Goal: Communication & Community: Answer question/provide support

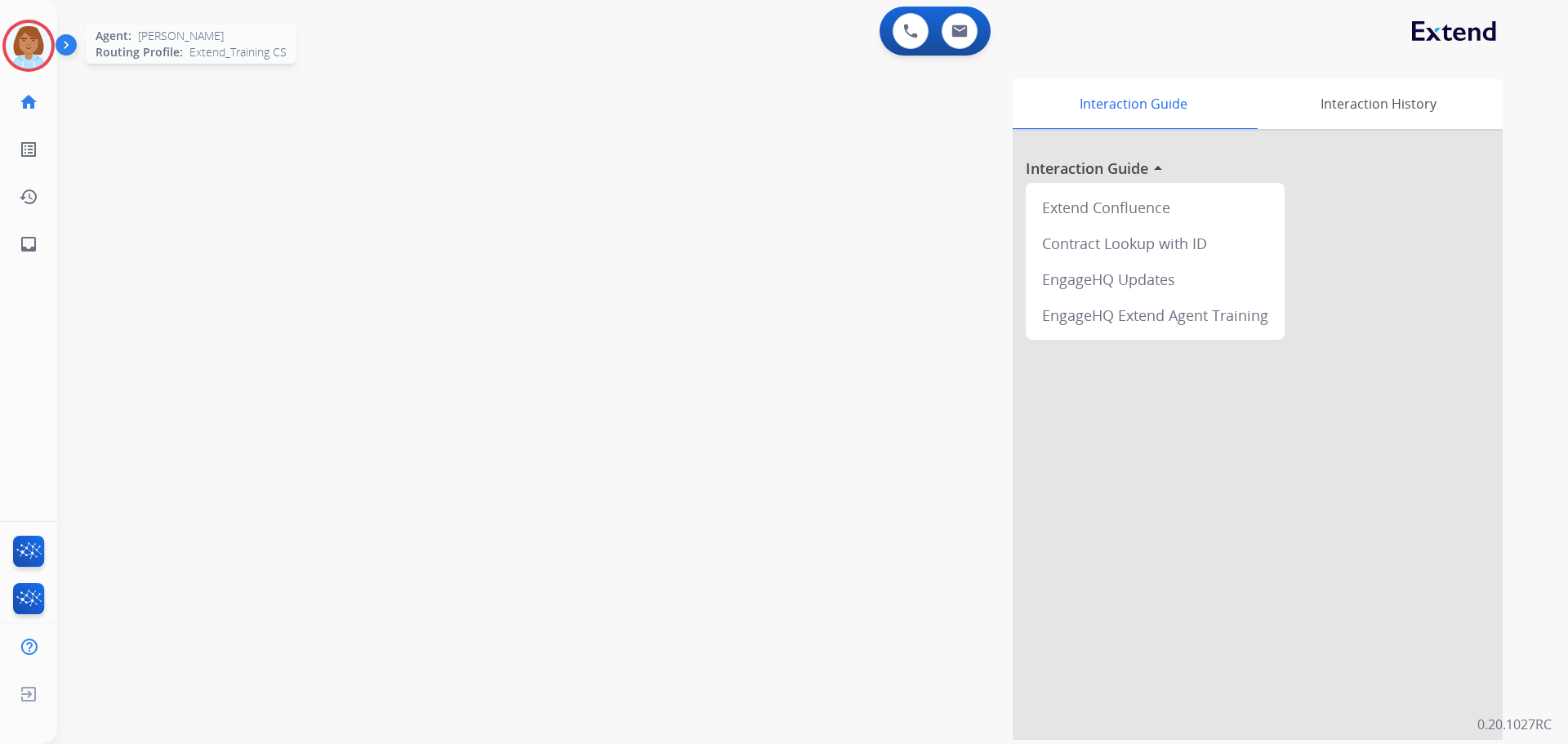
click at [30, 45] on img at bounding box center [28, 45] width 46 height 45
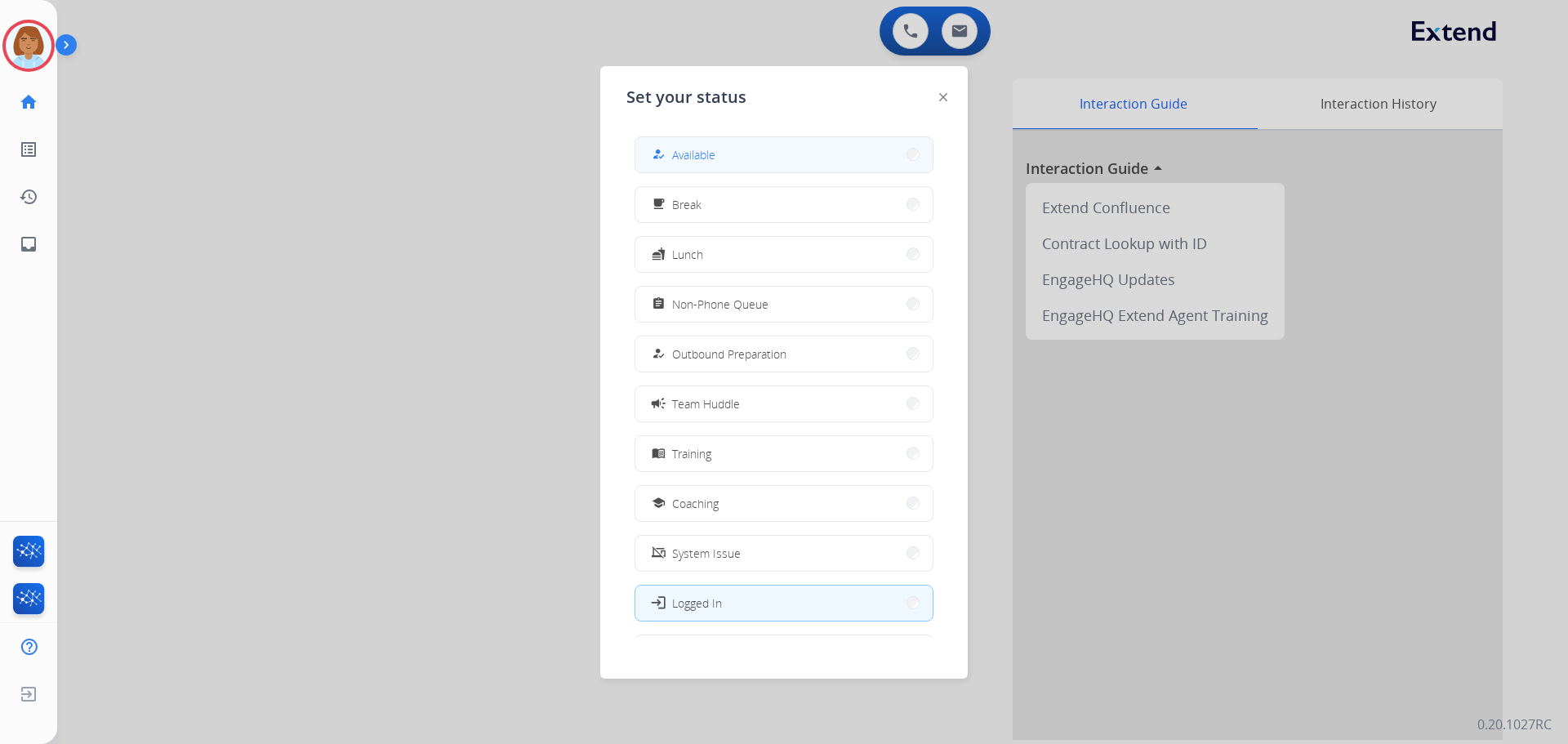
click at [743, 158] on button "how_to_reg Available" at bounding box center [784, 154] width 298 height 35
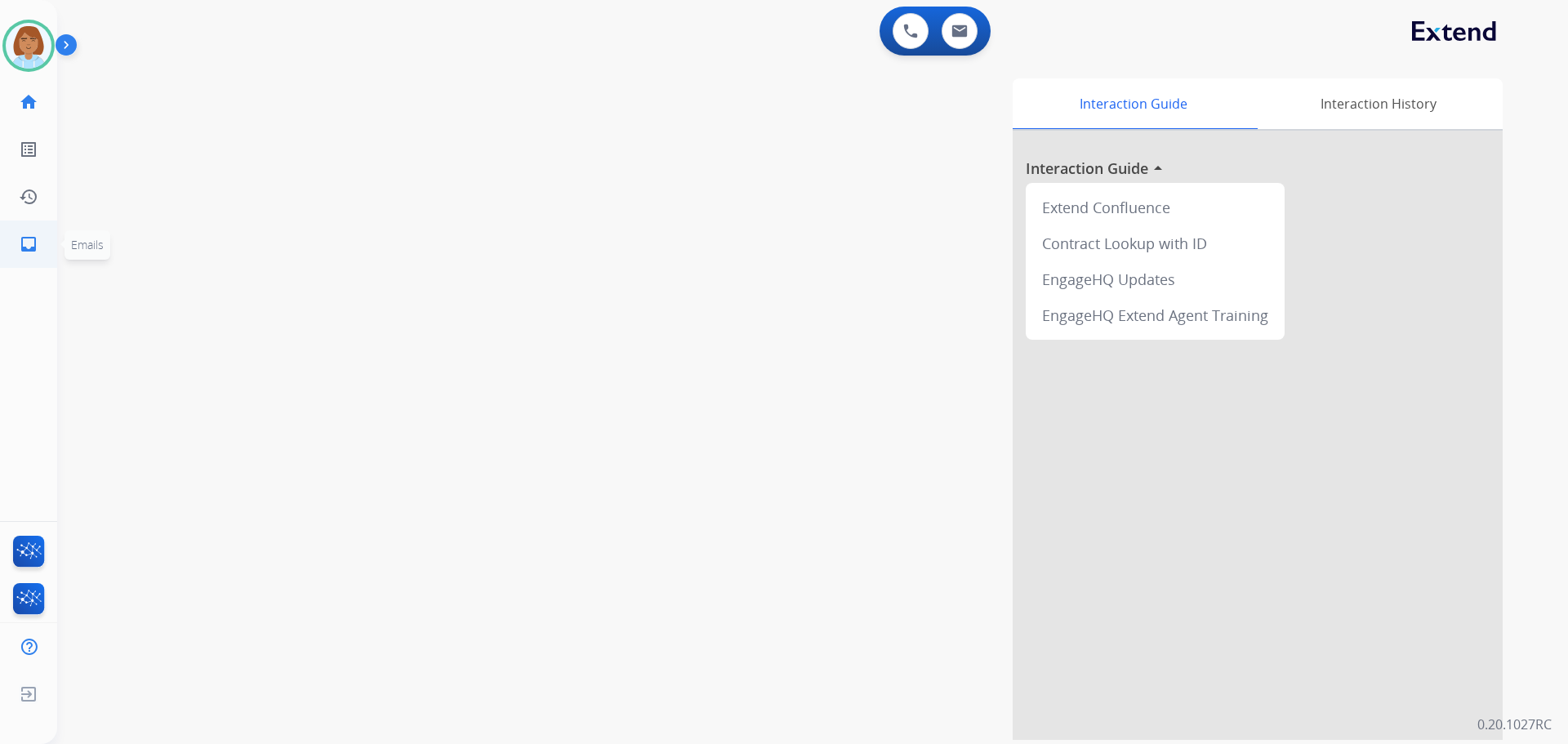
click at [23, 223] on link "inbox Emails" at bounding box center [28, 244] width 46 height 45
select select "**********"
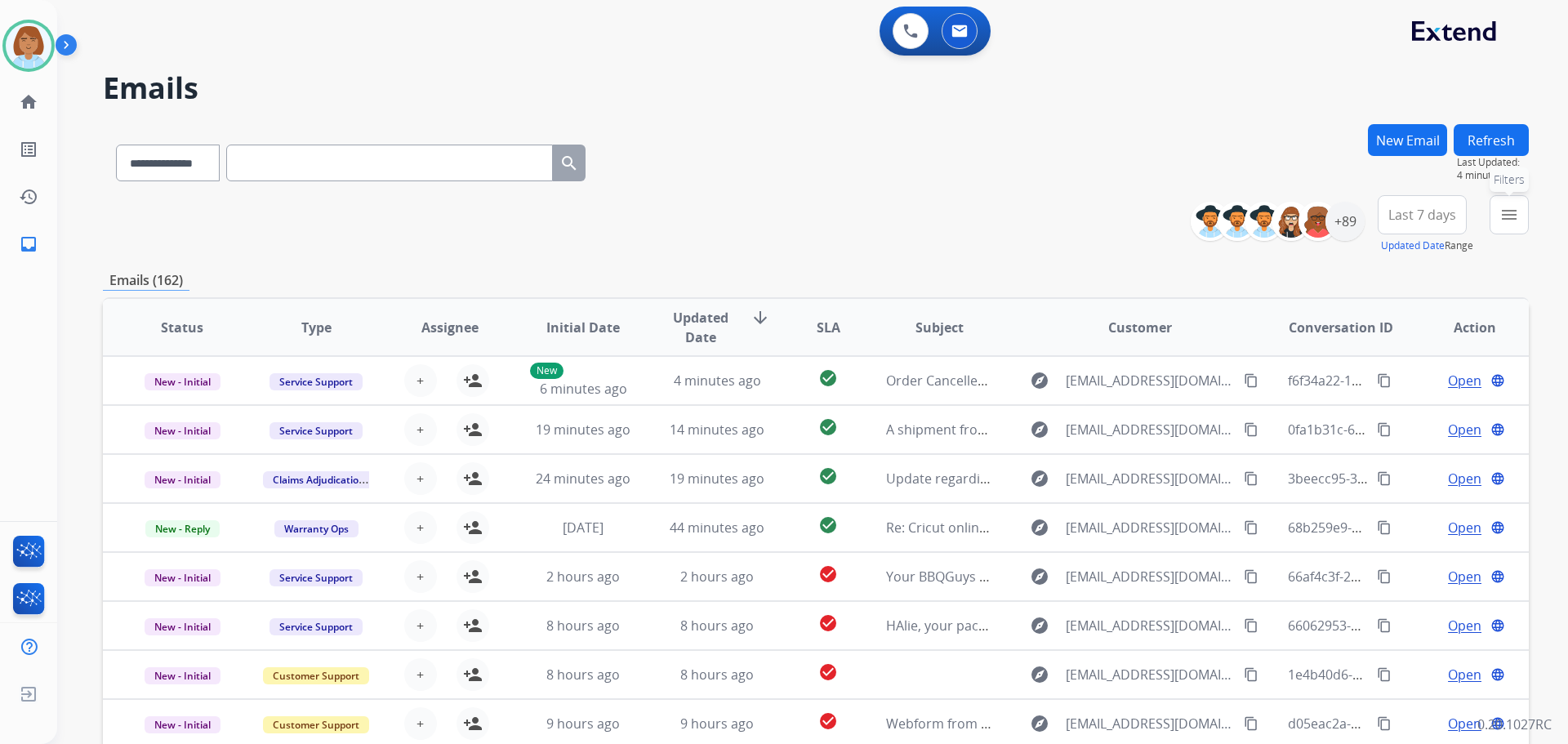
click at [1516, 213] on mat-icon "menu" at bounding box center [1508, 214] width 20 height 20
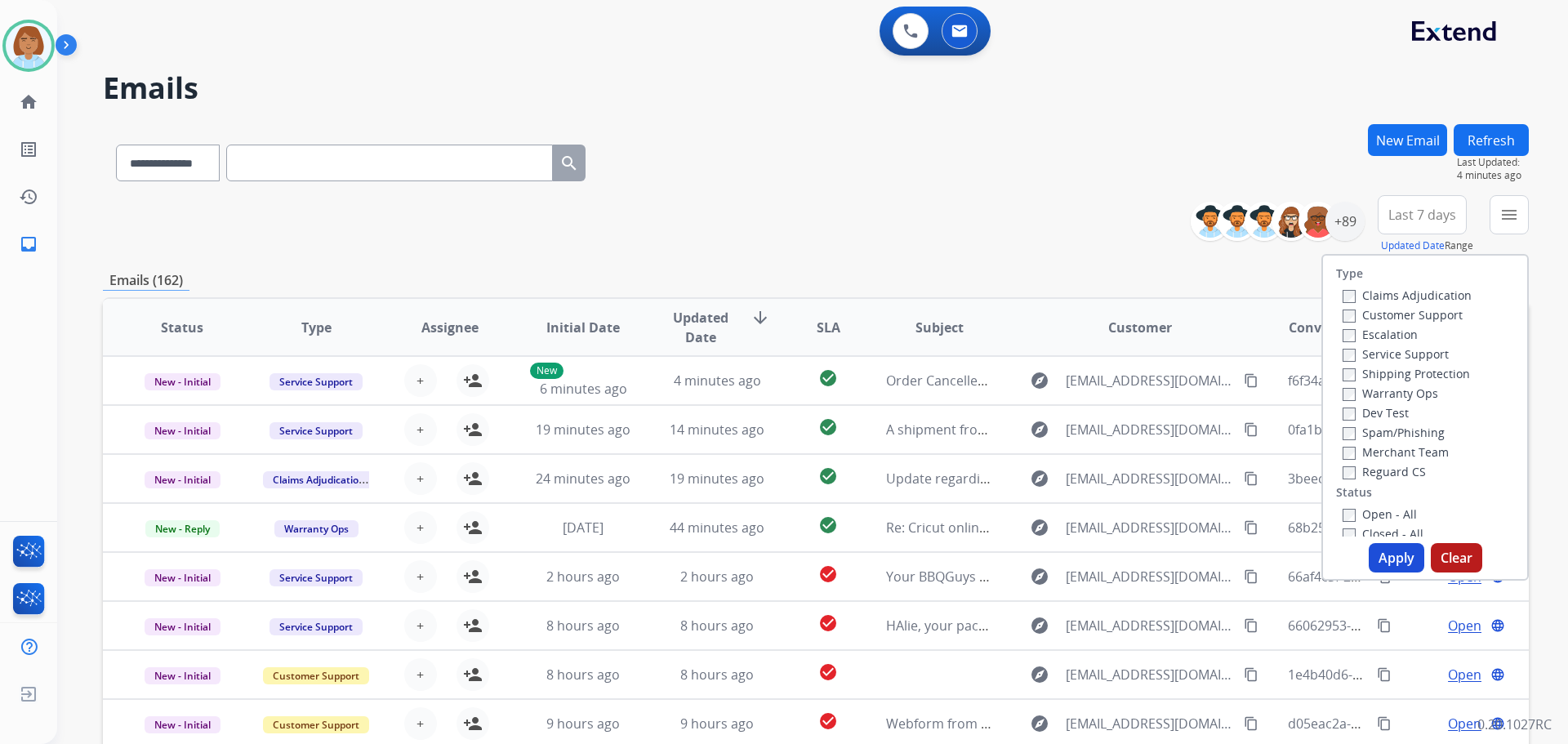
click at [1416, 301] on label "Claims Adjudication" at bounding box center [1407, 295] width 129 height 15
click at [1396, 309] on label "Customer Support" at bounding box center [1402, 315] width 120 height 15
click at [1391, 374] on label "Shipping Protection" at bounding box center [1406, 373] width 127 height 15
click at [1371, 477] on label "Reguard CS" at bounding box center [1384, 471] width 83 height 15
click at [1351, 517] on label "Open - All" at bounding box center [1379, 514] width 74 height 15
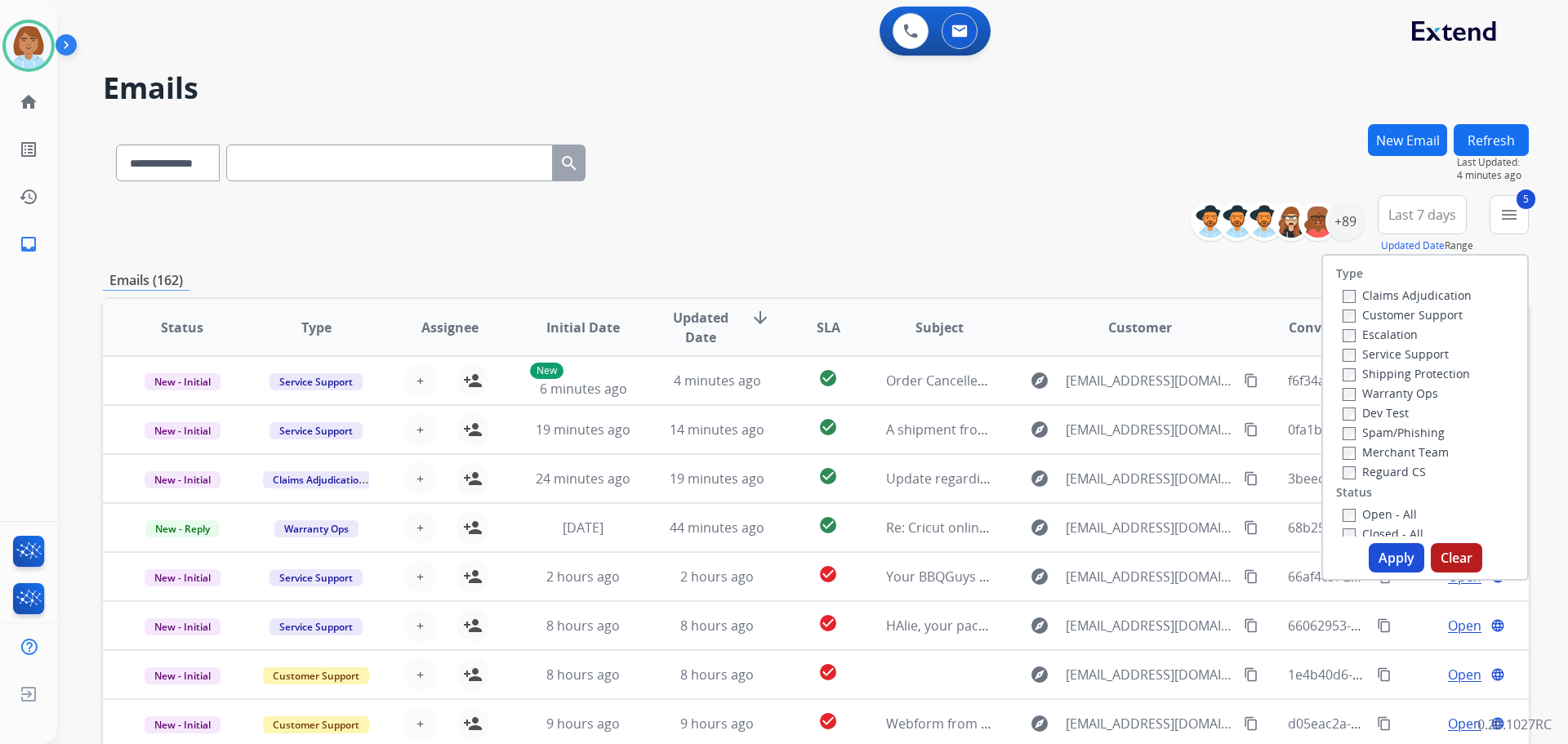
click at [1387, 551] on button "Apply" at bounding box center [1396, 557] width 56 height 29
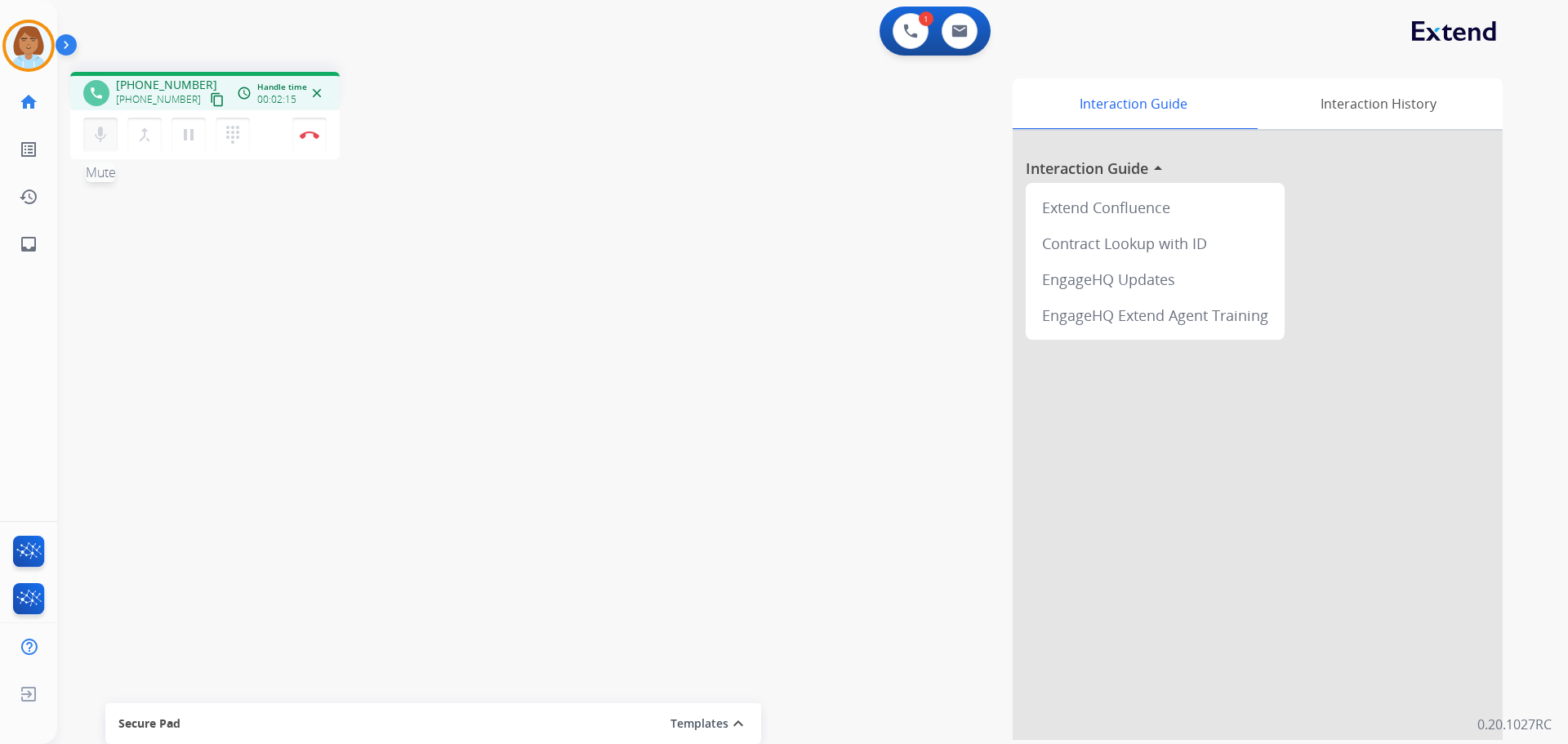
click at [100, 138] on mat-icon "mic" at bounding box center [100, 135] width 20 height 20
click at [202, 136] on button "pause Hold" at bounding box center [189, 135] width 34 height 34
click at [85, 152] on div "mic_off Mute merge_type Bridge play_arrow Hold dialpad Dialpad Disconnect" at bounding box center [205, 135] width 269 height 49
click at [115, 141] on button "mic_off Mute" at bounding box center [100, 135] width 34 height 34
click at [191, 138] on mat-icon "play_arrow" at bounding box center [189, 135] width 20 height 20
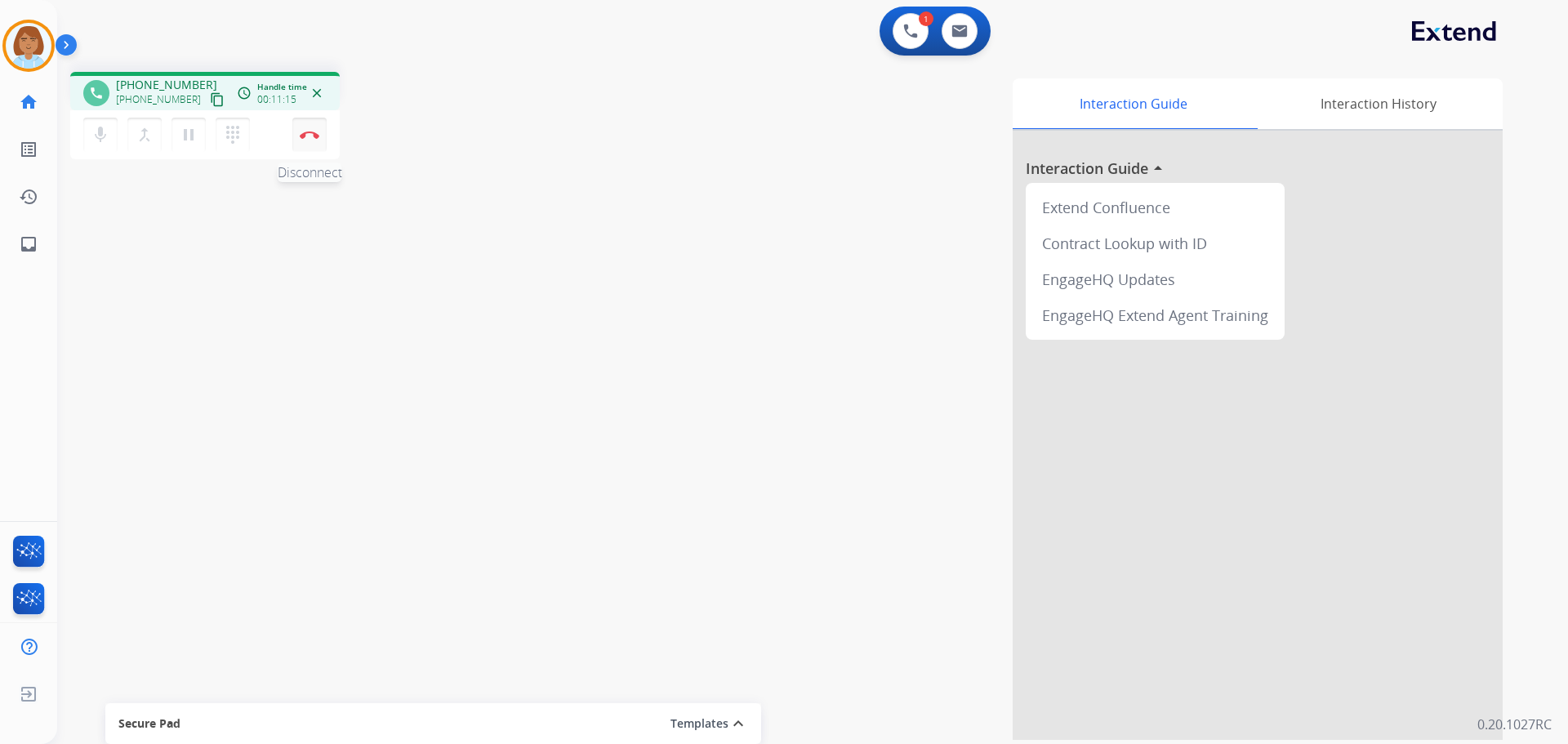
click at [309, 144] on button "Disconnect" at bounding box center [309, 135] width 34 height 34
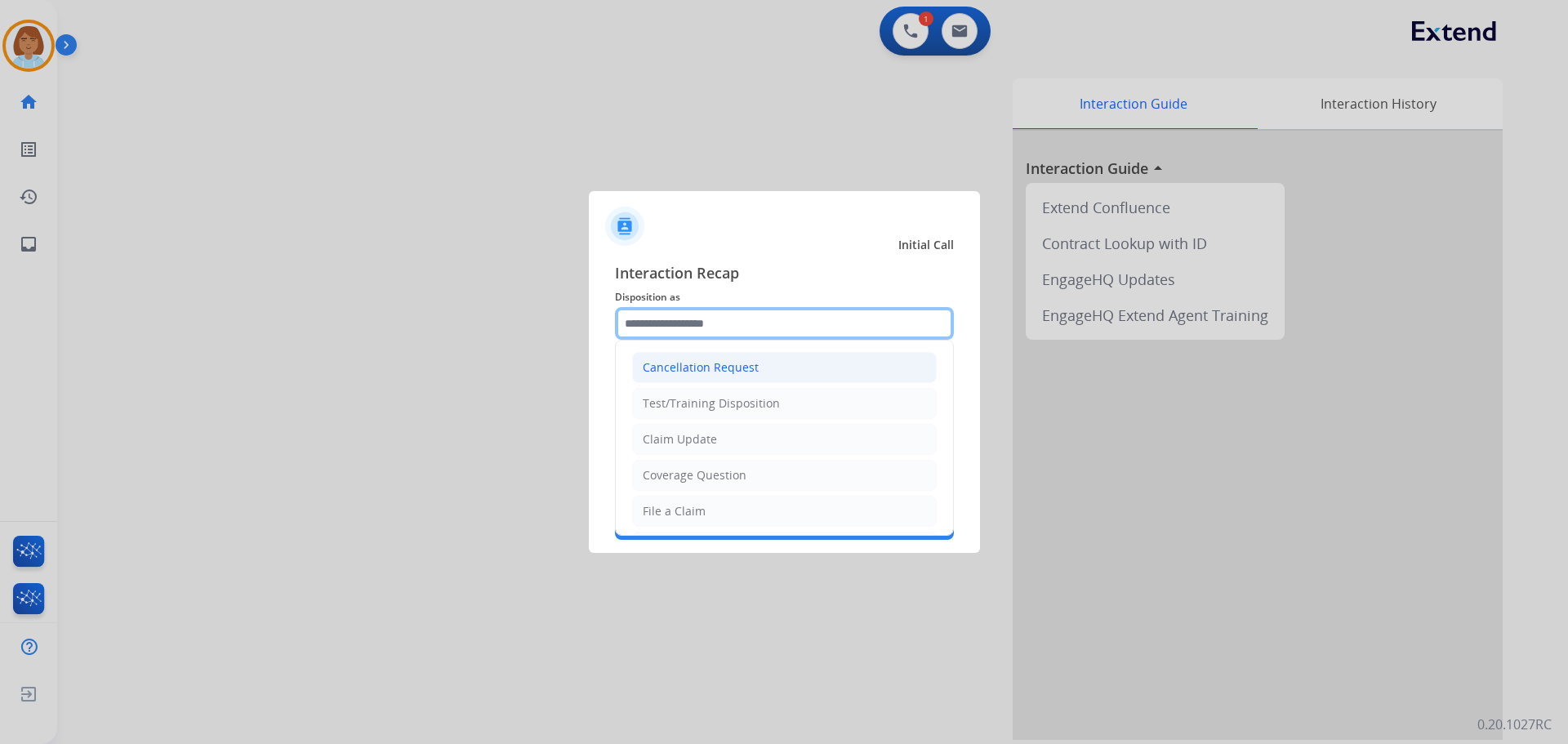
drag, startPoint x: 767, startPoint y: 317, endPoint x: 692, endPoint y: 372, distance: 93.0
click at [765, 317] on input "text" at bounding box center [784, 323] width 338 height 32
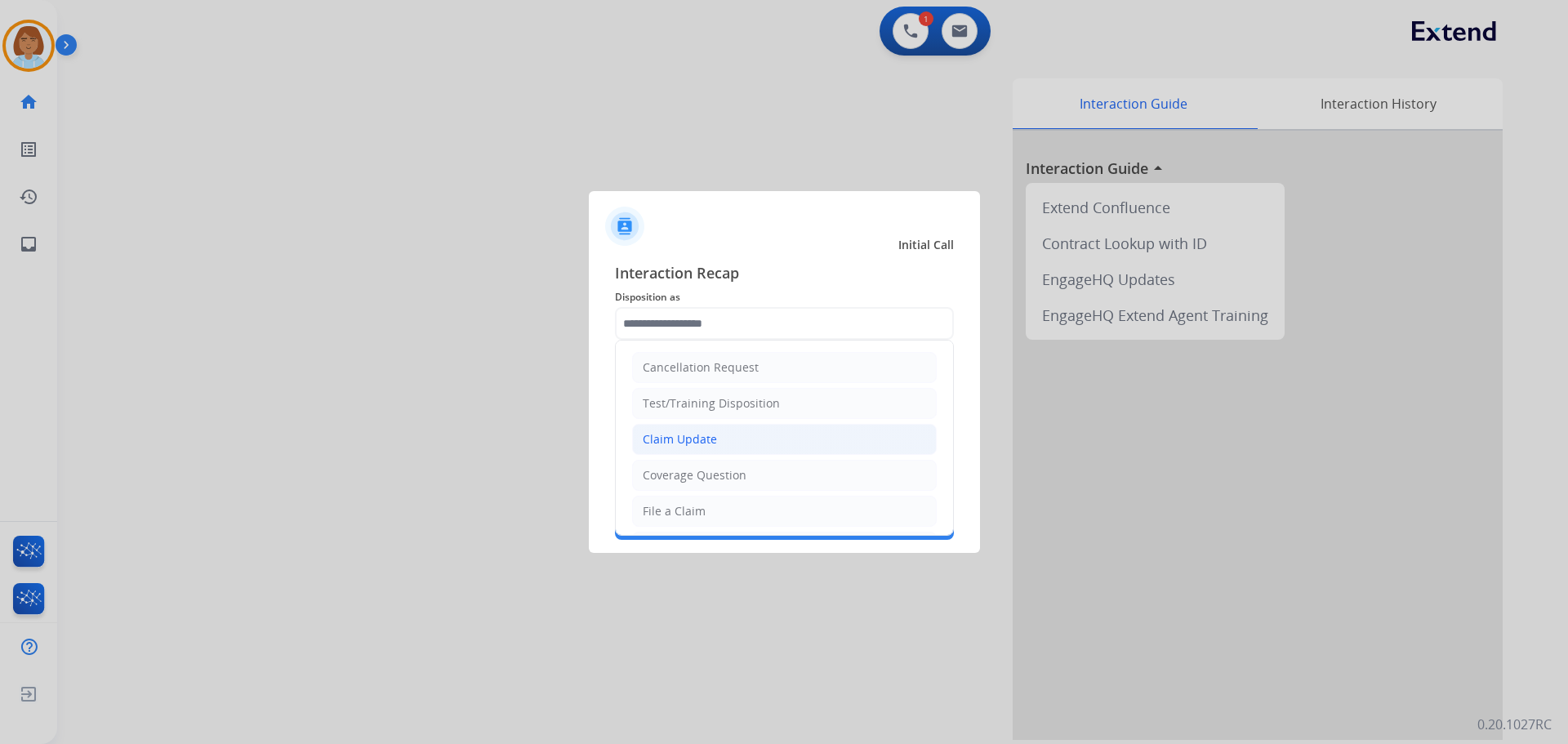
click at [731, 427] on li "Claim Update" at bounding box center [784, 439] width 304 height 31
type input "**********"
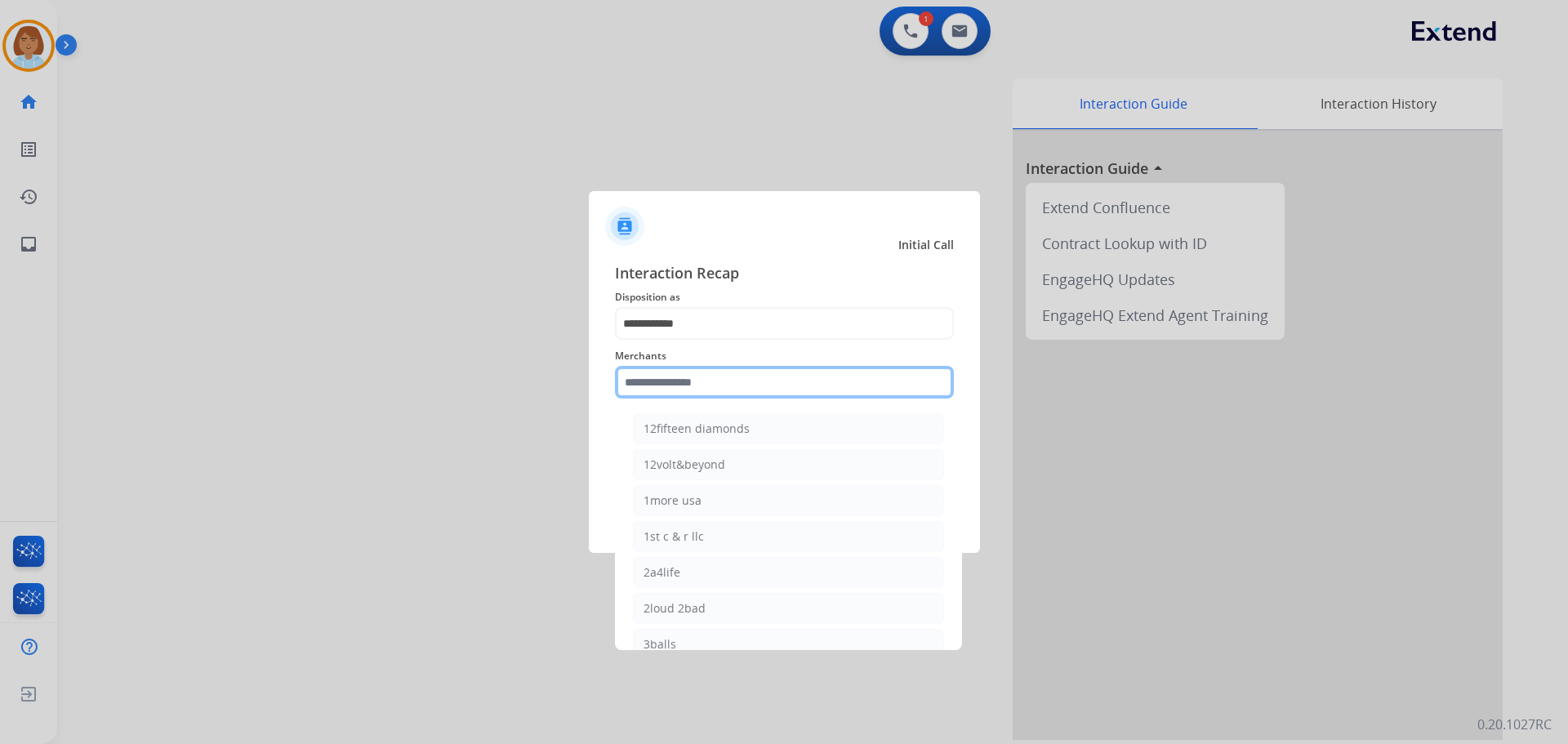
click at [745, 372] on input "text" at bounding box center [784, 382] width 338 height 32
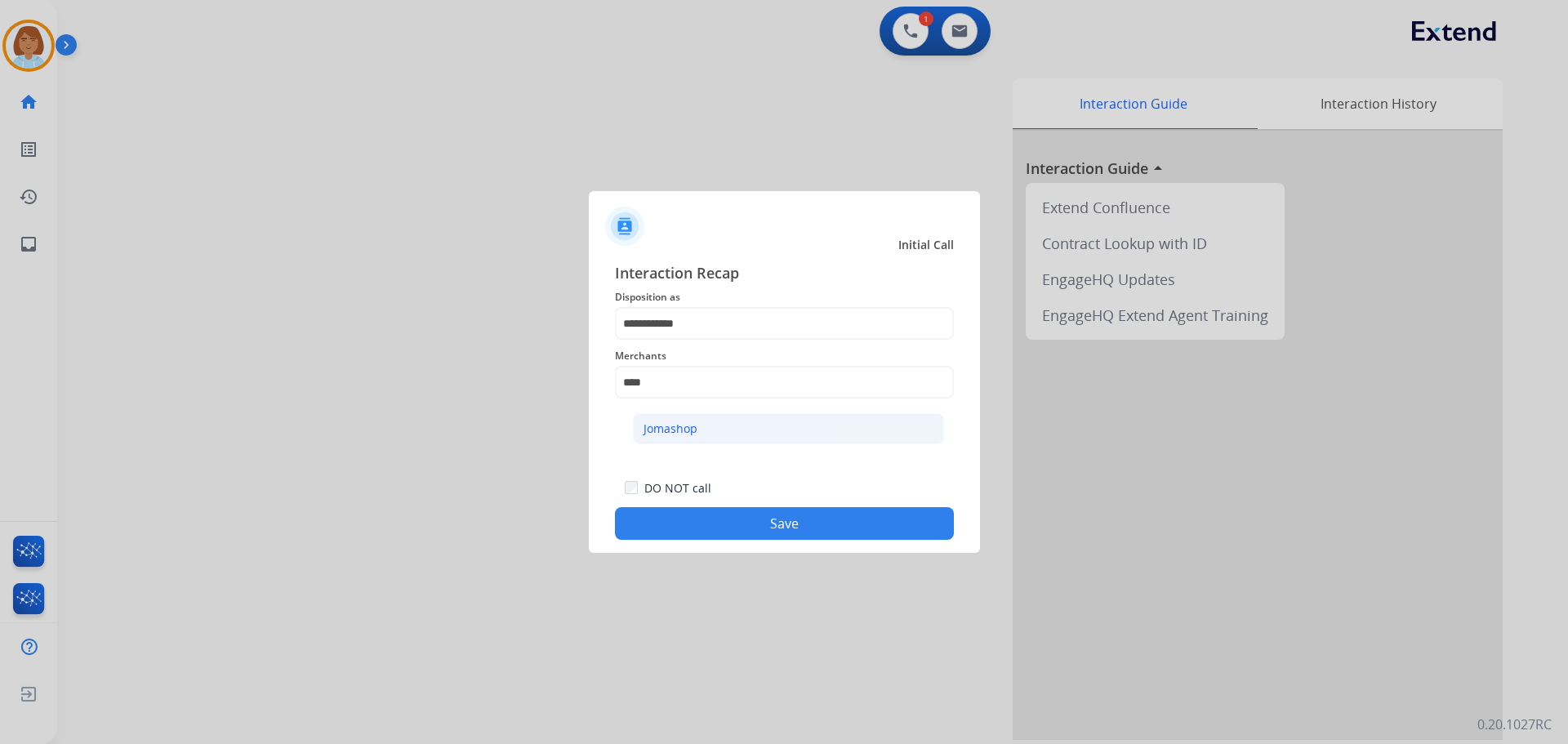
click at [720, 440] on li "Jomashop" at bounding box center [789, 428] width 311 height 31
type input "********"
click at [829, 544] on div "**********" at bounding box center [784, 400] width 392 height 304
click at [859, 504] on div "DO NOT call Save" at bounding box center [784, 508] width 338 height 62
click at [860, 527] on button "Save" at bounding box center [784, 523] width 338 height 32
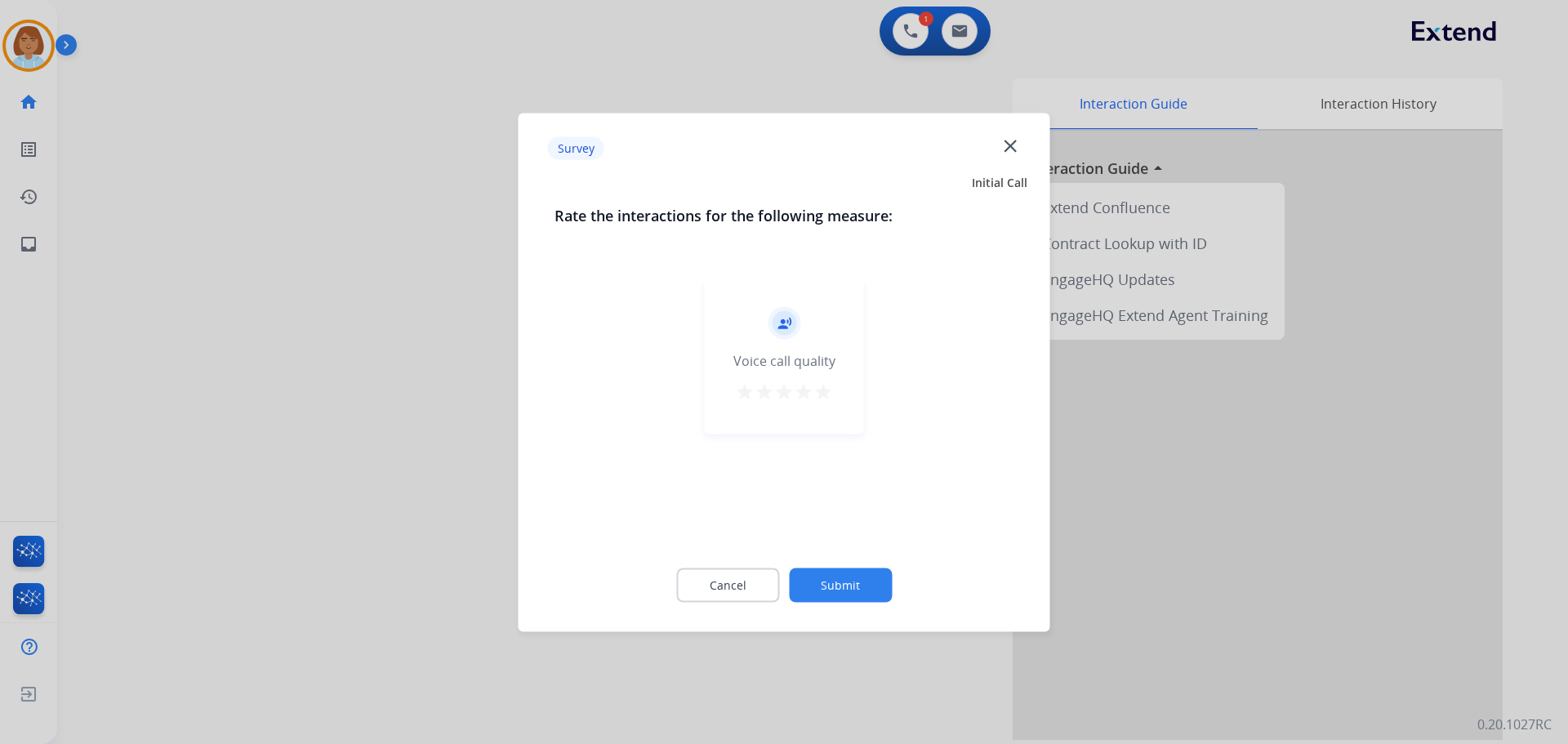
drag, startPoint x: 894, startPoint y: 573, endPoint x: 886, endPoint y: 582, distance: 12.0
click at [892, 574] on div "Cancel Submit" at bounding box center [784, 585] width 460 height 74
click at [886, 583] on button "Submit" at bounding box center [840, 585] width 103 height 34
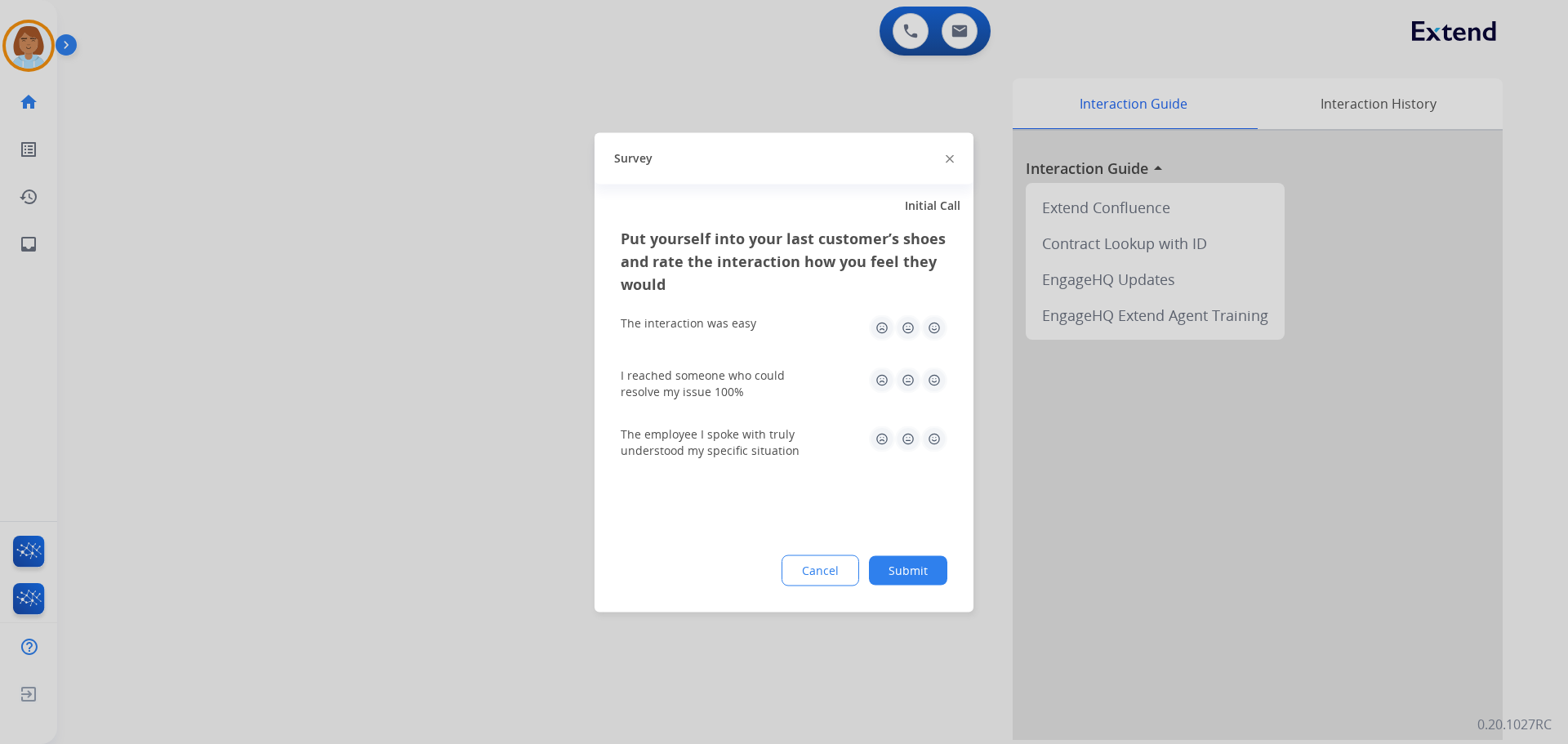
click at [918, 579] on button "Submit" at bounding box center [907, 570] width 79 height 29
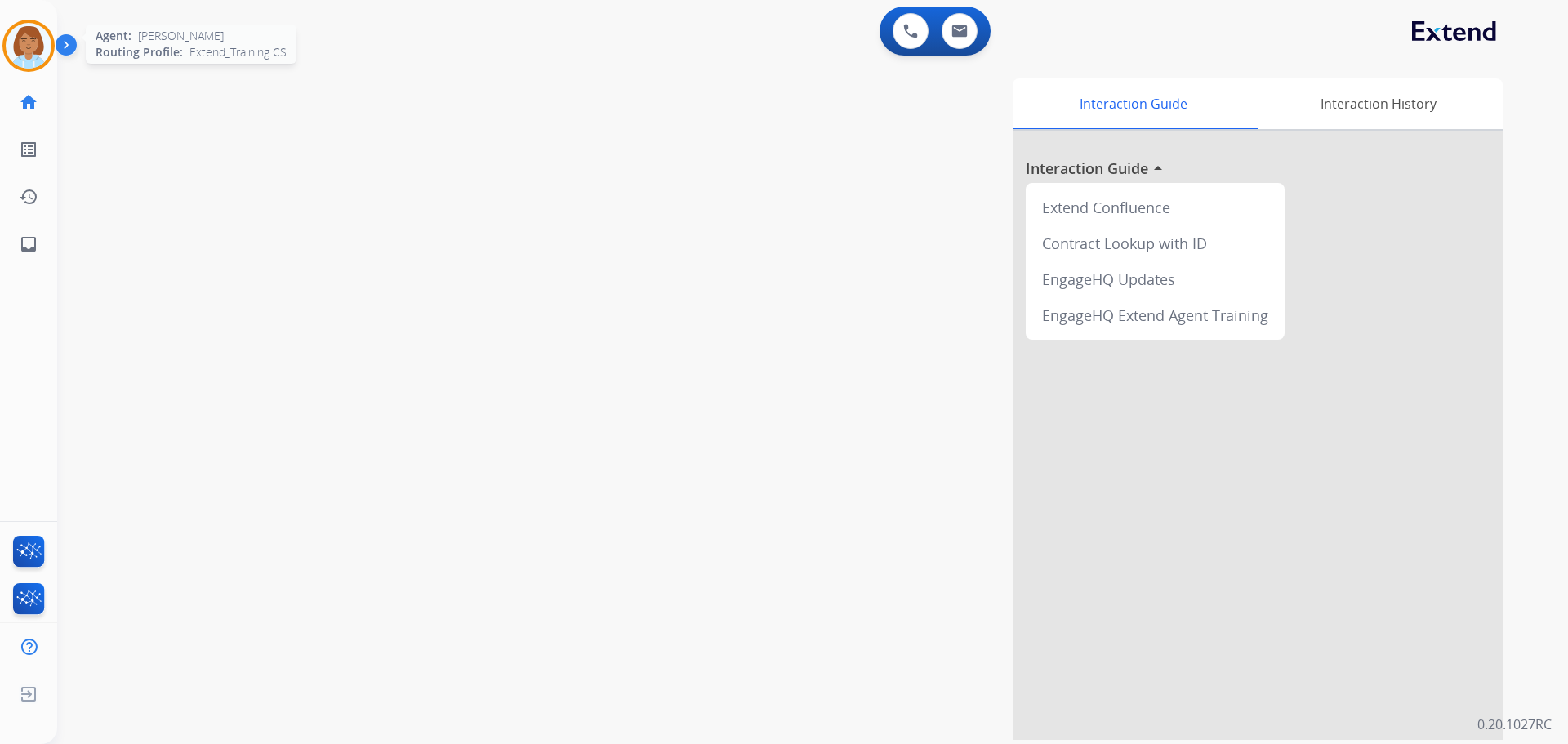
click at [20, 54] on img at bounding box center [28, 45] width 46 height 45
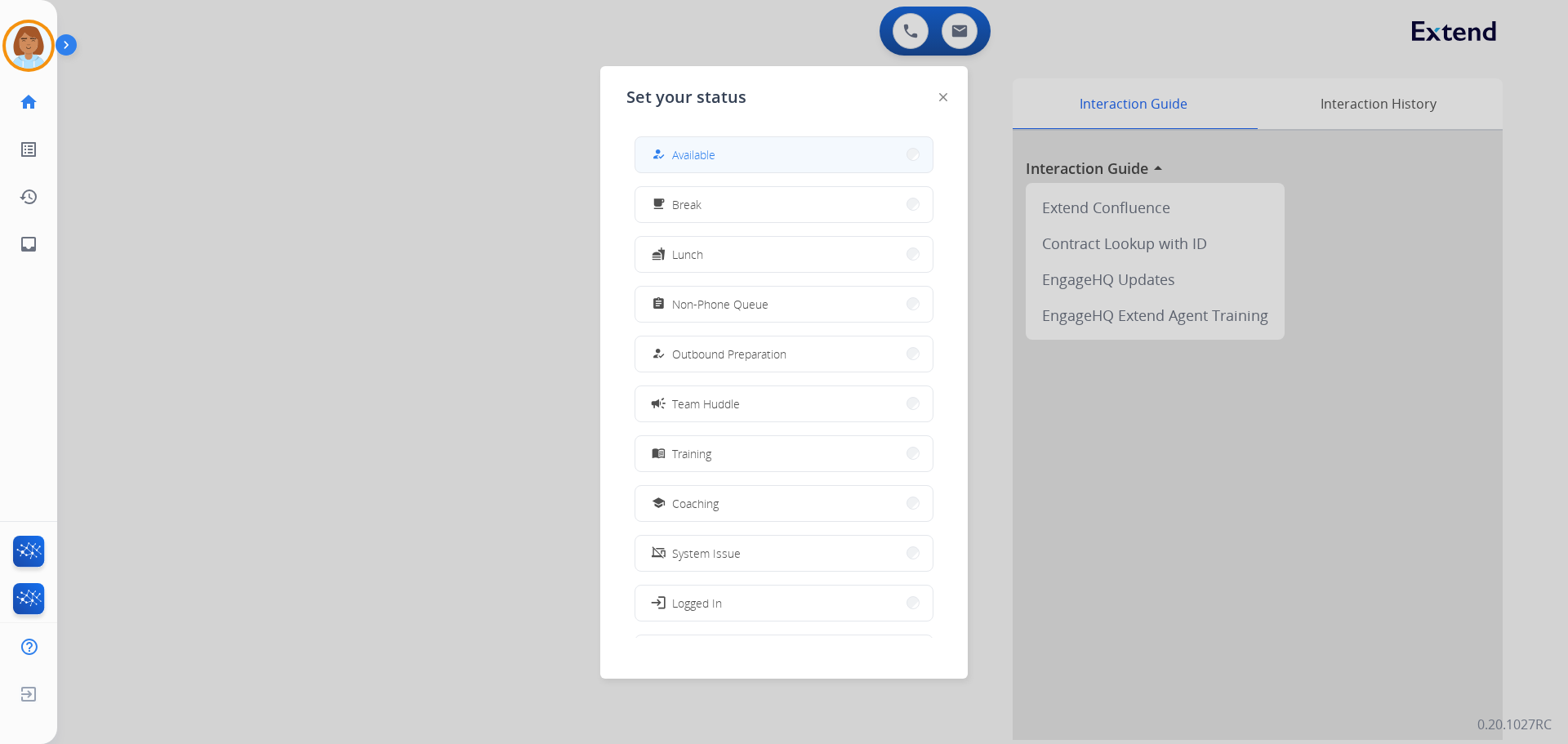
click at [643, 168] on button "how_to_reg Available" at bounding box center [784, 154] width 298 height 35
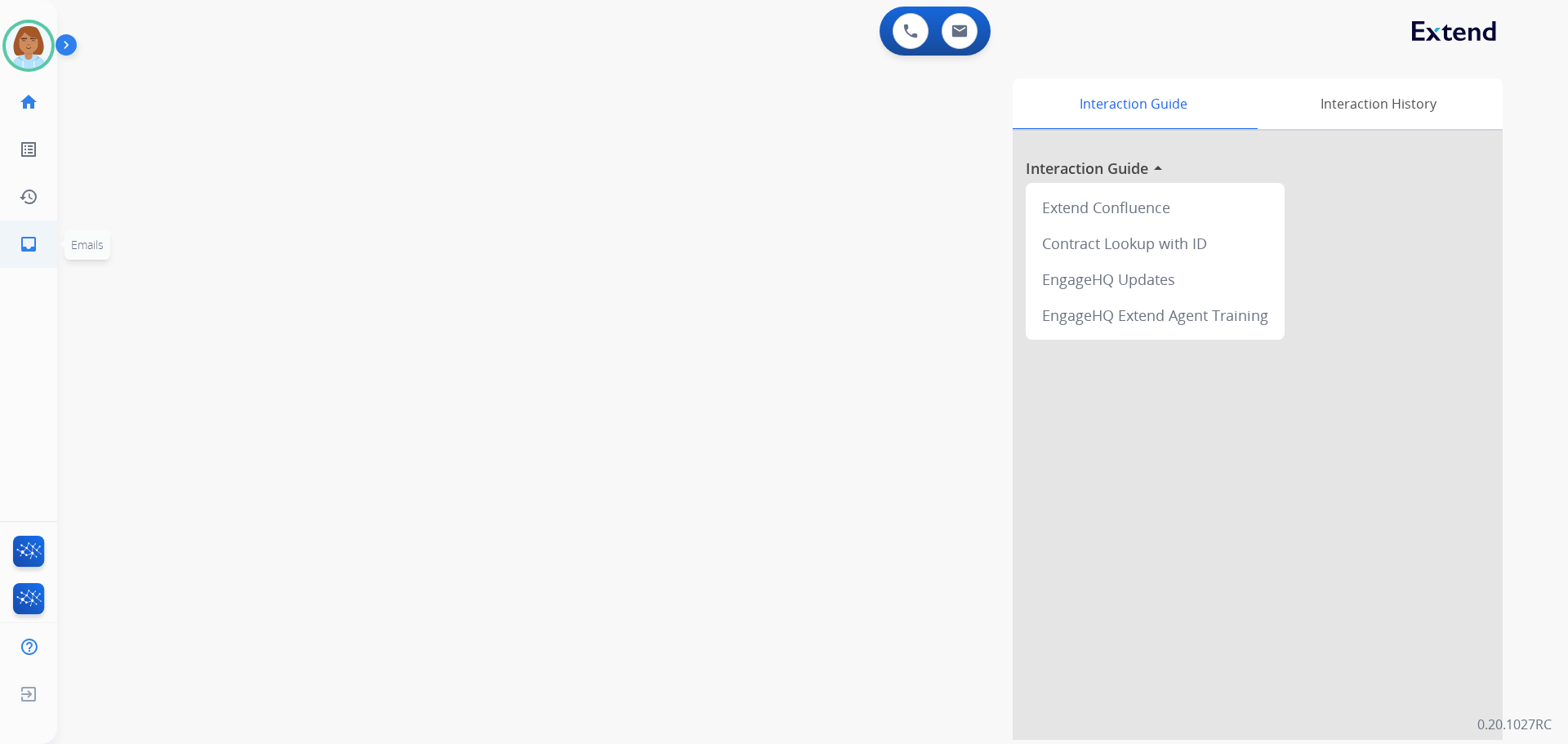
click at [27, 249] on mat-icon "inbox" at bounding box center [28, 244] width 20 height 20
select select "**********"
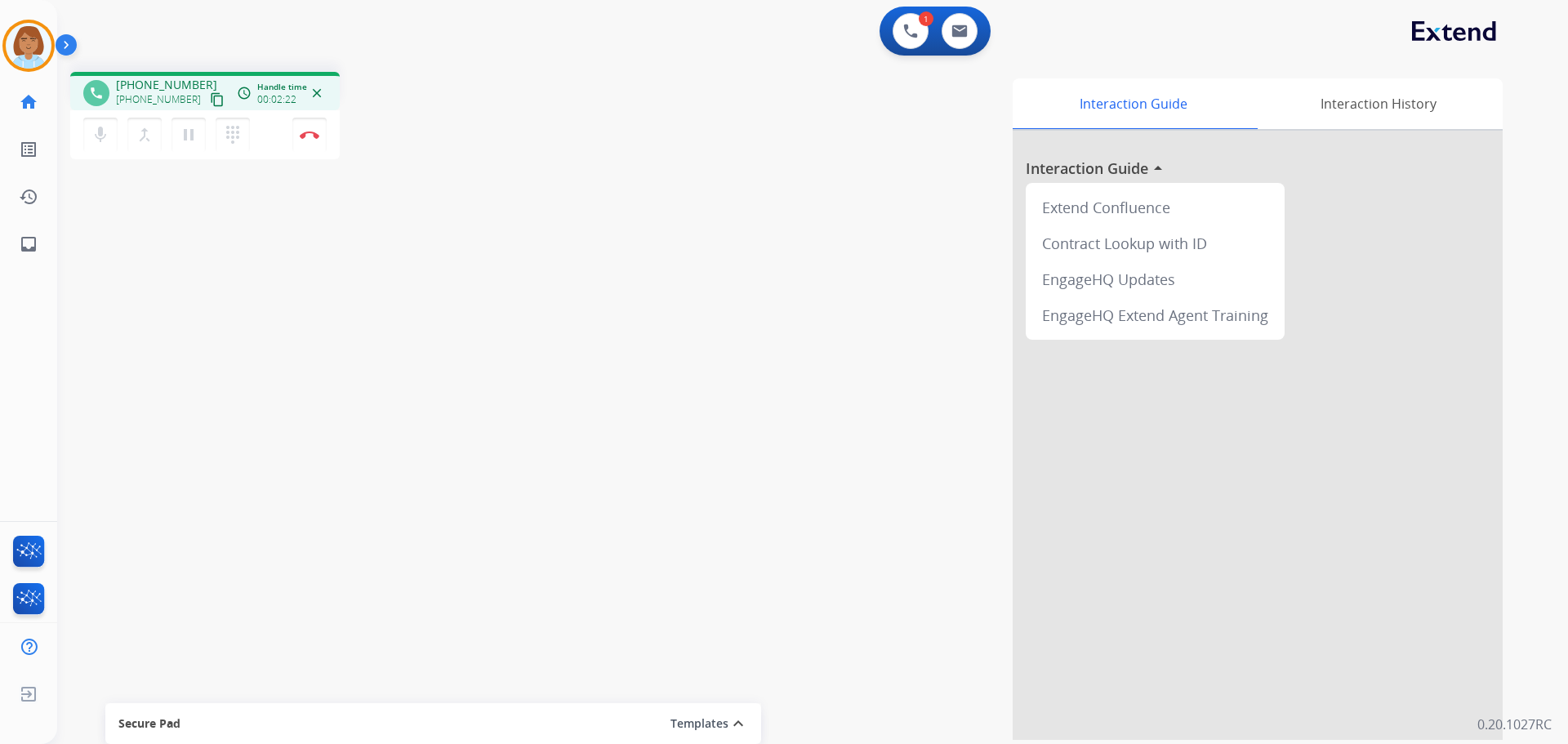
click at [210, 100] on mat-icon "content_copy" at bounding box center [217, 100] width 15 height 15
click at [98, 145] on button "mic Mute" at bounding box center [100, 135] width 34 height 34
click at [189, 146] on button "pause Hold" at bounding box center [189, 135] width 34 height 34
click at [213, 127] on div "mic_off Mute merge_type Bridge play_arrow Hold dialpad Dialpad" at bounding box center [172, 135] width 176 height 34
click at [194, 139] on mat-icon "play_arrow" at bounding box center [189, 135] width 20 height 20
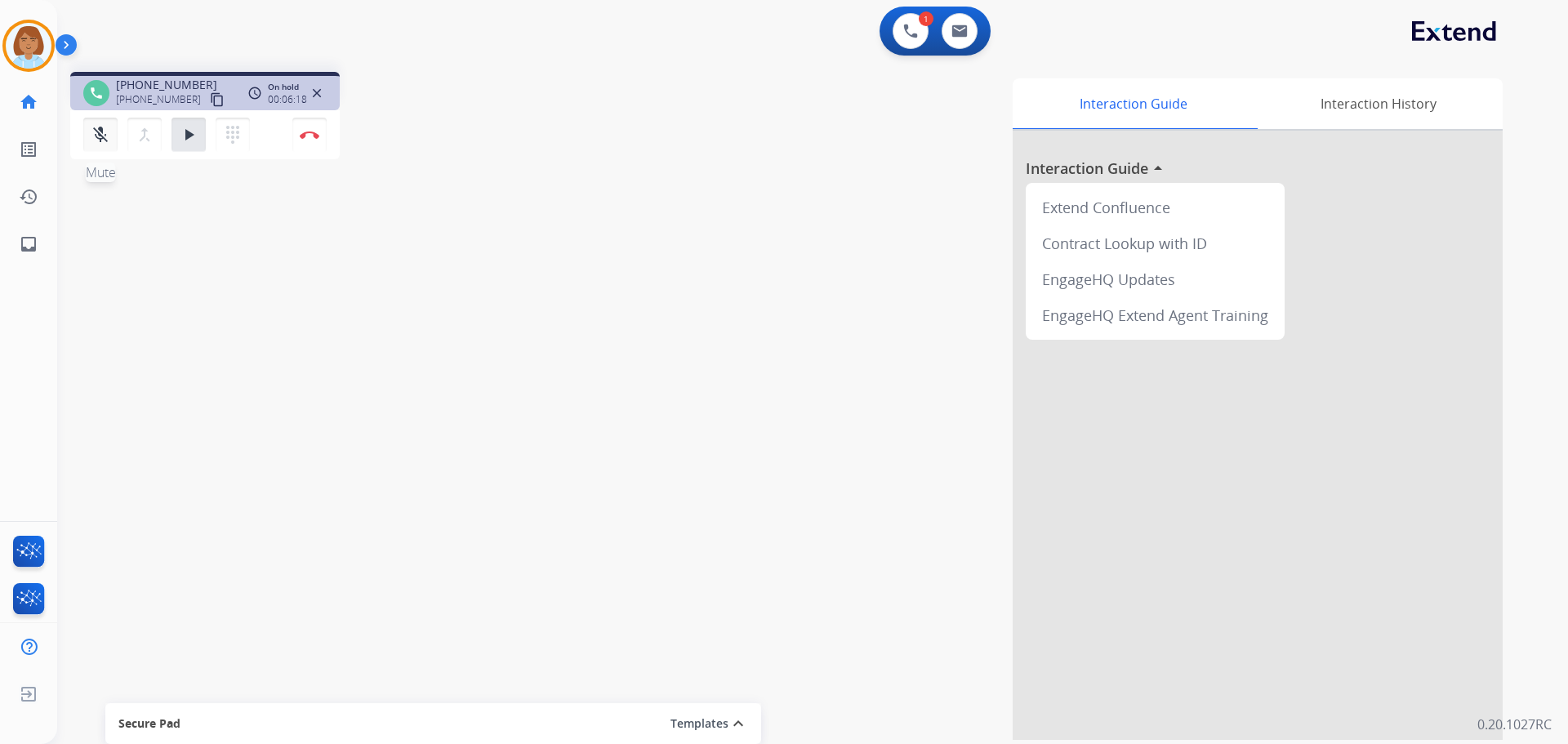
click at [105, 145] on button "mic_off Mute" at bounding box center [100, 135] width 34 height 34
click at [100, 119] on button "mic_off Mute" at bounding box center [100, 135] width 34 height 34
click at [192, 149] on button "pause Hold" at bounding box center [189, 135] width 34 height 34
click at [93, 140] on mat-icon "mic" at bounding box center [100, 135] width 20 height 20
click at [189, 134] on mat-icon "play_arrow" at bounding box center [189, 135] width 20 height 20
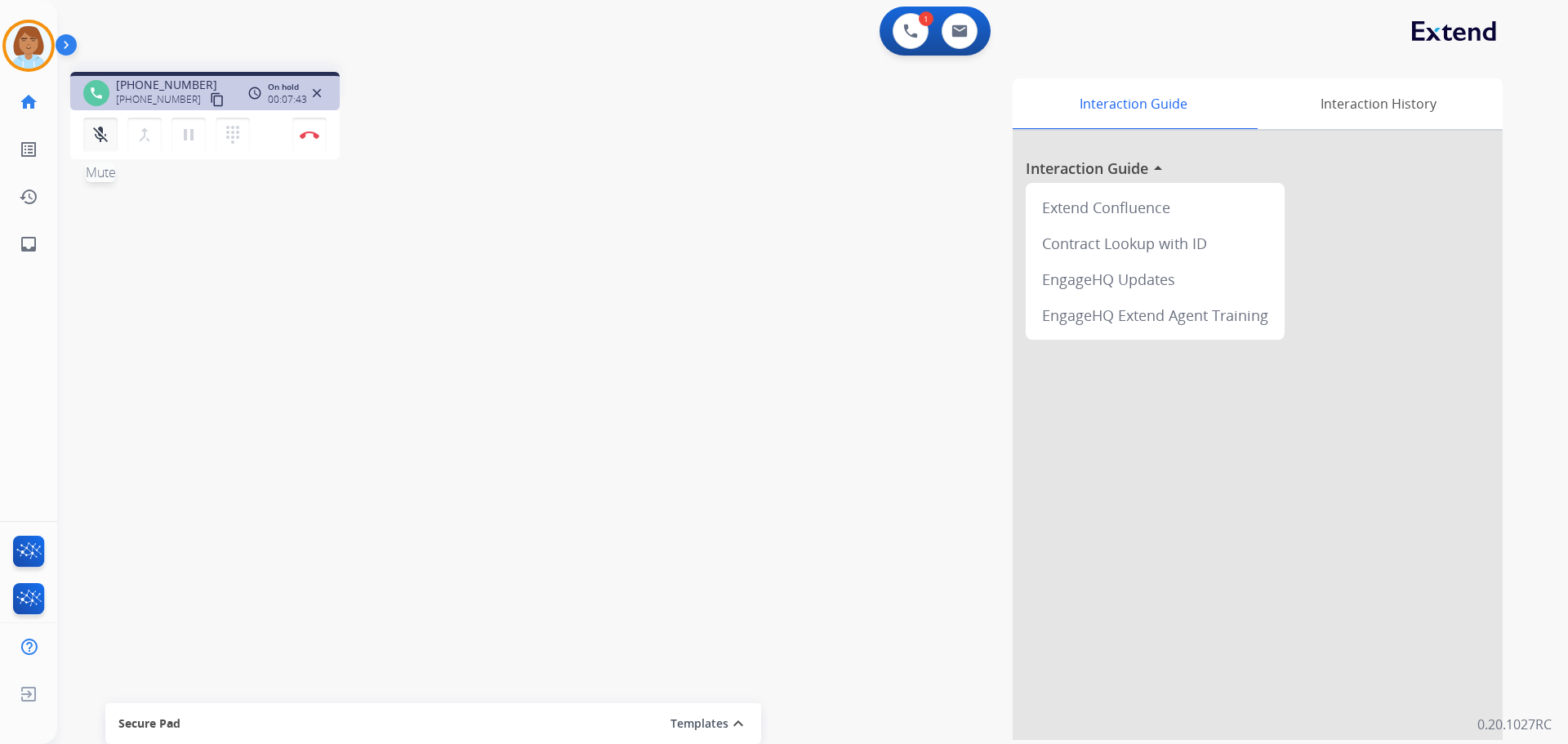
click at [102, 145] on button "mic_off Mute" at bounding box center [100, 135] width 34 height 34
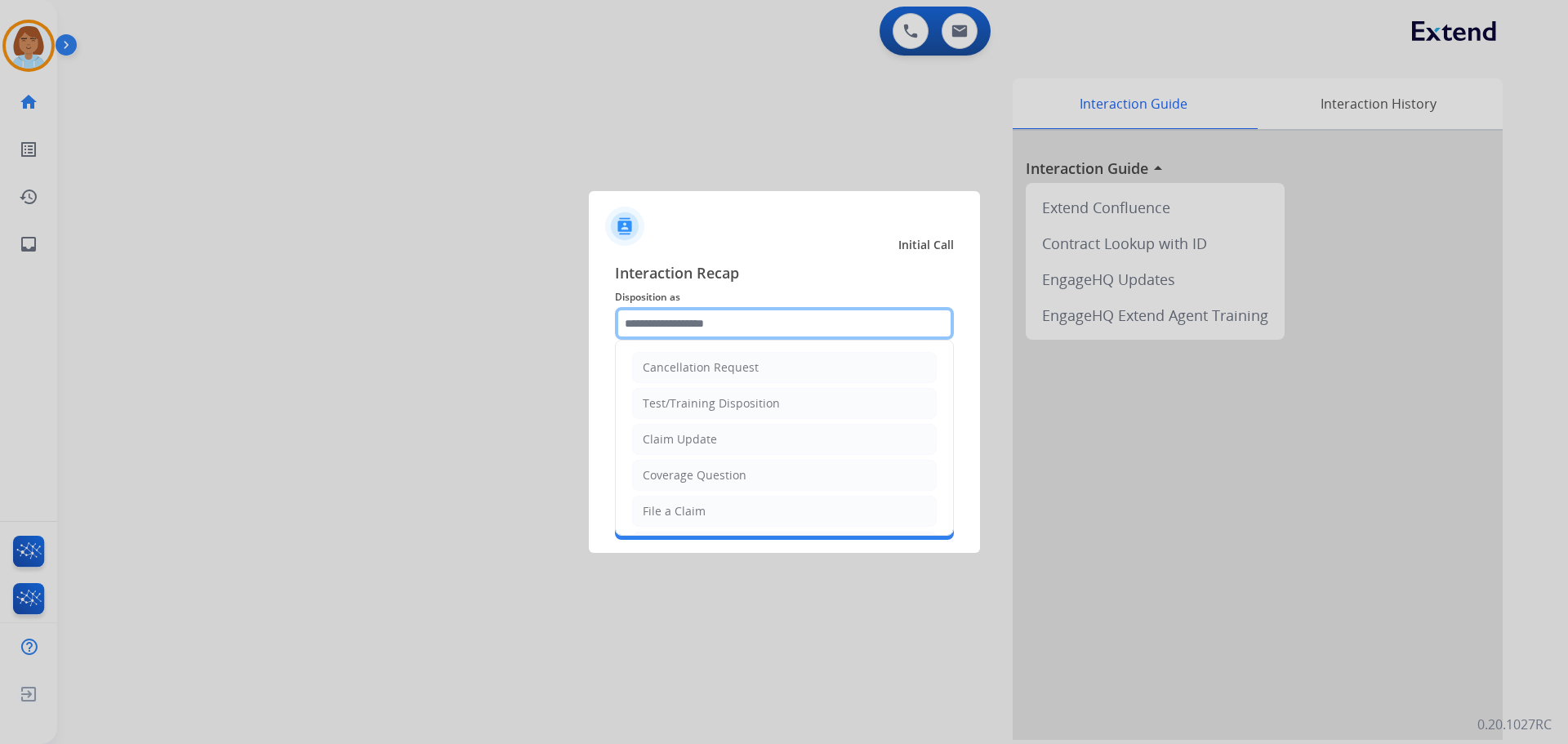
click at [735, 328] on input "text" at bounding box center [784, 323] width 338 height 32
click at [728, 512] on li "File a Claim" at bounding box center [784, 511] width 304 height 31
type input "**********"
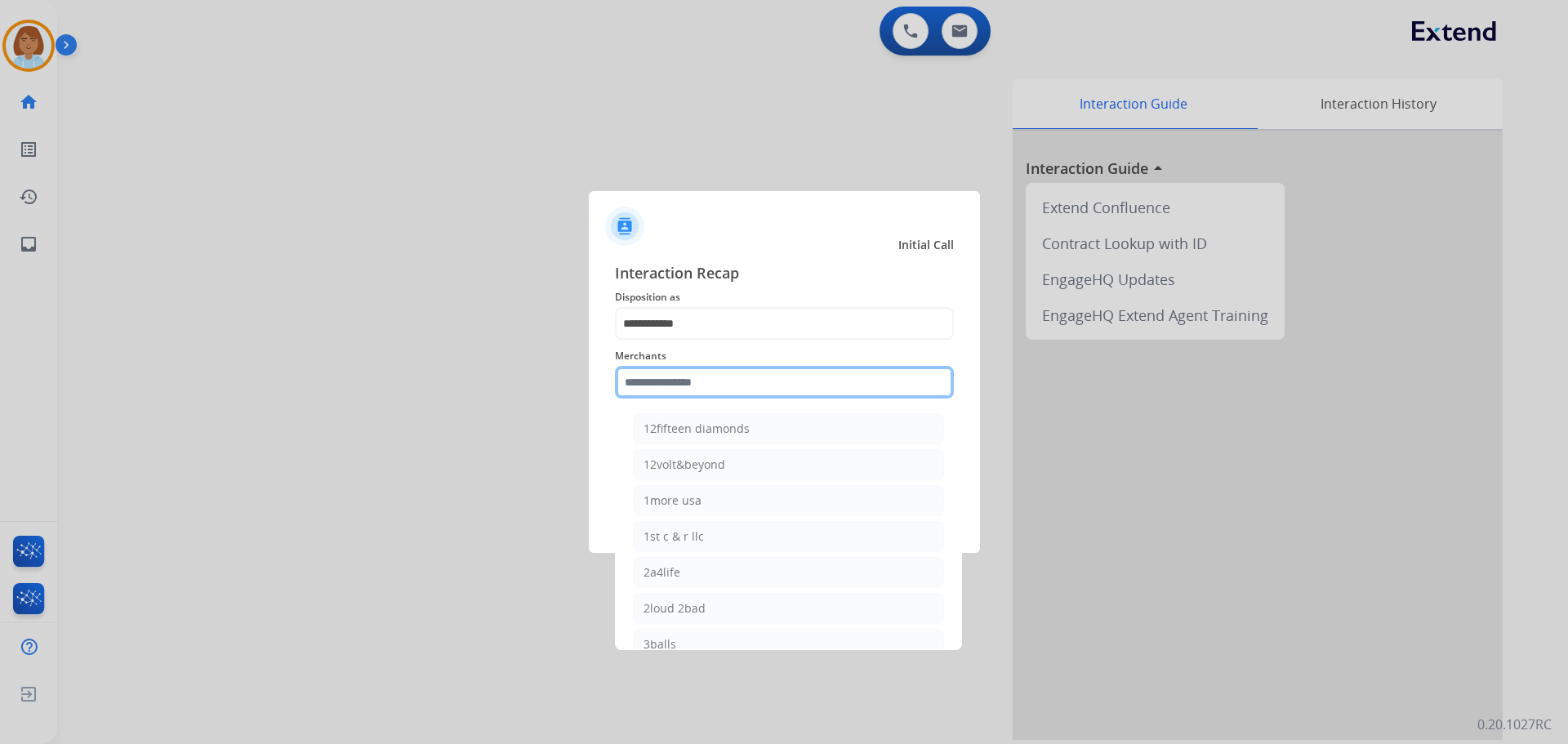
click at [809, 395] on input "text" at bounding box center [784, 382] width 338 height 32
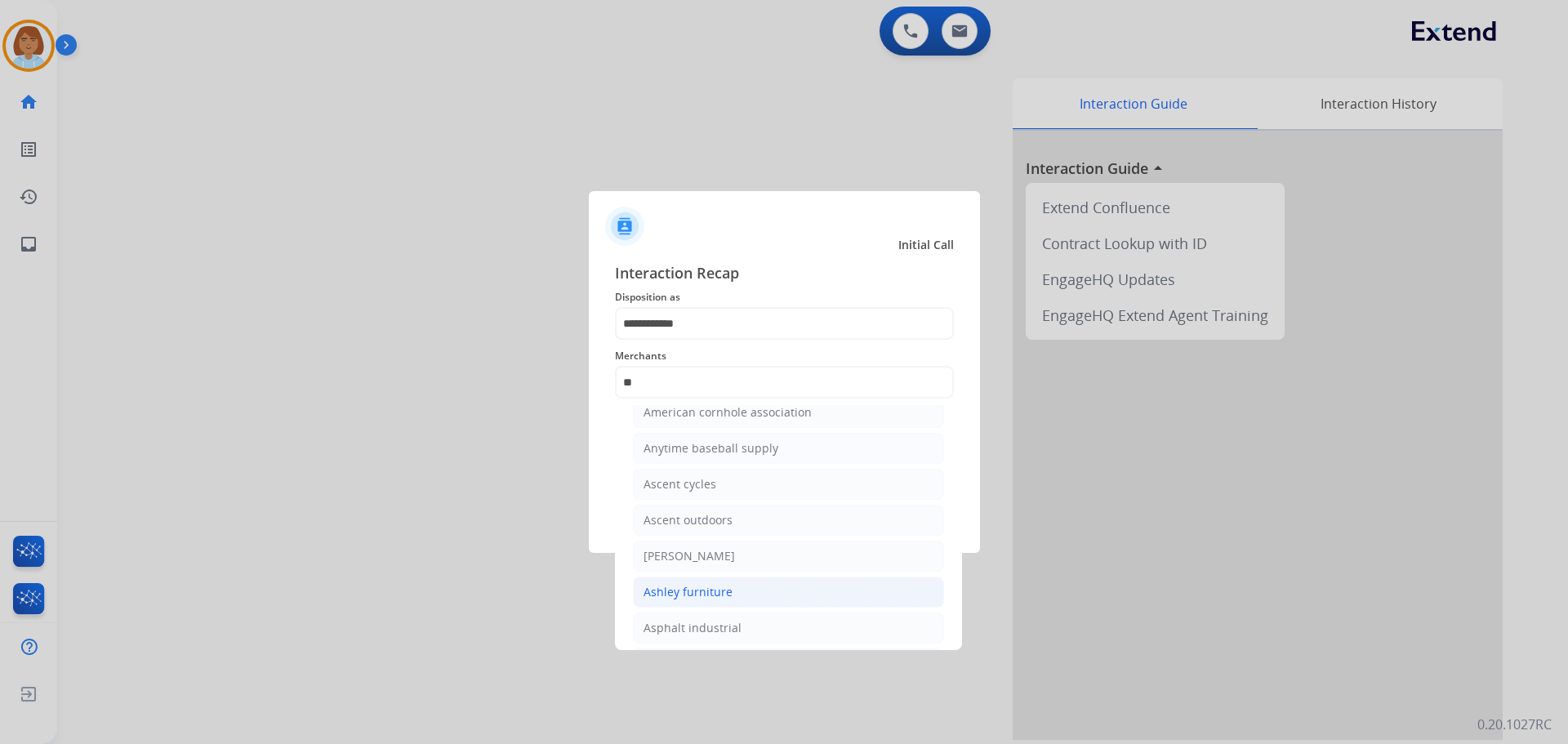
click at [734, 580] on li "Ashley furniture" at bounding box center [789, 591] width 311 height 31
type input "**********"
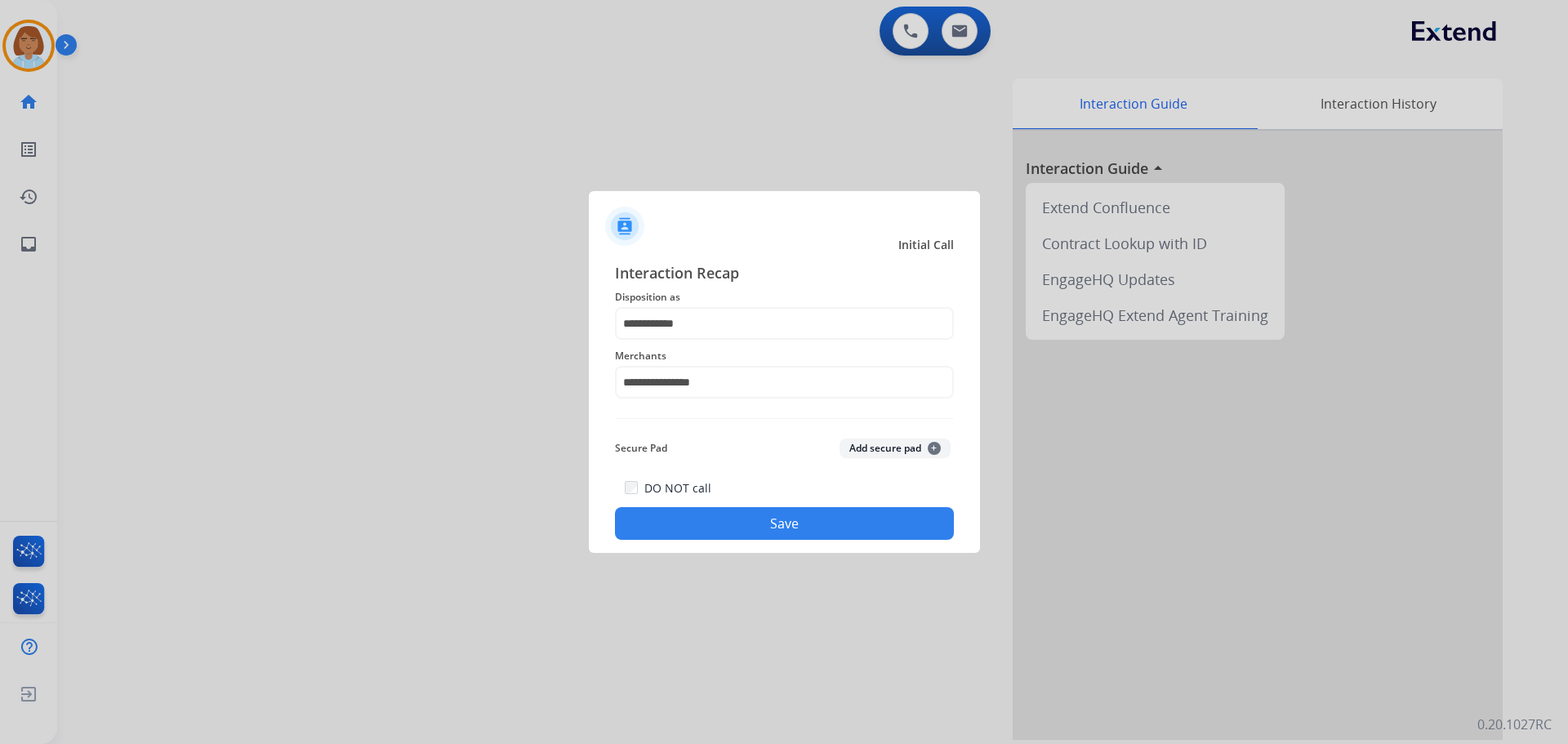
drag, startPoint x: 811, startPoint y: 527, endPoint x: 812, endPoint y: 539, distance: 12.0
click at [812, 539] on div "DO NOT call Save" at bounding box center [784, 508] width 338 height 62
click at [793, 519] on button "Save" at bounding box center [784, 523] width 338 height 32
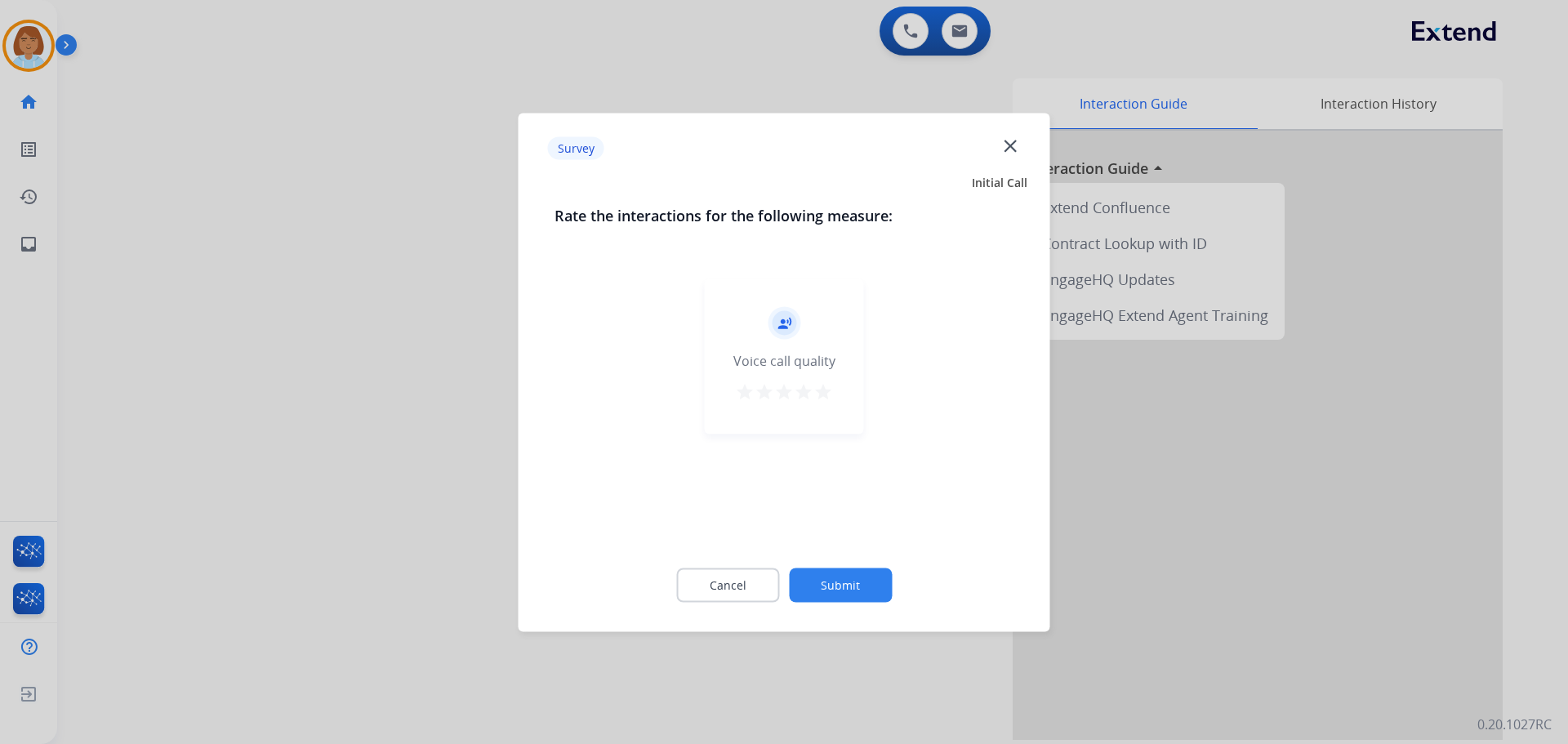
click at [886, 589] on button "Submit" at bounding box center [840, 585] width 103 height 34
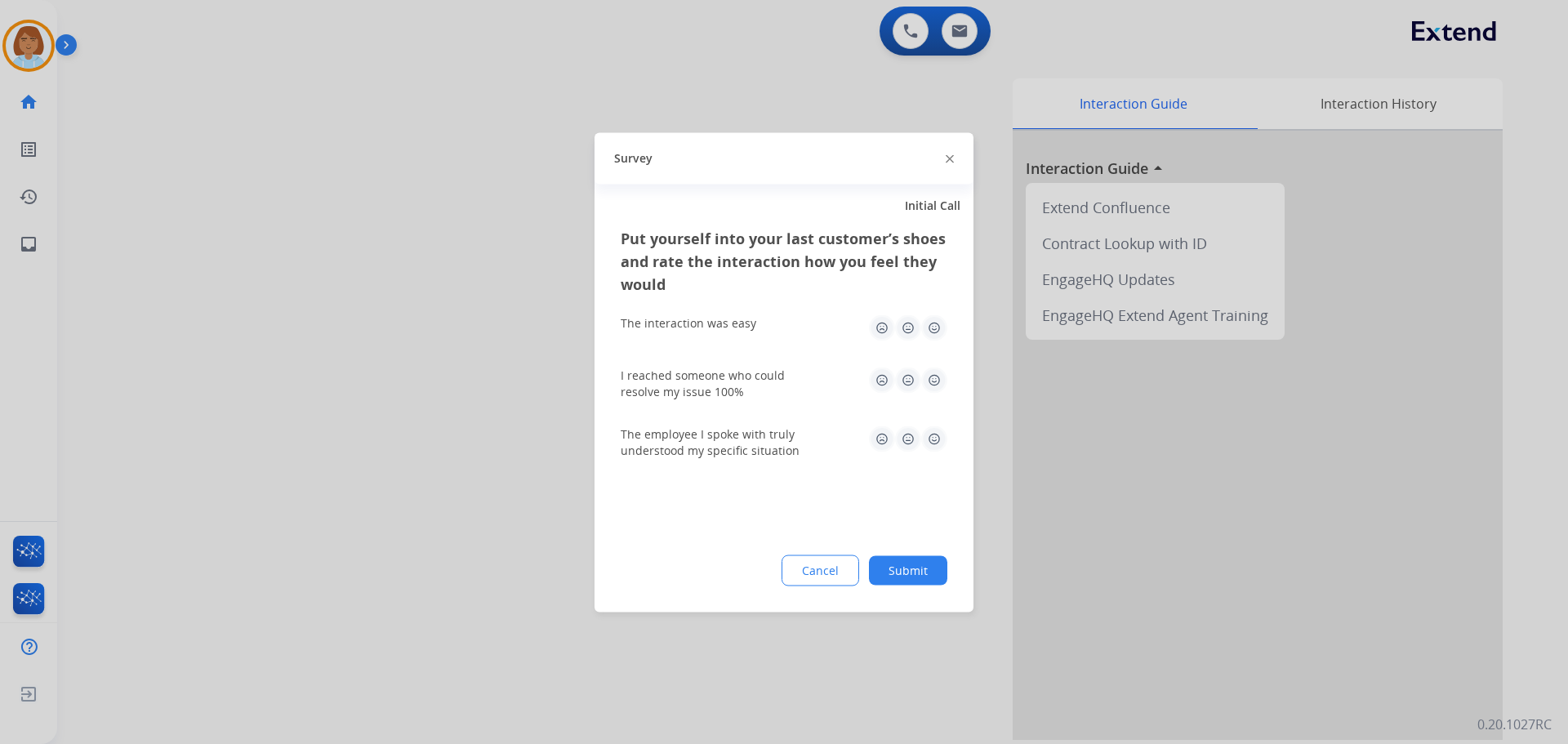
click at [926, 549] on div "Put yourself into your last customer’s shoes and rate the interaction how you f…" at bounding box center [784, 419] width 379 height 386
click at [927, 576] on button "Submit" at bounding box center [907, 570] width 79 height 29
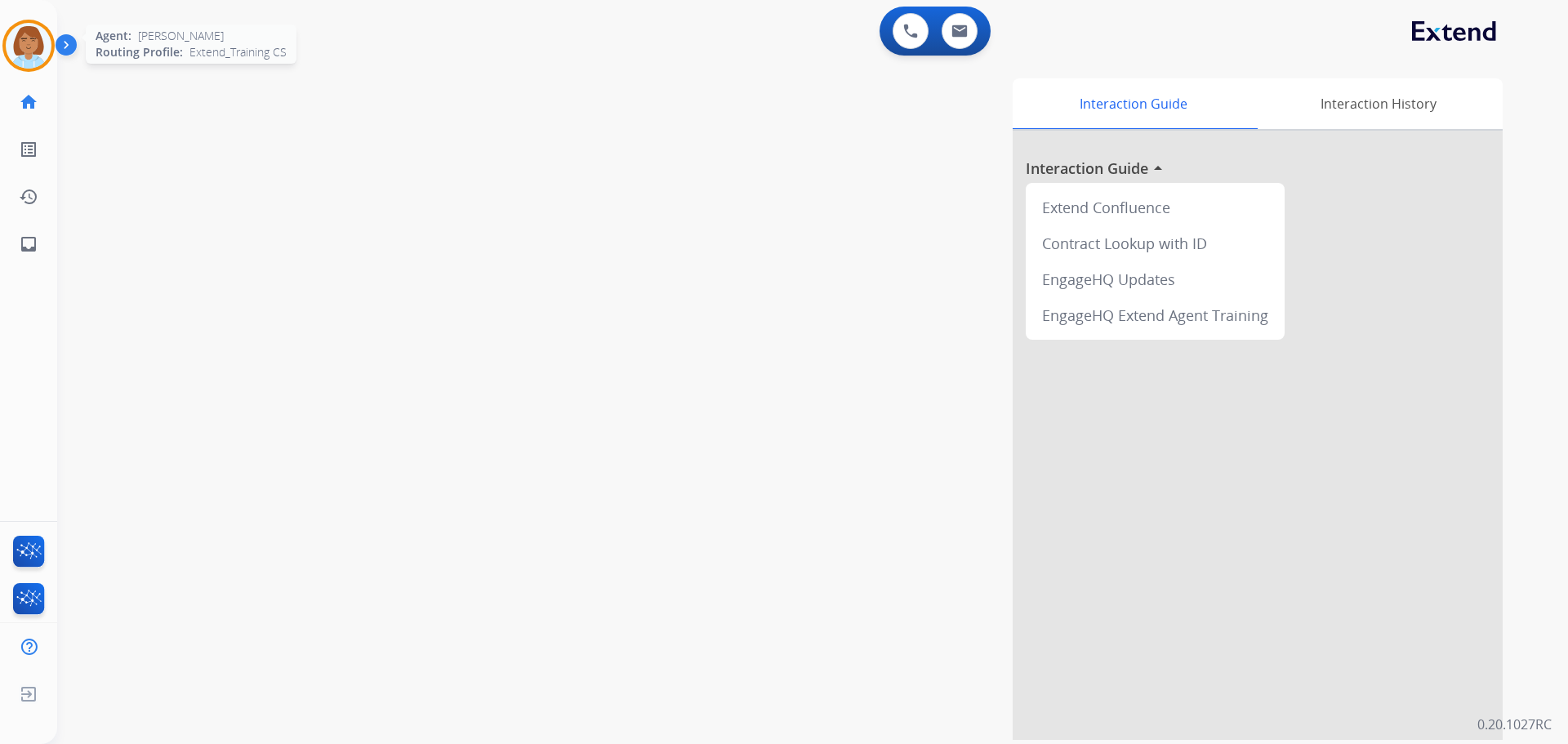
click at [24, 25] on img at bounding box center [28, 45] width 46 height 45
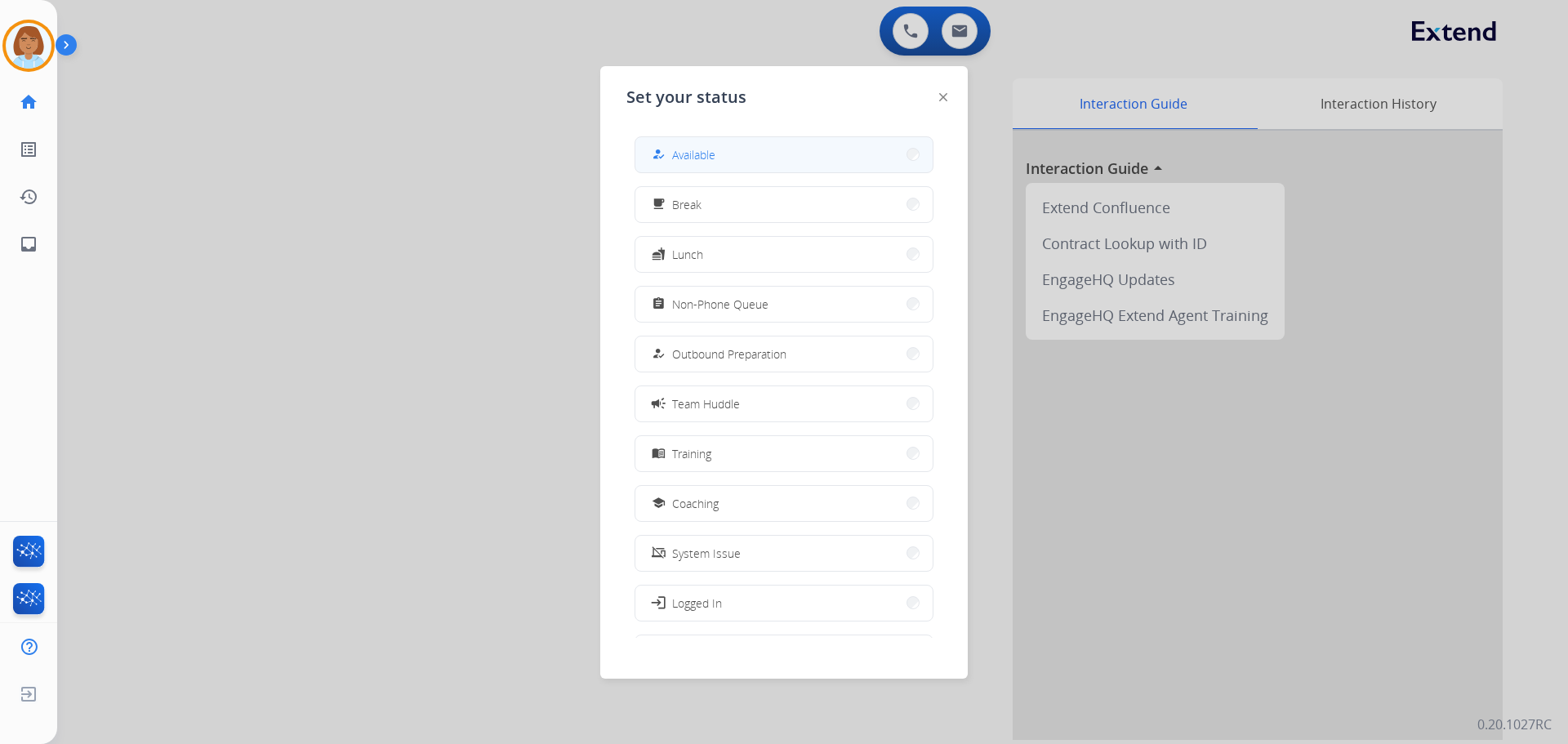
click at [739, 145] on button "how_to_reg Available" at bounding box center [784, 154] width 298 height 35
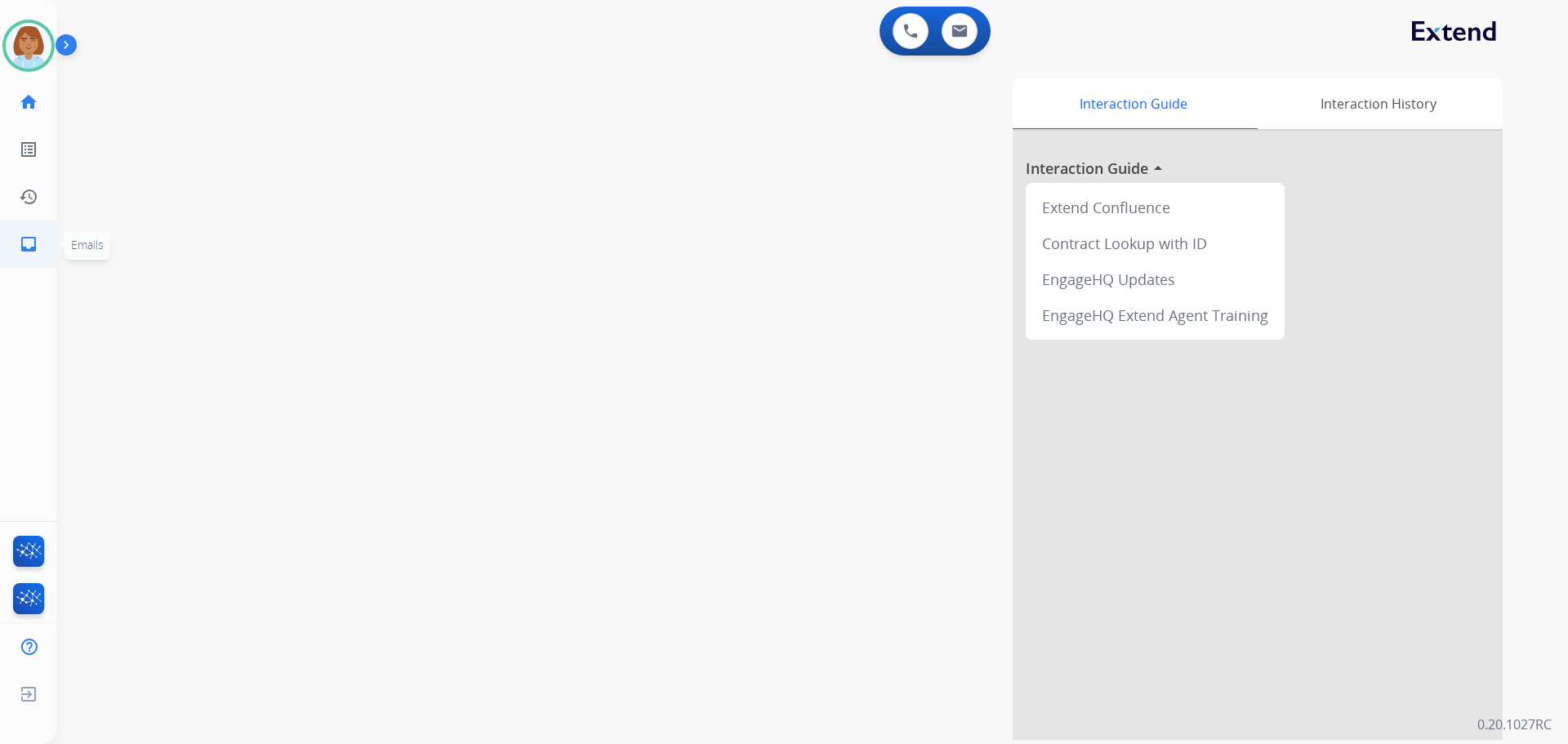
click at [38, 232] on link "inbox Emails" at bounding box center [28, 244] width 46 height 45
select select "**********"
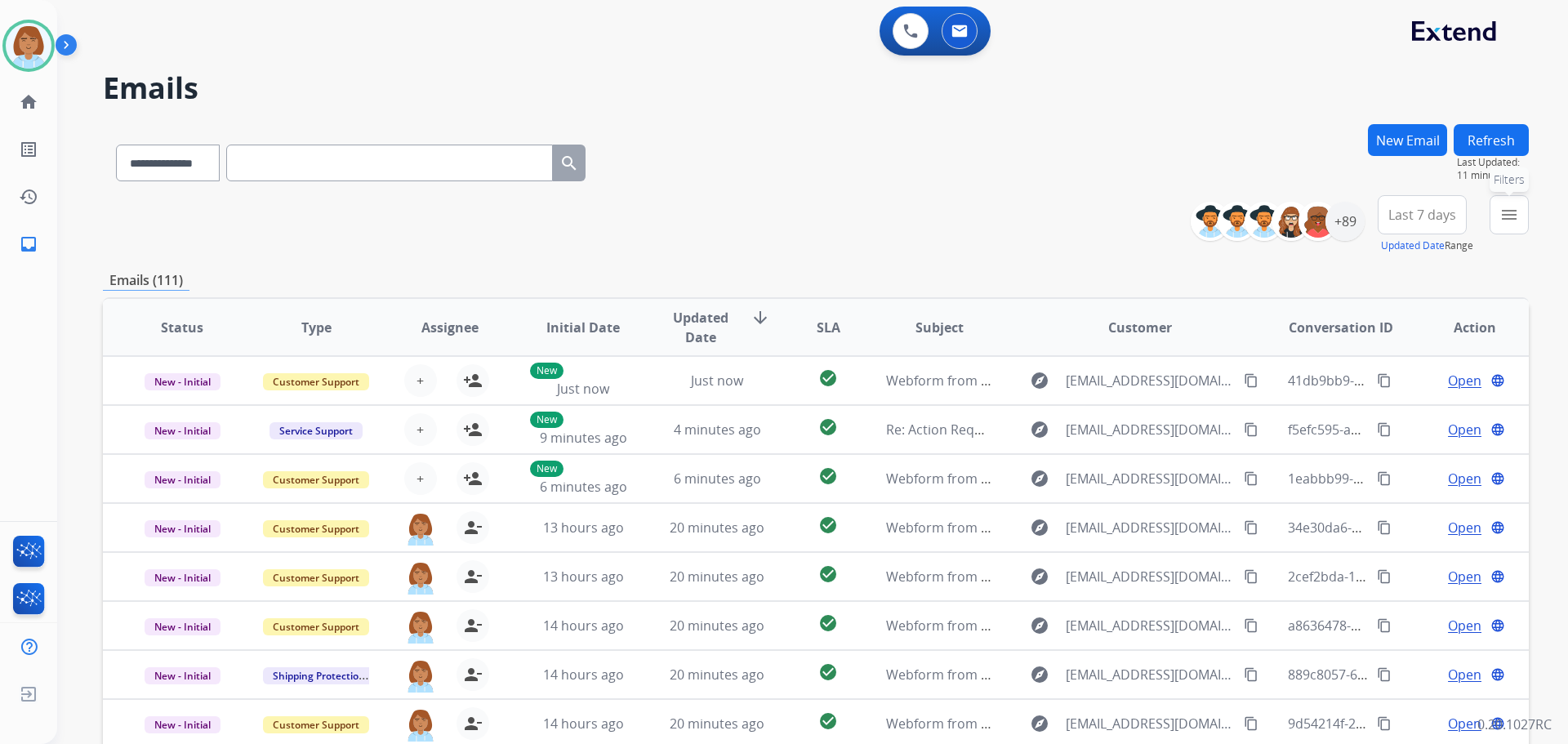
click at [1512, 226] on button "menu Filters" at bounding box center [1508, 214] width 39 height 39
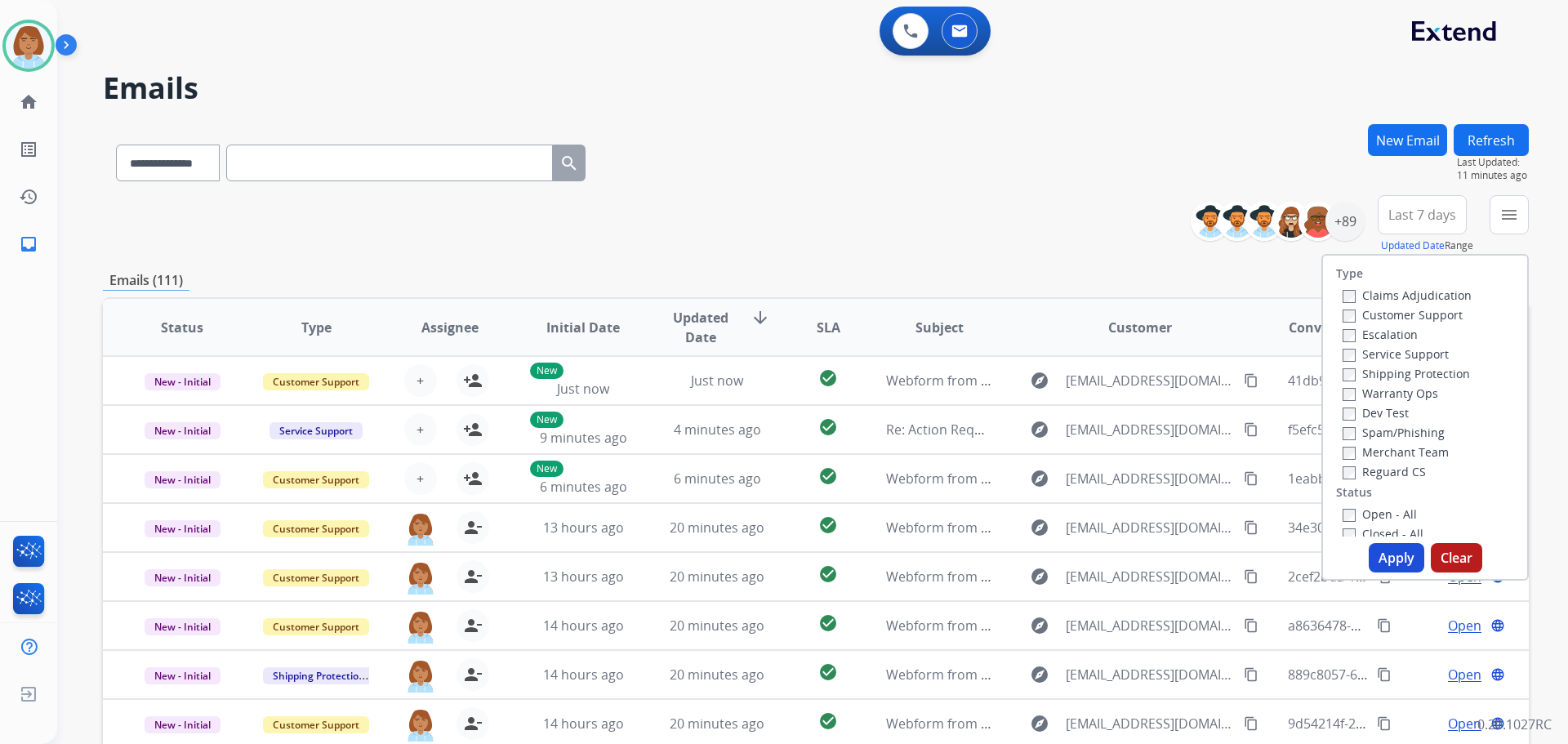
click at [1348, 297] on label "Claims Adjudication" at bounding box center [1407, 295] width 129 height 15
click at [1346, 314] on label "Customer Support" at bounding box center [1402, 315] width 120 height 15
click at [1342, 480] on div "Reguard CS" at bounding box center [1407, 471] width 129 height 20
click at [1393, 562] on button "Apply" at bounding box center [1396, 557] width 56 height 29
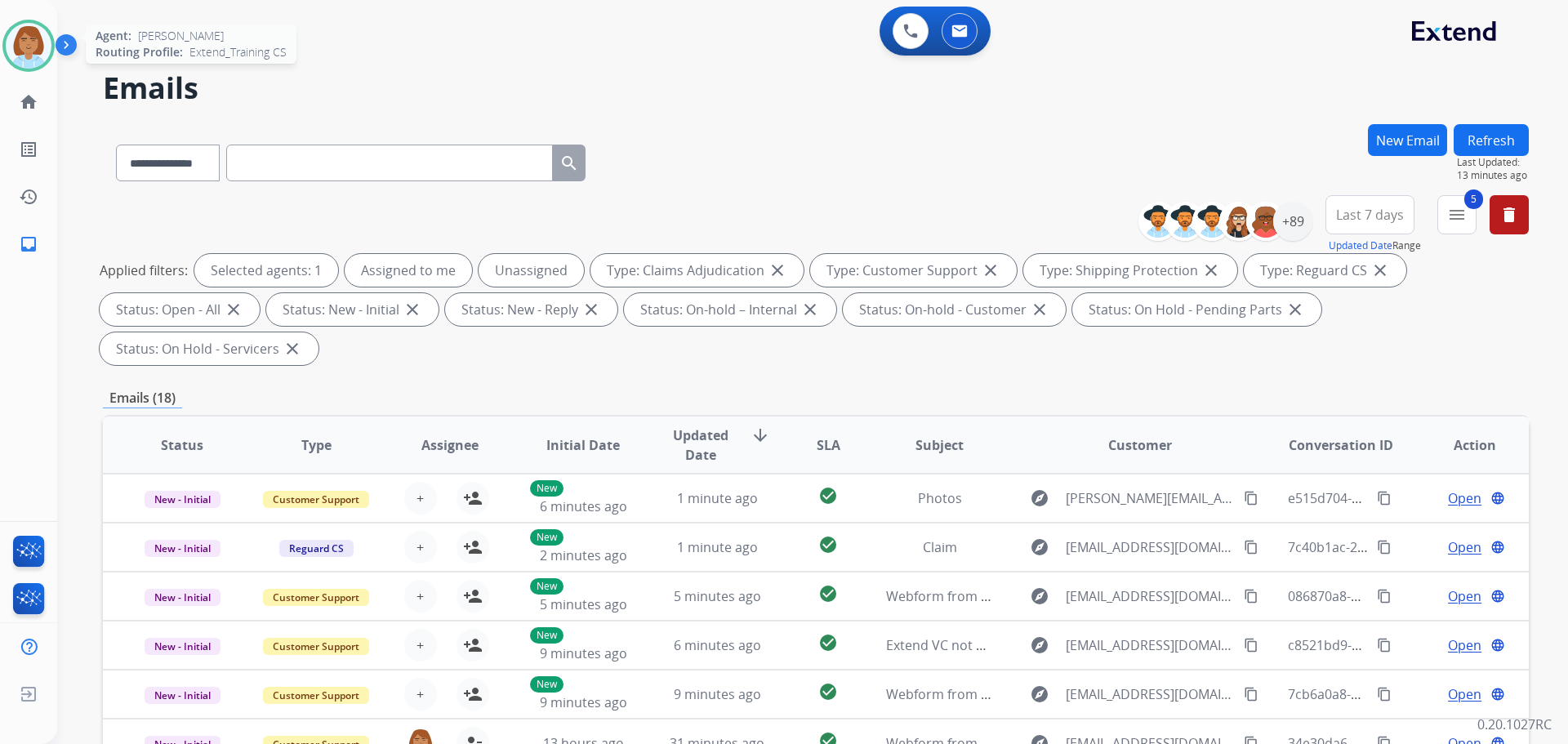
click at [42, 50] on img at bounding box center [28, 45] width 46 height 45
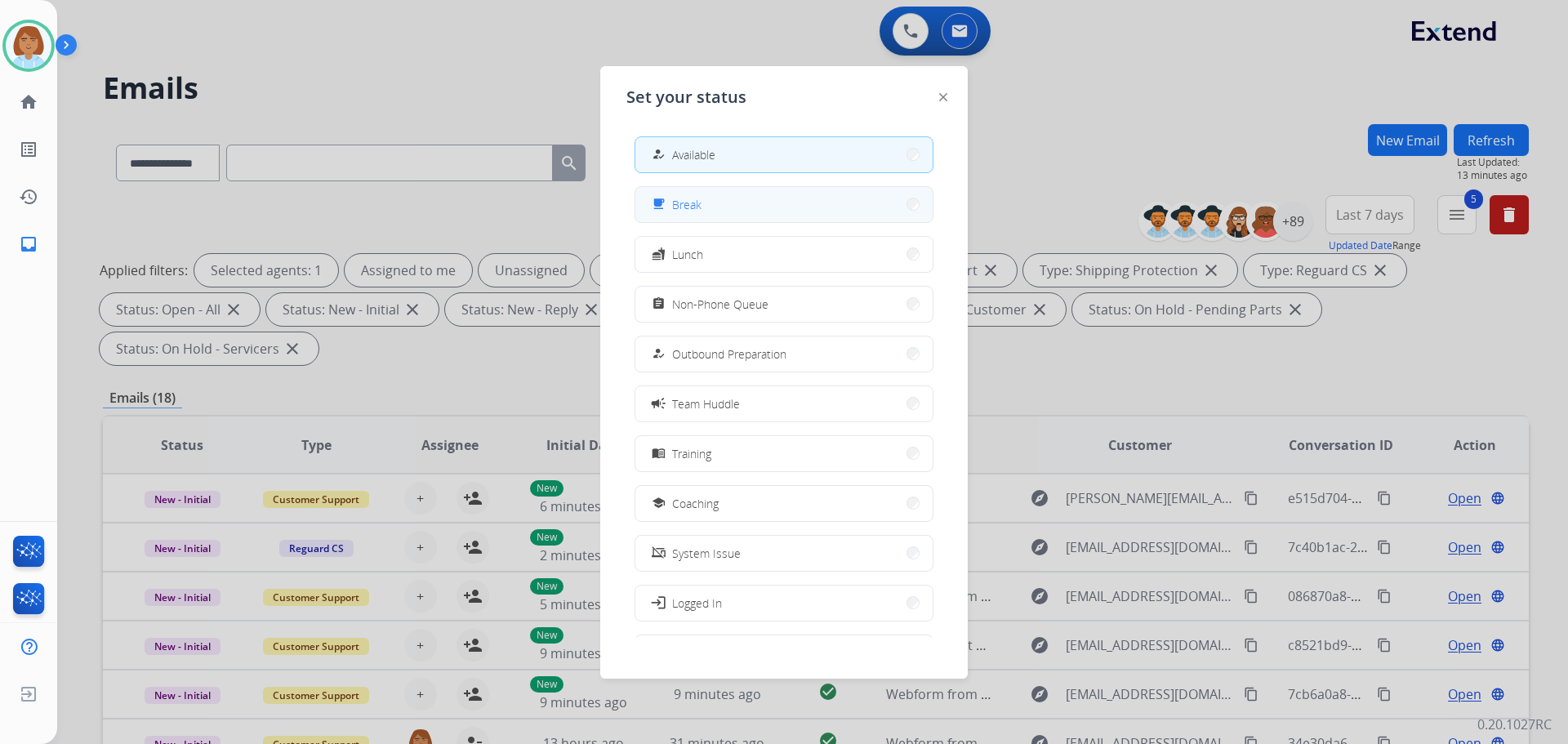
click at [734, 207] on button "free_breakfast Break" at bounding box center [784, 204] width 298 height 35
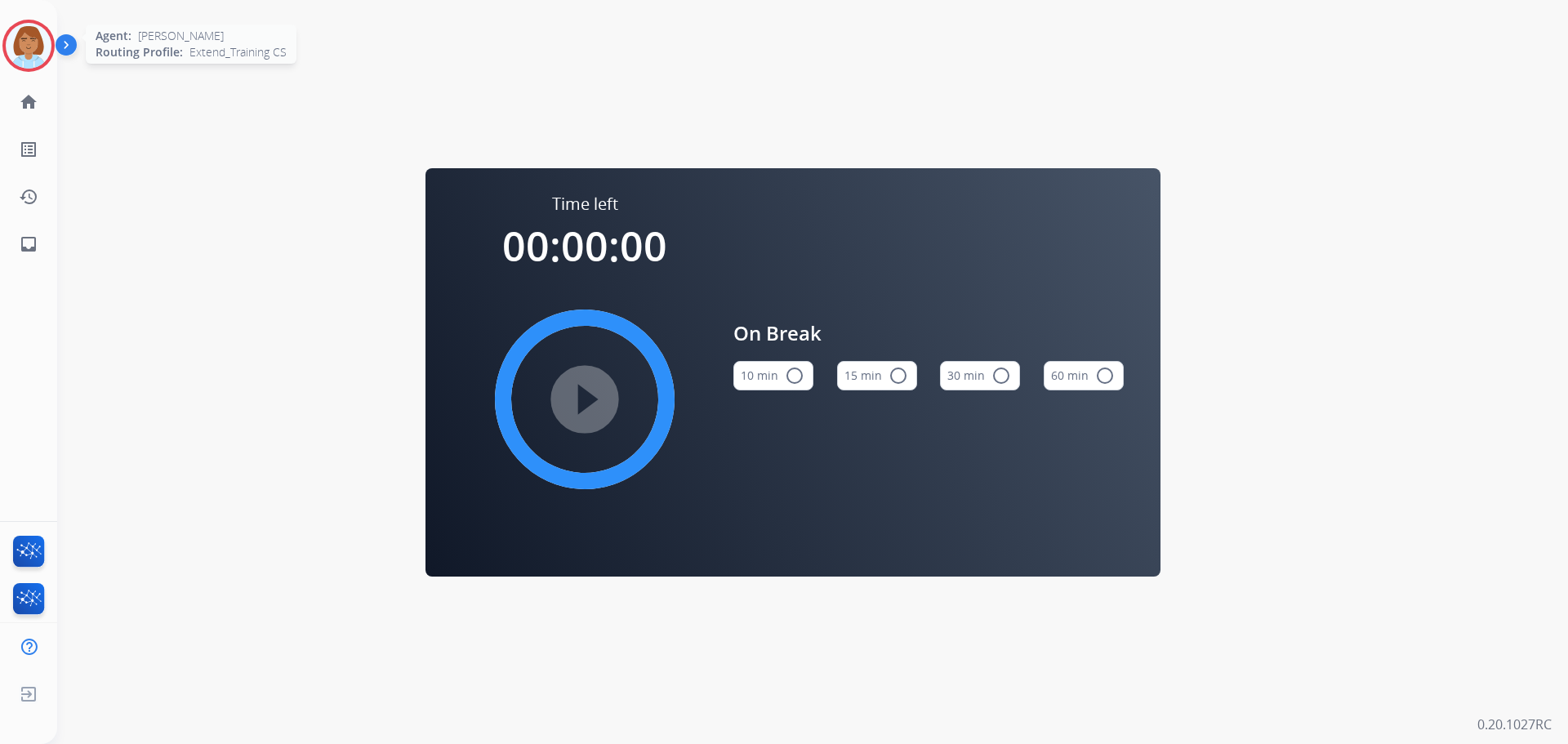
click at [19, 64] on img at bounding box center [28, 45] width 46 height 45
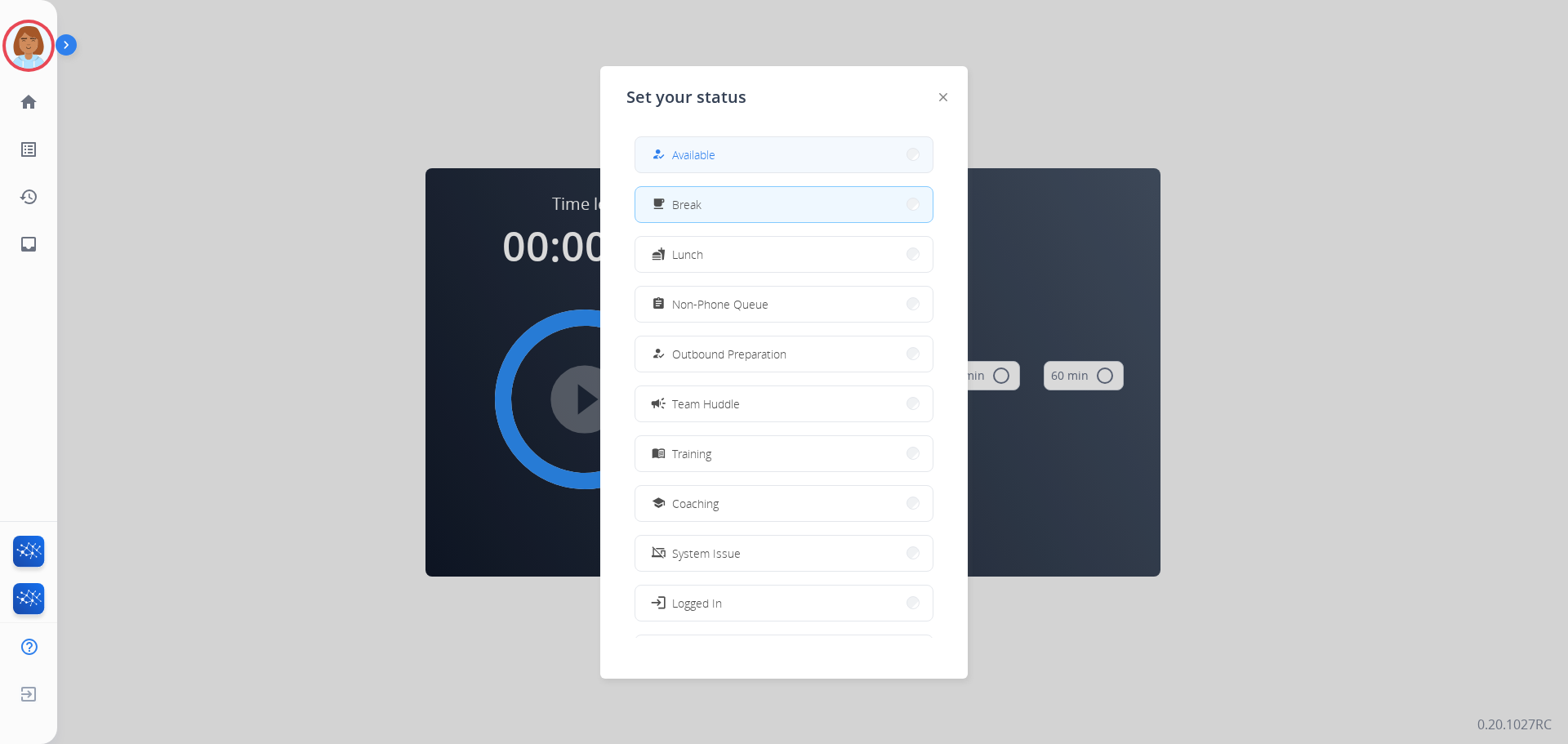
click at [815, 144] on button "how_to_reg Available" at bounding box center [784, 154] width 298 height 35
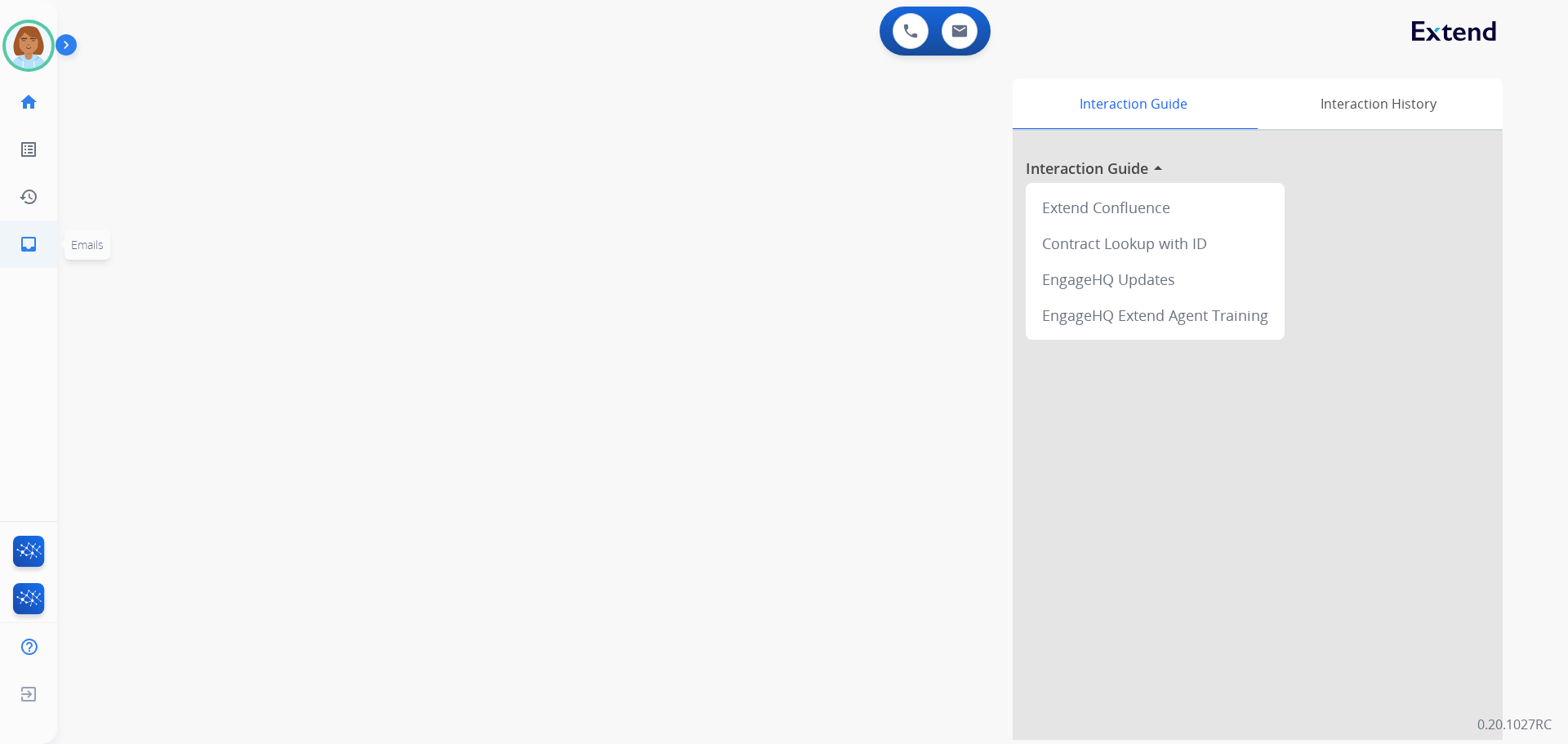
click at [20, 256] on link "inbox Emails" at bounding box center [28, 244] width 46 height 45
select select "**********"
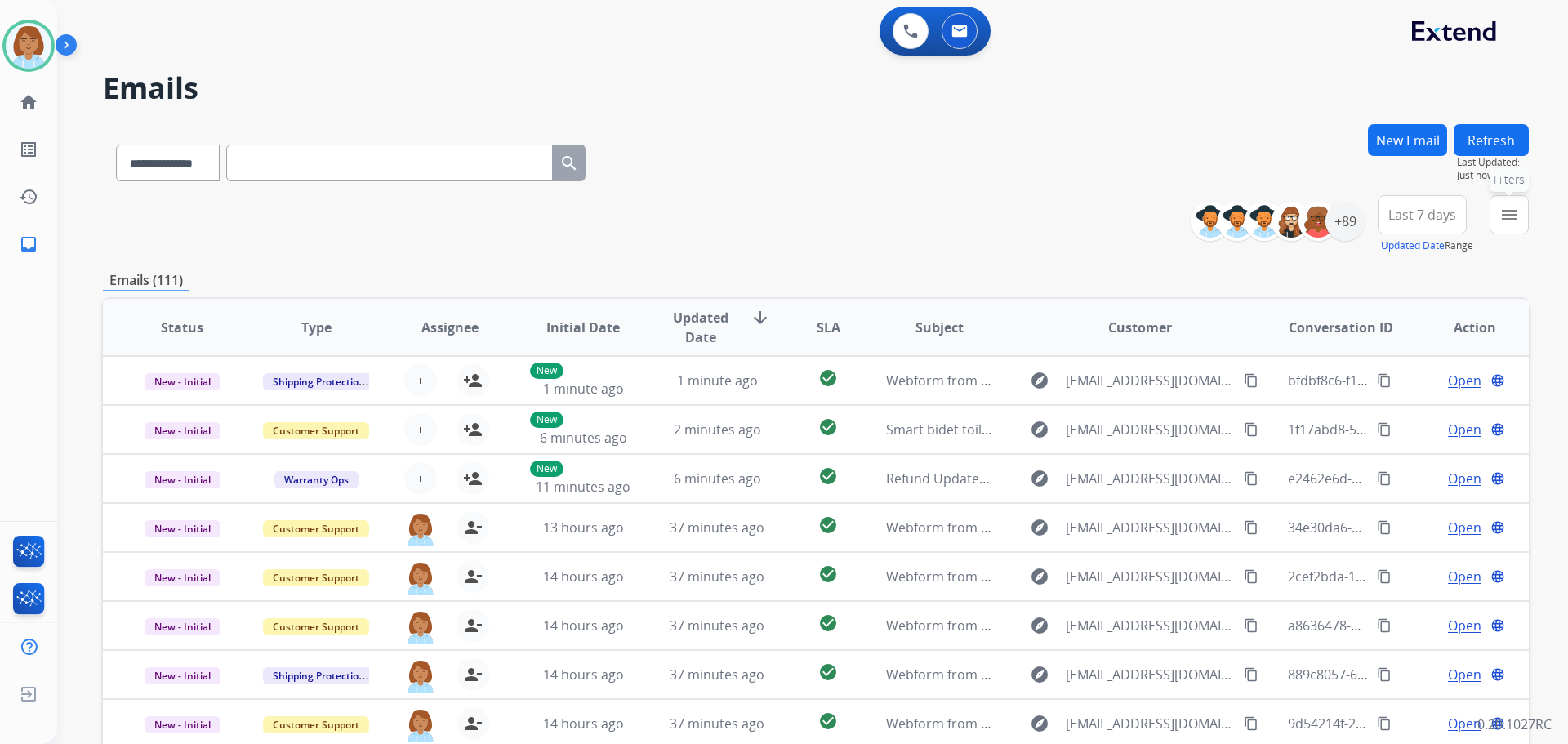
click at [1515, 227] on button "menu Filters" at bounding box center [1508, 214] width 39 height 39
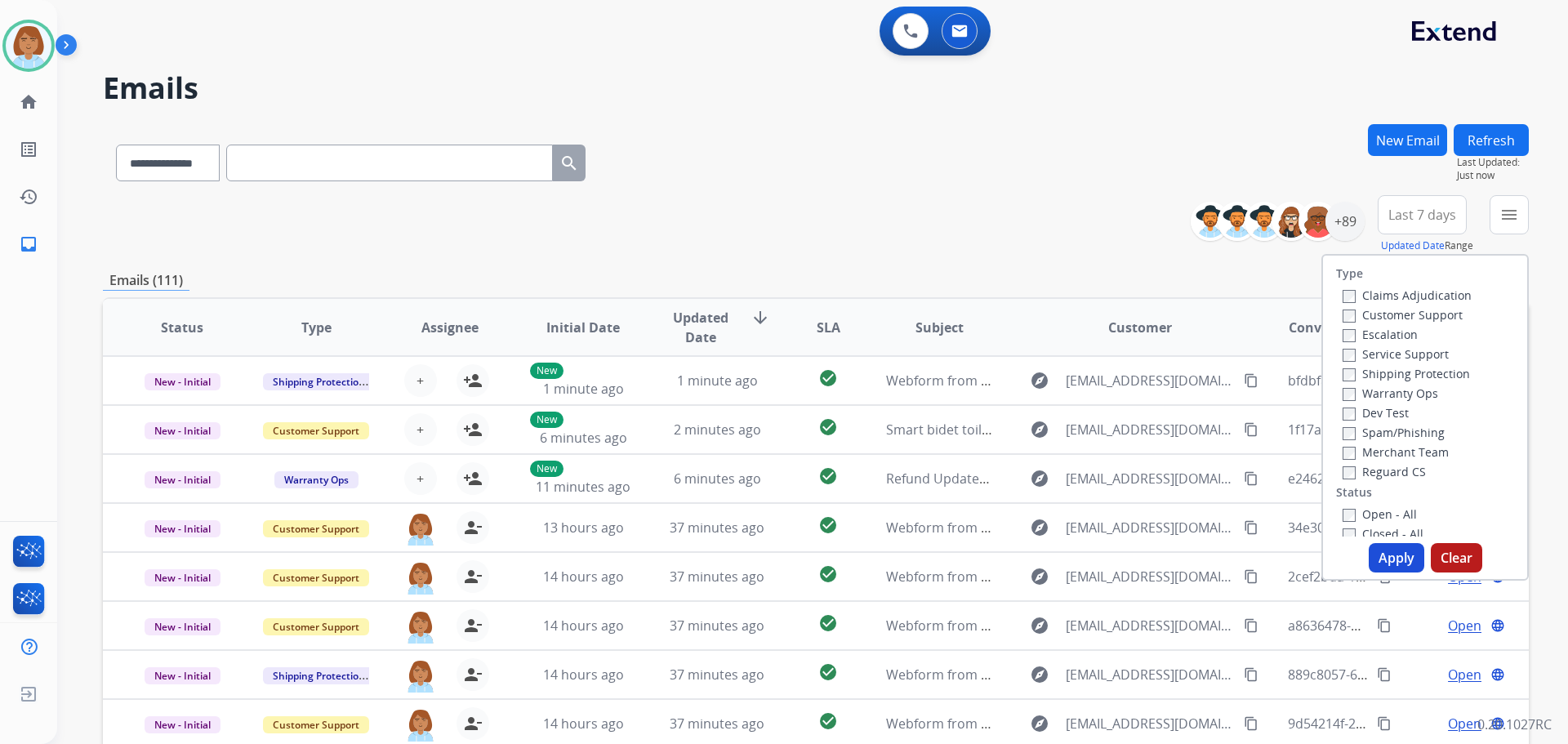
click at [1388, 299] on label "Claims Adjudication" at bounding box center [1407, 295] width 129 height 15
click at [1372, 315] on label "Customer Support" at bounding box center [1402, 315] width 120 height 15
click at [1349, 517] on label "Open - All" at bounding box center [1379, 514] width 74 height 15
click at [1377, 556] on button "Apply" at bounding box center [1396, 557] width 56 height 29
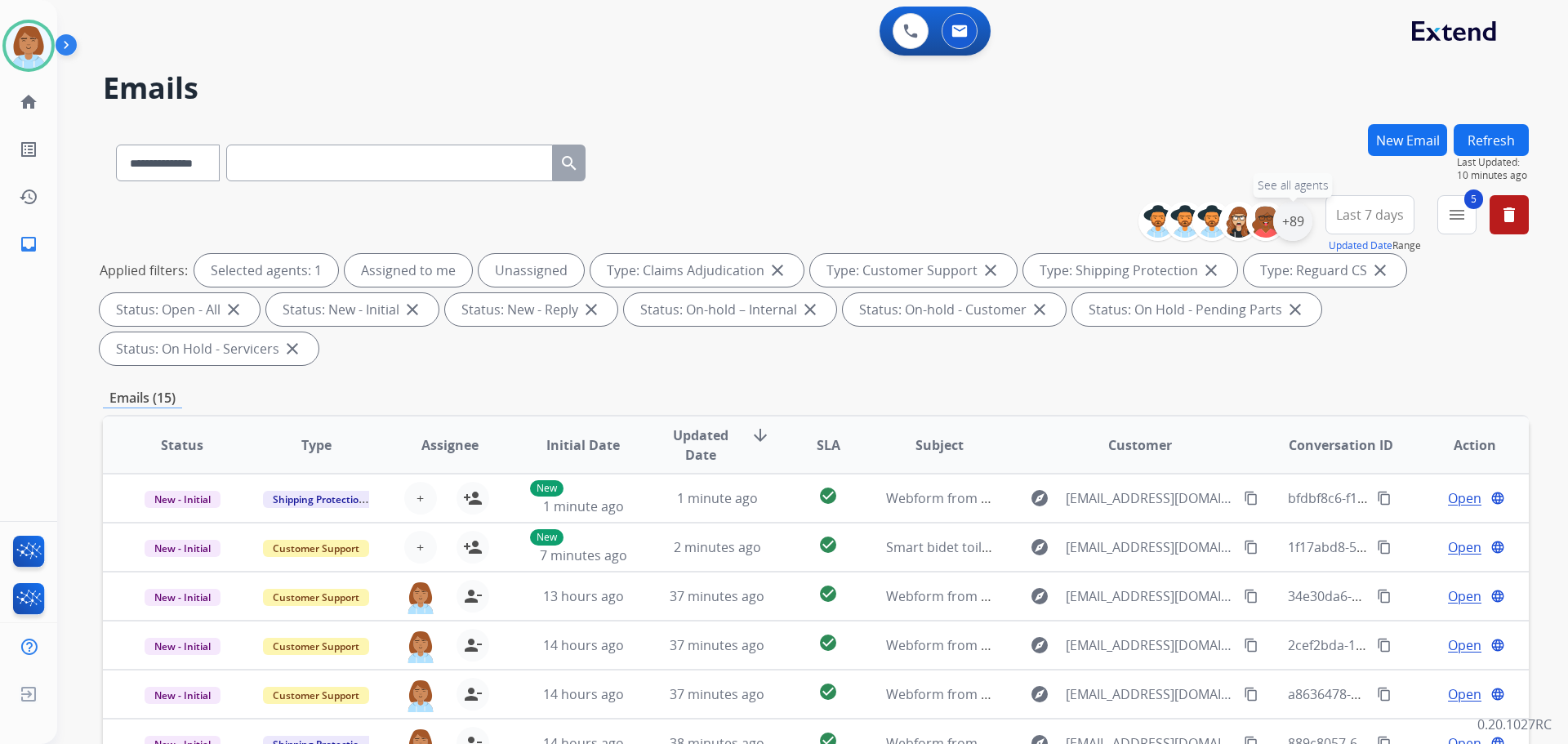
click at [1302, 226] on div "+89" at bounding box center [1292, 221] width 39 height 39
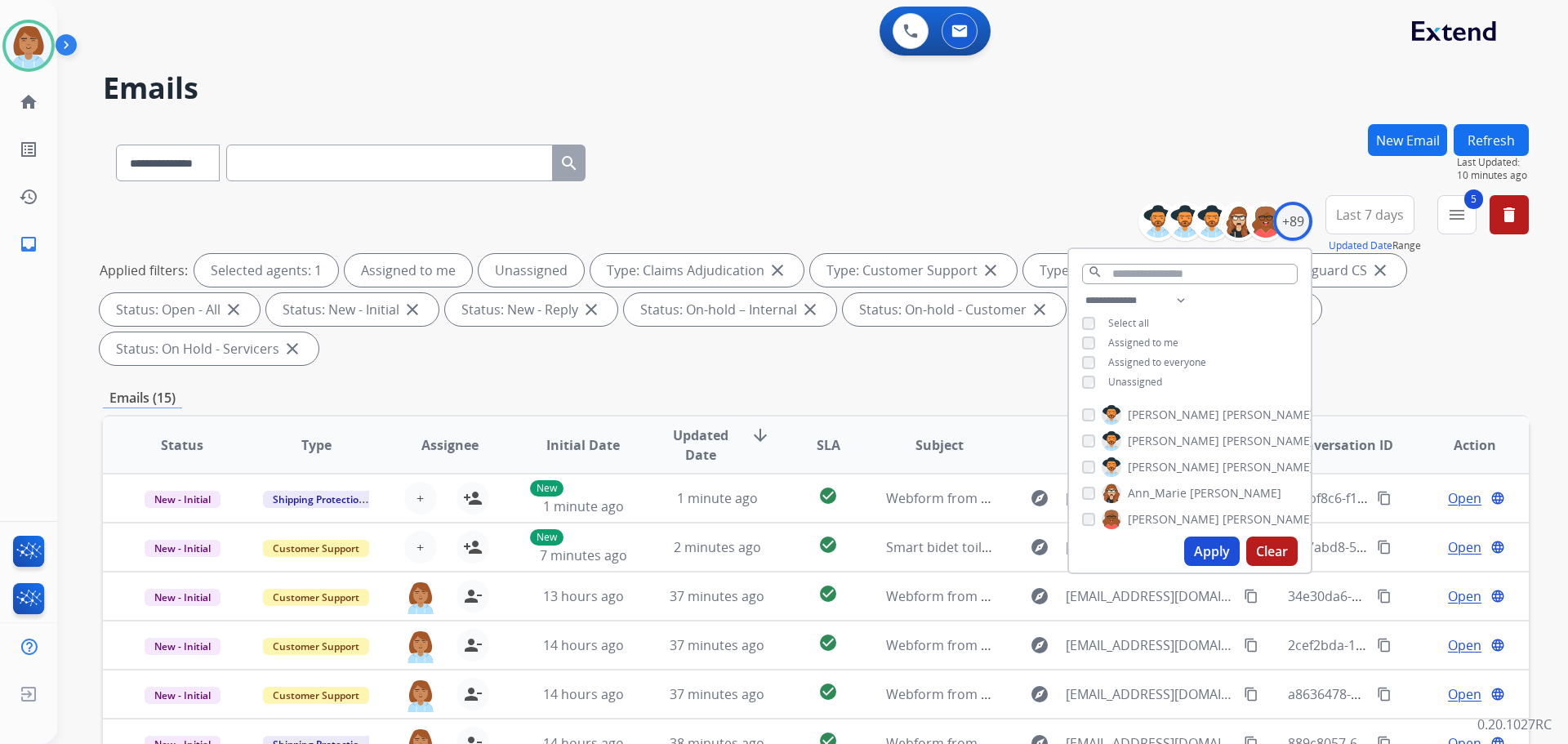
click at [1123, 381] on span "Unassigned" at bounding box center [1135, 381] width 54 height 14
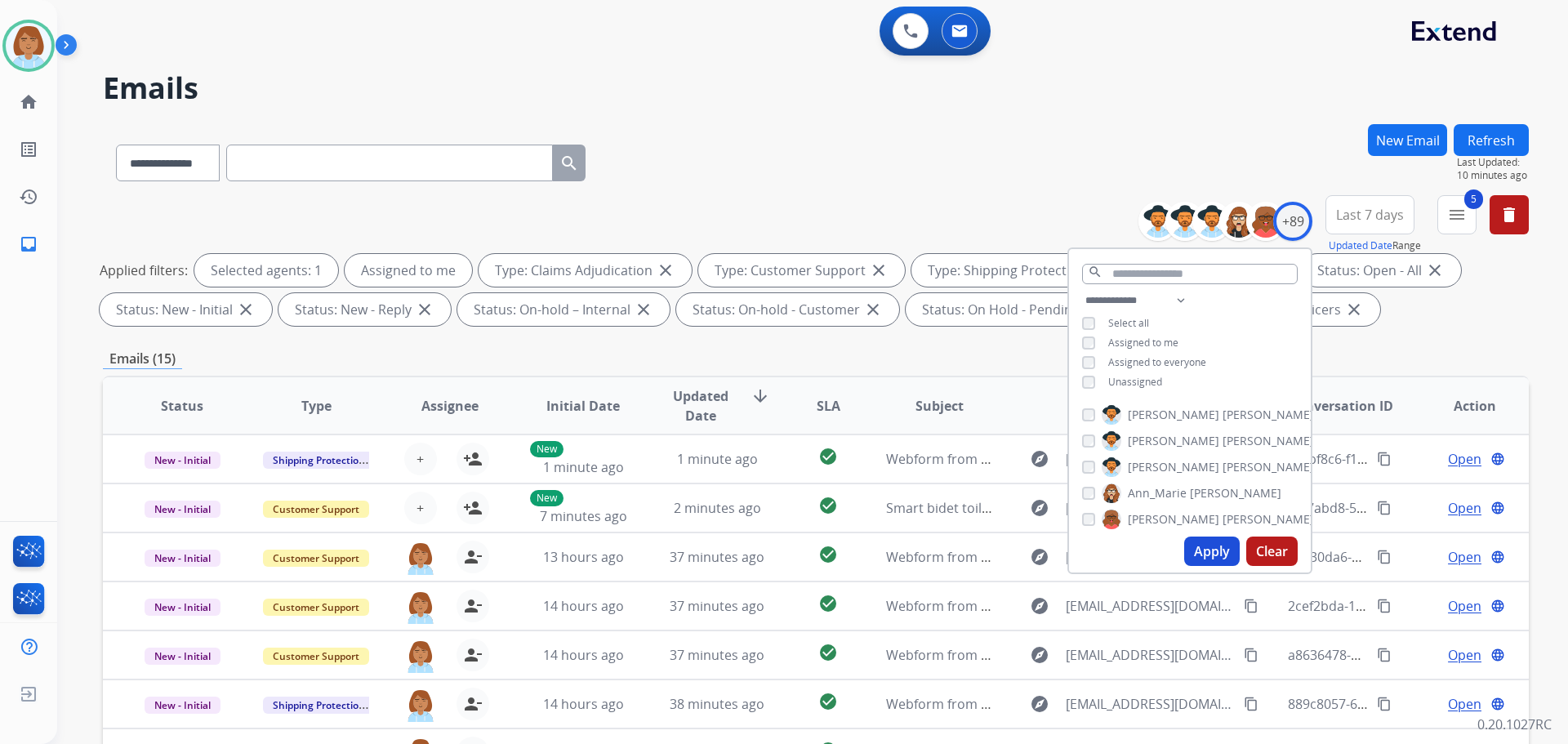
click at [1199, 551] on button "Apply" at bounding box center [1212, 551] width 56 height 29
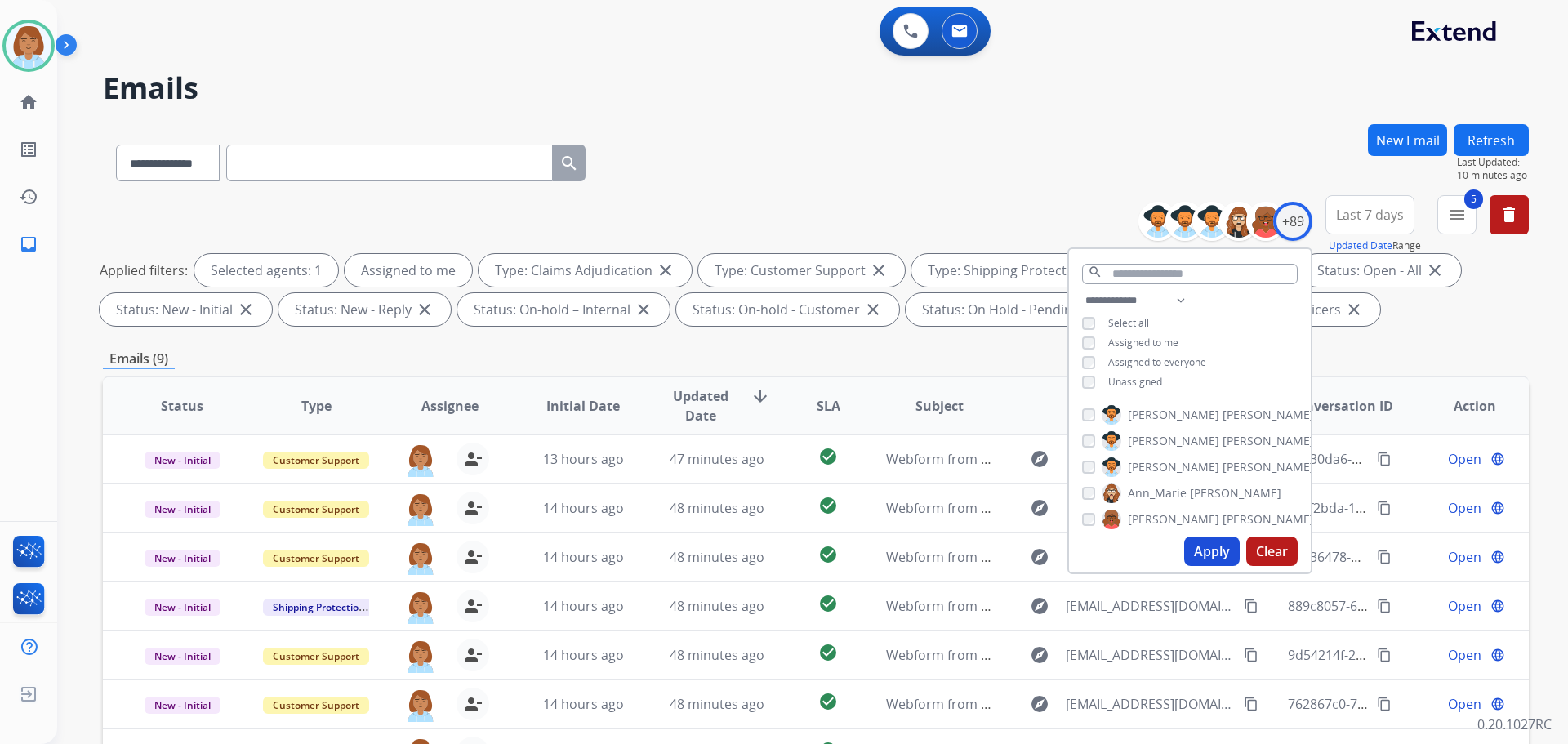
click at [951, 164] on div "**********" at bounding box center [816, 159] width 1426 height 71
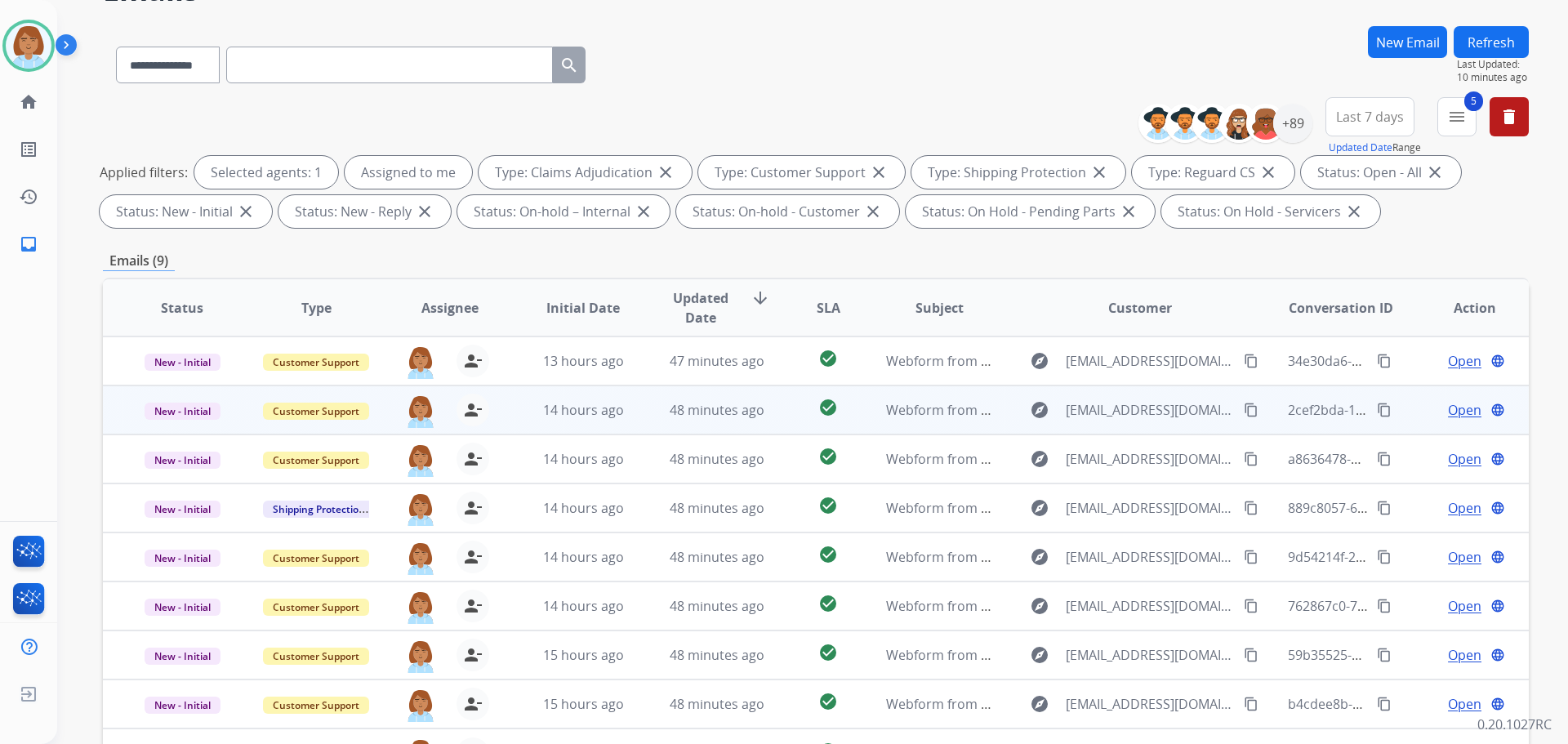
scroll to position [263, 0]
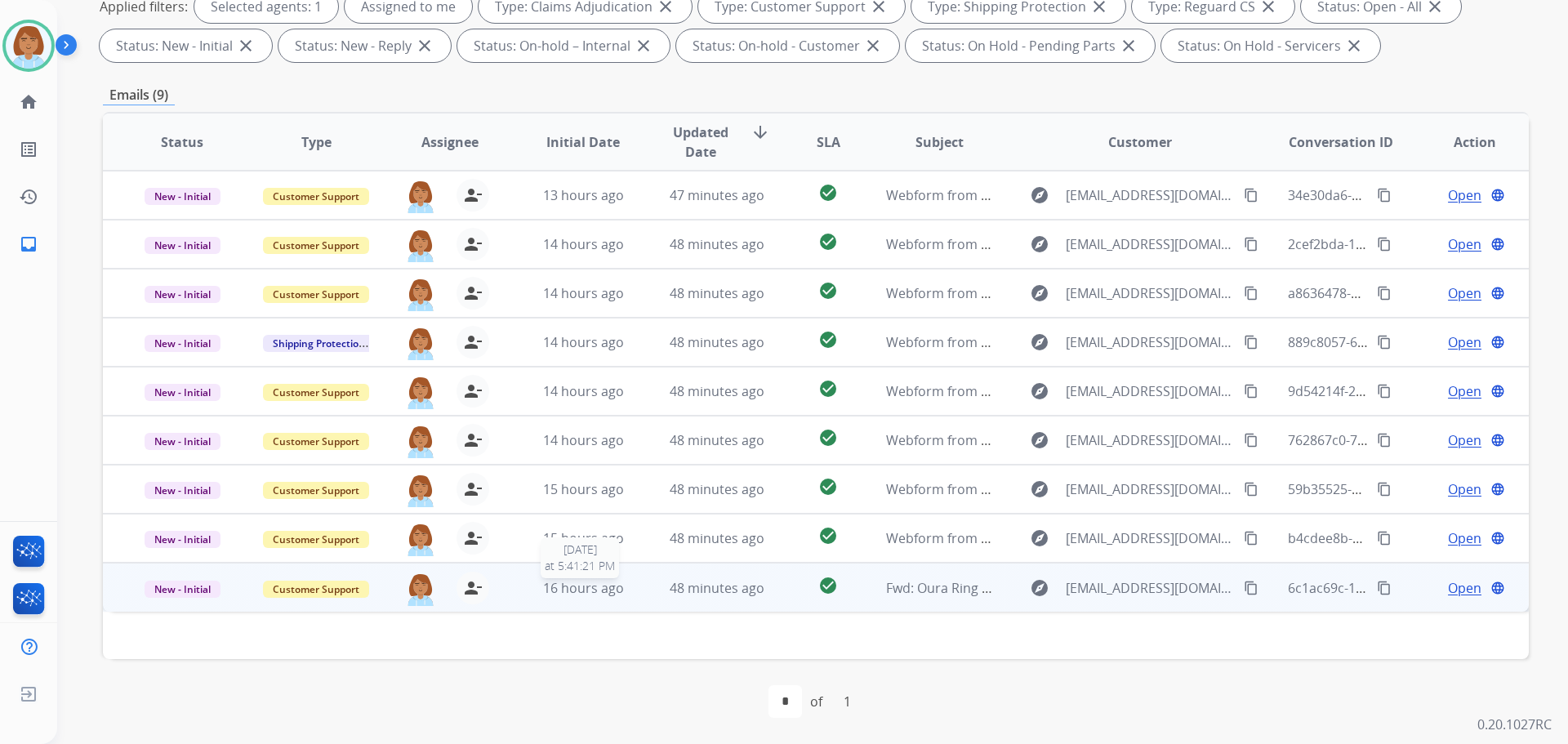
click at [631, 591] on div "16 hours ago" at bounding box center [583, 588] width 107 height 20
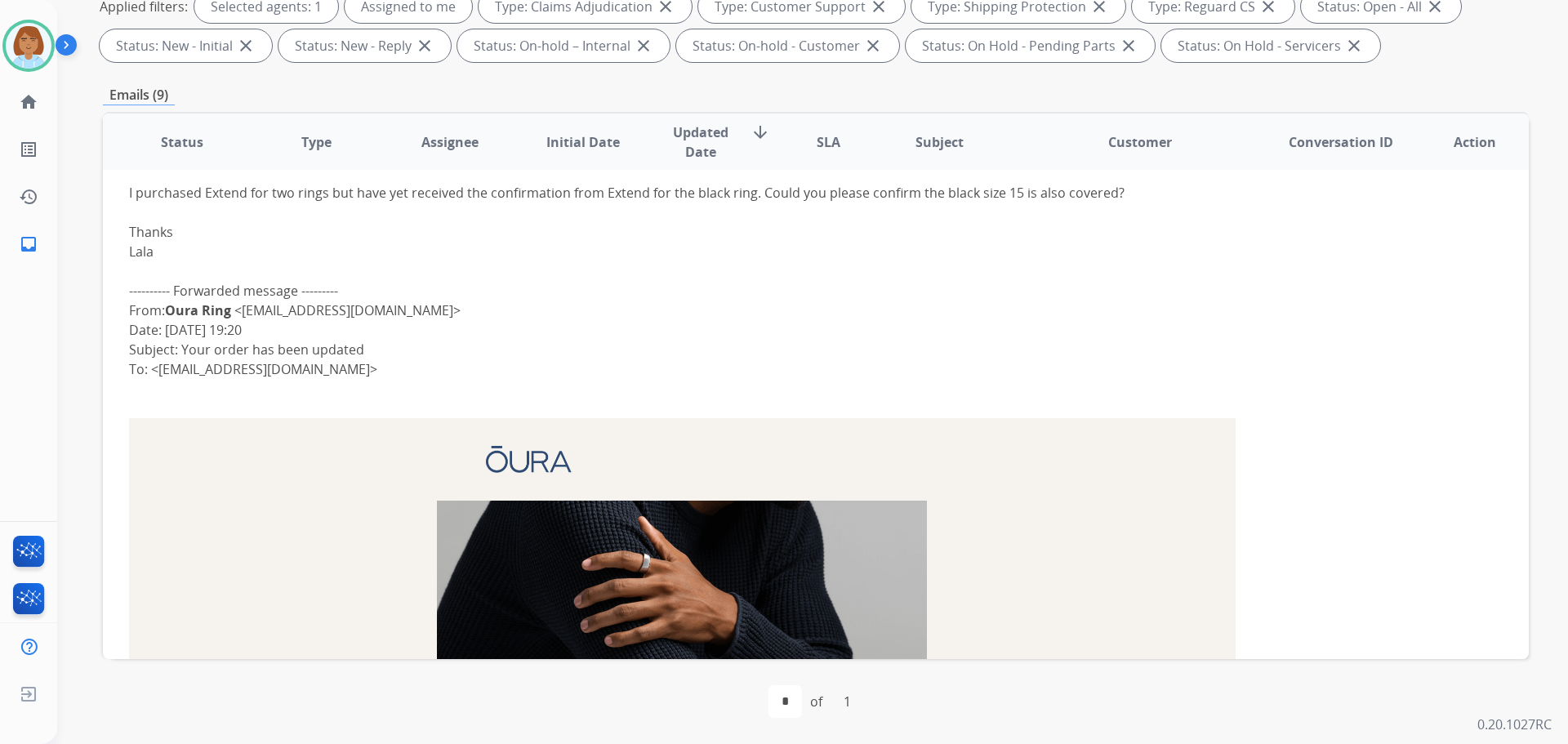
scroll to position [241, 0]
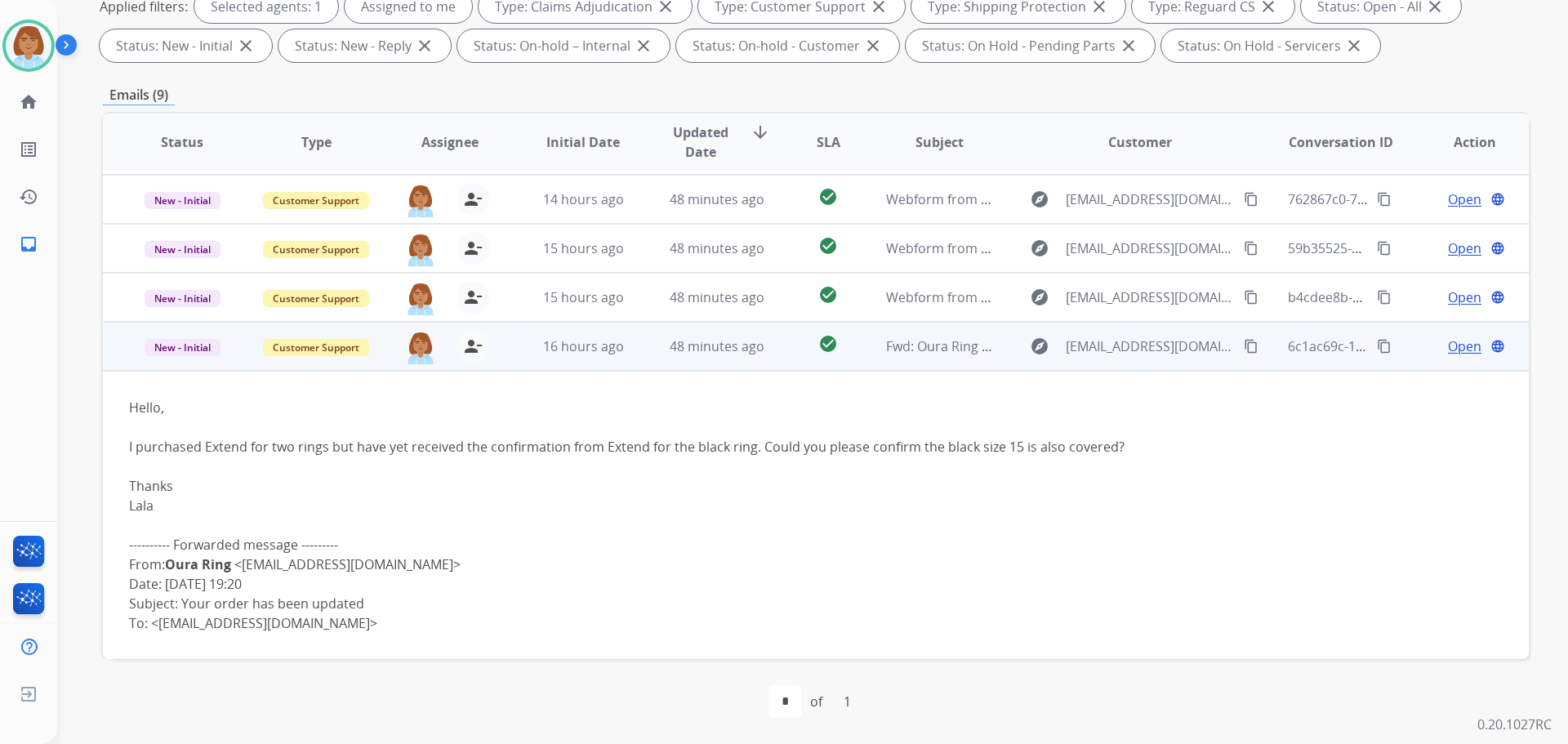
click at [1244, 348] on mat-icon "content_copy" at bounding box center [1251, 346] width 15 height 15
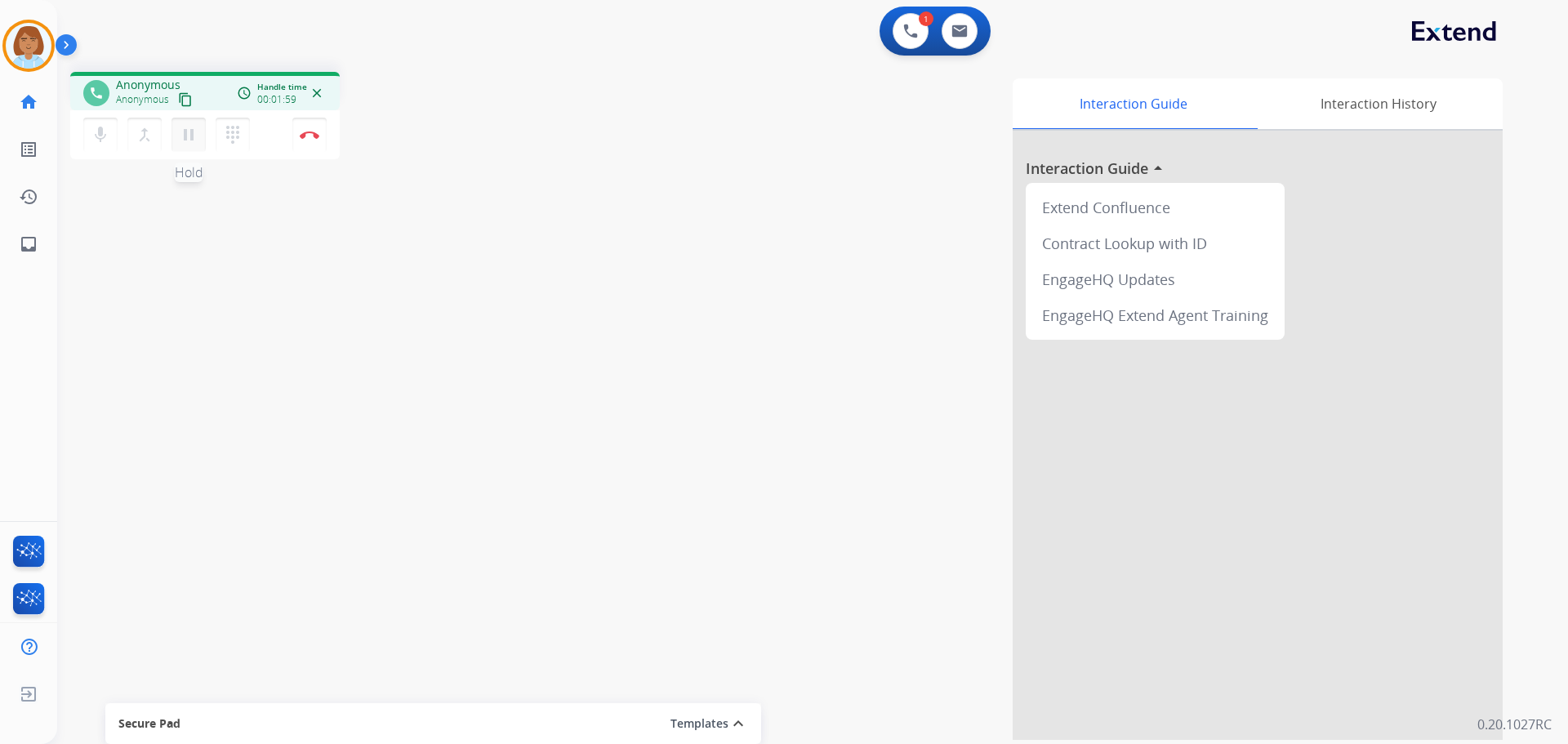
click at [175, 137] on button "pause Hold" at bounding box center [189, 135] width 34 height 34
click at [91, 136] on mat-icon "mic" at bounding box center [100, 135] width 20 height 20
click at [196, 138] on mat-icon "play_arrow" at bounding box center [189, 135] width 20 height 20
click at [111, 138] on button "mic_off Mute" at bounding box center [100, 135] width 34 height 34
drag, startPoint x: 466, startPoint y: 371, endPoint x: 467, endPoint y: 341, distance: 30.0
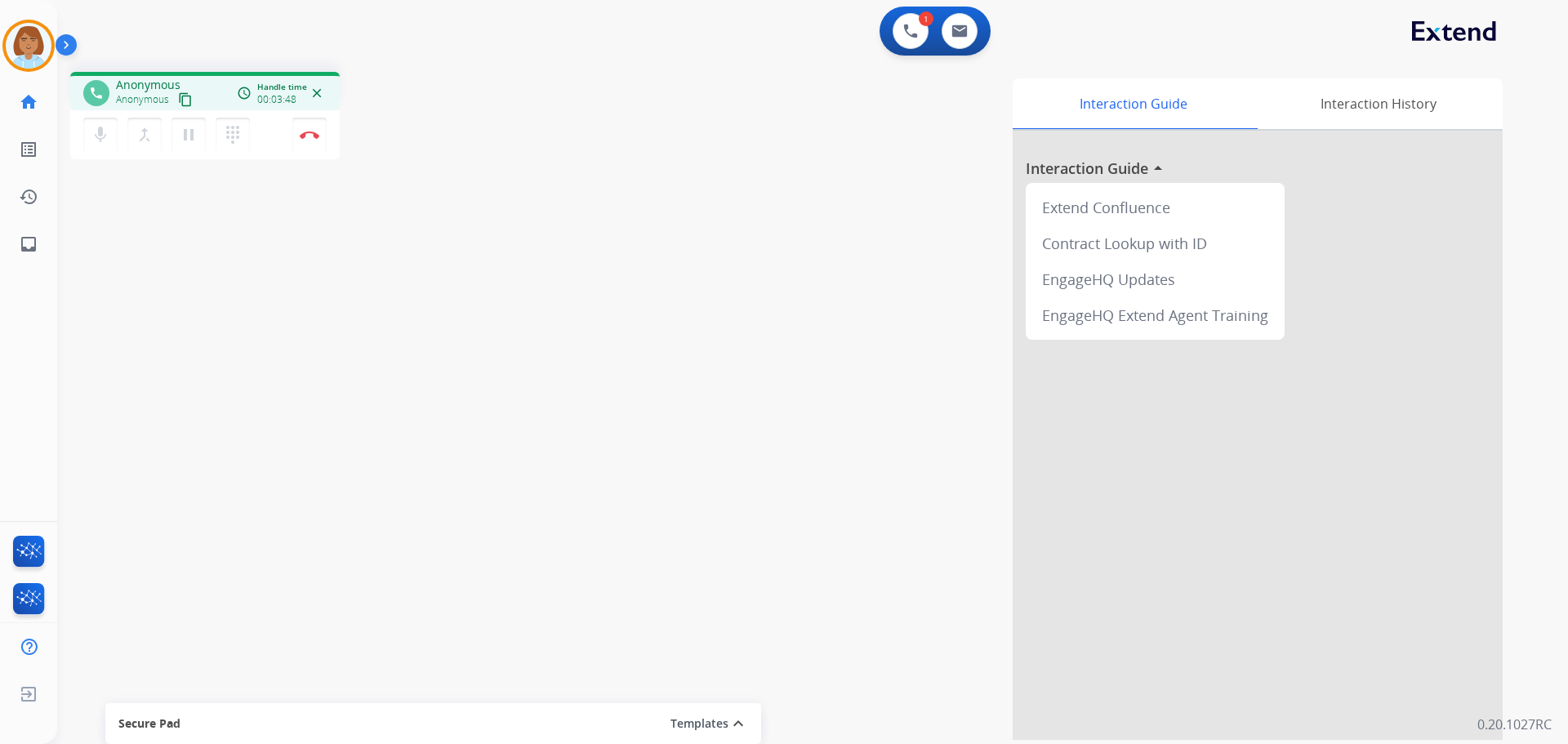
click at [466, 354] on div "phone [PERSON_NAME] content_copy access_time Call metrics Queue 00:09 Hold 01:3…" at bounding box center [793, 399] width 1471 height 680
click at [196, 145] on button "pause Hold" at bounding box center [189, 135] width 34 height 34
click at [104, 154] on div "mic Mute merge_type Bridge play_arrow Hold dialpad Dialpad Disconnect" at bounding box center [205, 135] width 269 height 49
click at [104, 150] on button "mic Mute" at bounding box center [100, 135] width 34 height 34
click at [181, 132] on mat-icon "play_arrow" at bounding box center [189, 135] width 20 height 20
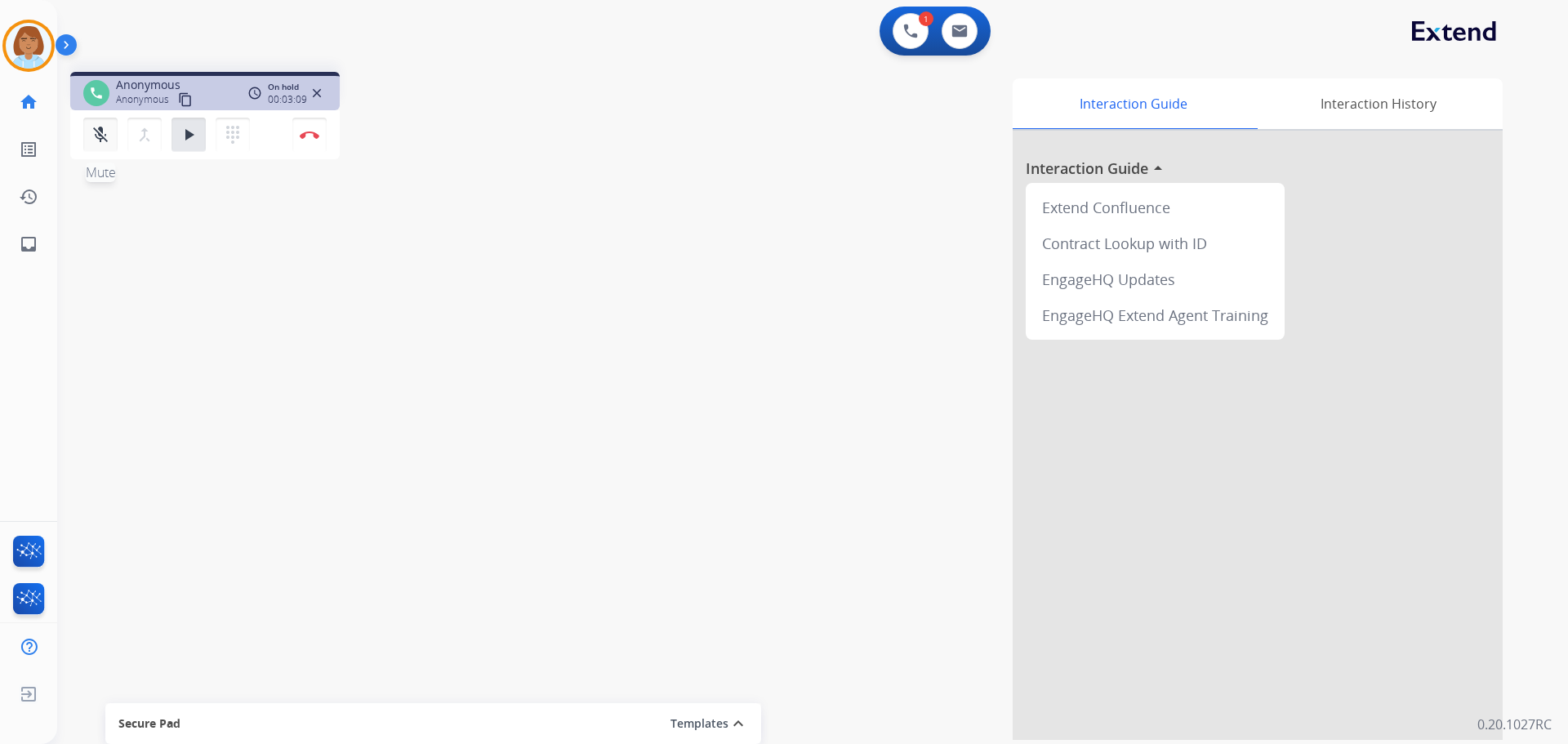
click at [102, 133] on mat-icon "mic_off" at bounding box center [100, 135] width 20 height 20
click at [102, 136] on mat-icon "mic_off" at bounding box center [100, 135] width 20 height 20
click at [185, 144] on button "pause Hold" at bounding box center [189, 135] width 34 height 34
click at [98, 142] on mat-icon "mic" at bounding box center [100, 135] width 20 height 20
click at [97, 136] on mat-icon "mic_off" at bounding box center [100, 135] width 20 height 20
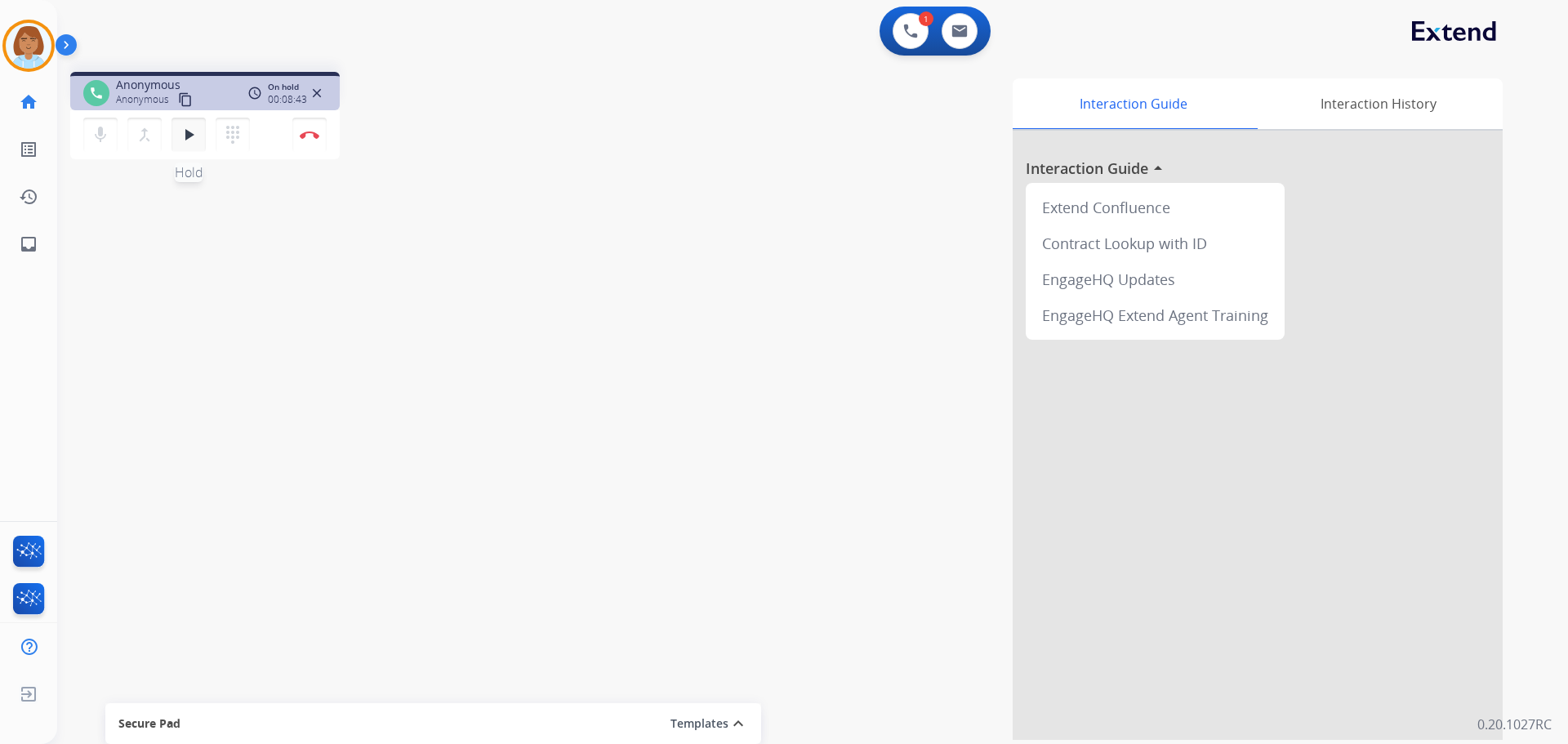
click at [189, 127] on mat-icon "play_arrow" at bounding box center [189, 135] width 20 height 20
click at [298, 136] on button "Disconnect" at bounding box center [309, 135] width 34 height 34
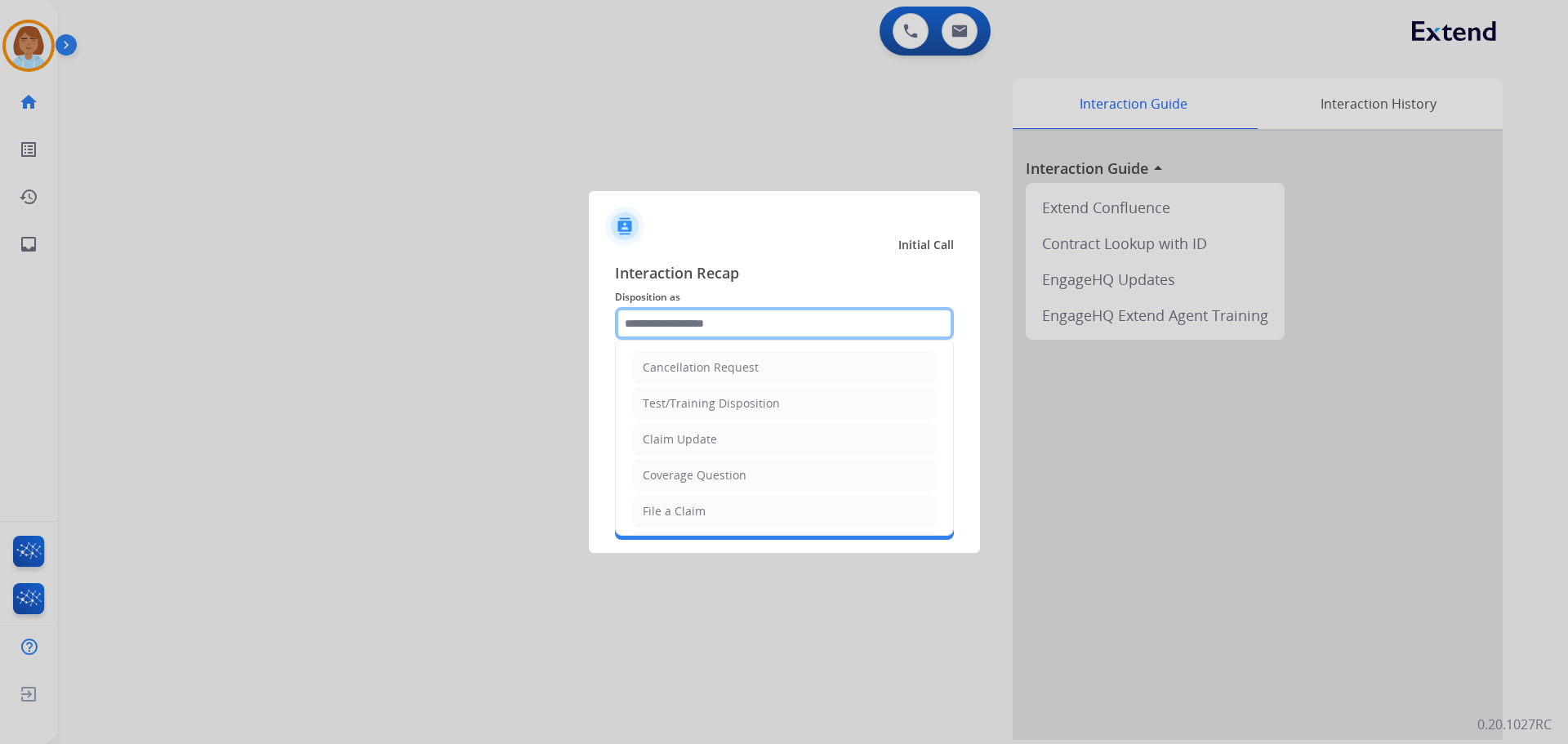
click at [702, 328] on input "text" at bounding box center [784, 323] width 338 height 32
click at [700, 506] on div "File a Claim" at bounding box center [674, 511] width 63 height 16
type input "**********"
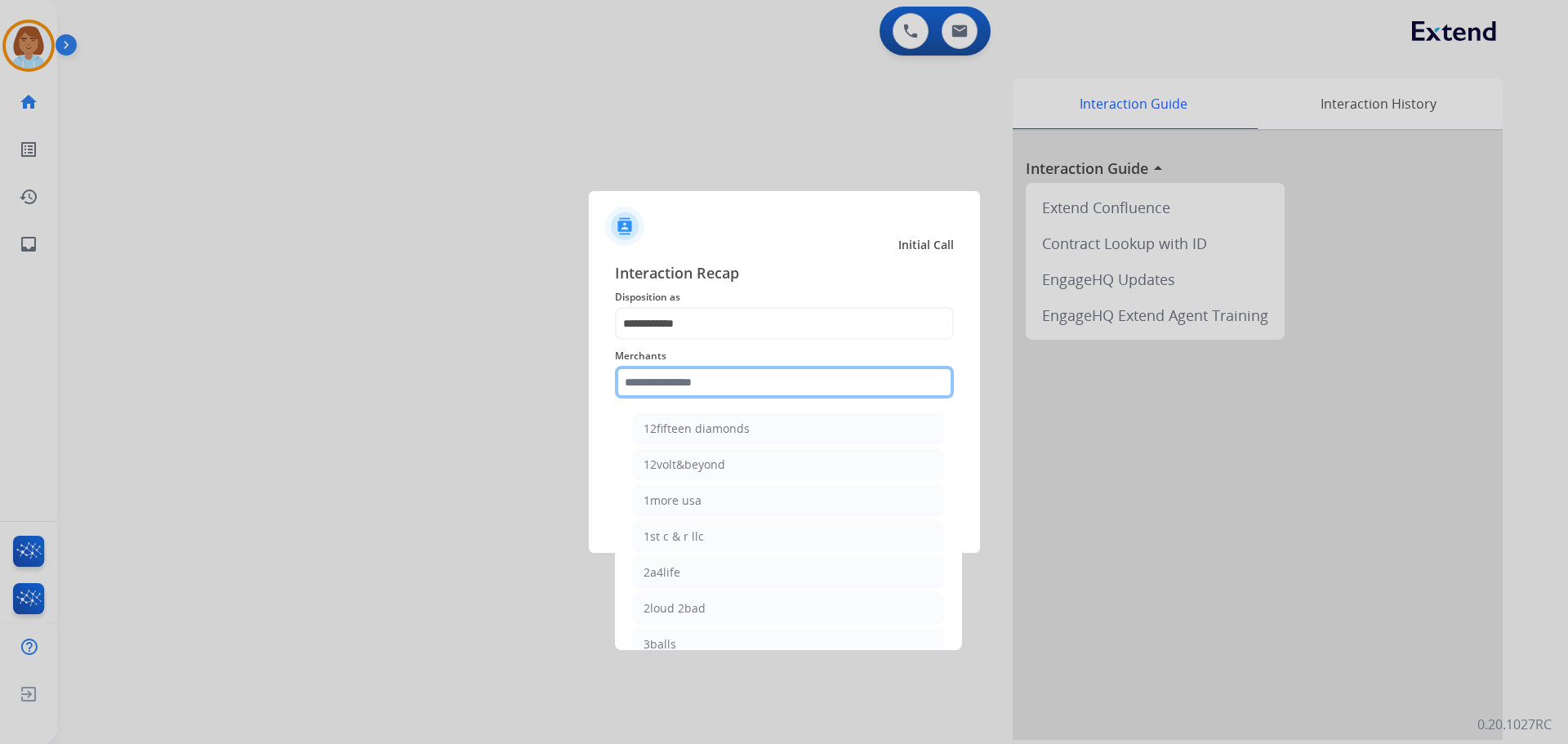
click at [695, 397] on input "text" at bounding box center [784, 382] width 338 height 32
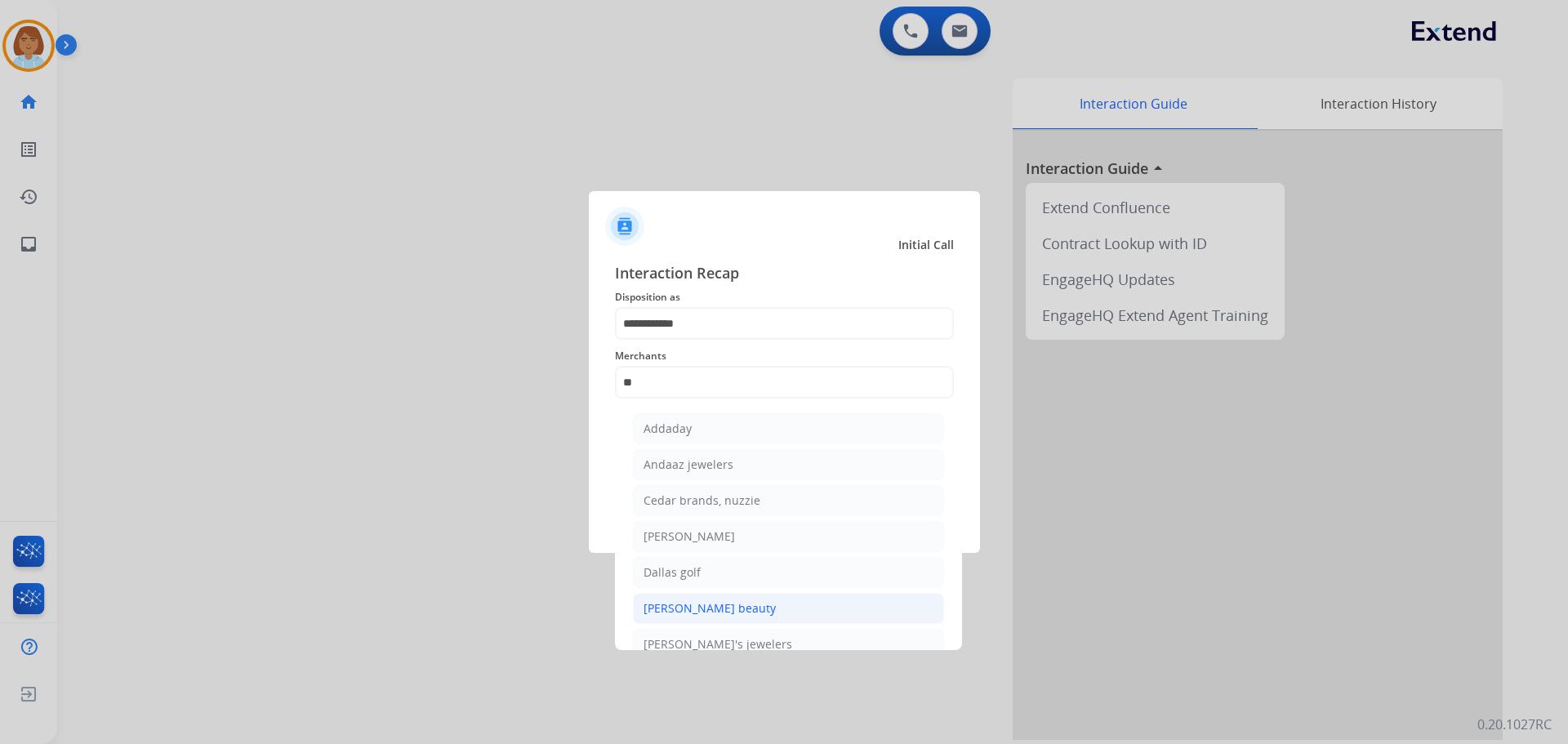
click at [755, 602] on div "[PERSON_NAME] beauty" at bounding box center [710, 608] width 133 height 16
type input "**********"
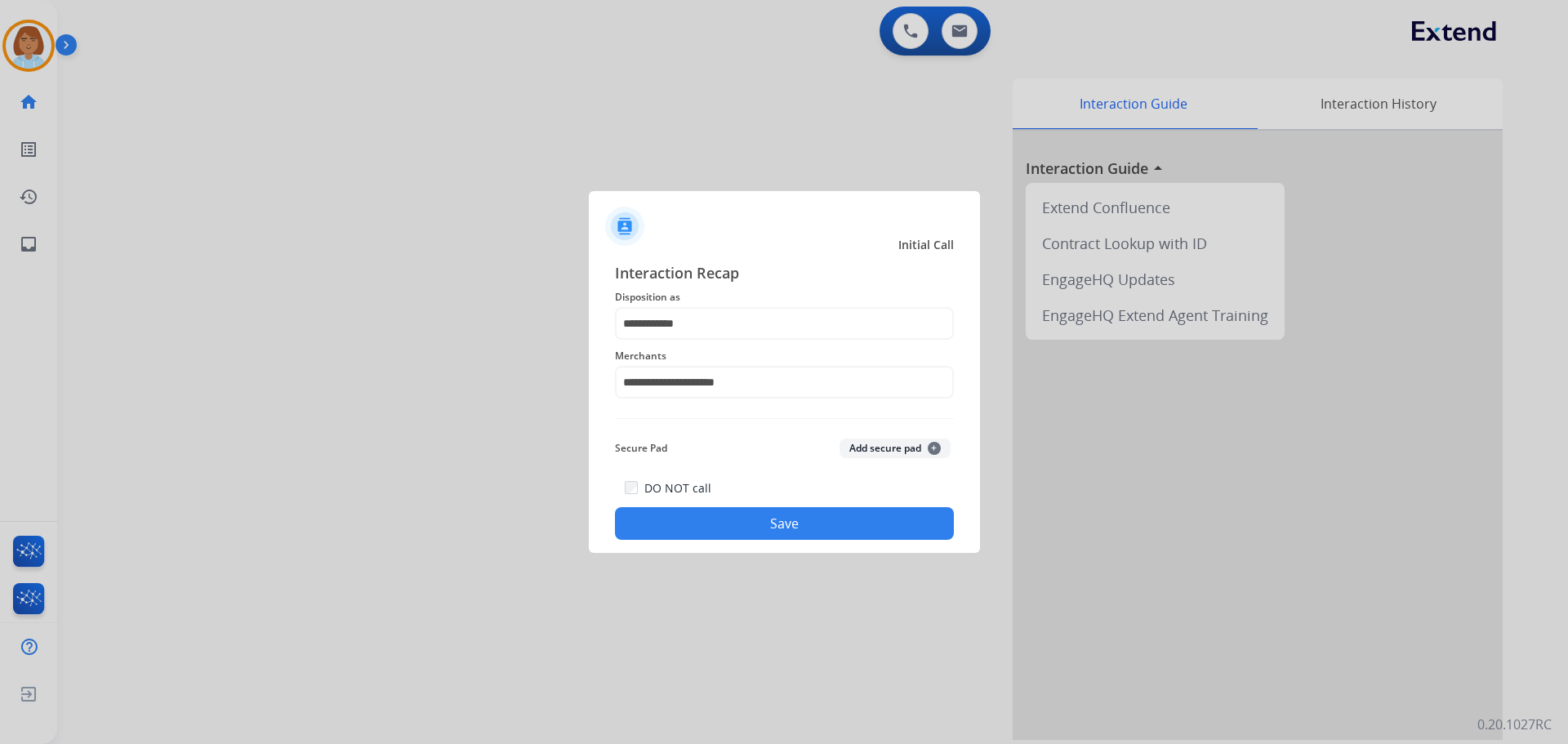
click at [771, 540] on div "**********" at bounding box center [784, 400] width 392 height 304
click at [784, 527] on button "Save" at bounding box center [784, 523] width 338 height 32
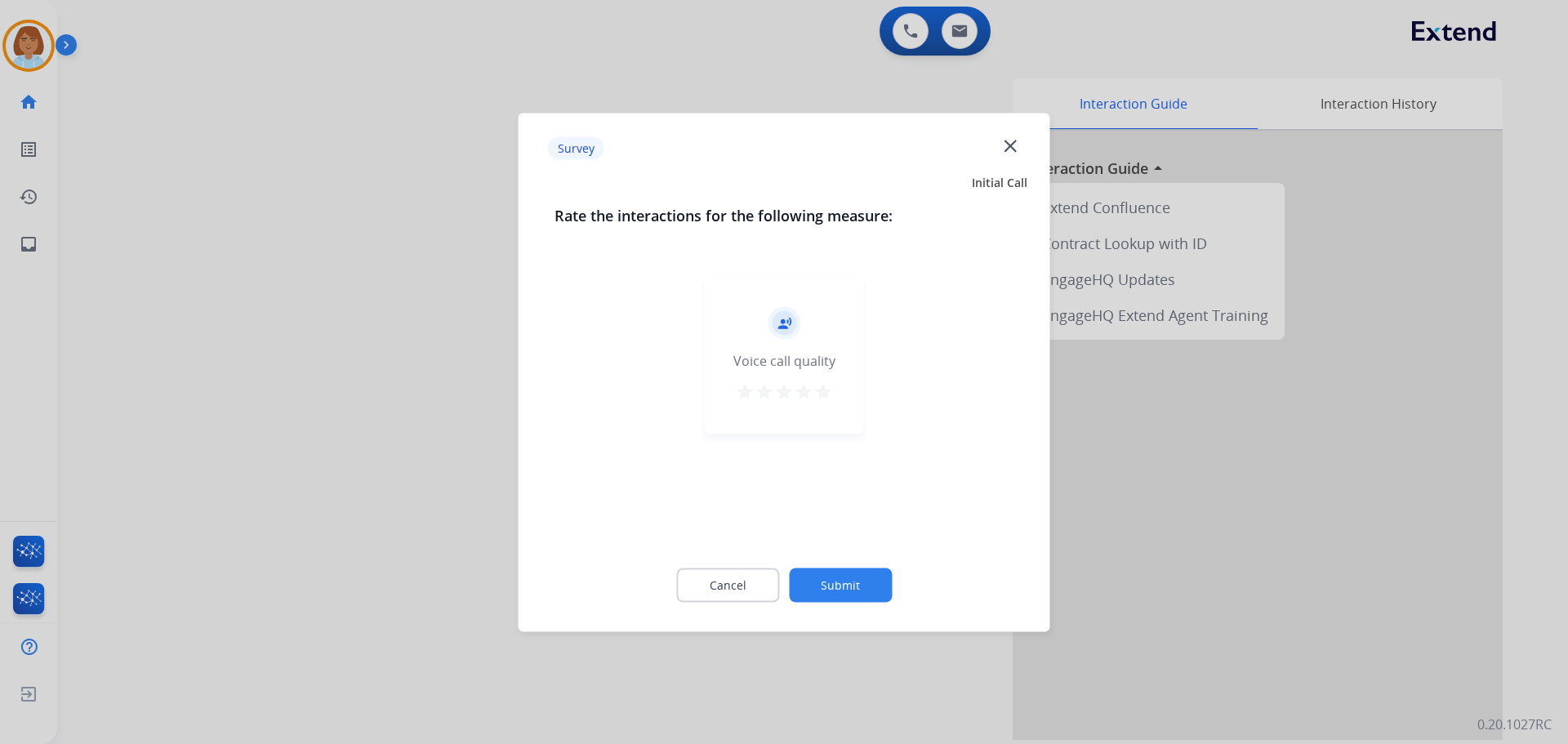
click at [860, 585] on button "Submit" at bounding box center [840, 585] width 103 height 34
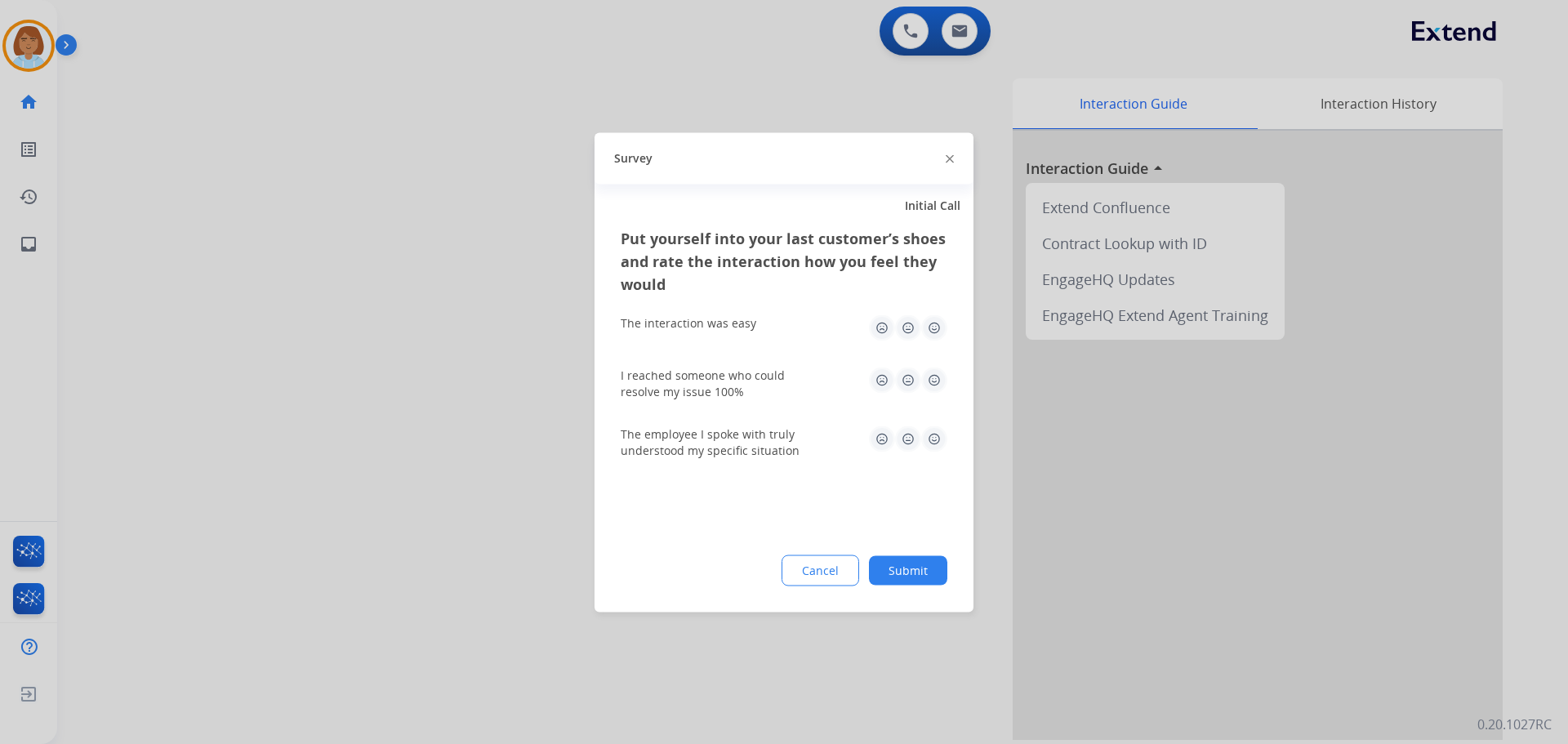
click at [919, 564] on button "Submit" at bounding box center [907, 570] width 79 height 29
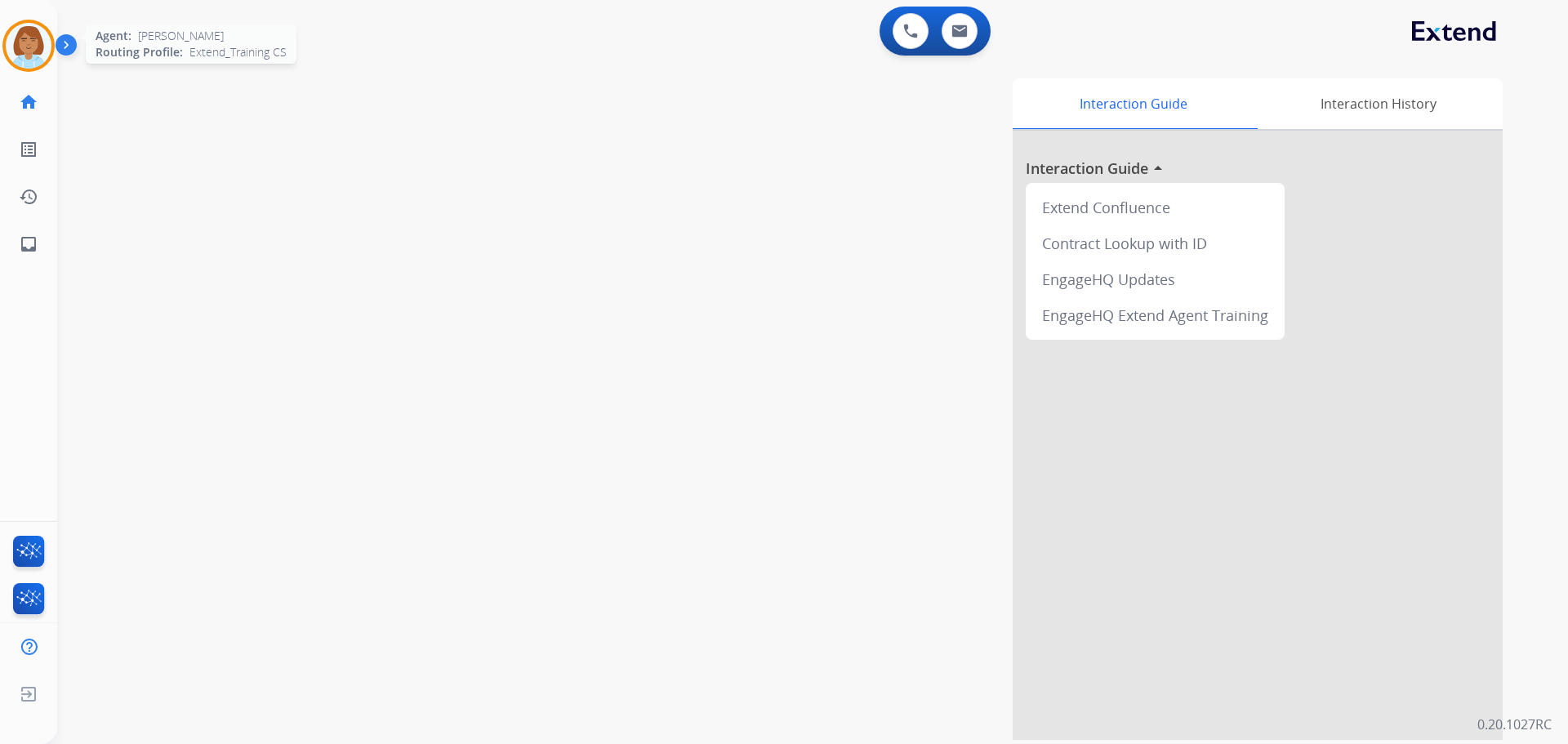
click at [28, 64] on img at bounding box center [28, 45] width 46 height 45
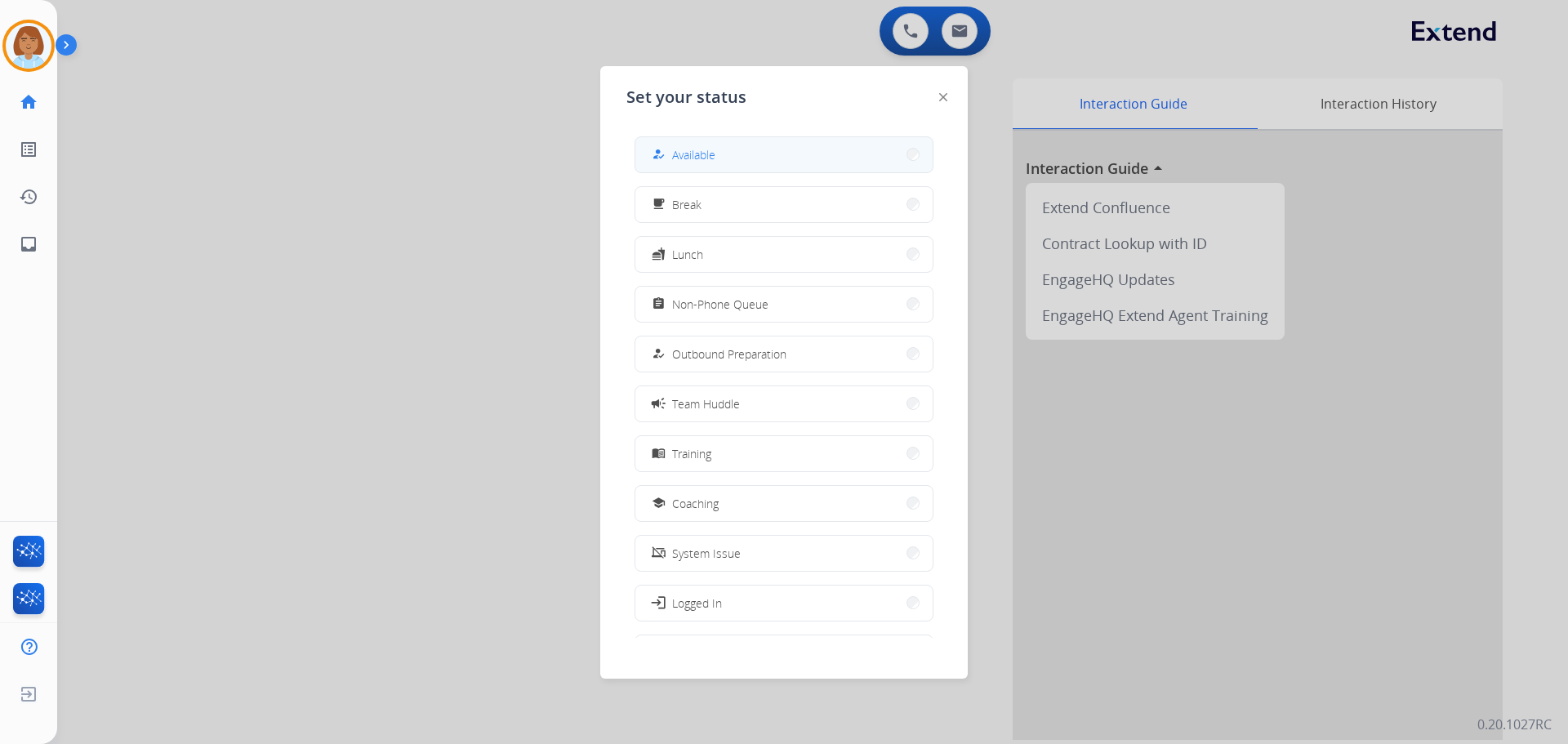
click at [693, 161] on span "Available" at bounding box center [694, 154] width 44 height 17
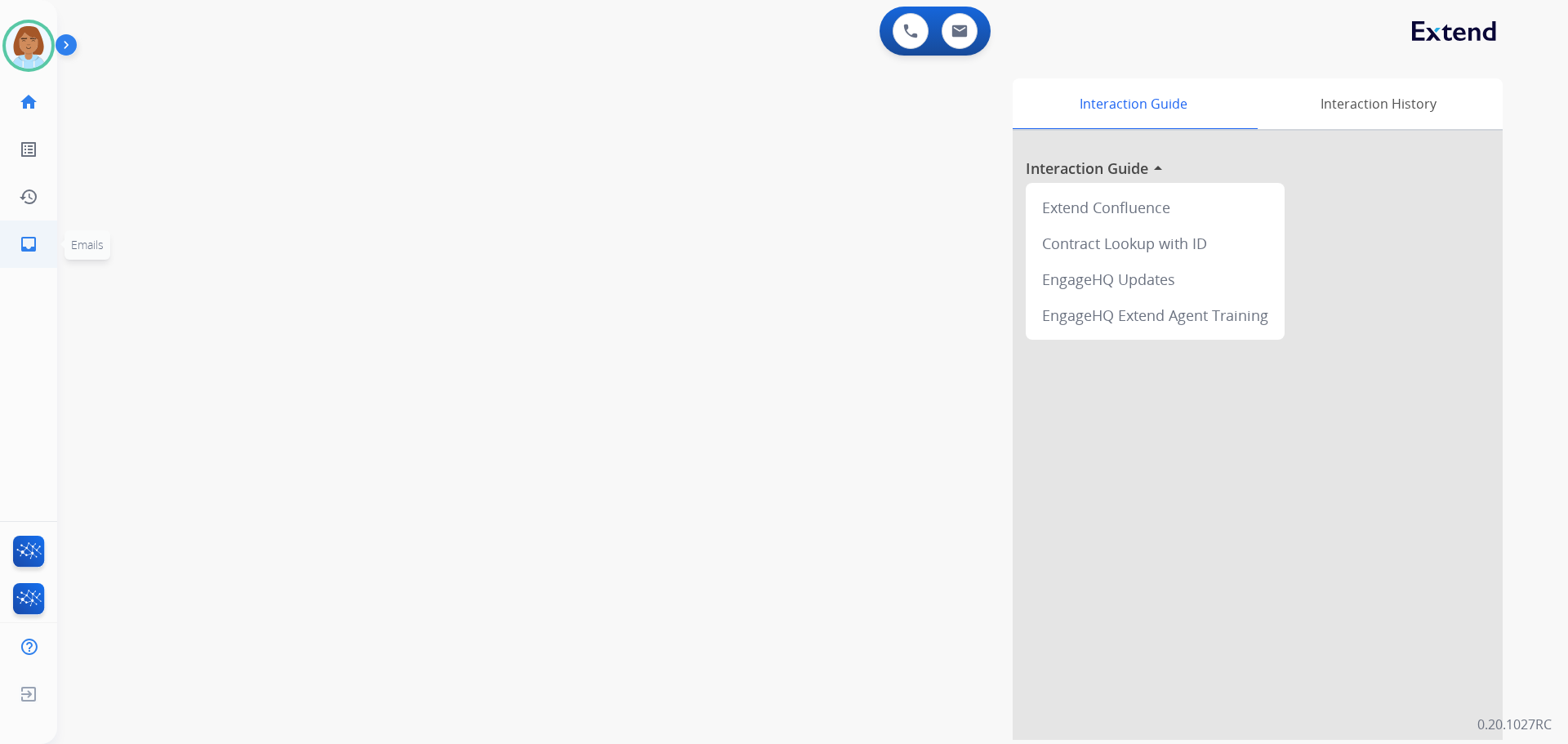
click at [33, 244] on mat-icon "inbox" at bounding box center [28, 244] width 20 height 20
select select "**********"
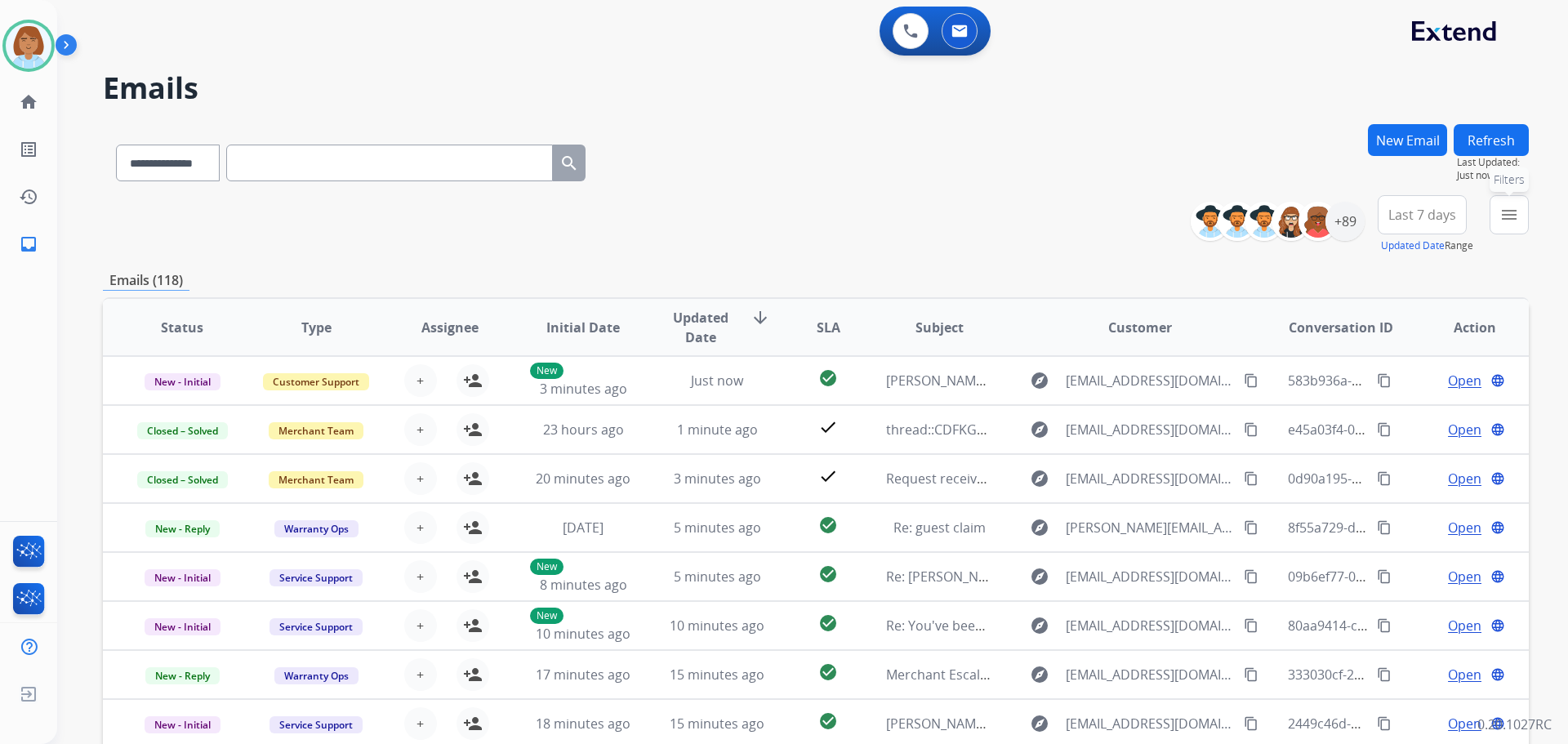
click at [1499, 213] on button "menu Filters" at bounding box center [1508, 214] width 39 height 39
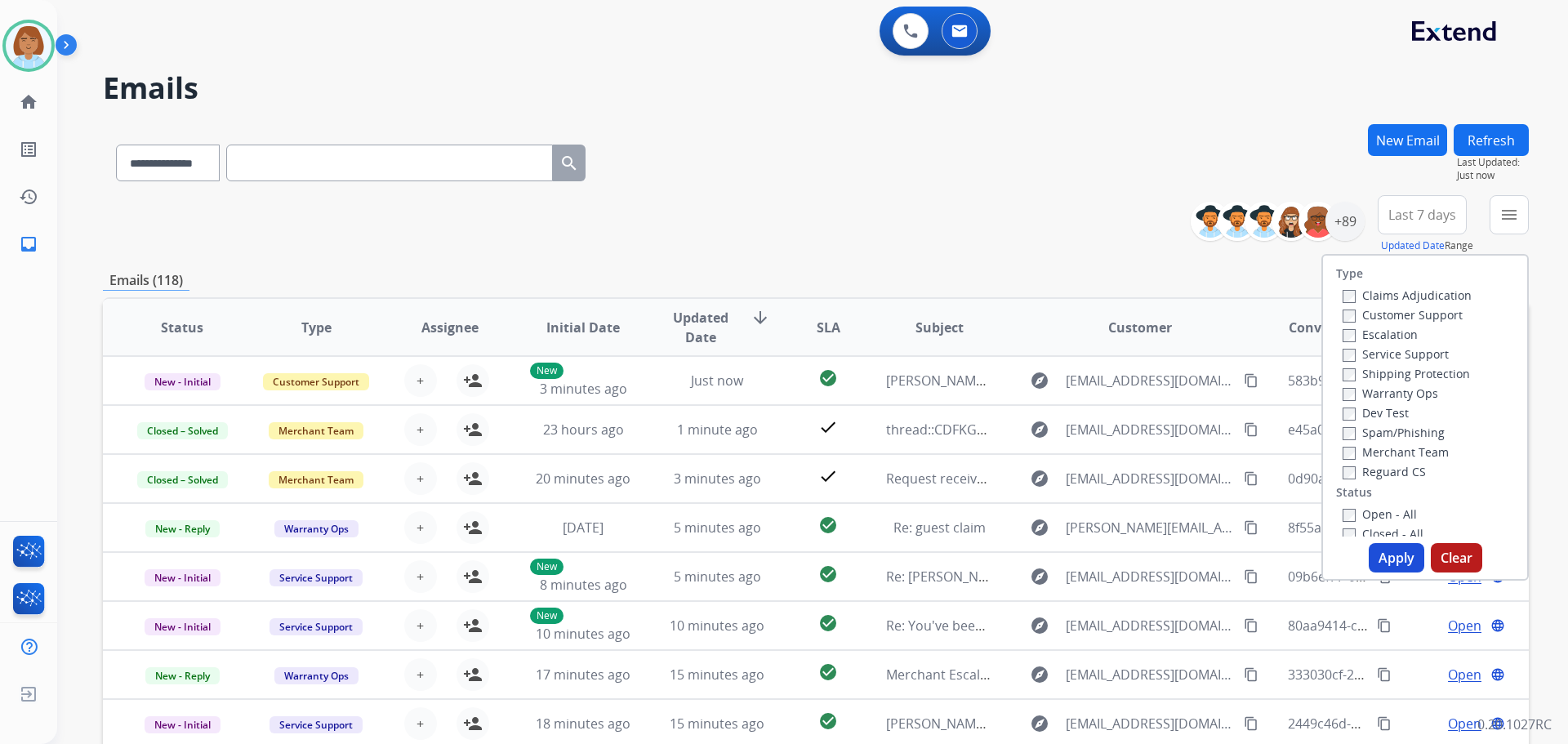
click at [1416, 290] on label "Claims Adjudication" at bounding box center [1407, 295] width 129 height 15
click at [1369, 379] on label "Shipping Protection" at bounding box center [1406, 373] width 127 height 15
click at [1346, 475] on label "Reguard CS" at bounding box center [1384, 471] width 83 height 15
click at [1352, 517] on label "Open - All" at bounding box center [1379, 514] width 74 height 15
click at [1395, 551] on button "Apply" at bounding box center [1396, 557] width 56 height 29
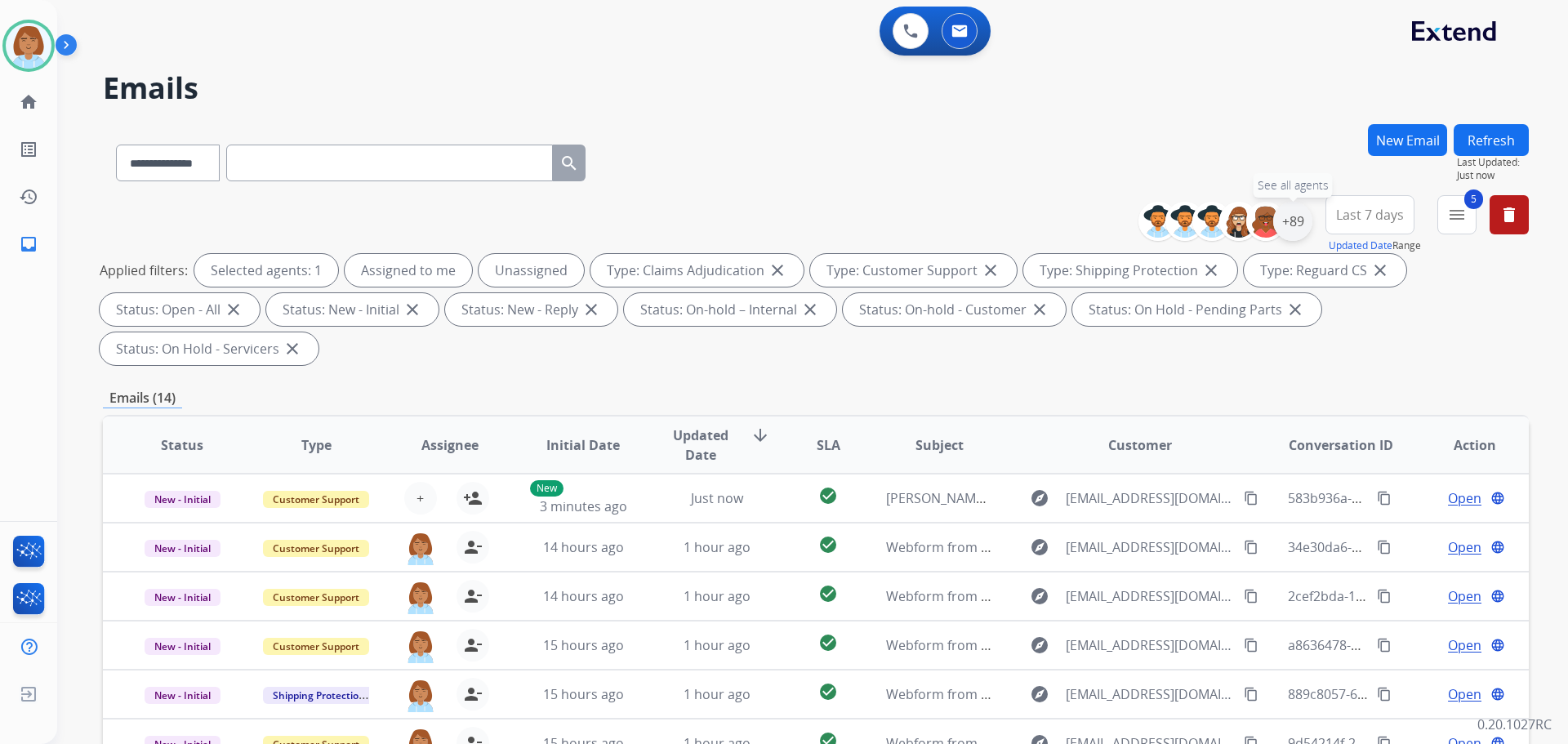
click at [1296, 222] on div "+89" at bounding box center [1292, 221] width 39 height 39
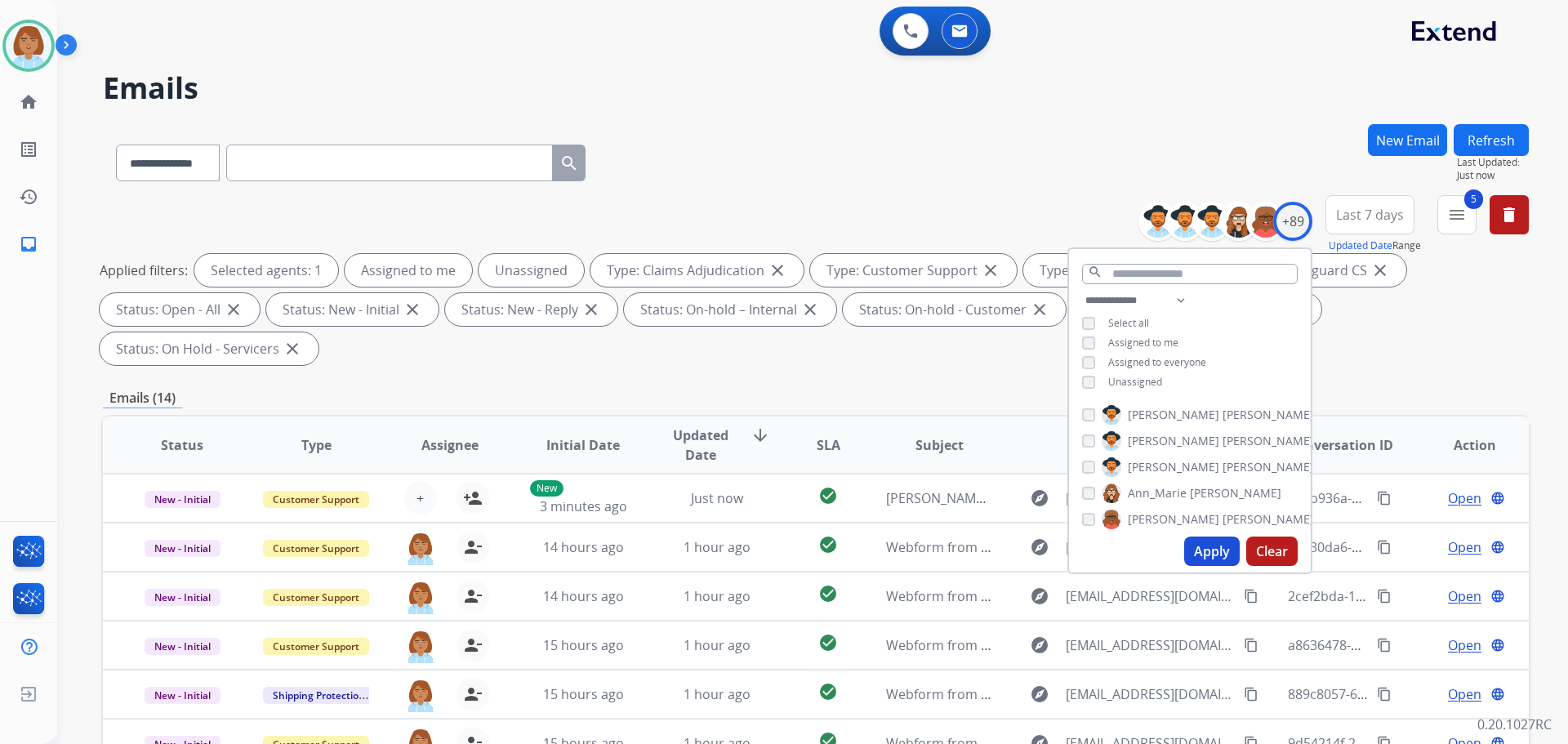
click at [1111, 378] on span "Unassigned" at bounding box center [1135, 381] width 54 height 14
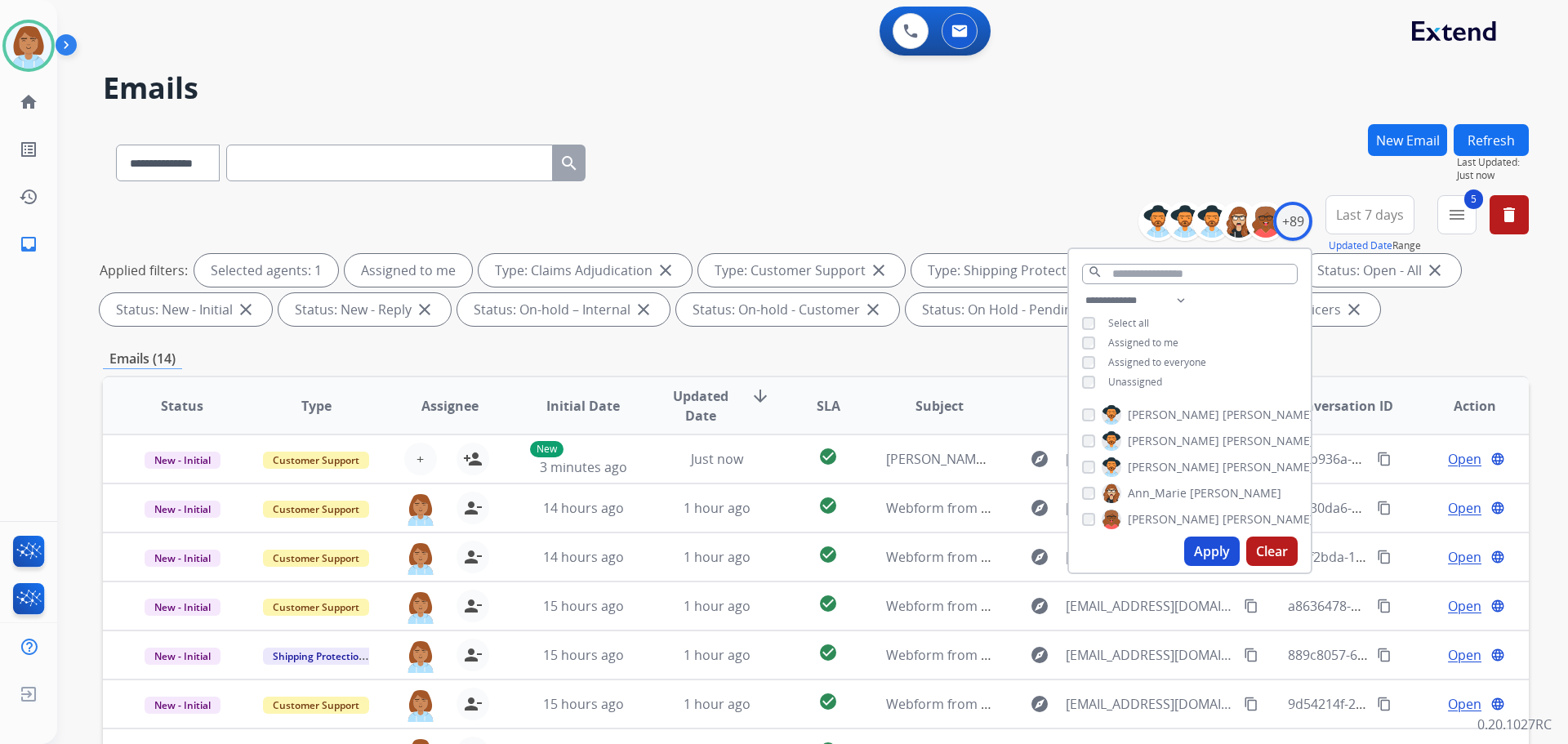
click at [1199, 552] on button "Apply" at bounding box center [1212, 551] width 56 height 29
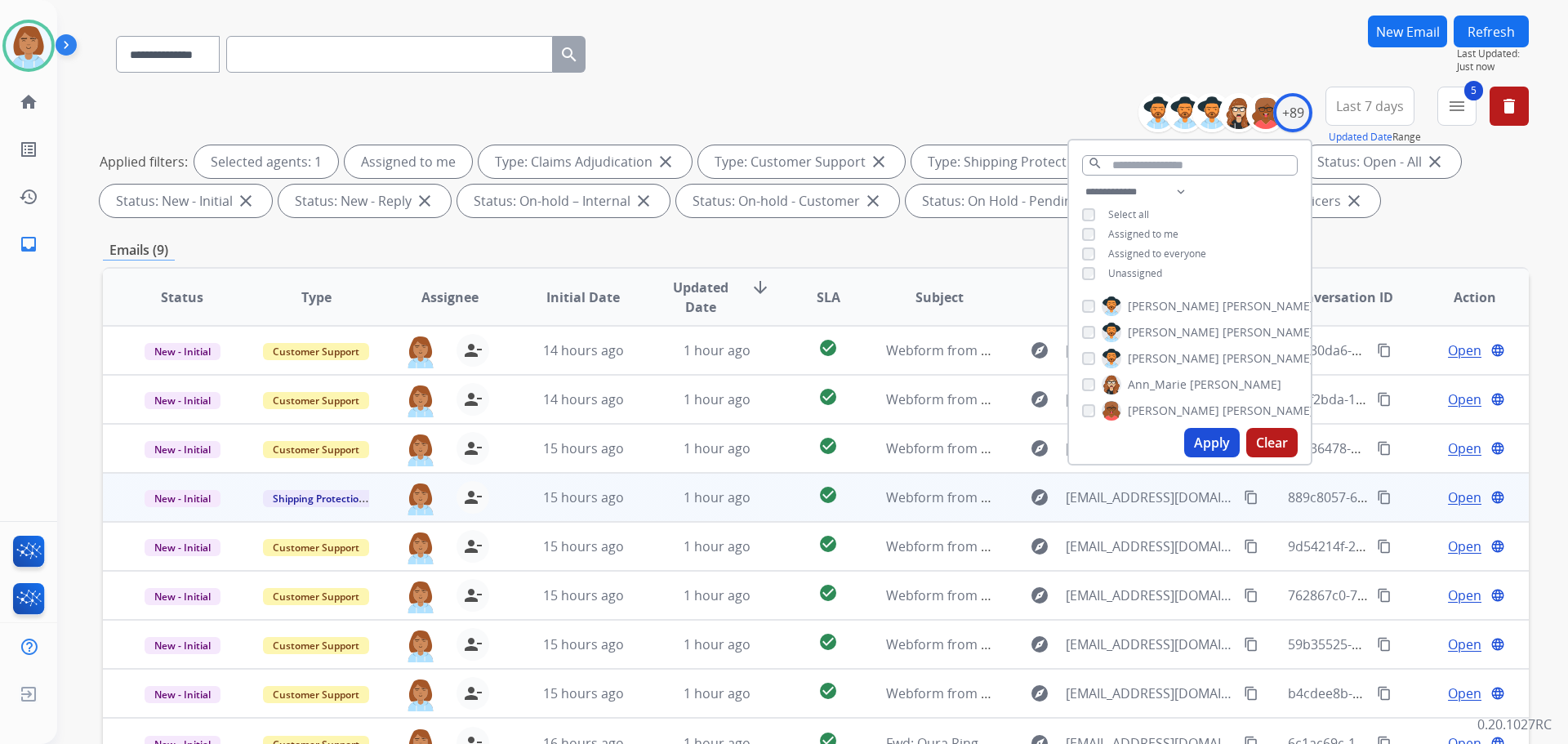
scroll to position [245, 0]
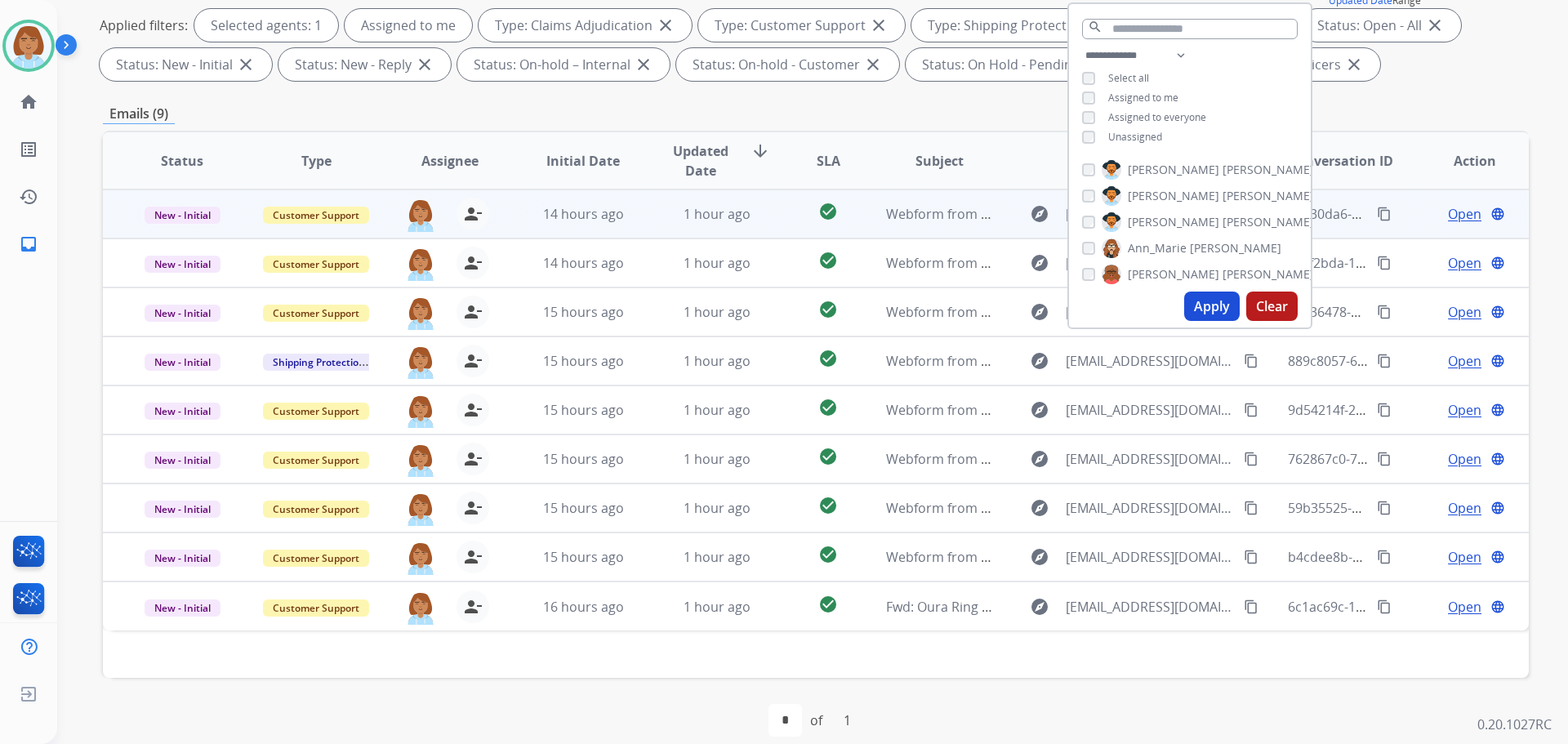
click at [515, 225] on td "14 hours ago" at bounding box center [570, 214] width 134 height 49
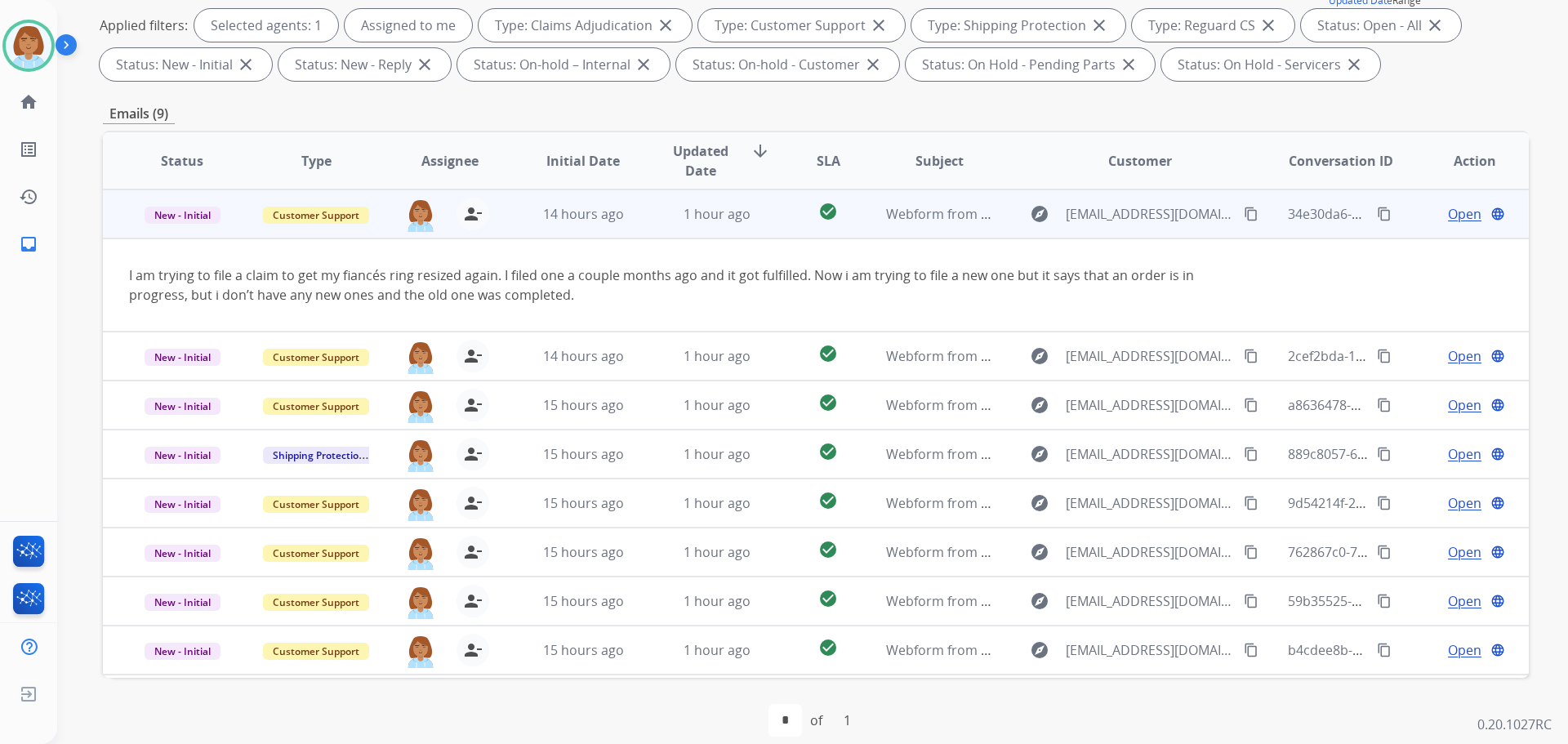
click at [1244, 217] on mat-icon "content_copy" at bounding box center [1251, 214] width 15 height 15
click at [1457, 218] on span "Open" at bounding box center [1464, 213] width 33 height 20
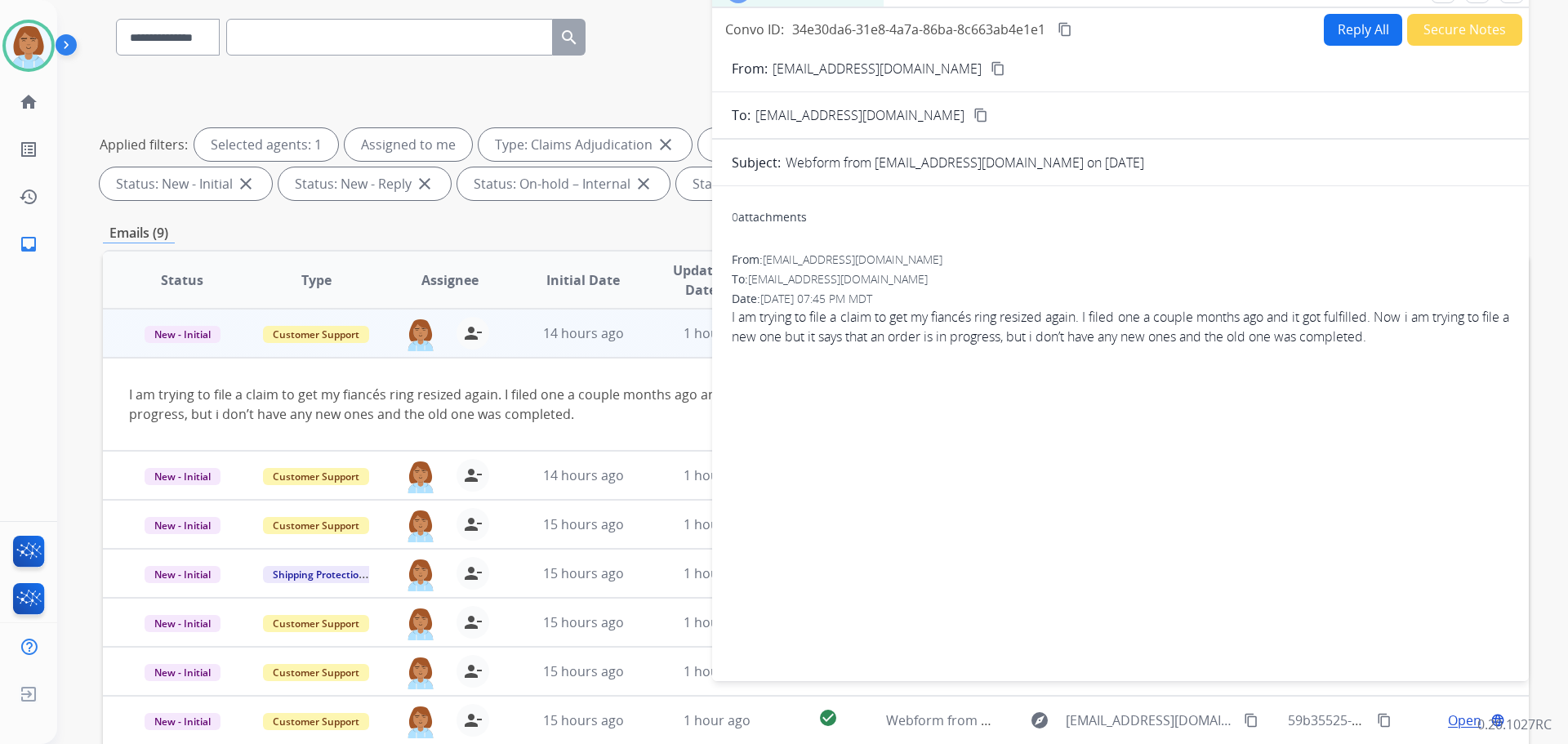
scroll to position [0, 0]
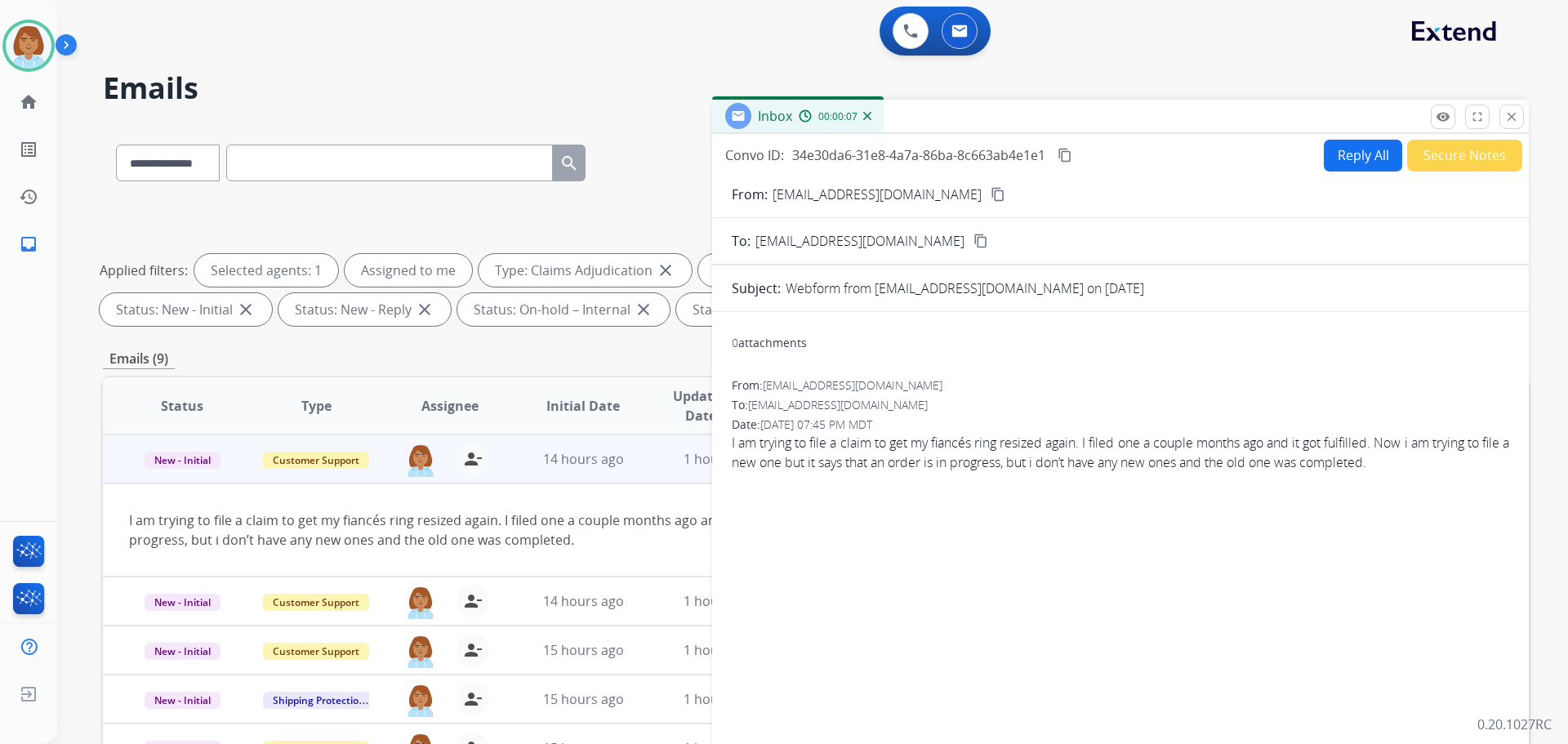
click at [1380, 156] on button "Reply All" at bounding box center [1362, 155] width 79 height 32
select select "**********"
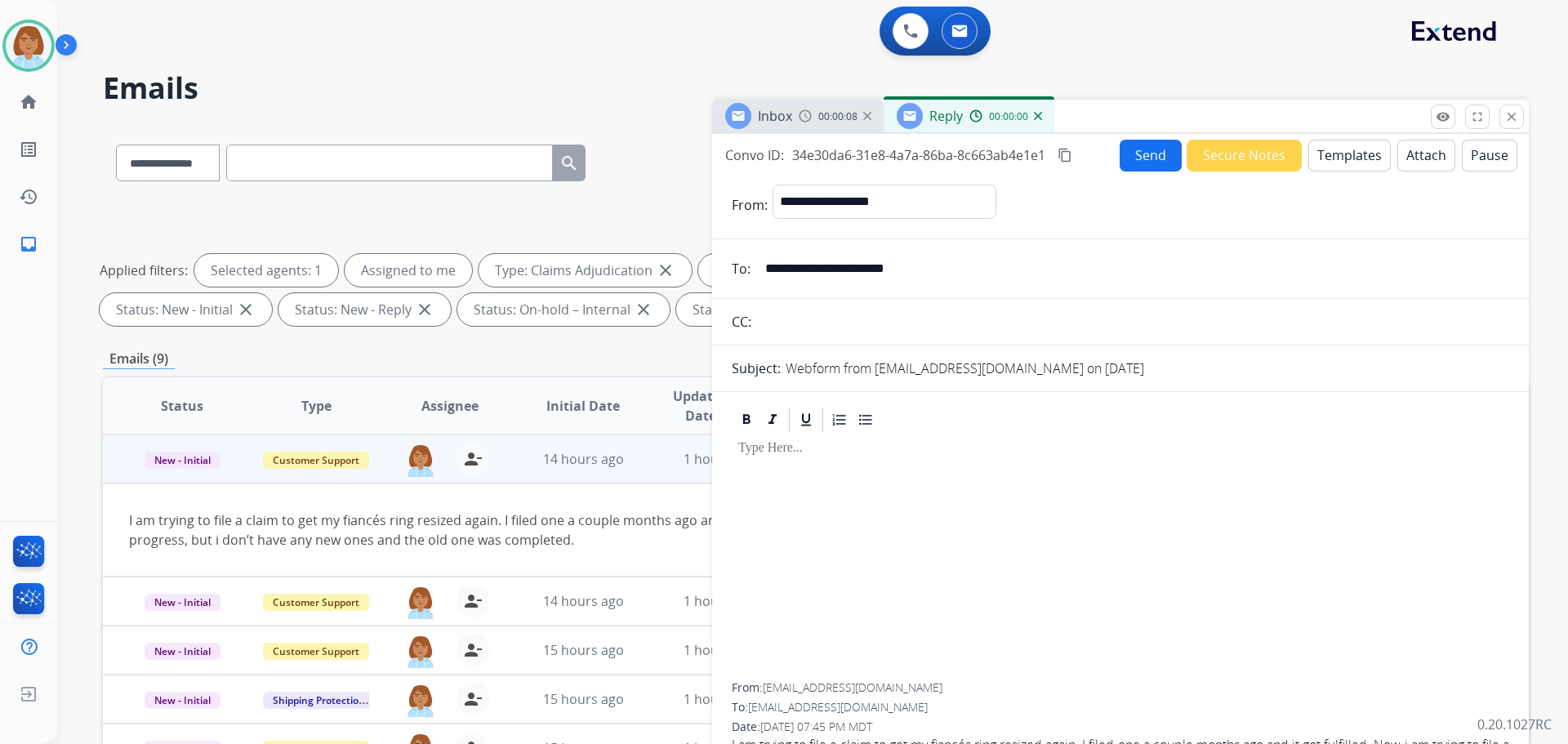
click at [1354, 159] on button "Templates" at bounding box center [1349, 155] width 82 height 32
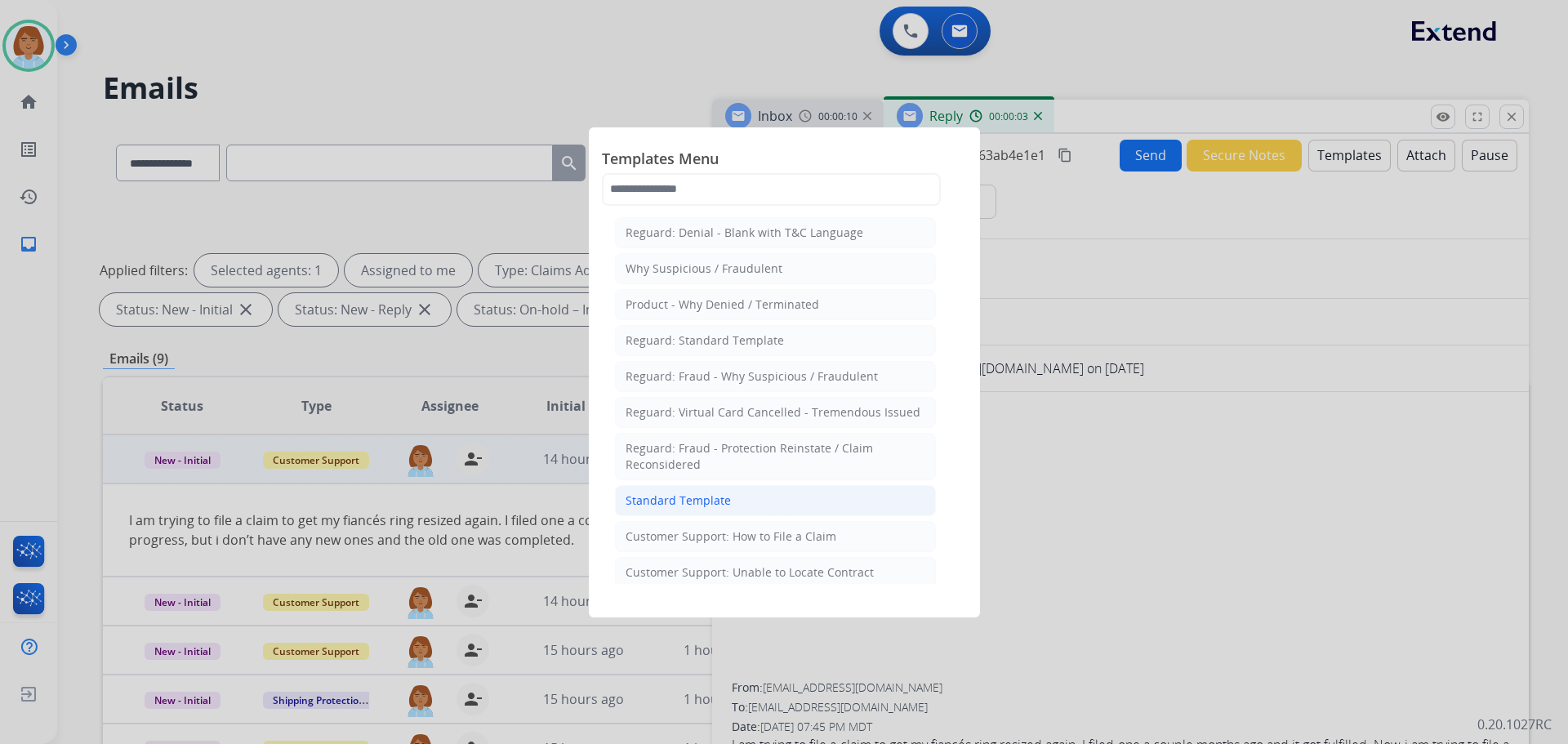
click at [771, 498] on li "Standard Template" at bounding box center [775, 500] width 321 height 31
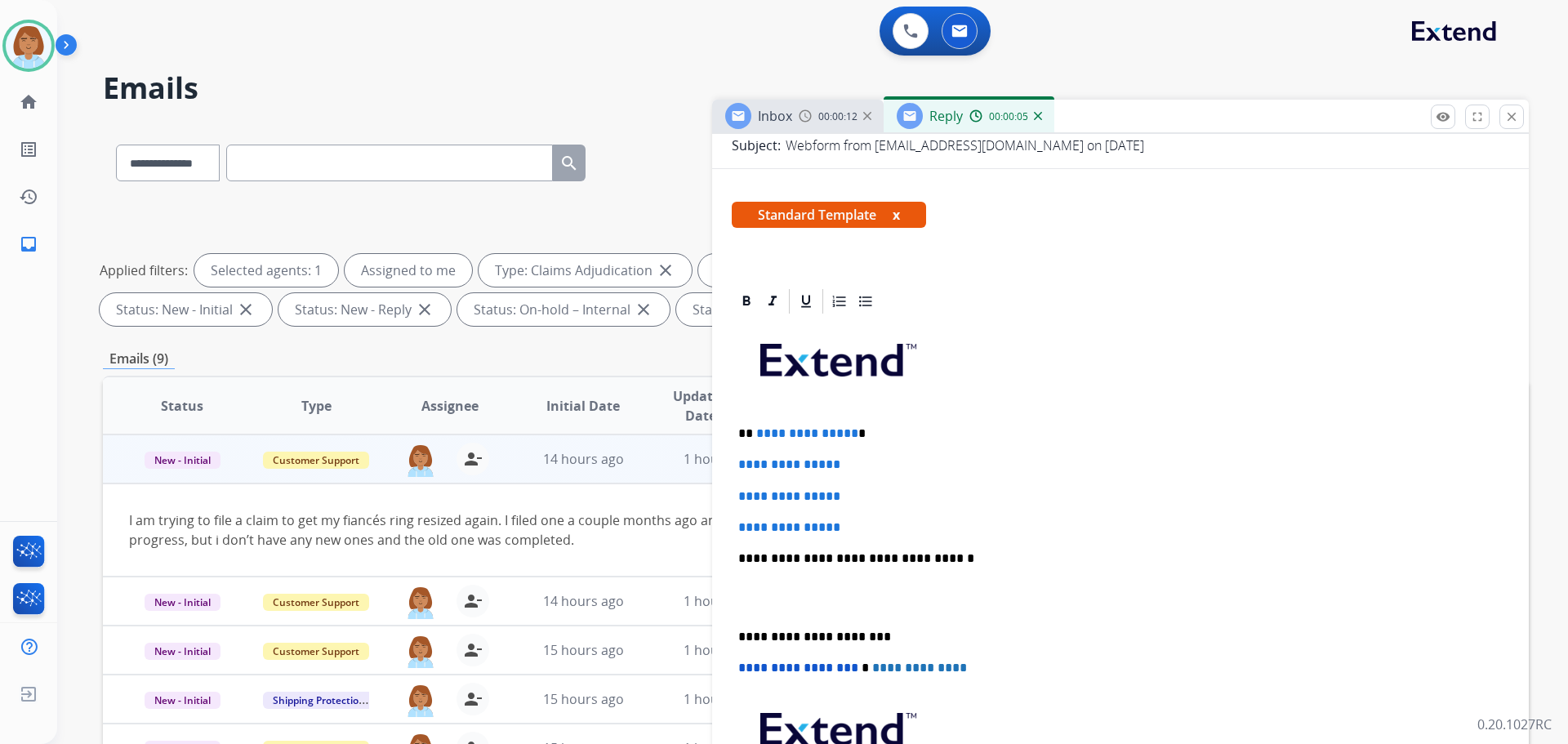
scroll to position [245, 0]
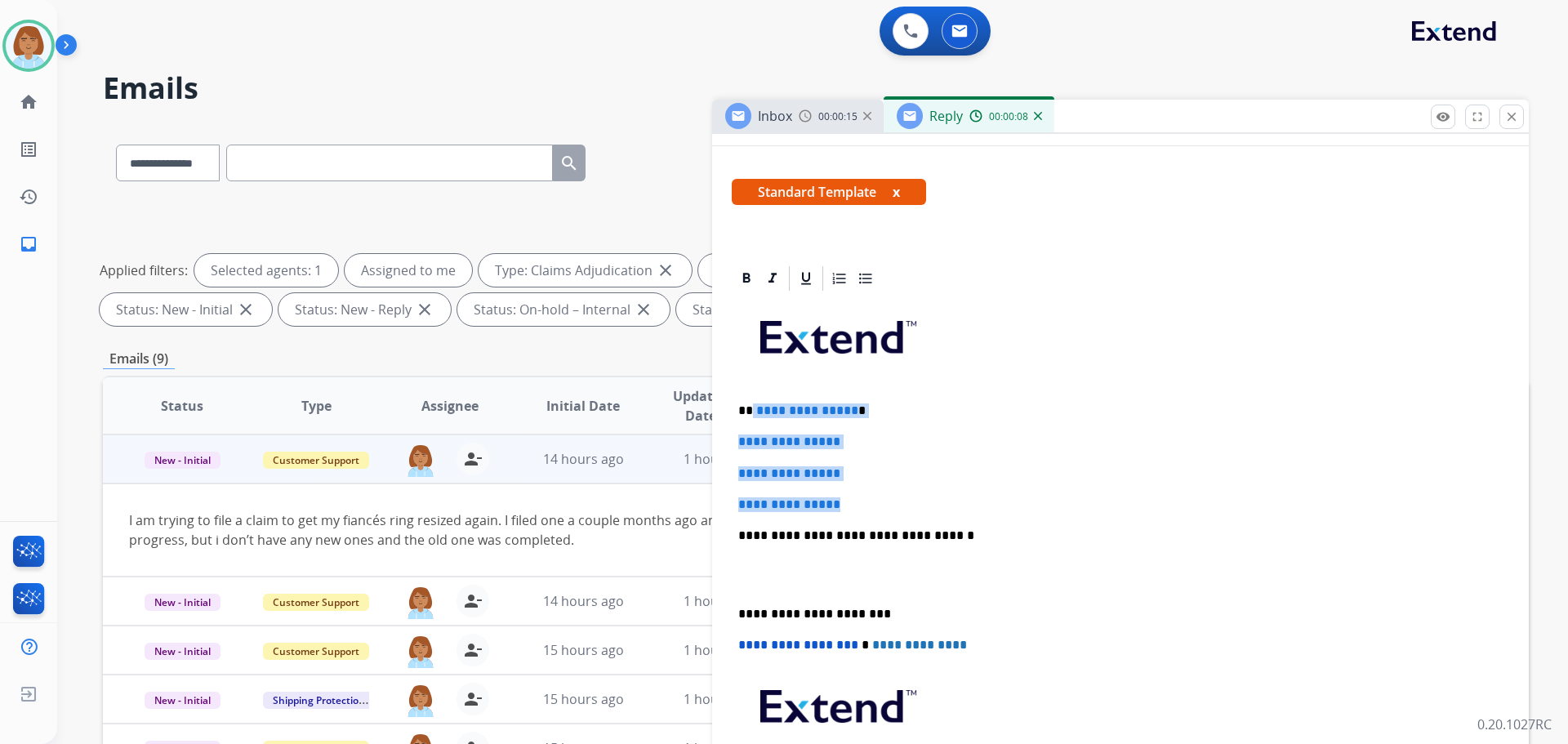
drag, startPoint x: 850, startPoint y: 505, endPoint x: 752, endPoint y: 414, distance: 133.7
click at [752, 414] on div "**********" at bounding box center [1121, 573] width 777 height 562
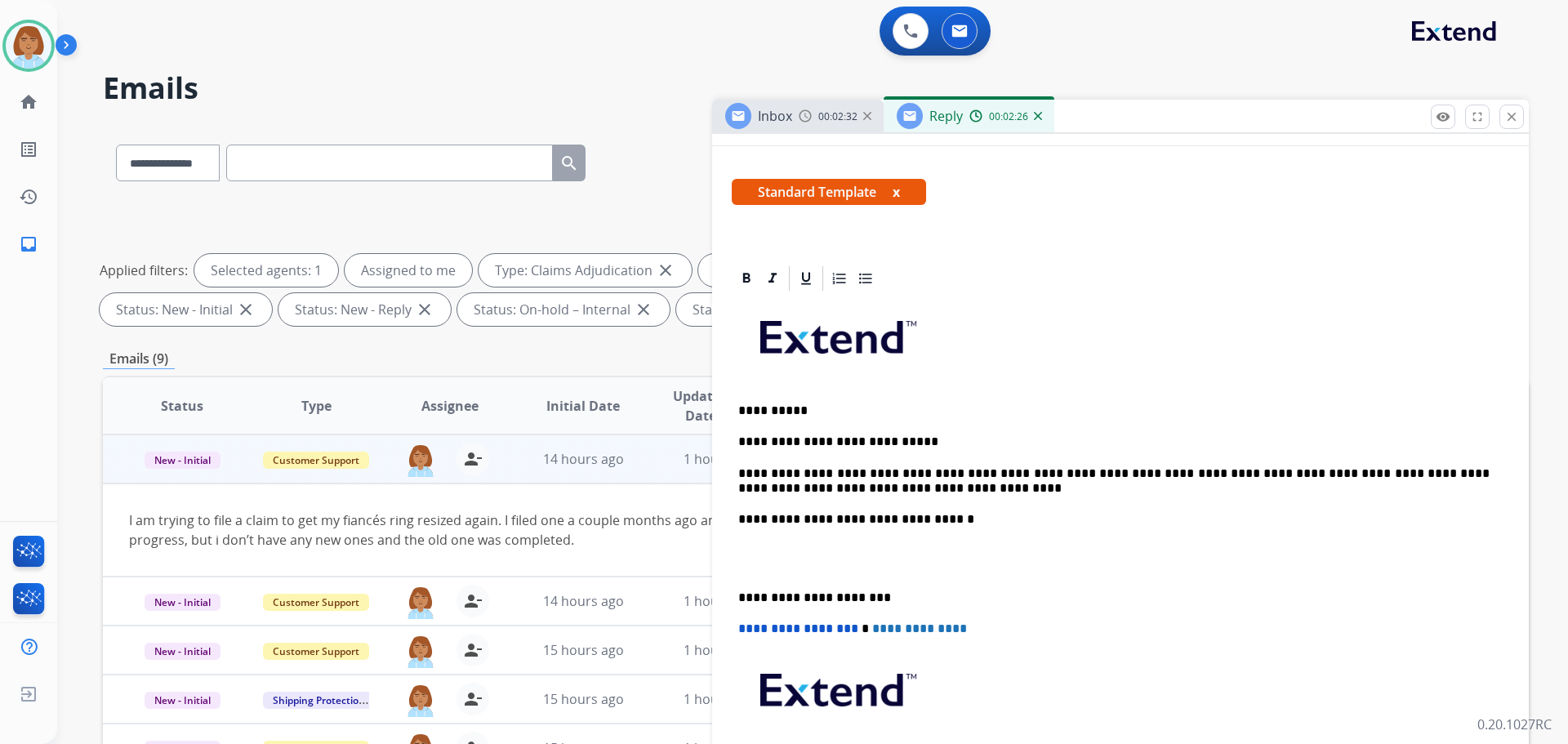
scroll to position [0, 0]
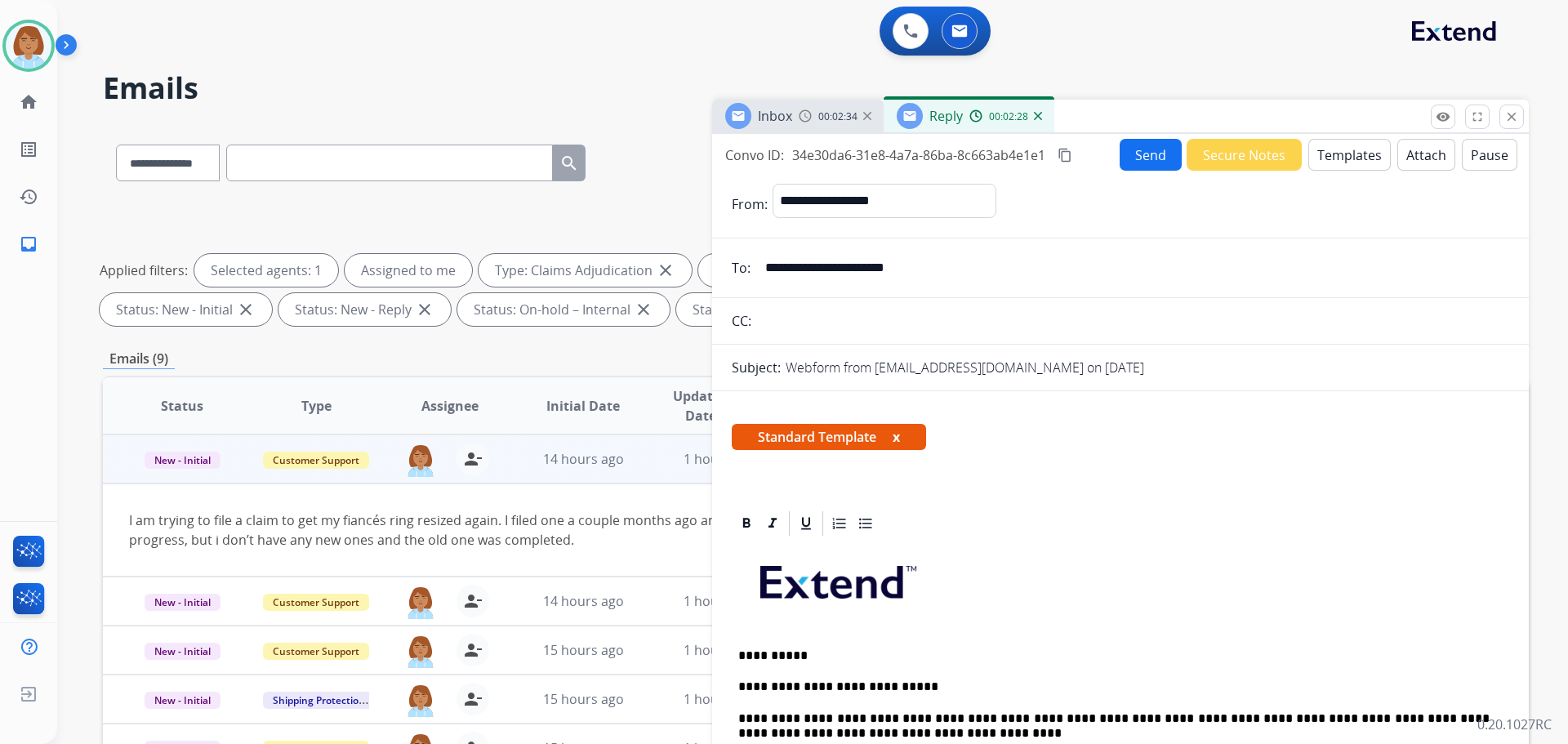
click at [1067, 150] on mat-icon "content_copy" at bounding box center [1065, 155] width 15 height 15
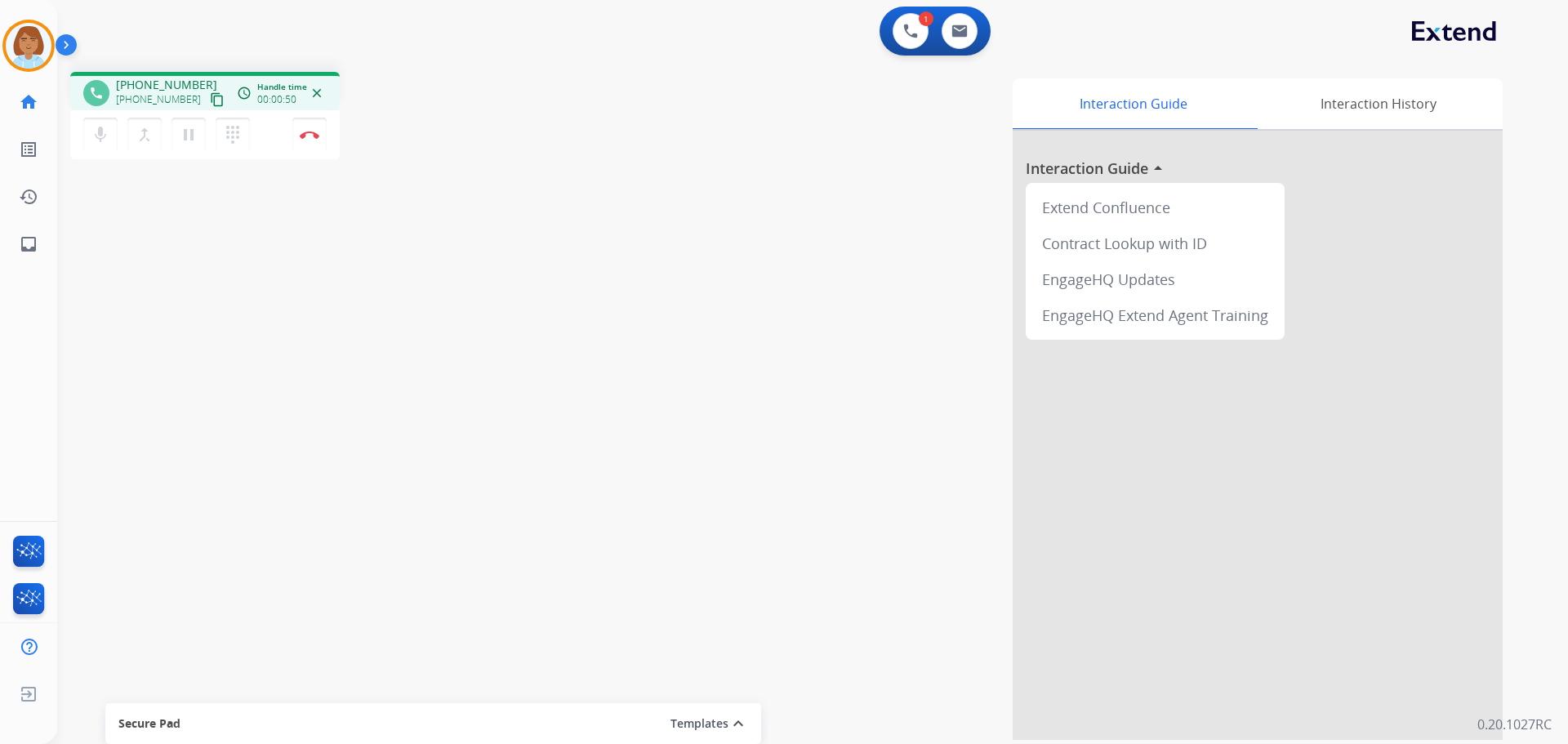
click at [210, 101] on mat-icon "content_copy" at bounding box center [217, 100] width 15 height 15
click at [319, 131] on img at bounding box center [309, 135] width 20 height 9
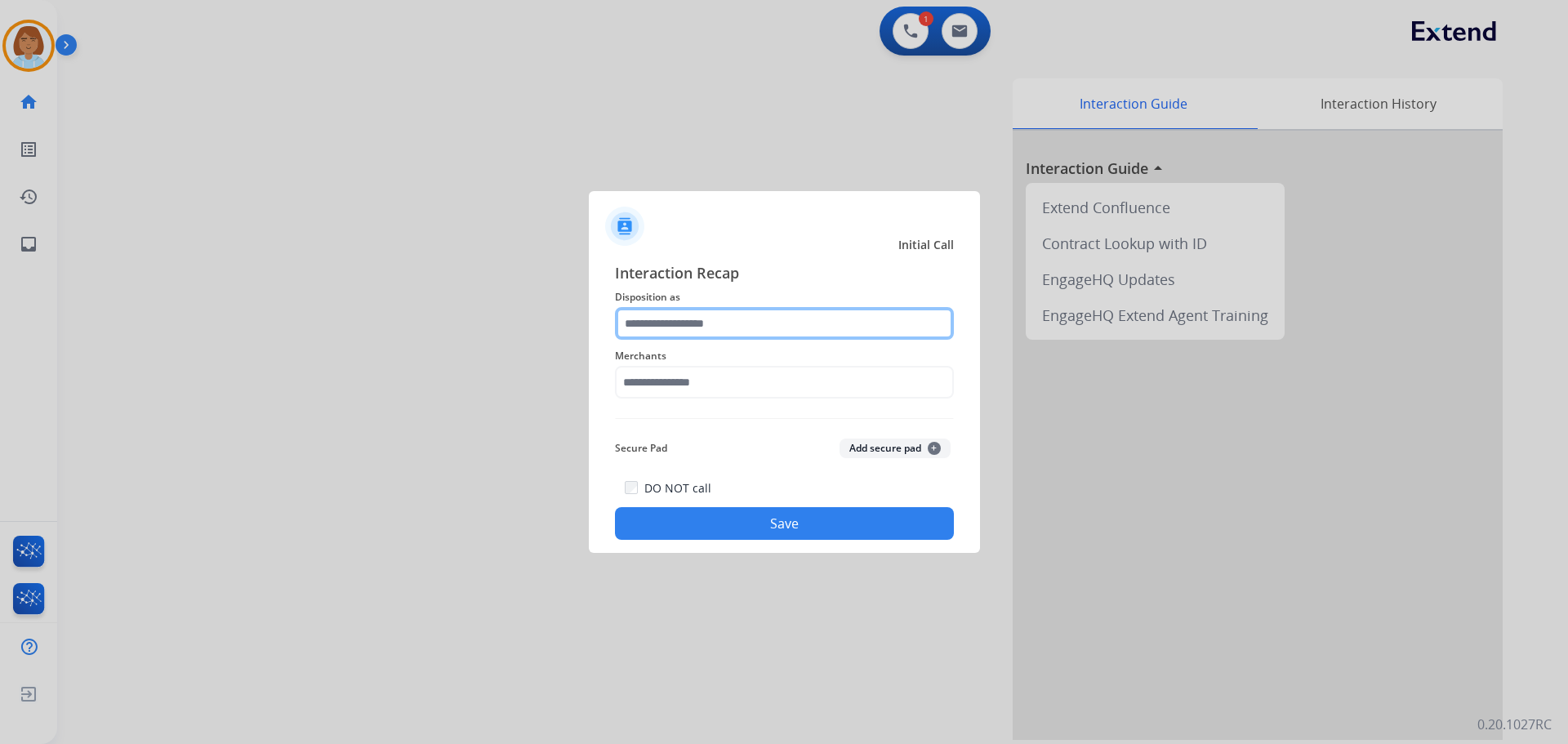
click at [762, 336] on input "text" at bounding box center [784, 323] width 338 height 32
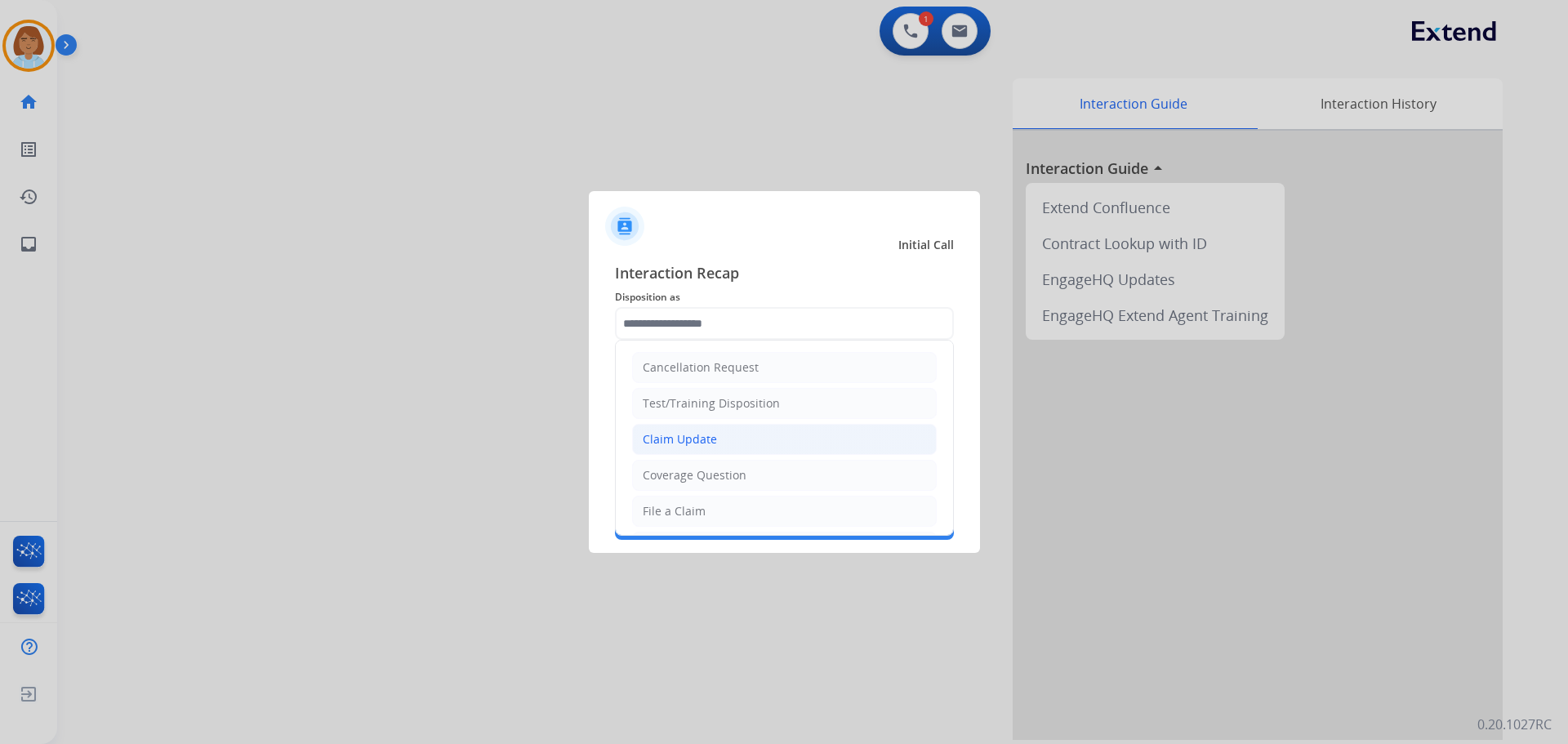
click at [689, 426] on li "Claim Update" at bounding box center [784, 439] width 304 height 31
type input "**********"
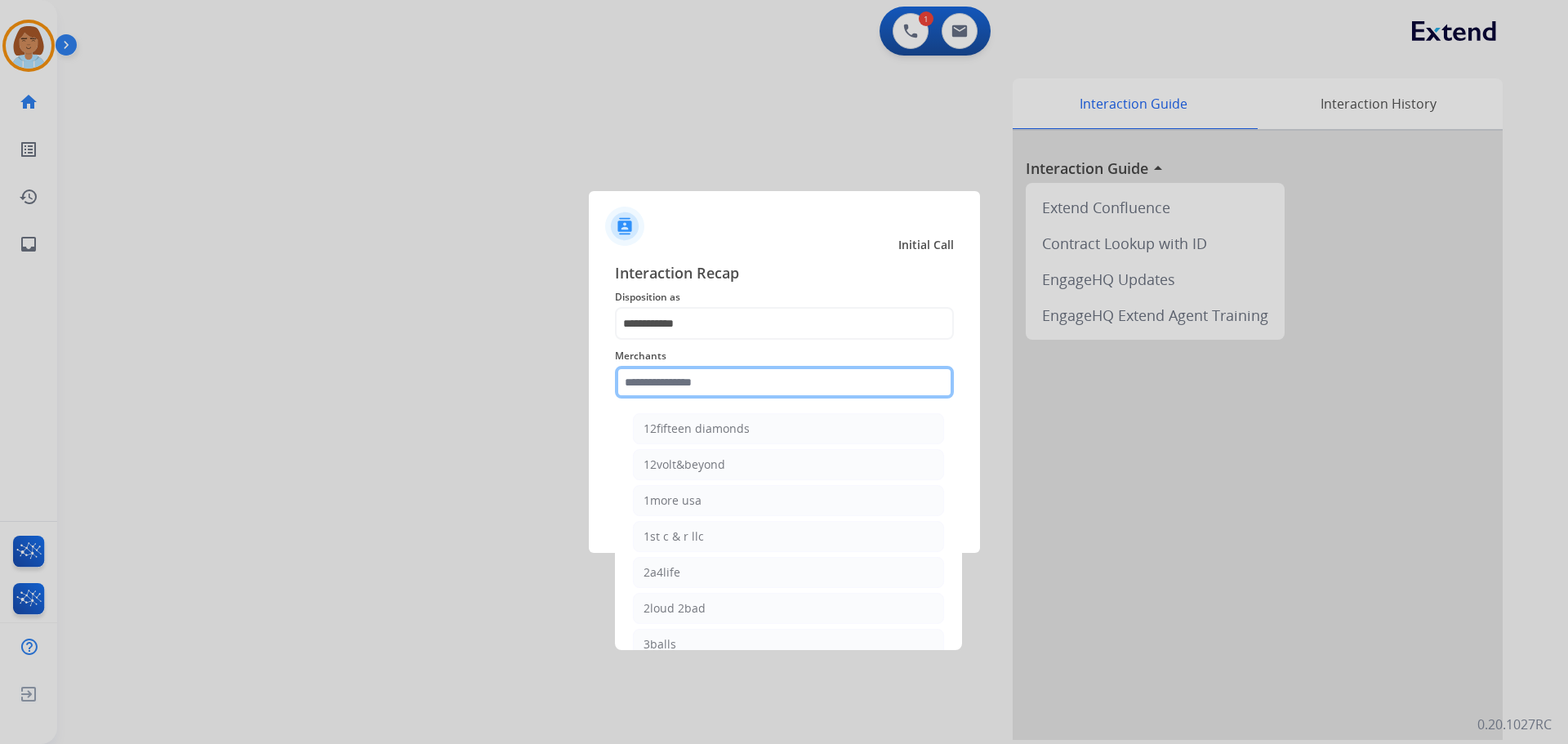
click at [698, 396] on input "text" at bounding box center [784, 382] width 338 height 32
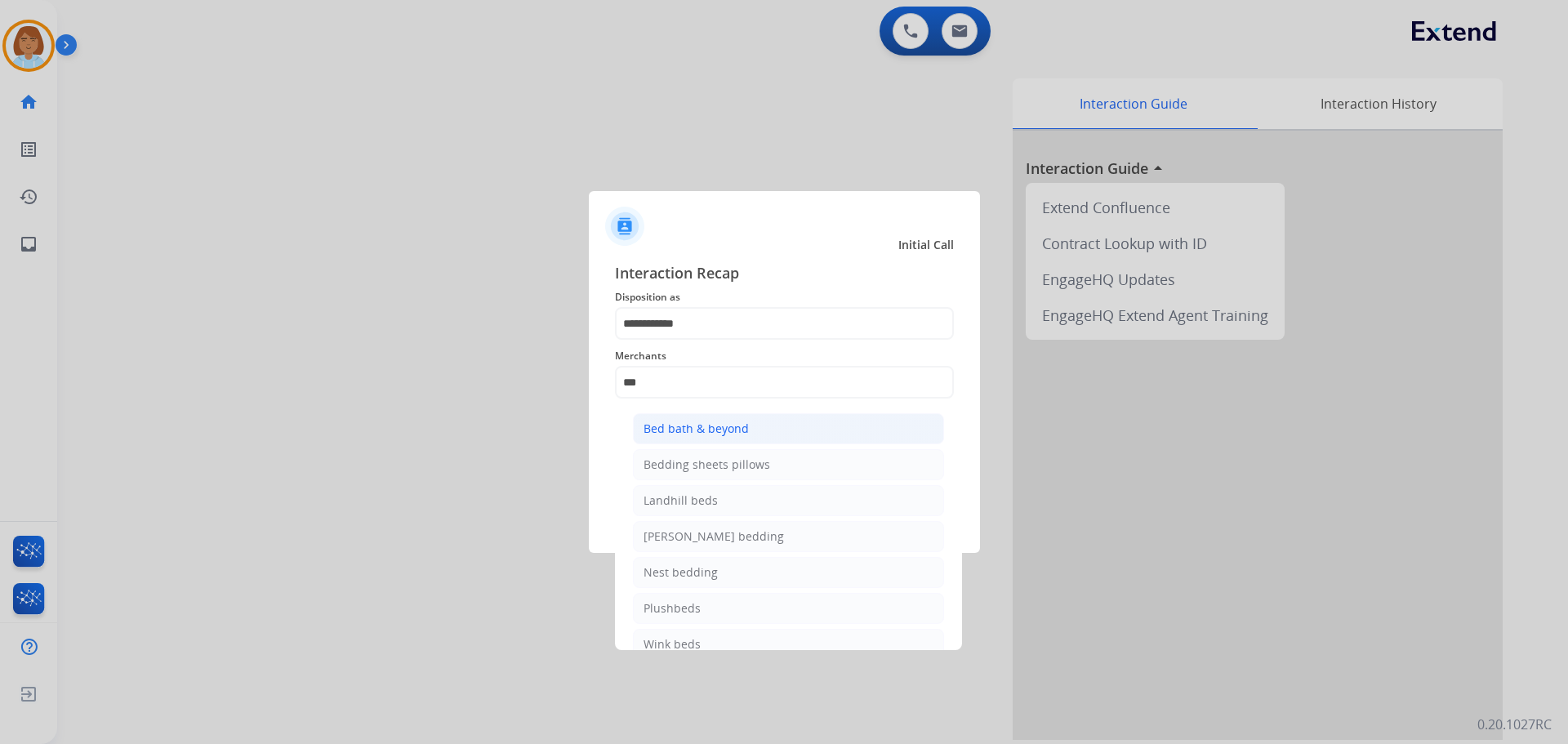
click at [745, 433] on div "Bed bath & beyond" at bounding box center [696, 428] width 105 height 16
type input "**********"
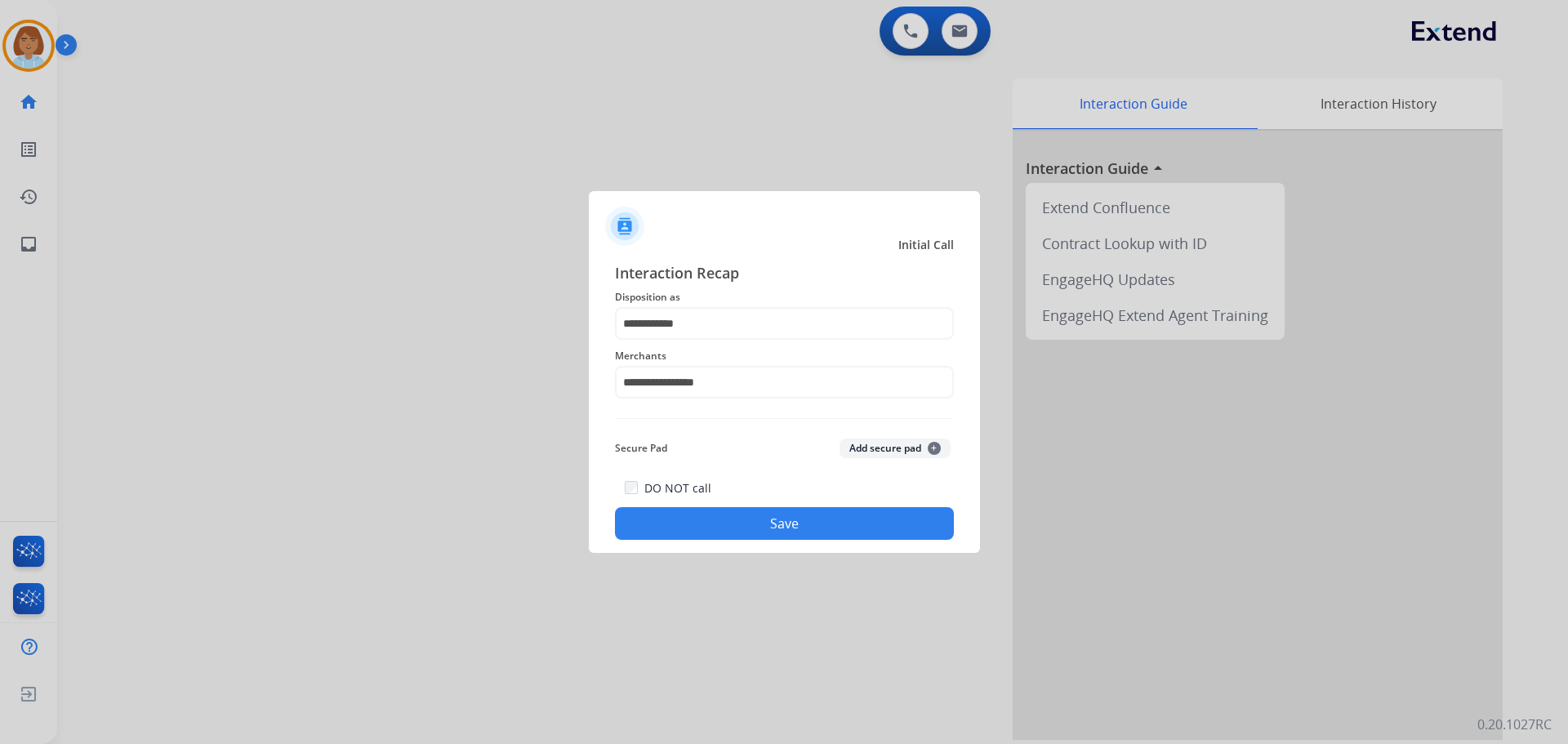
click at [830, 527] on button "Save" at bounding box center [784, 523] width 338 height 32
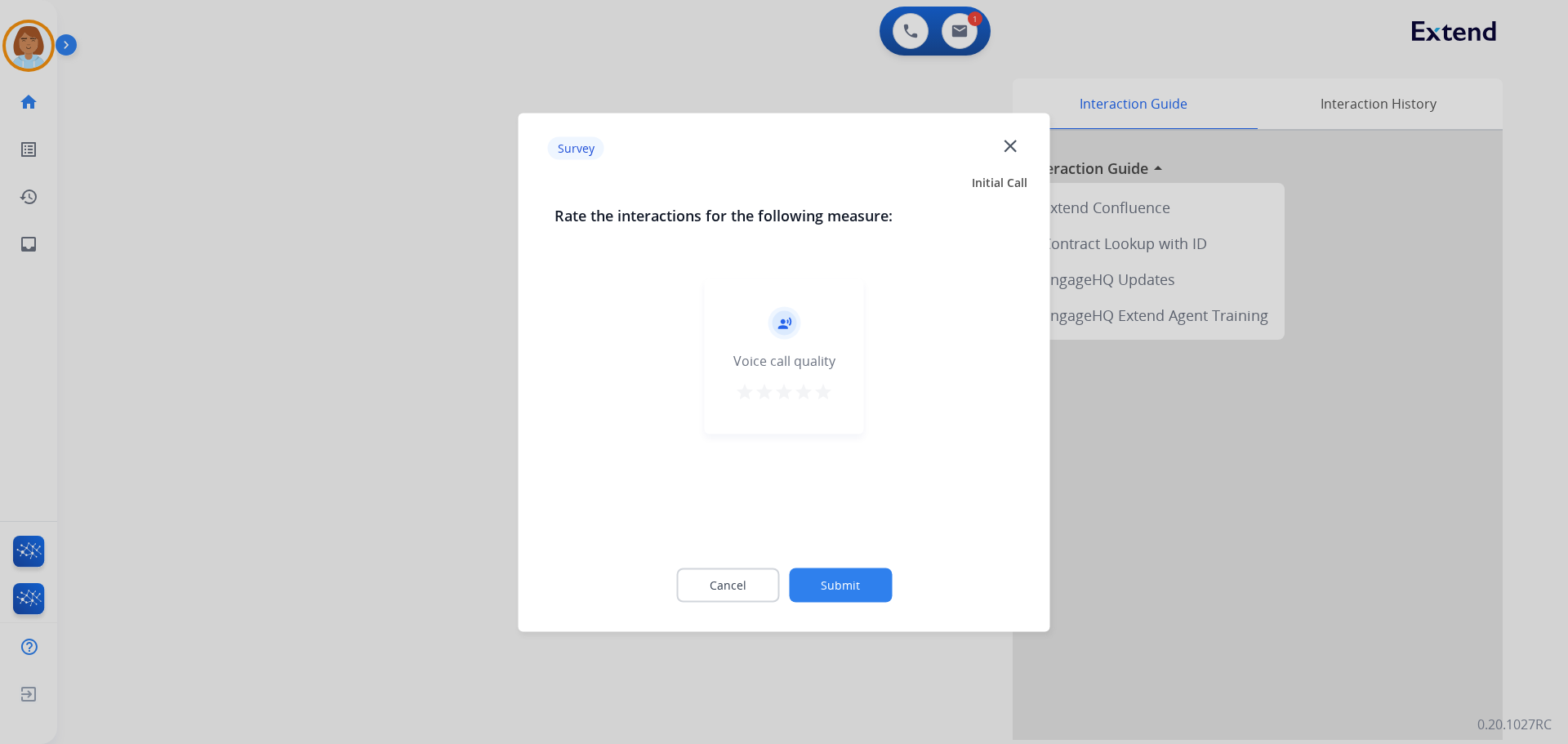
click at [847, 568] on div "Cancel Submit" at bounding box center [784, 585] width 460 height 74
click at [879, 594] on button "Submit" at bounding box center [840, 585] width 103 height 34
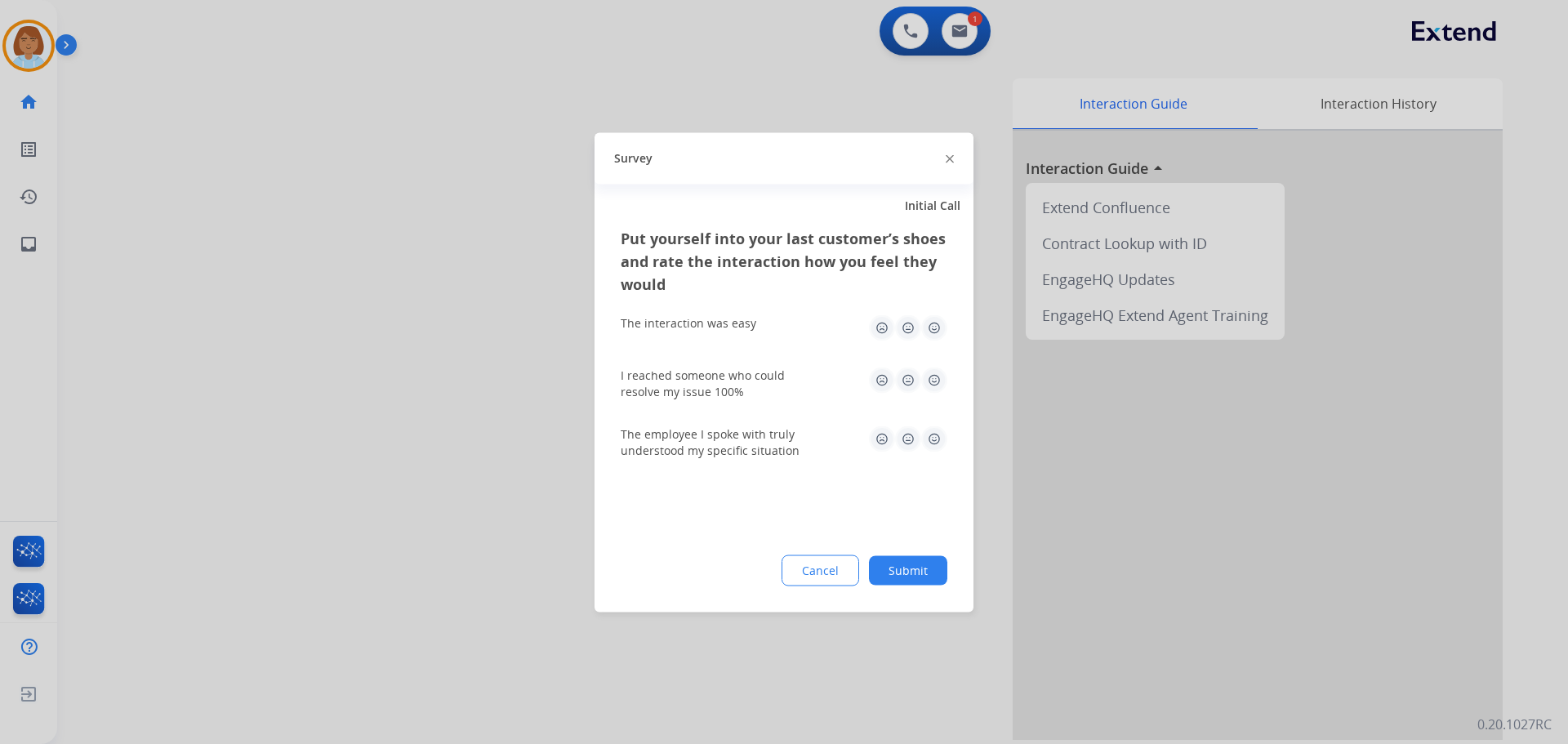
click at [926, 562] on button "Submit" at bounding box center [907, 570] width 79 height 29
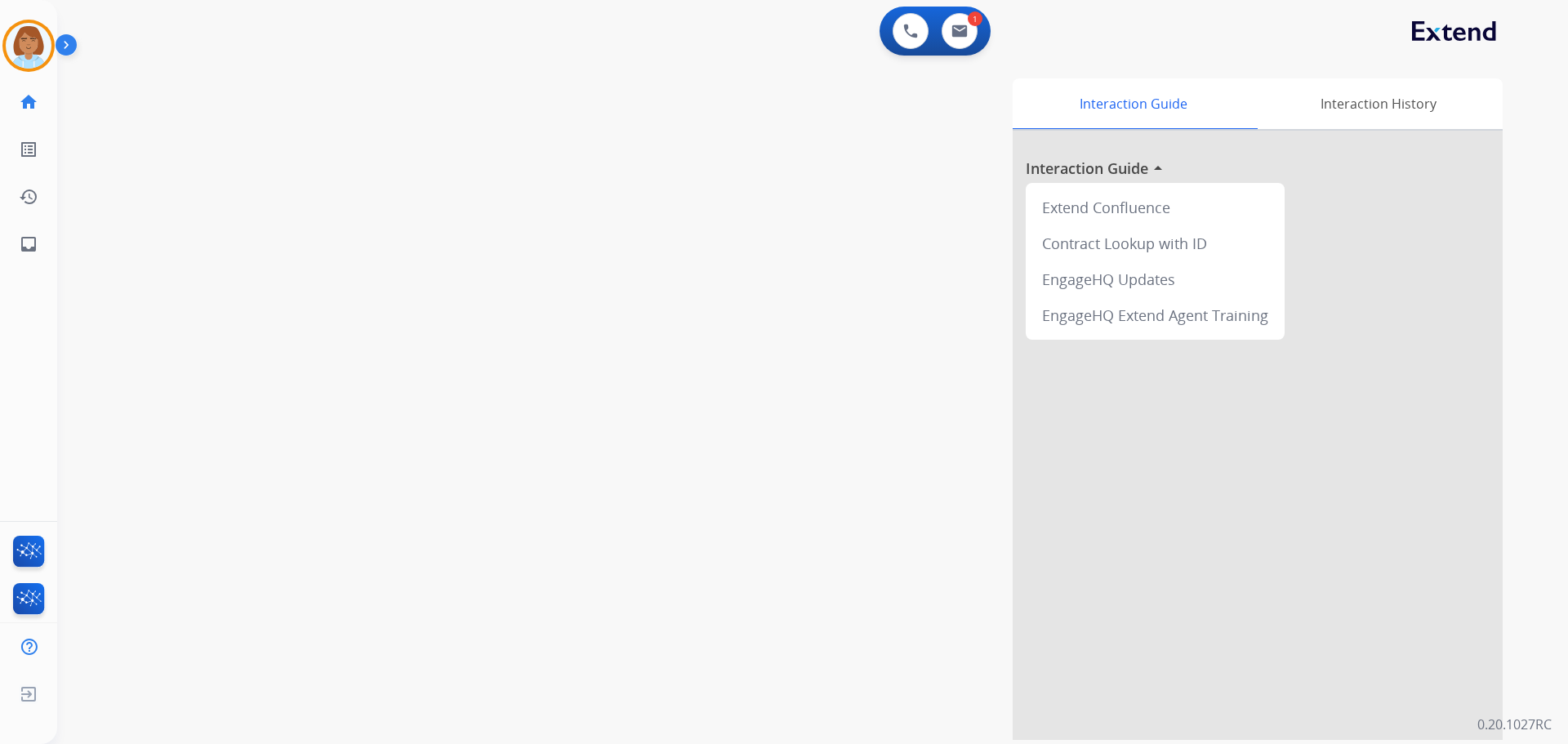
drag, startPoint x: 38, startPoint y: 69, endPoint x: 53, endPoint y: 74, distance: 15.8
click at [38, 69] on div at bounding box center [28, 45] width 52 height 52
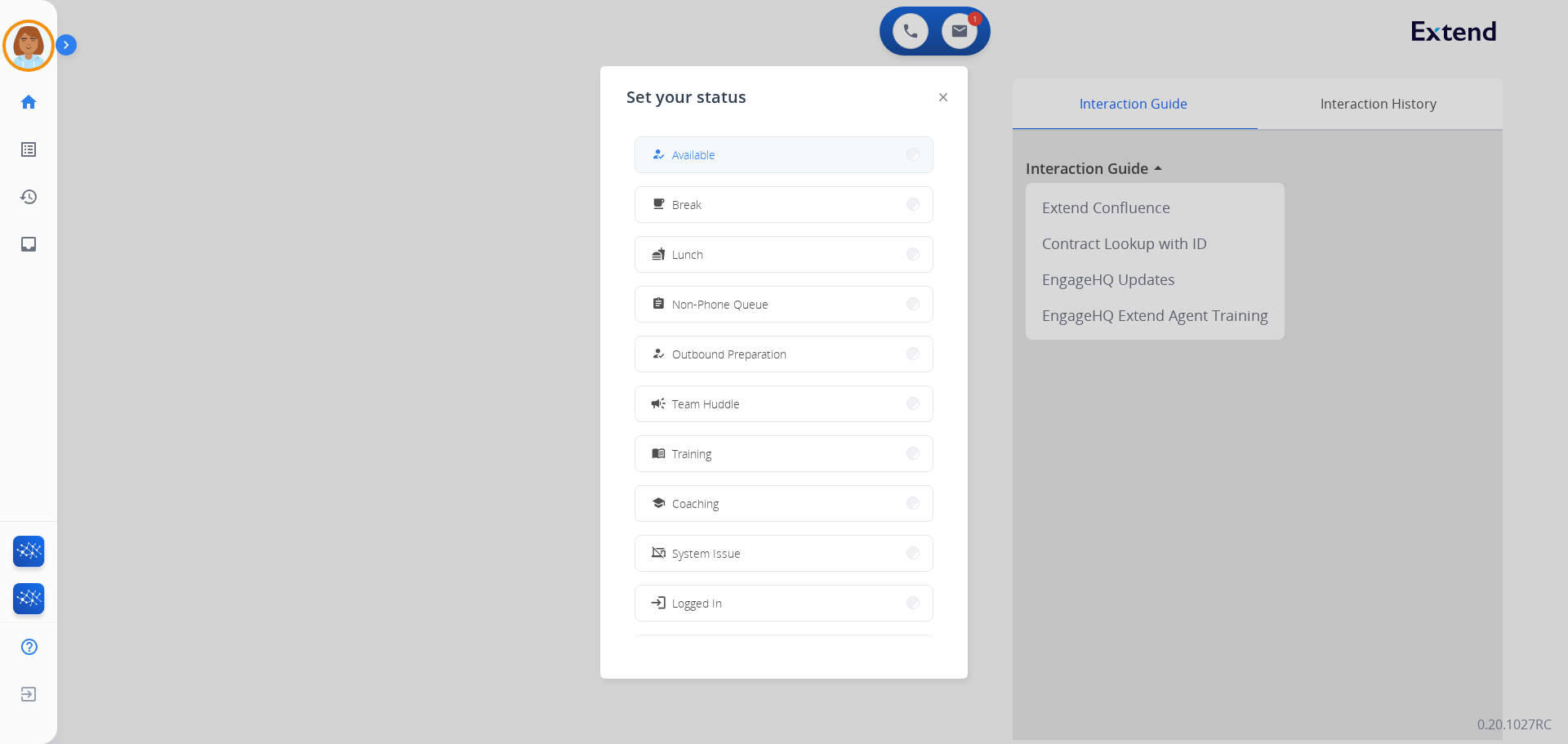
click at [699, 159] on span "Available" at bounding box center [694, 154] width 44 height 17
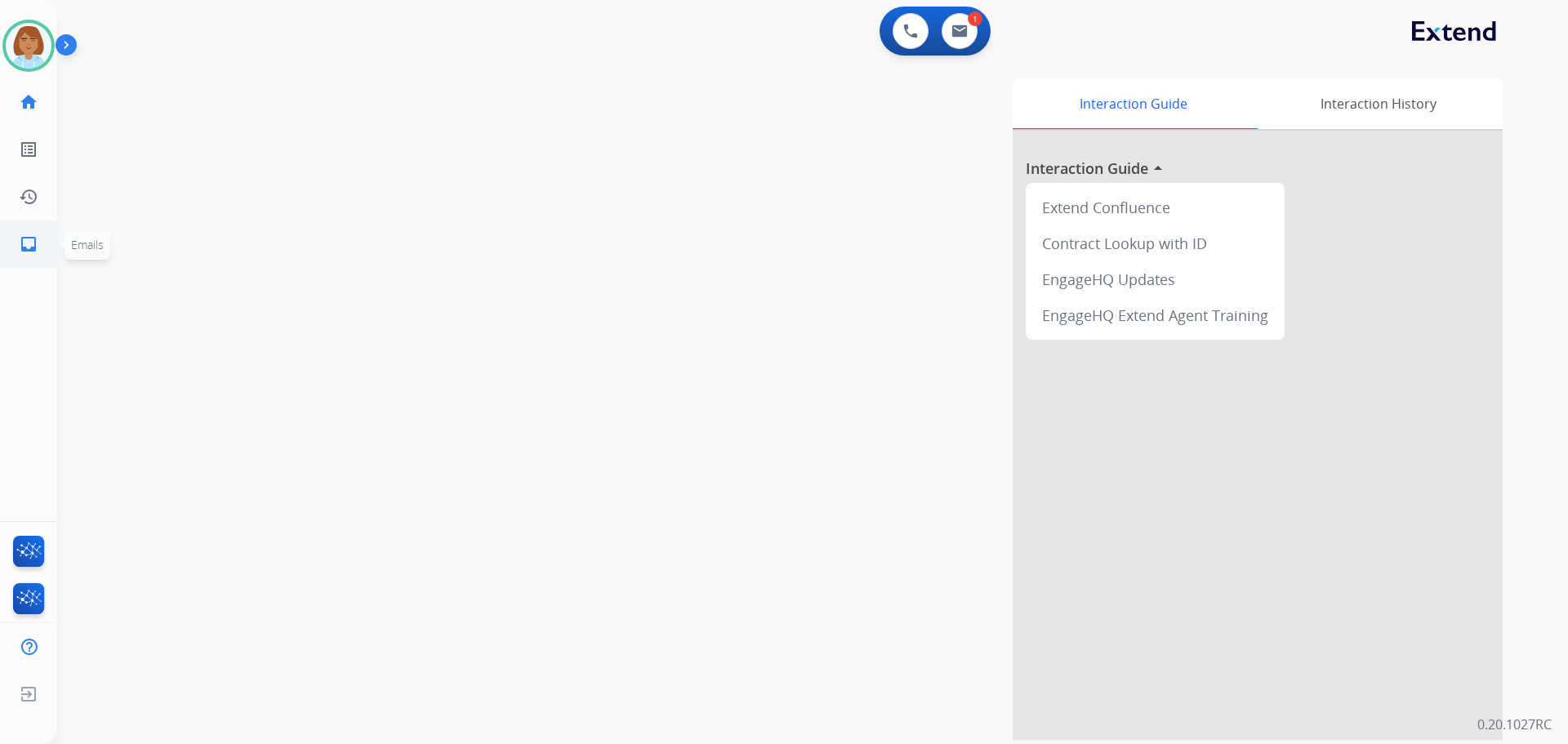
click at [28, 258] on link "inbox Emails" at bounding box center [28, 244] width 46 height 45
select select "**********"
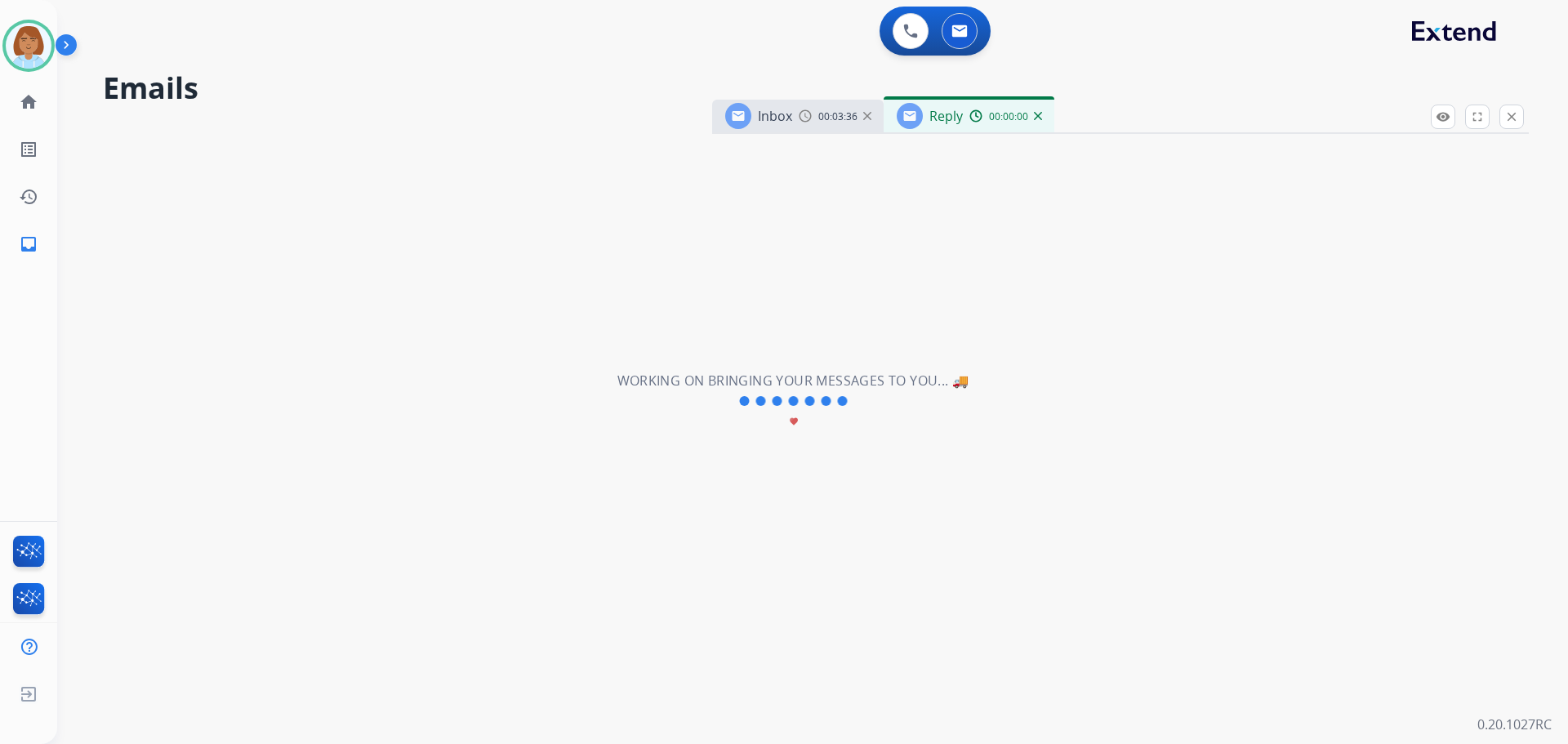
select select "**********"
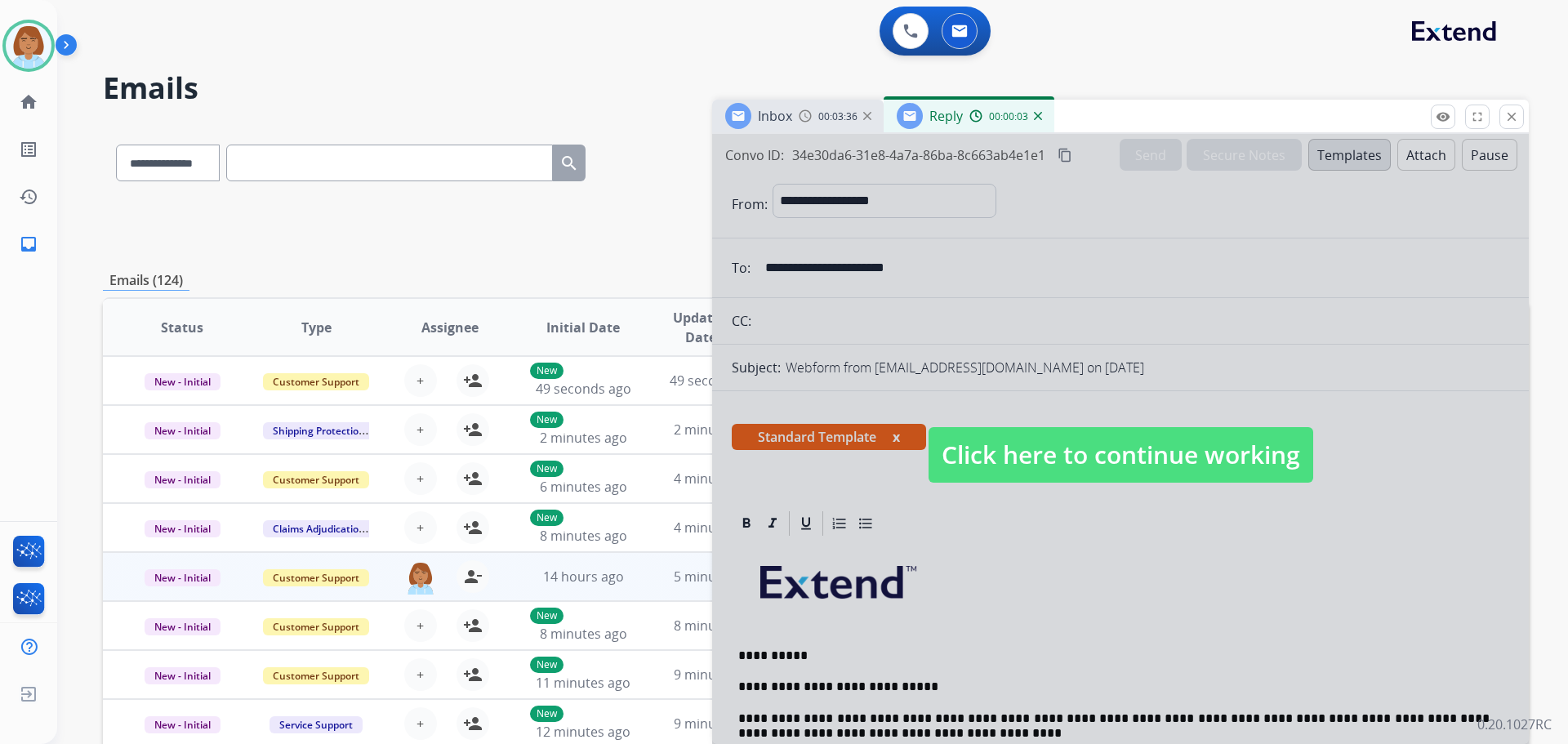
click at [1191, 460] on span "Click here to continue working" at bounding box center [1121, 454] width 385 height 56
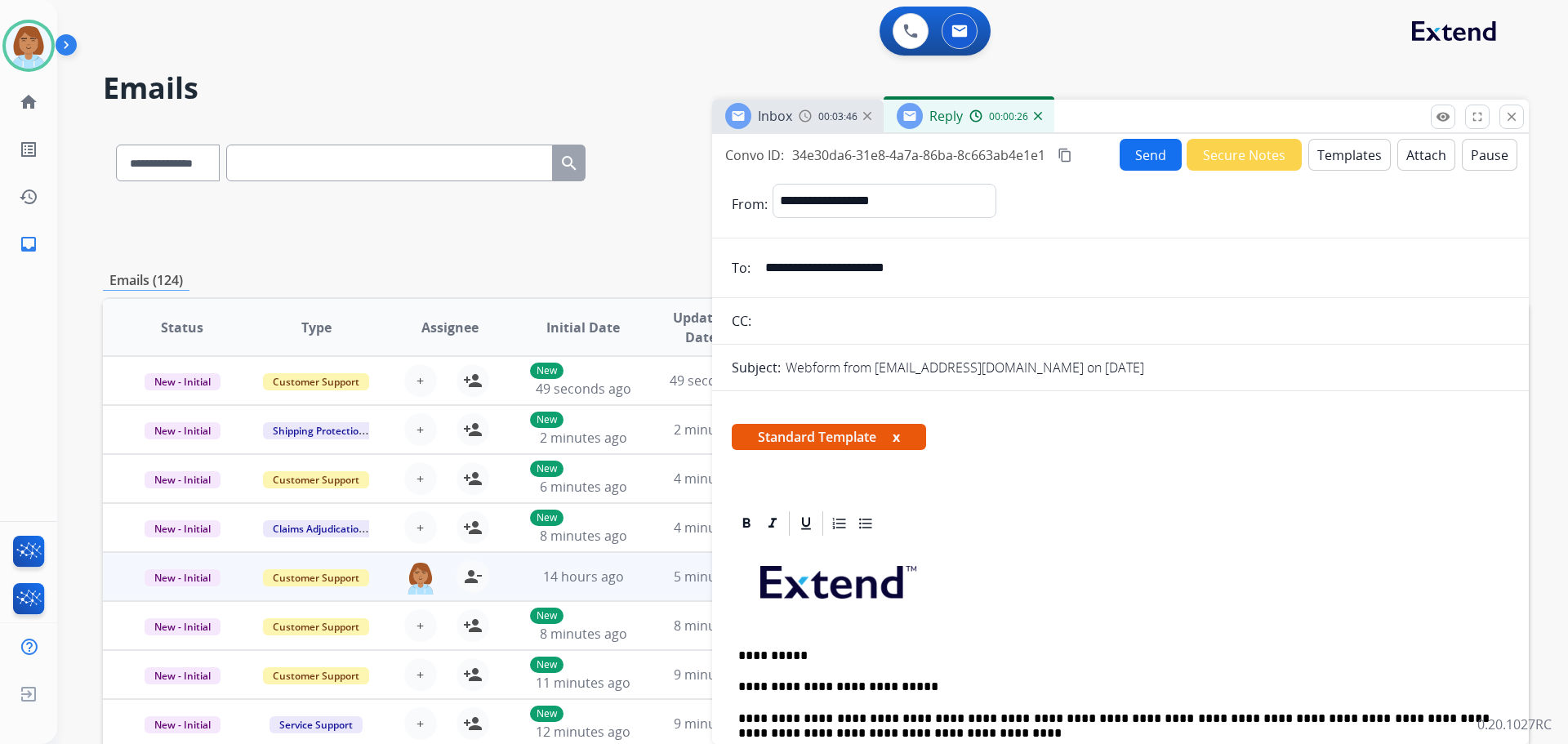
click at [1162, 159] on button "Send" at bounding box center [1150, 154] width 62 height 32
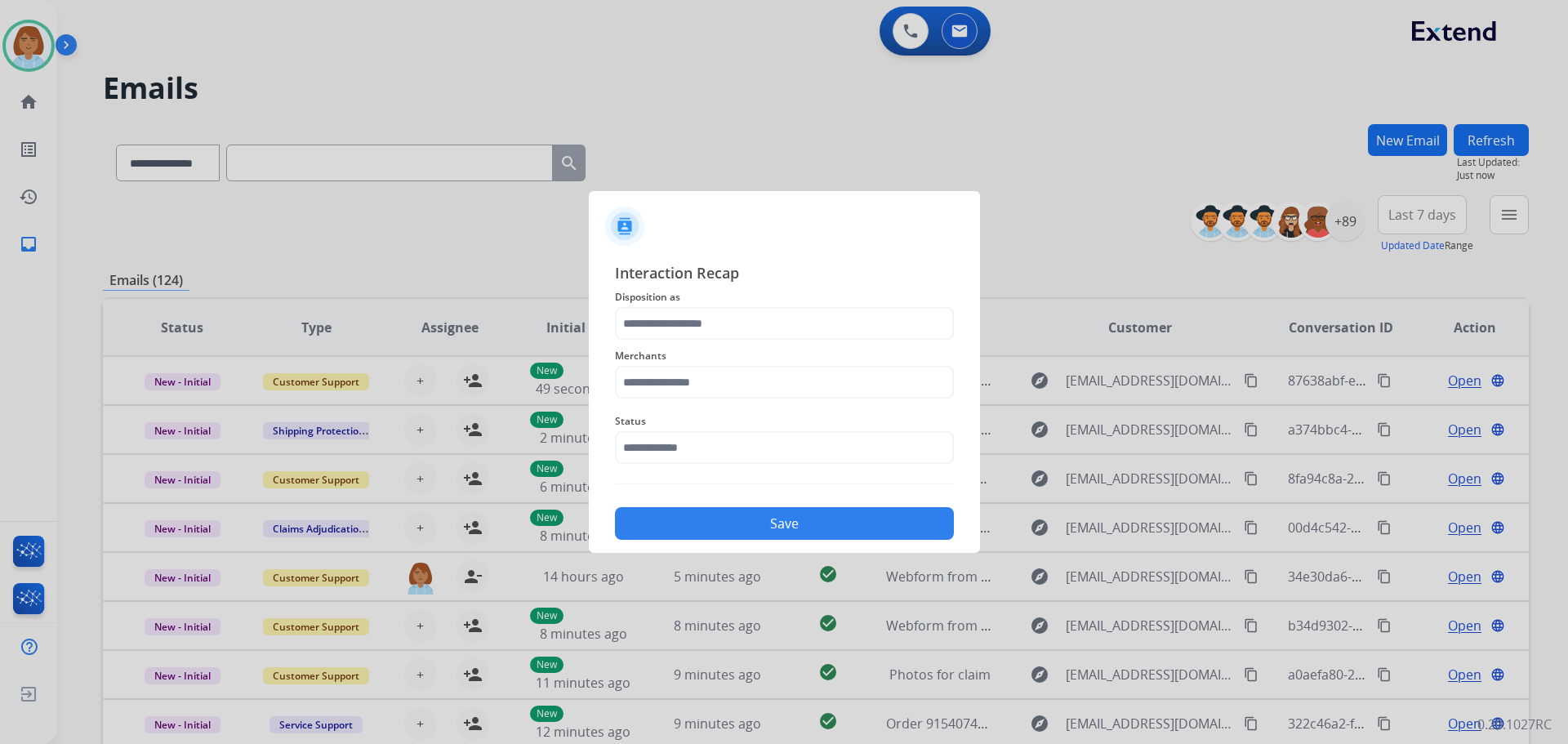
click at [769, 341] on div "Merchants" at bounding box center [784, 372] width 338 height 65
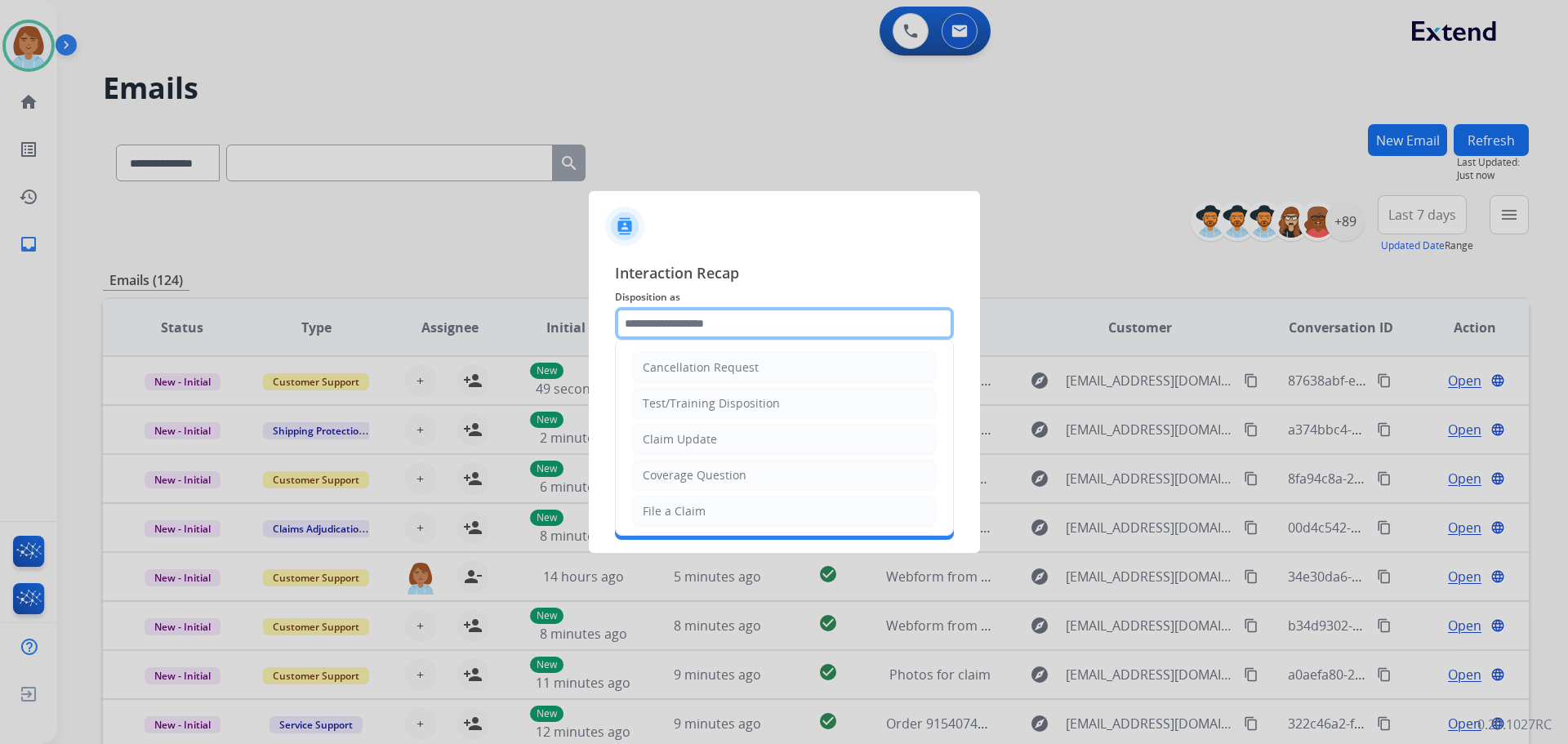
click at [769, 328] on input "text" at bounding box center [784, 323] width 338 height 32
click at [720, 509] on li "File a Claim" at bounding box center [784, 511] width 304 height 31
type input "**********"
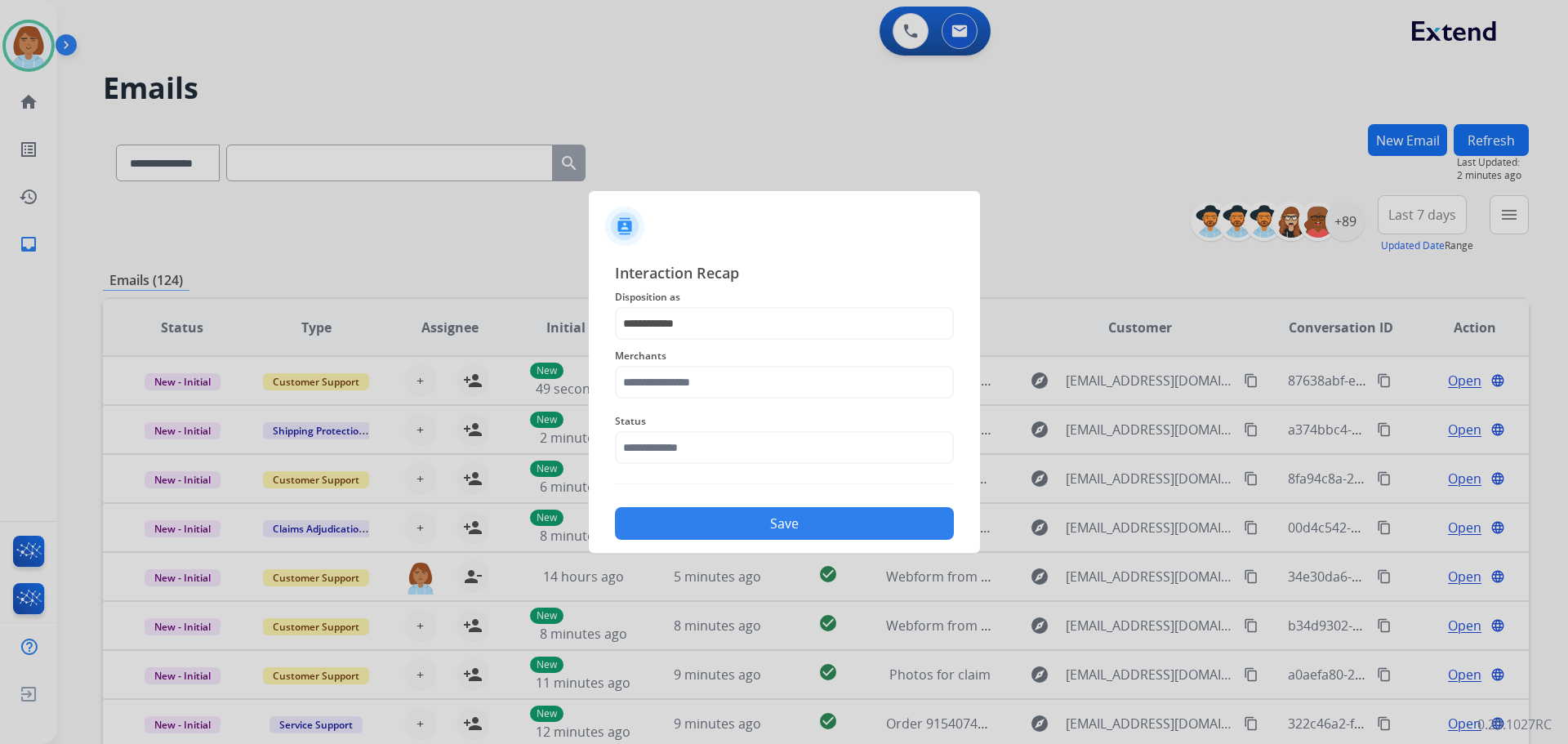
click at [767, 399] on div "Merchants" at bounding box center [784, 372] width 338 height 65
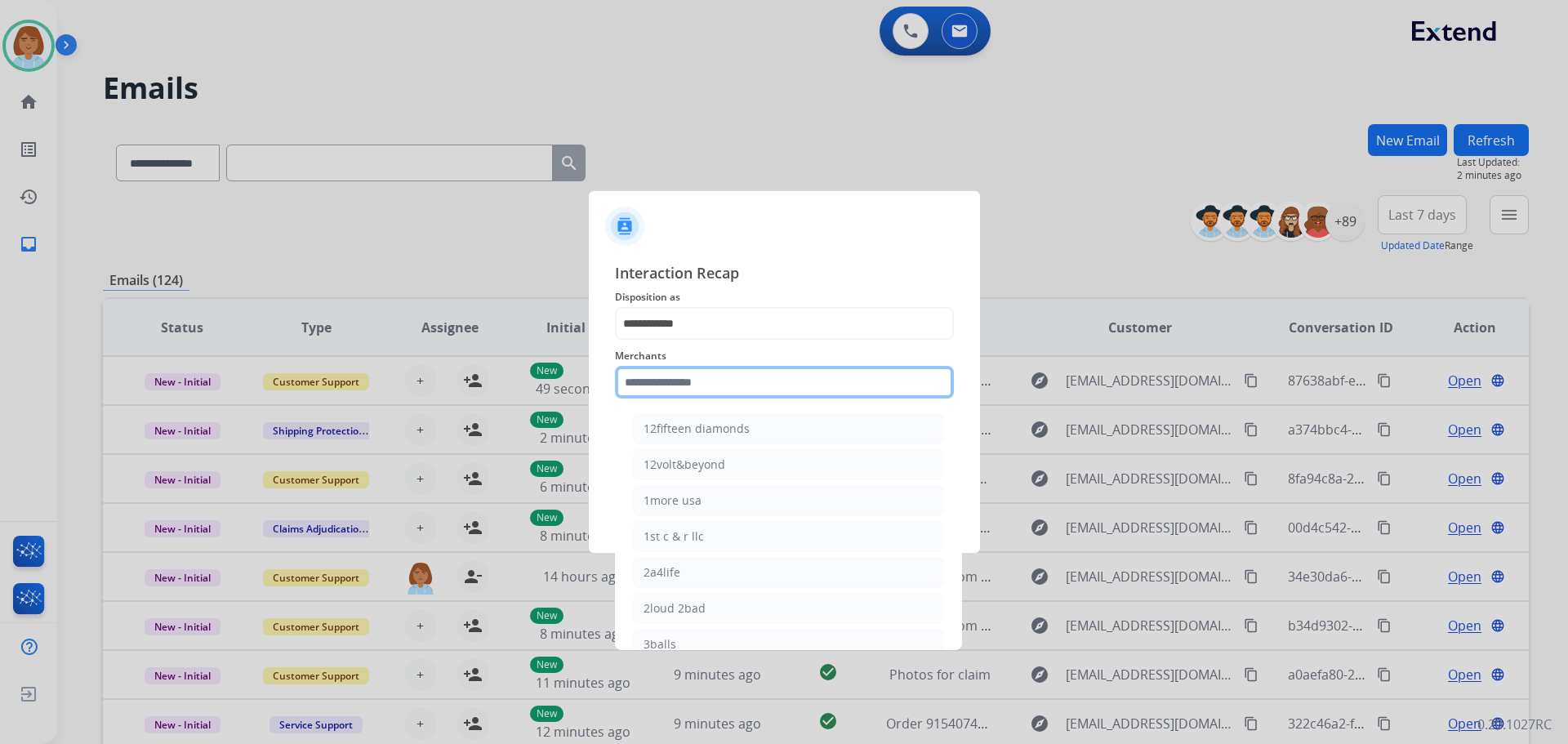
click at [767, 393] on input "text" at bounding box center [784, 382] width 338 height 32
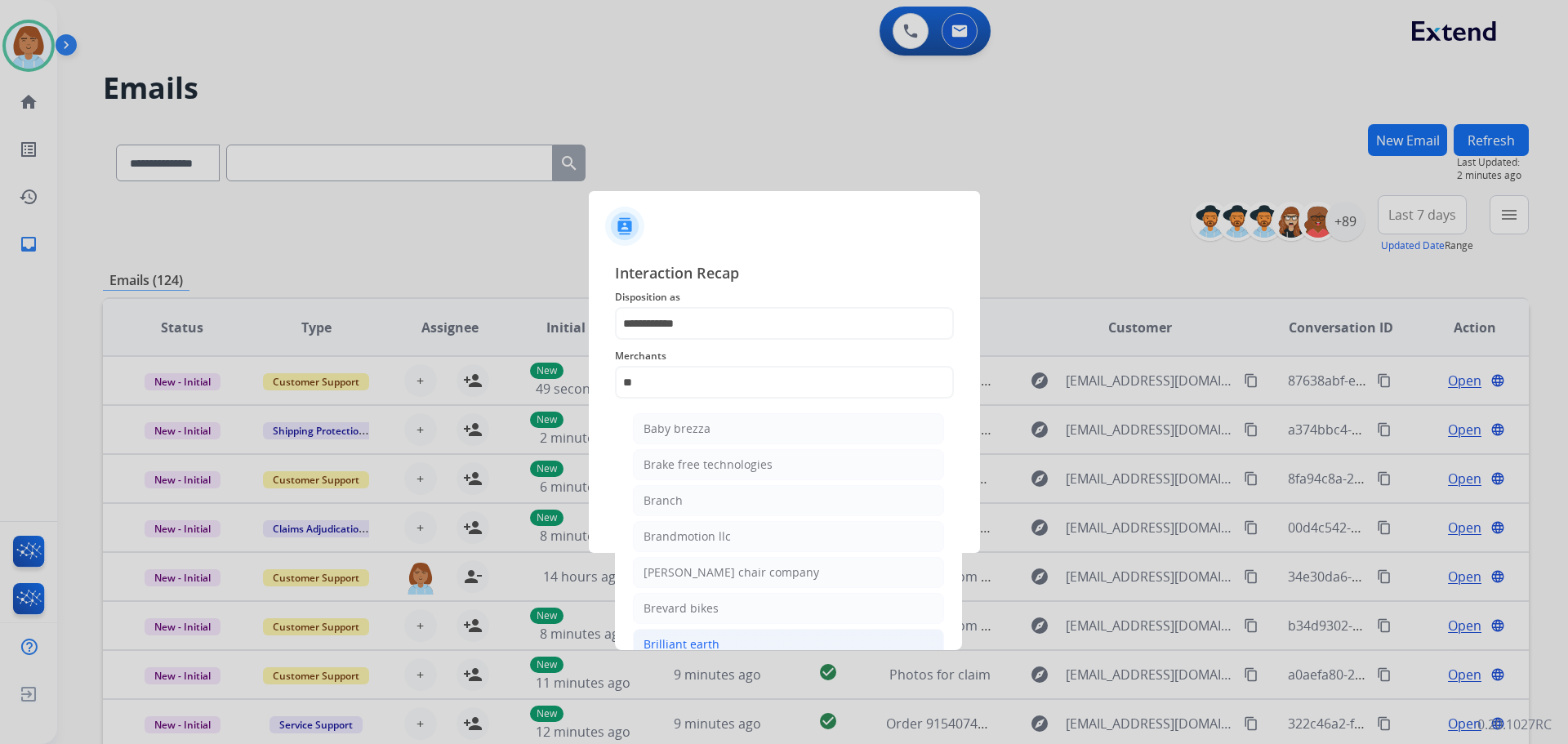
click at [721, 636] on li "Brilliant earth" at bounding box center [789, 644] width 311 height 31
type input "**********"
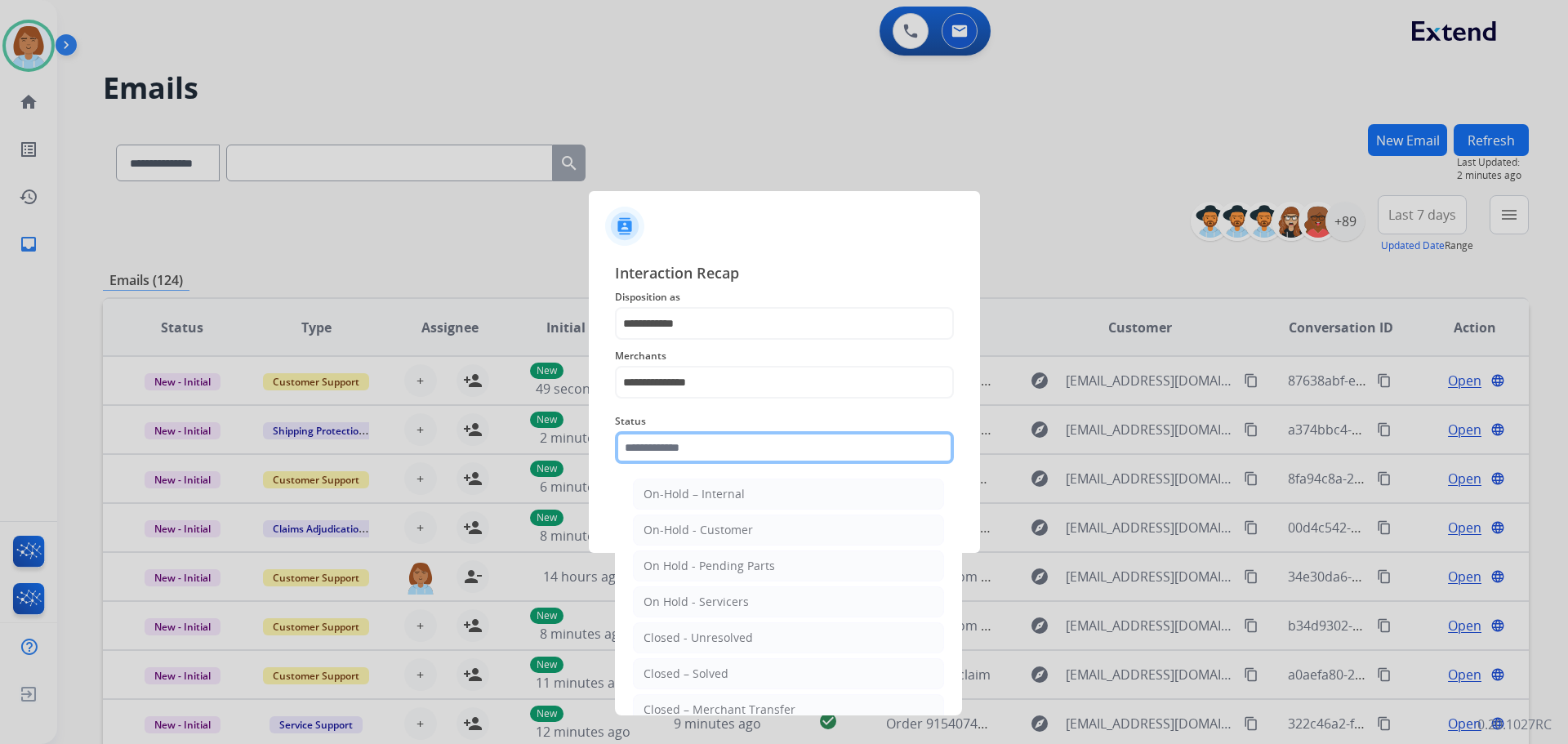
click at [725, 441] on input "text" at bounding box center [784, 447] width 338 height 32
click at [698, 674] on div "Closed – Solved" at bounding box center [686, 673] width 85 height 16
type input "**********"
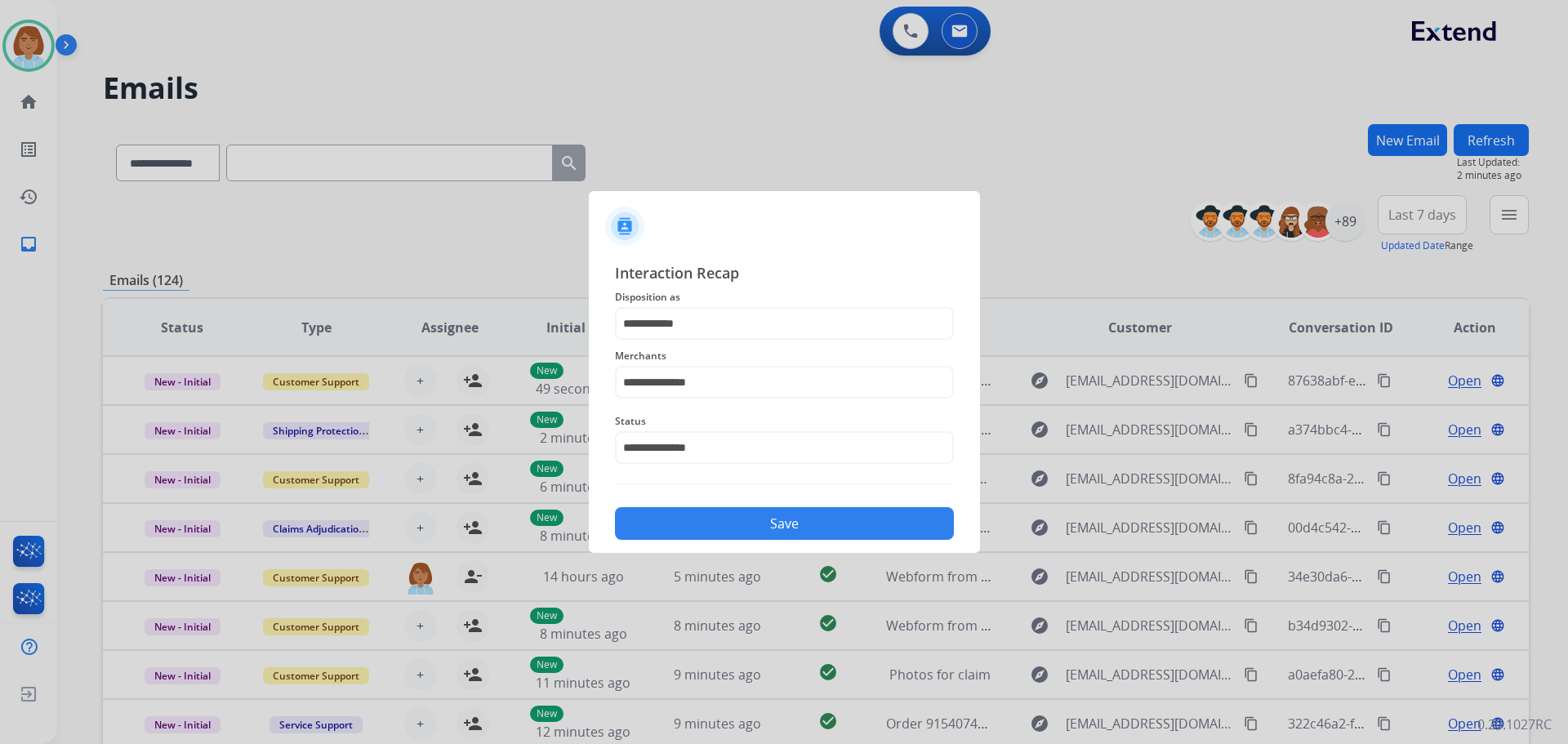
click at [811, 513] on button "Save" at bounding box center [784, 523] width 338 height 32
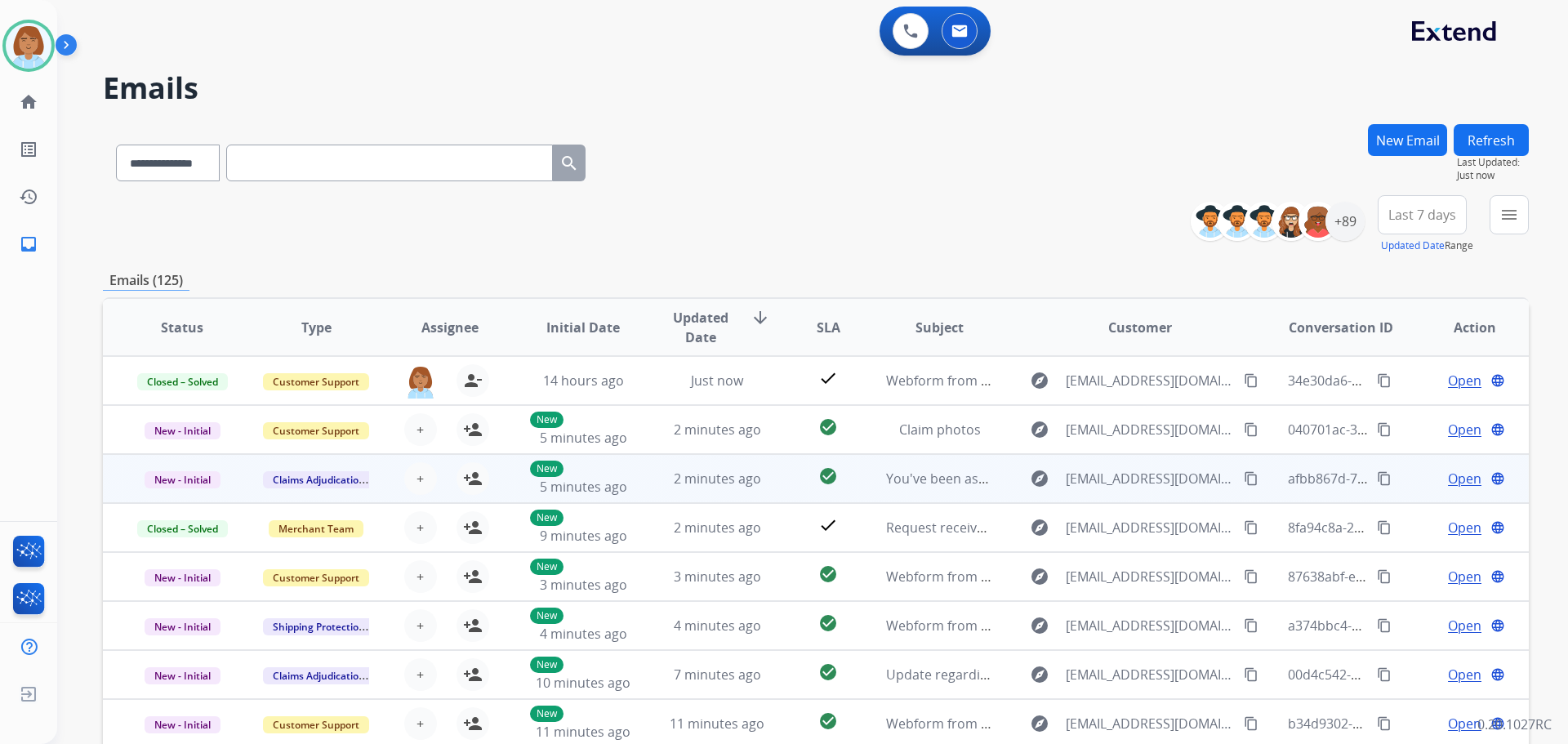
scroll to position [2, 0]
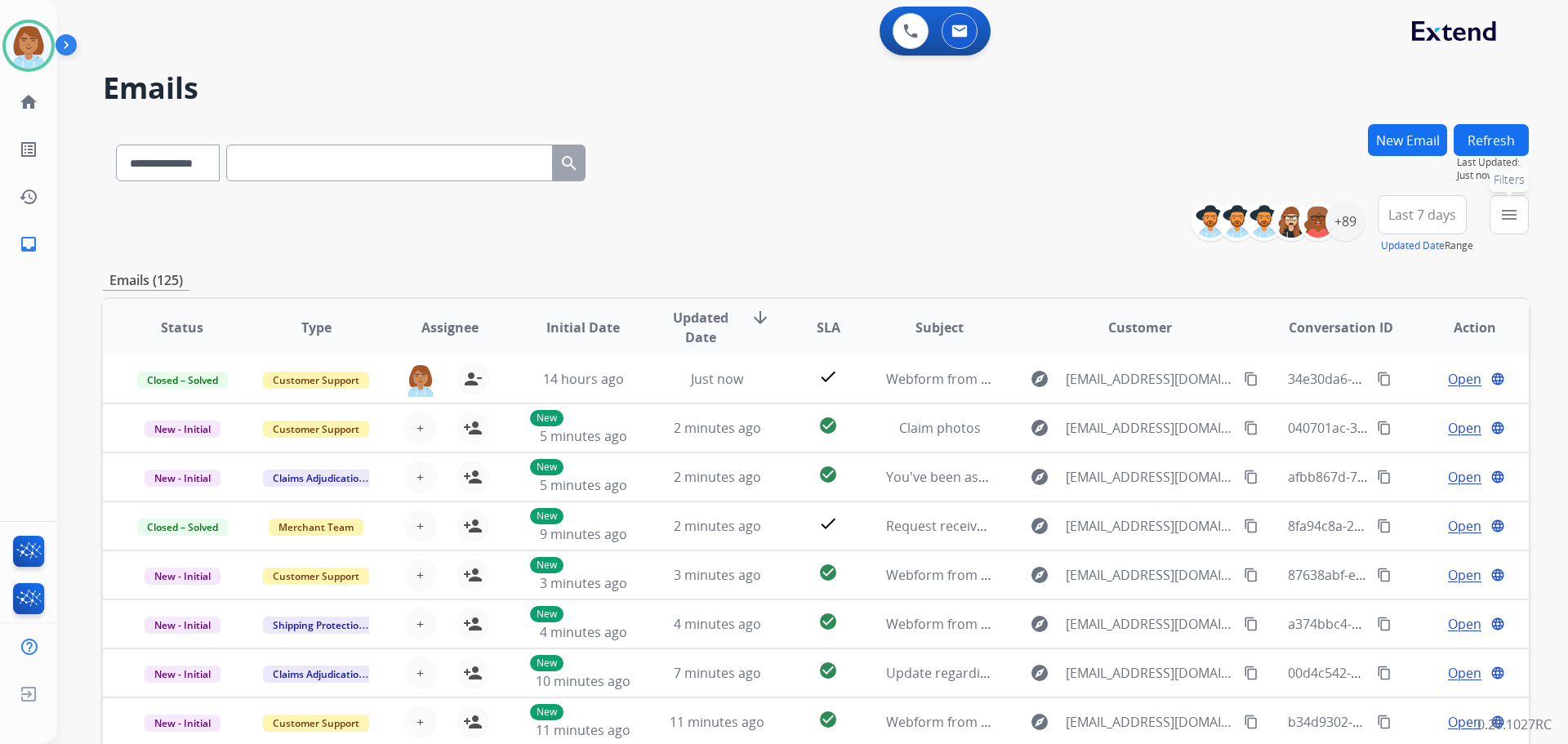
click at [1504, 223] on mat-icon "menu" at bounding box center [1508, 214] width 20 height 20
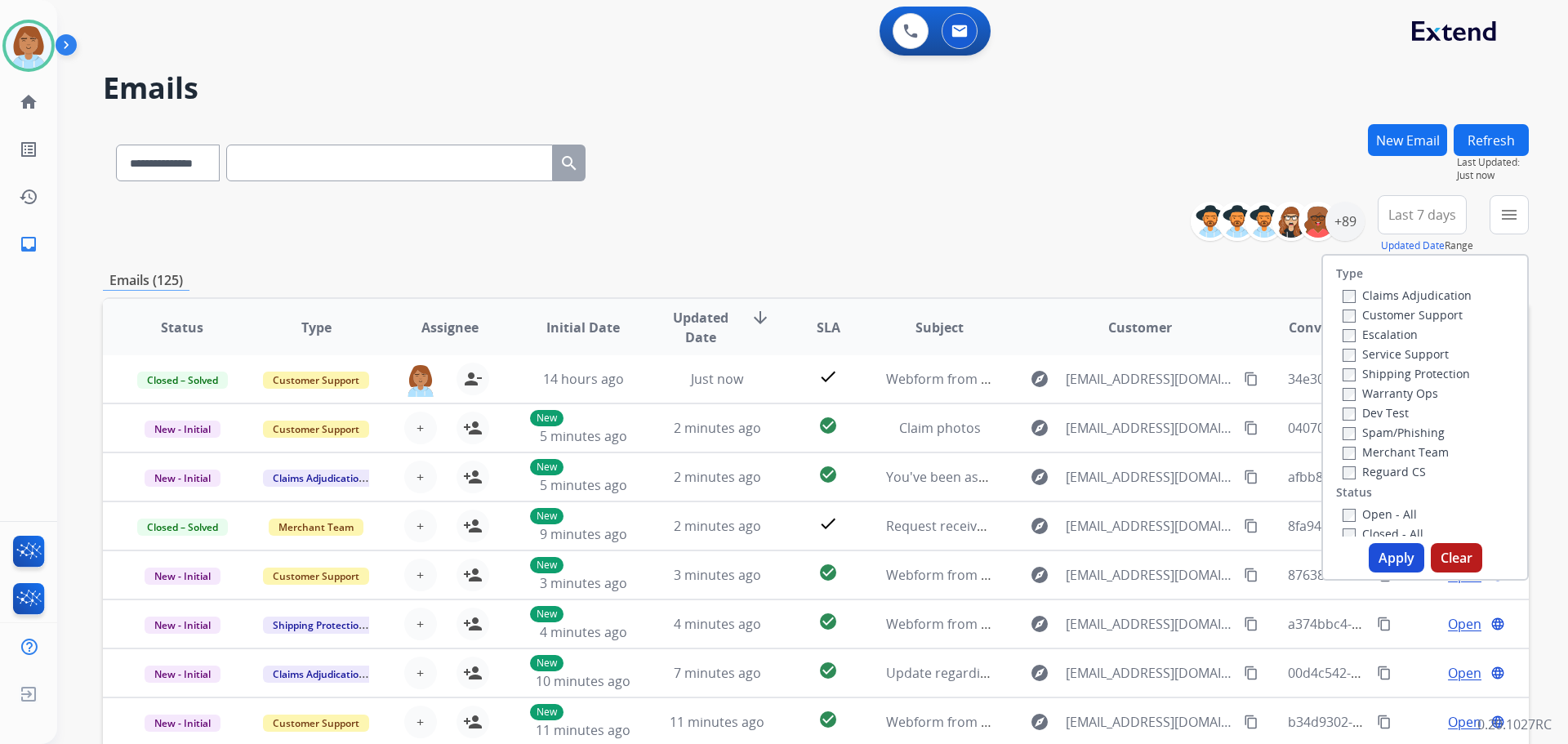
click at [1404, 294] on label "Claims Adjudication" at bounding box center [1407, 295] width 129 height 15
click at [1389, 308] on label "Customer Support" at bounding box center [1402, 315] width 120 height 15
click at [1386, 370] on label "Shipping Protection" at bounding box center [1406, 373] width 127 height 15
click at [1343, 506] on label "Open - All" at bounding box center [1379, 514] width 74 height 15
click at [1377, 551] on button "Apply" at bounding box center [1396, 557] width 56 height 29
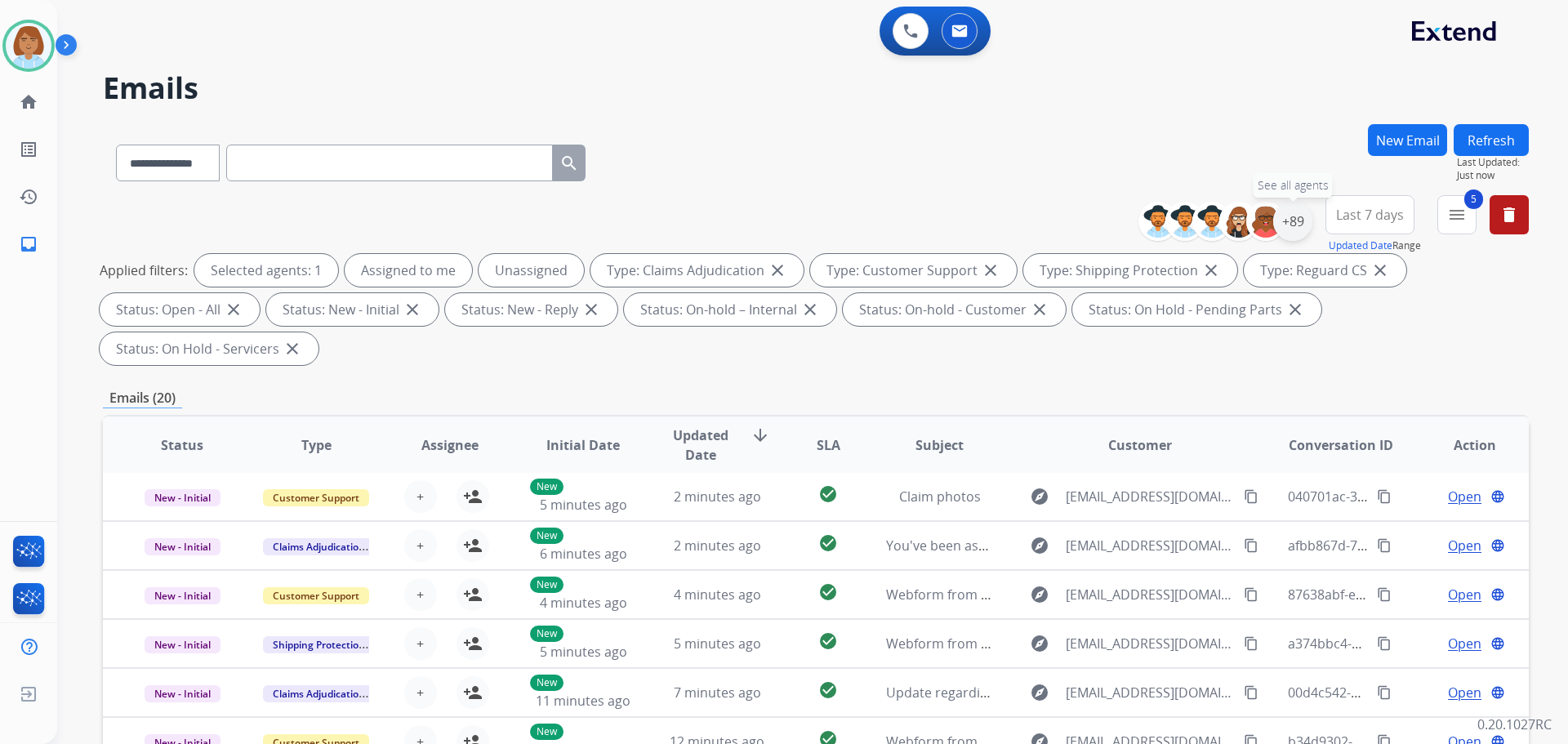
click at [1292, 240] on div "+89" at bounding box center [1292, 221] width 39 height 39
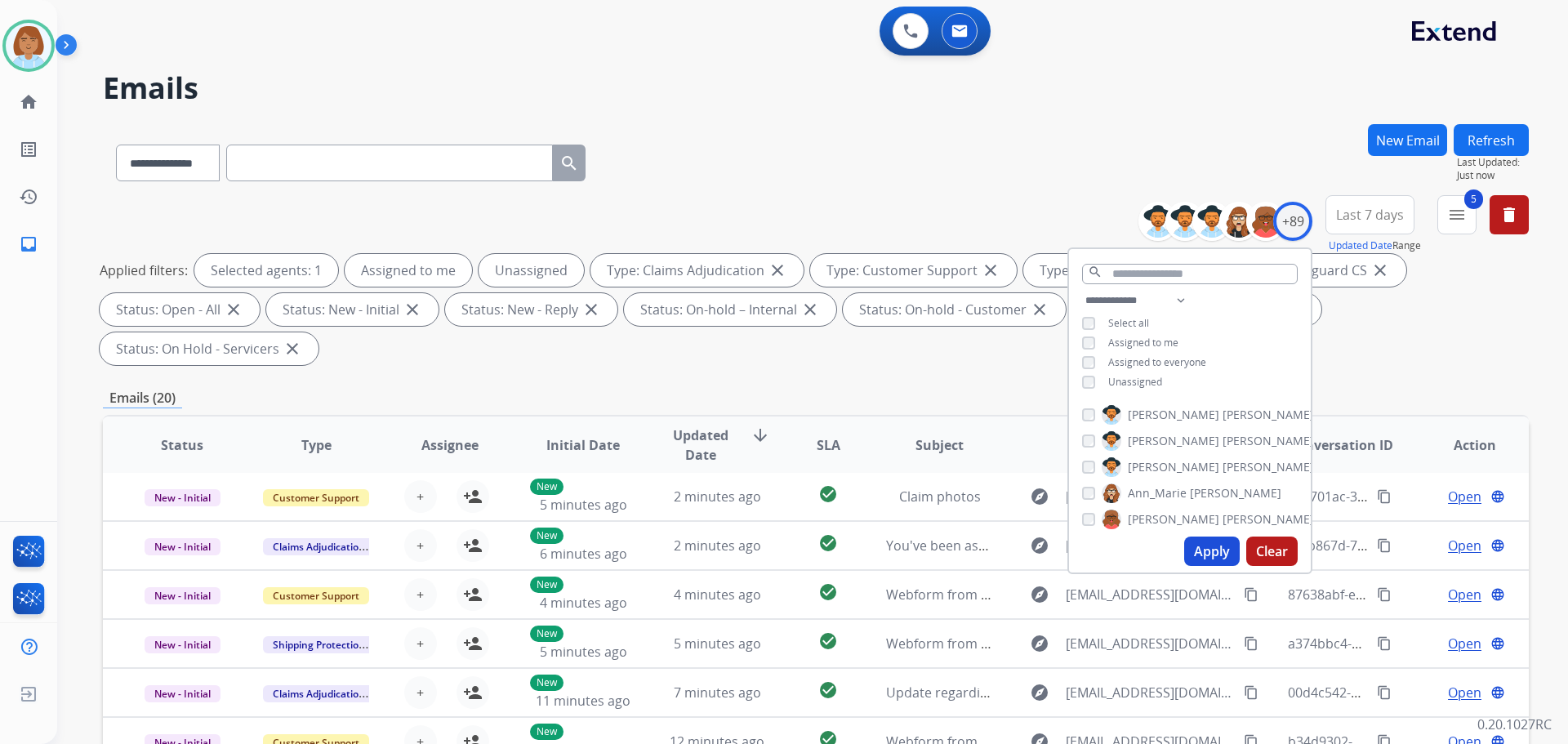
click at [1136, 374] on span "Unassigned" at bounding box center [1135, 381] width 54 height 14
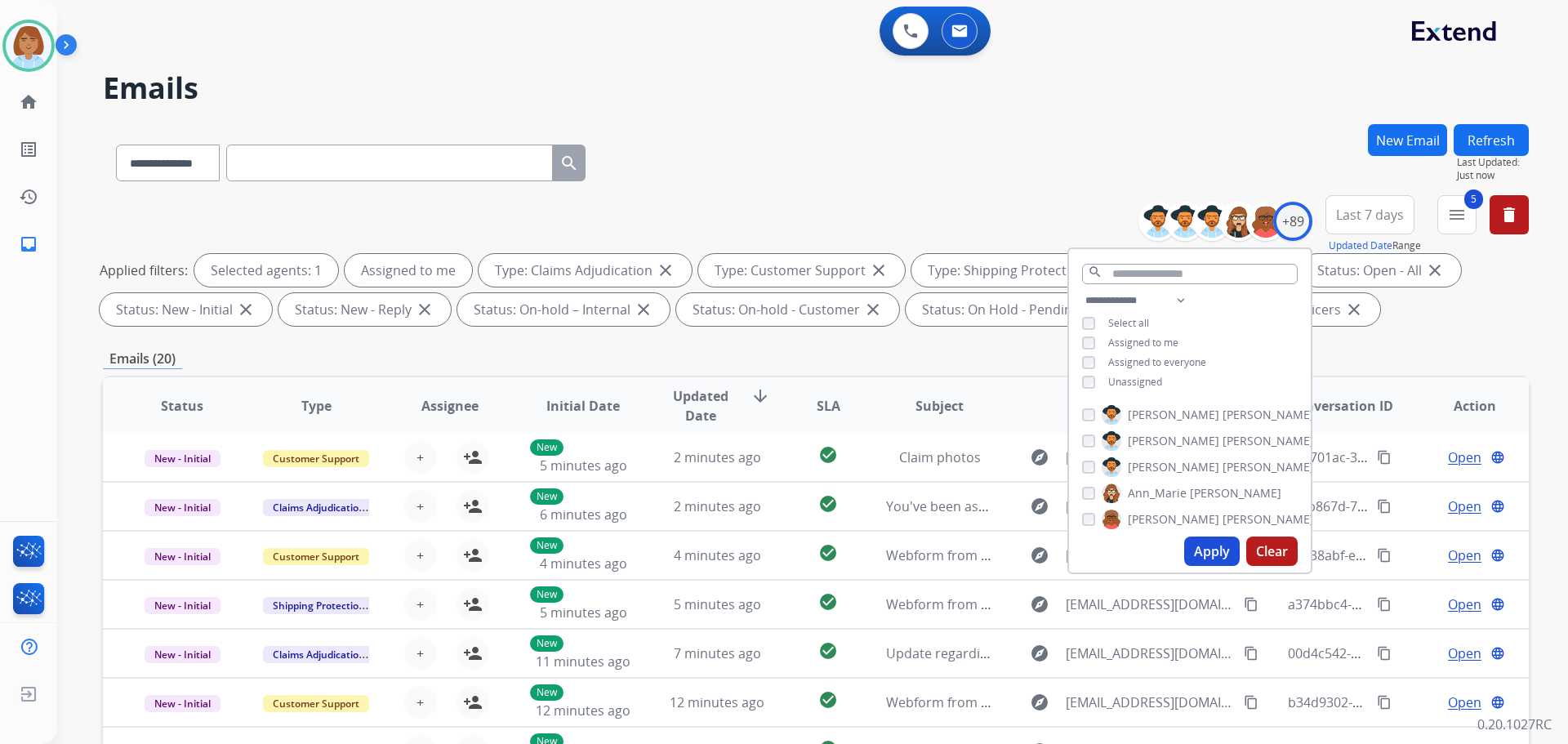
click at [1198, 559] on button "Apply" at bounding box center [1212, 551] width 56 height 29
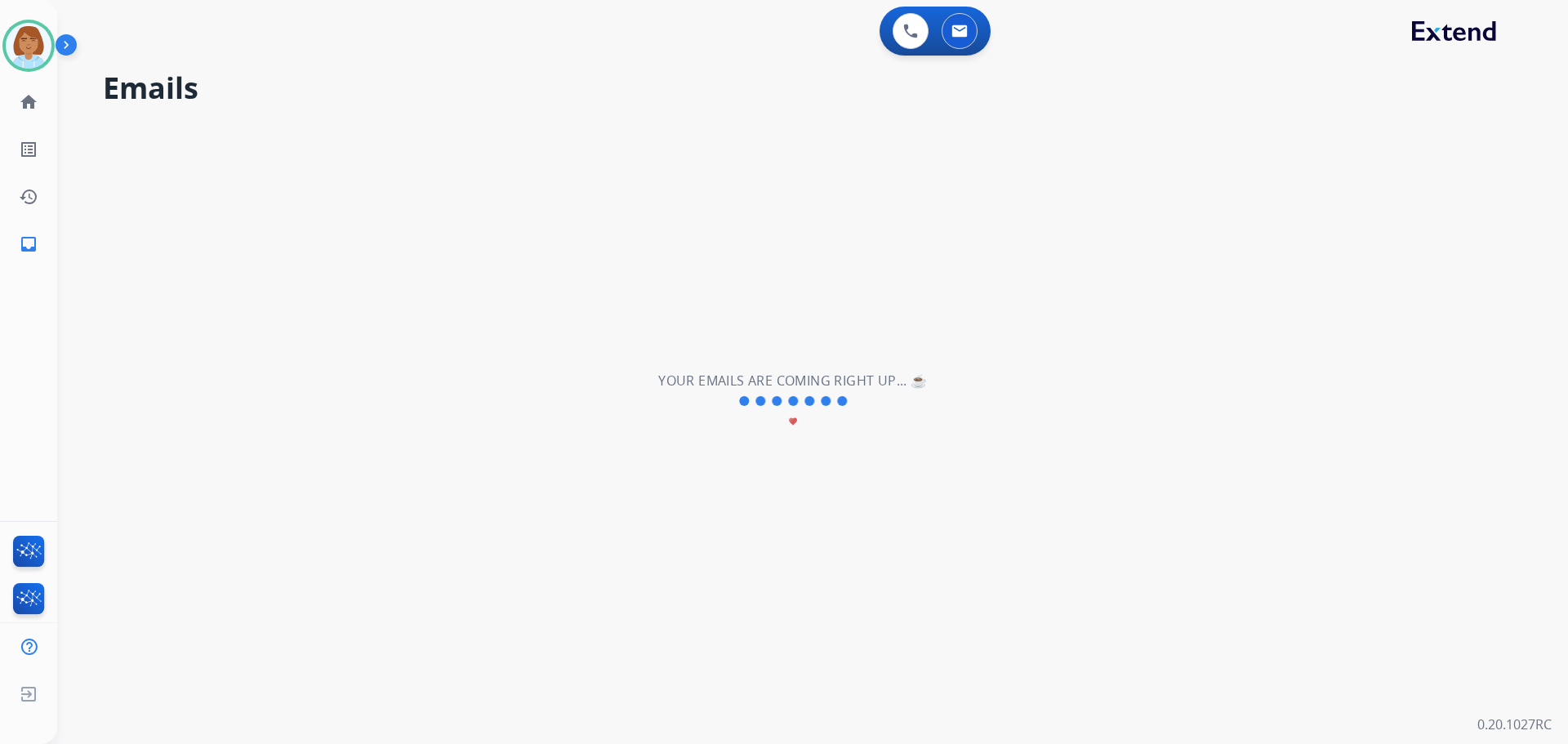
scroll to position [0, 0]
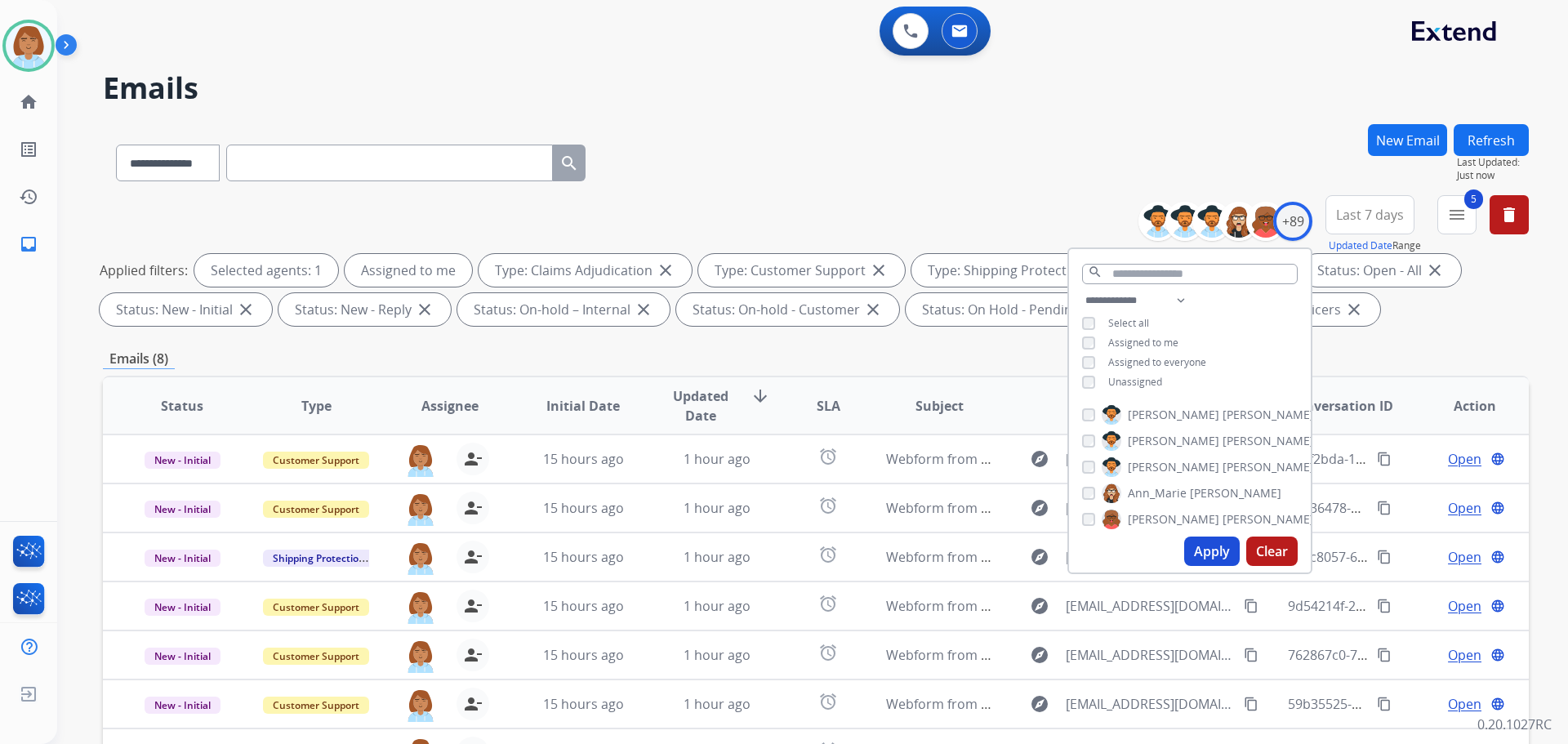
click at [993, 168] on div "**********" at bounding box center [816, 159] width 1426 height 71
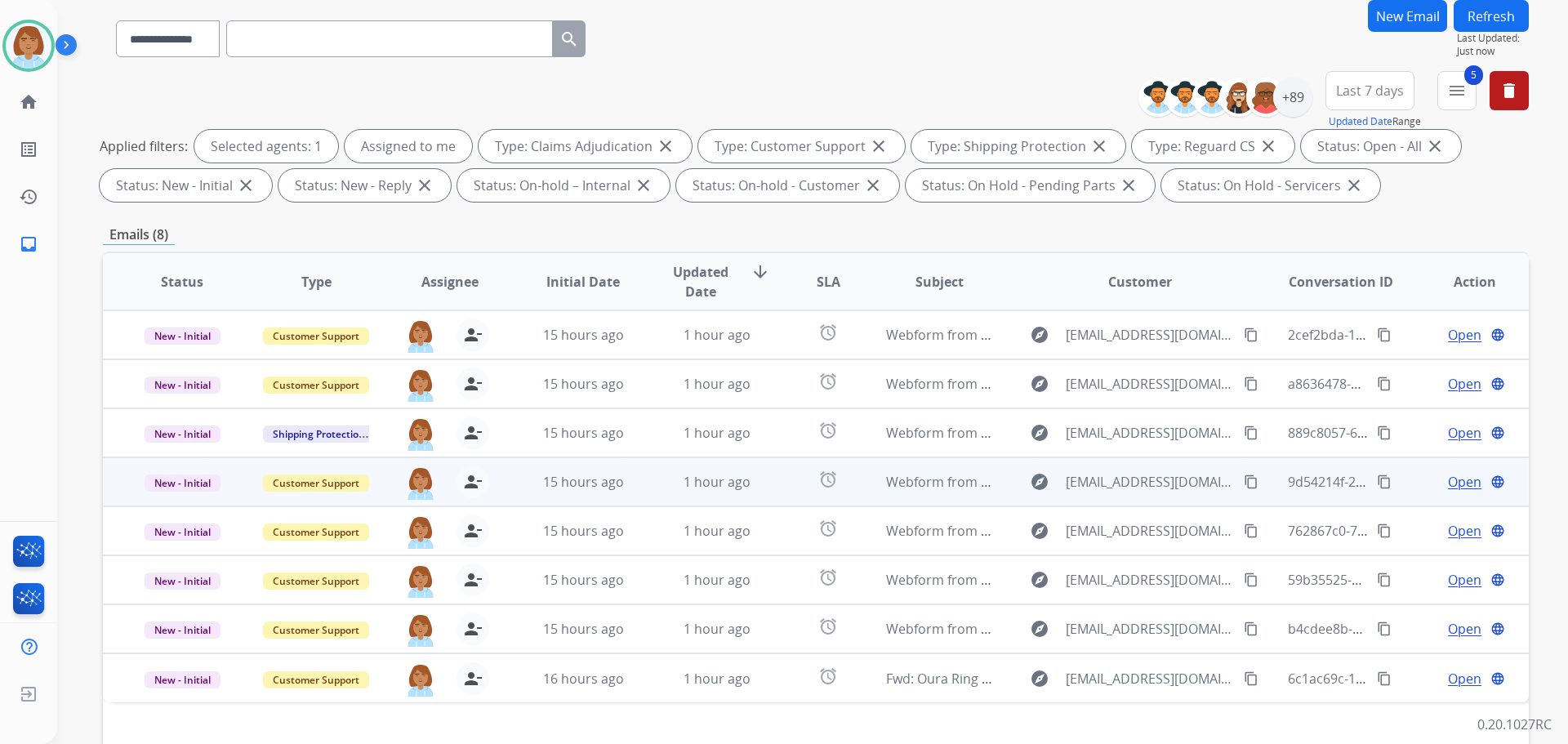
scroll to position [100, 0]
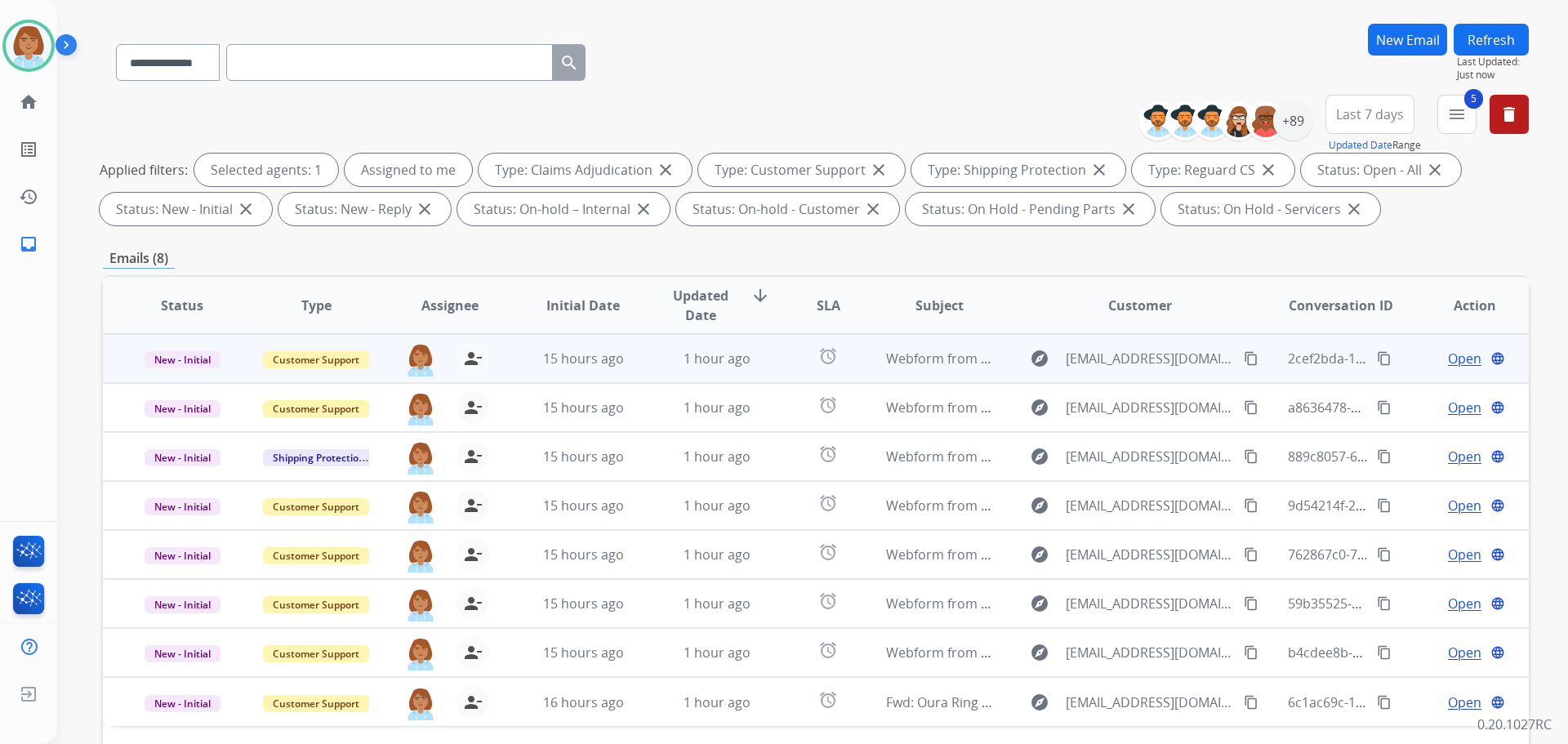
click at [650, 374] on td "1 hour ago" at bounding box center [704, 358] width 134 height 49
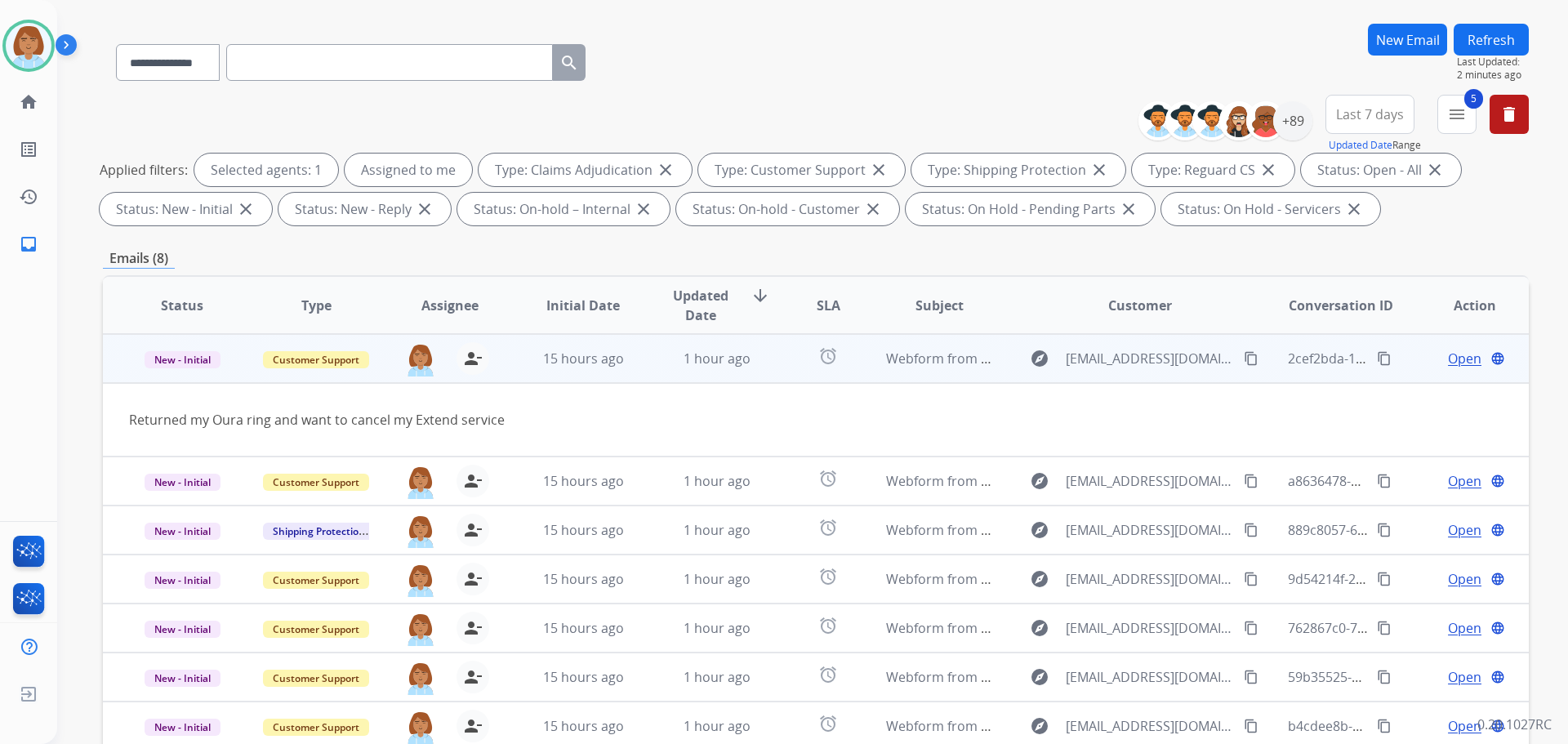
click at [1244, 360] on mat-icon "content_copy" at bounding box center [1251, 358] width 15 height 15
click at [1453, 359] on span "Open" at bounding box center [1464, 358] width 33 height 20
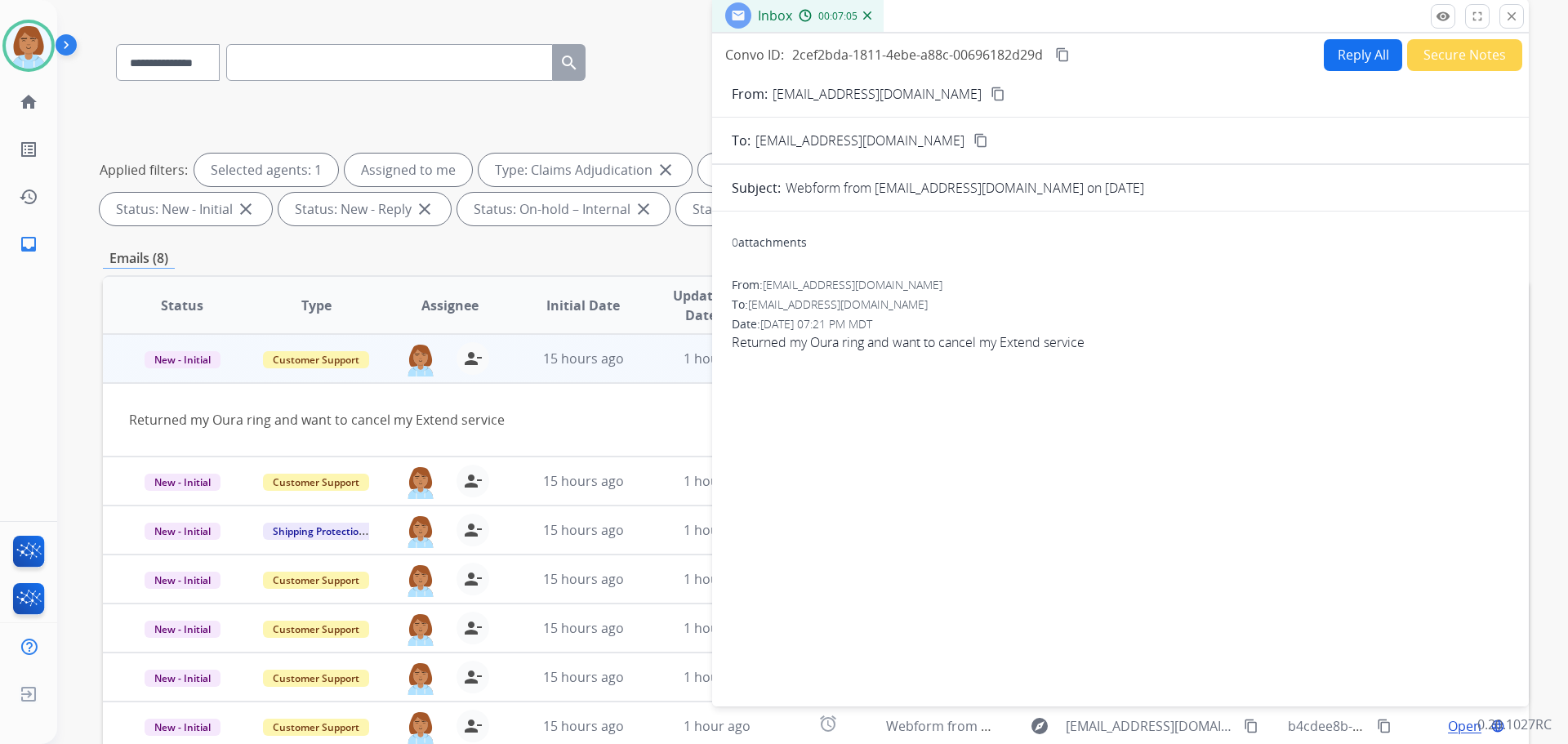
click at [1332, 40] on button "Reply All" at bounding box center [1362, 55] width 79 height 32
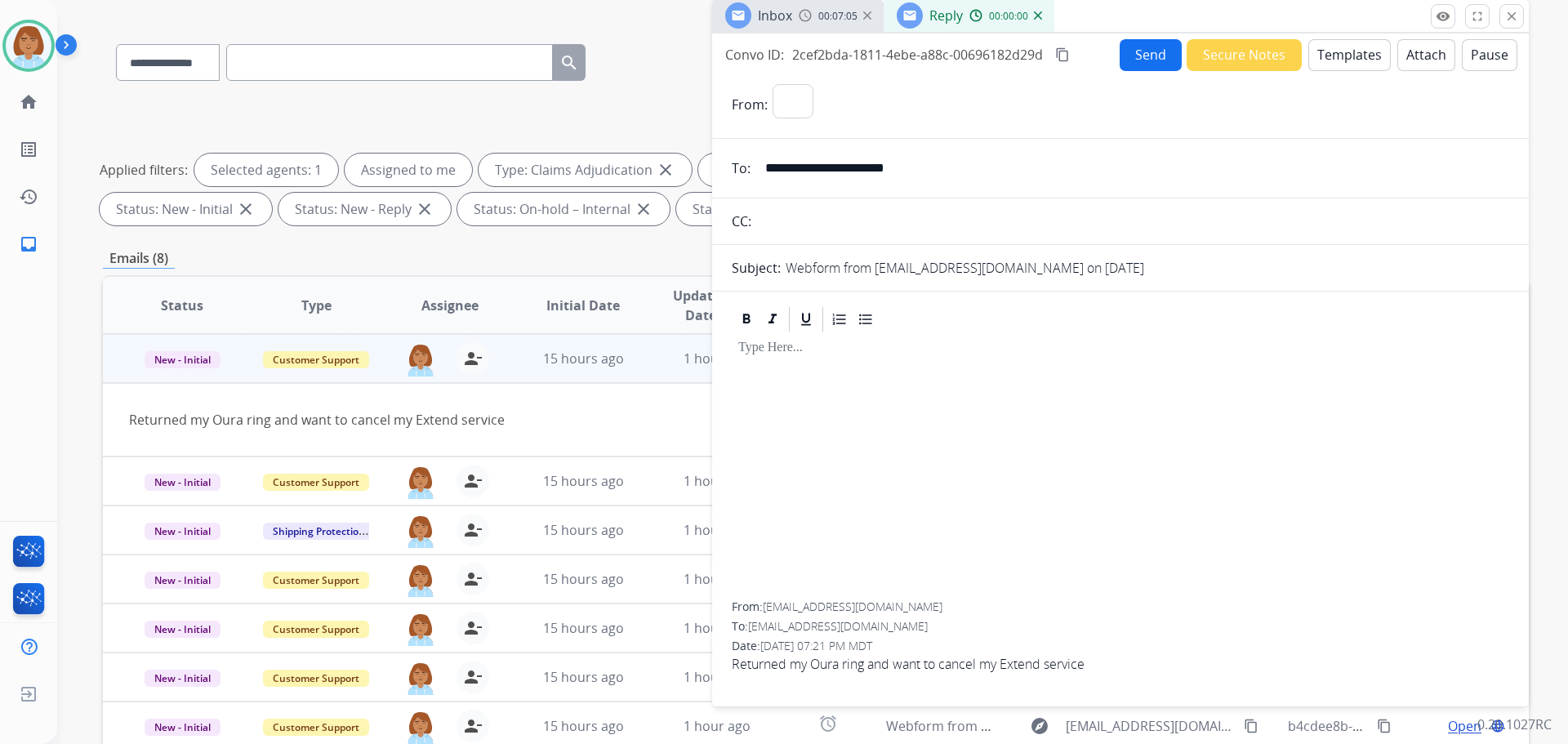
select select "**********"
click at [1322, 64] on button "Templates" at bounding box center [1349, 55] width 82 height 32
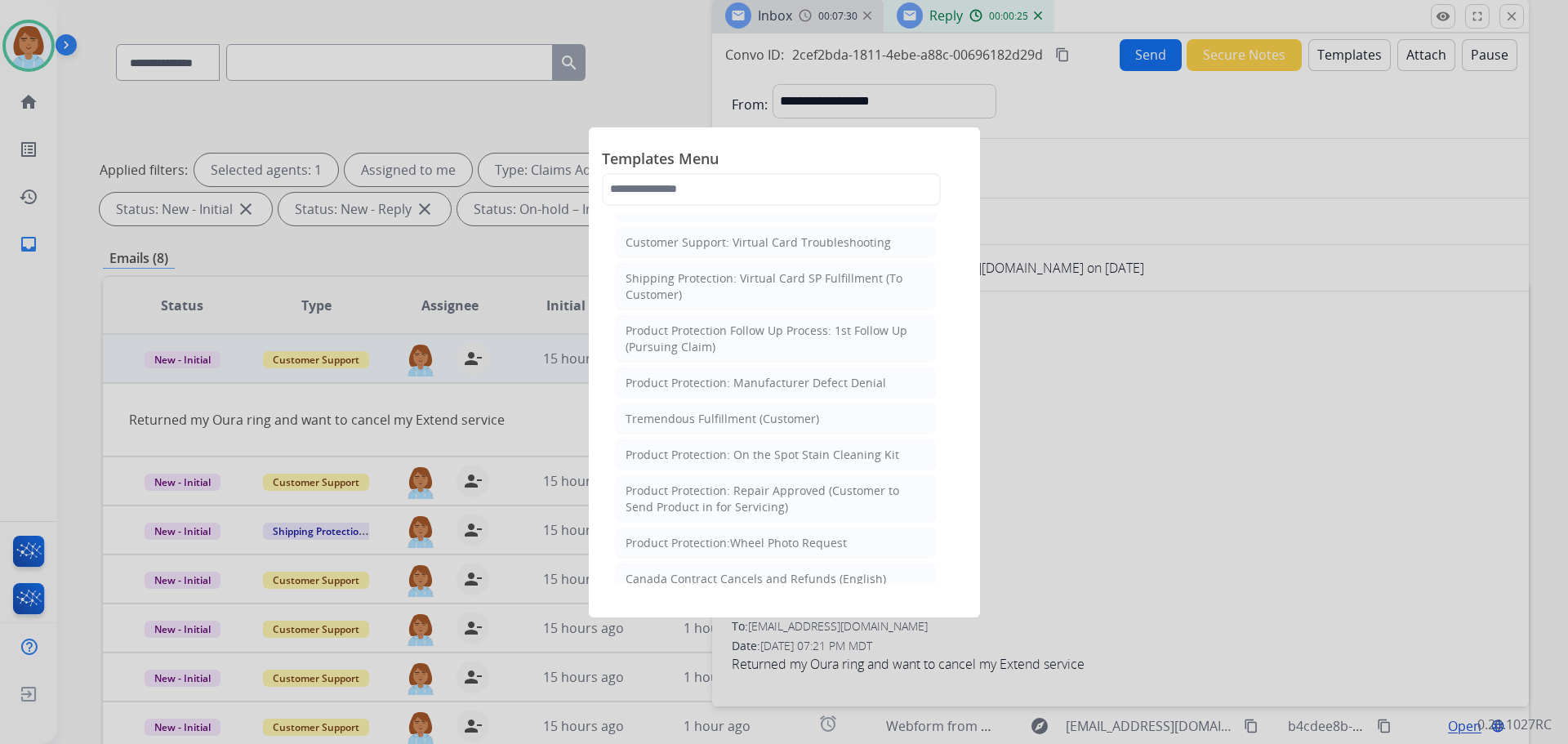
scroll to position [491, 0]
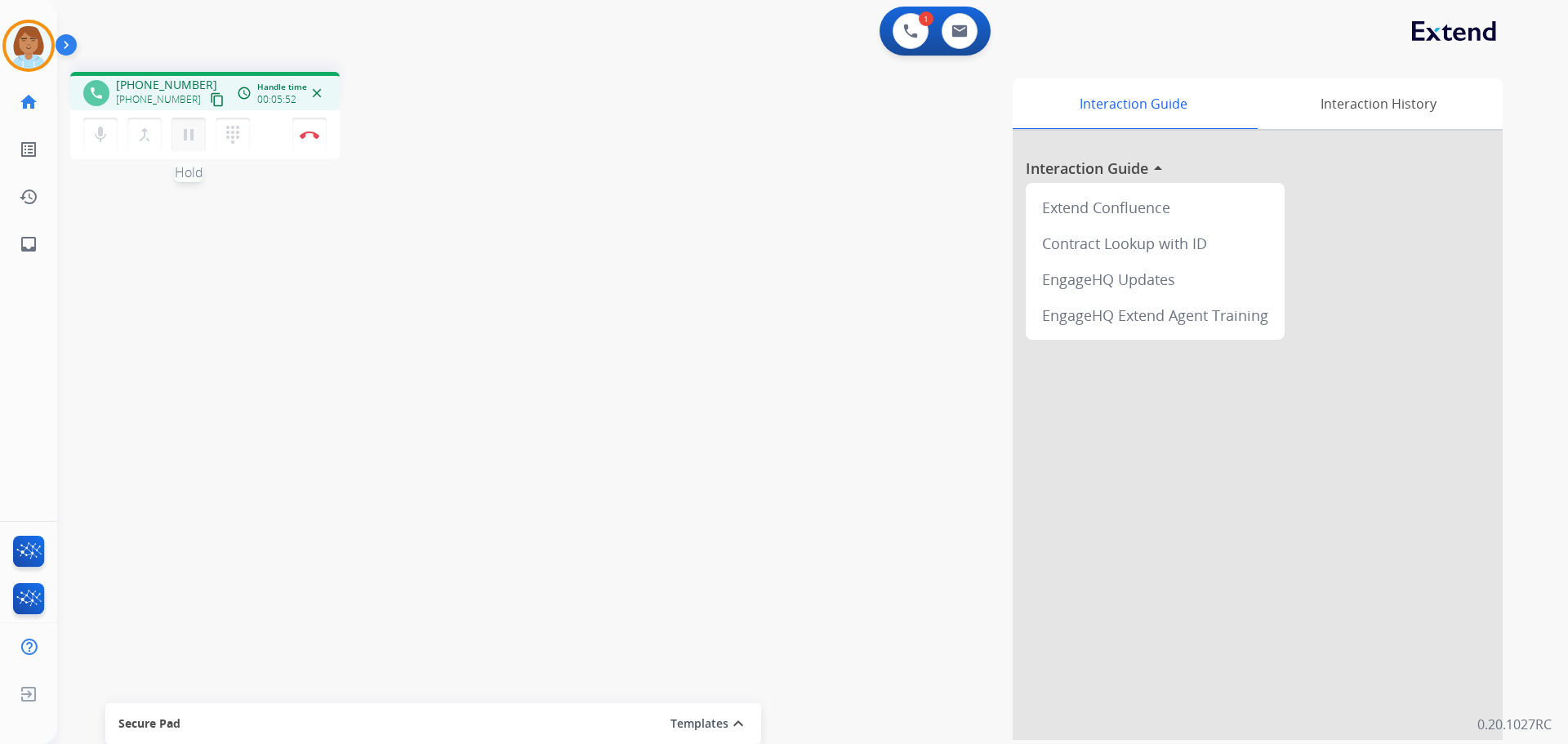
click at [188, 132] on mat-icon "pause" at bounding box center [189, 135] width 20 height 20
click at [103, 140] on mat-icon "mic" at bounding box center [100, 135] width 20 height 20
click at [202, 135] on button "play_arrow Hold" at bounding box center [189, 135] width 34 height 34
click at [105, 136] on mat-icon "mic_off" at bounding box center [100, 135] width 20 height 20
click at [36, 351] on div "[PERSON_NAME] Busy Edit Avatar Agent: [PERSON_NAME] Profile: Extend_Training CS…" at bounding box center [28, 372] width 57 height 744
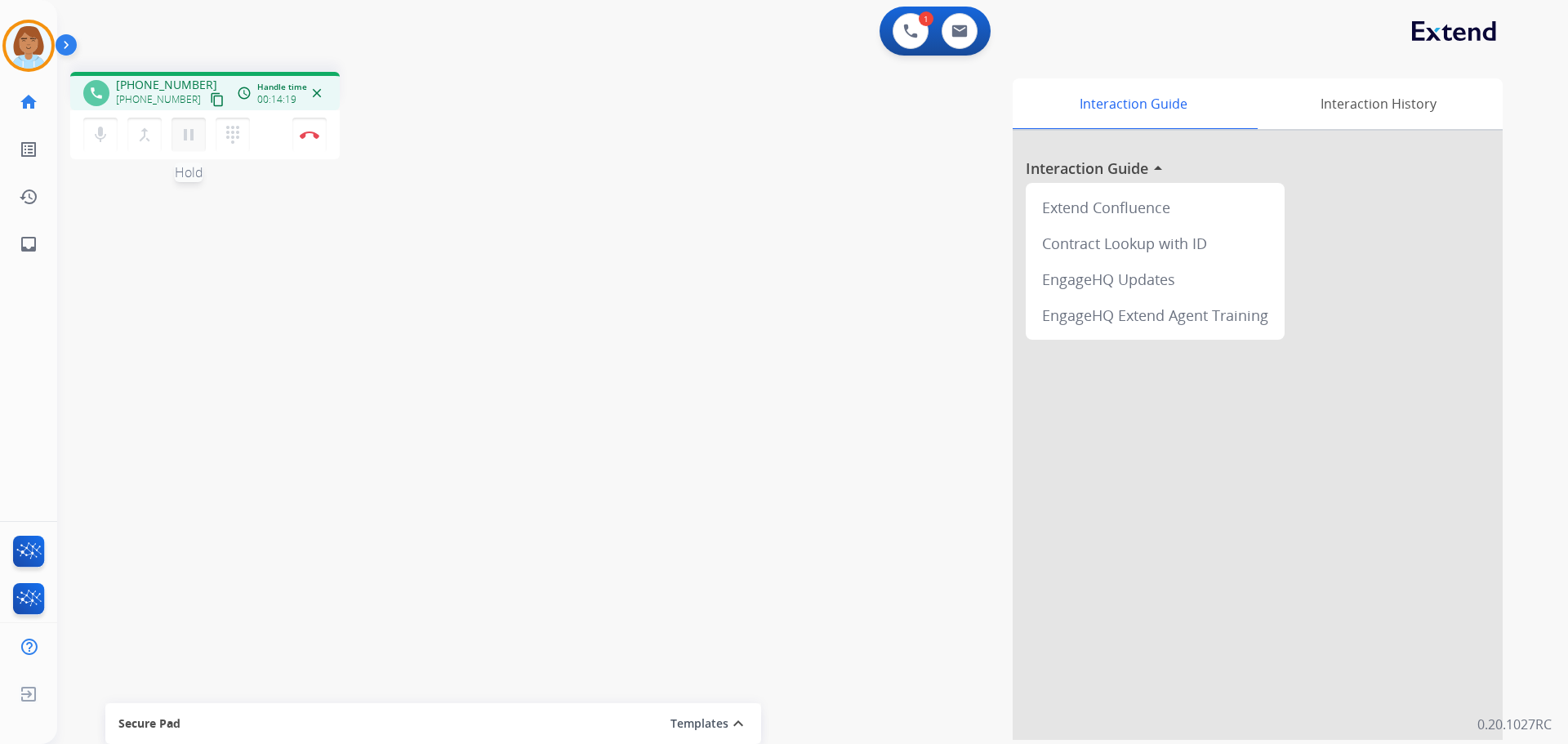
click at [197, 127] on mat-icon "pause" at bounding box center [189, 135] width 20 height 20
click at [101, 132] on mat-icon "mic" at bounding box center [100, 135] width 20 height 20
click at [191, 137] on mat-icon "play_arrow" at bounding box center [189, 135] width 20 height 20
click at [90, 133] on button "mic_off Mute" at bounding box center [100, 135] width 34 height 34
click at [95, 130] on mat-icon "mic_off" at bounding box center [100, 135] width 20 height 20
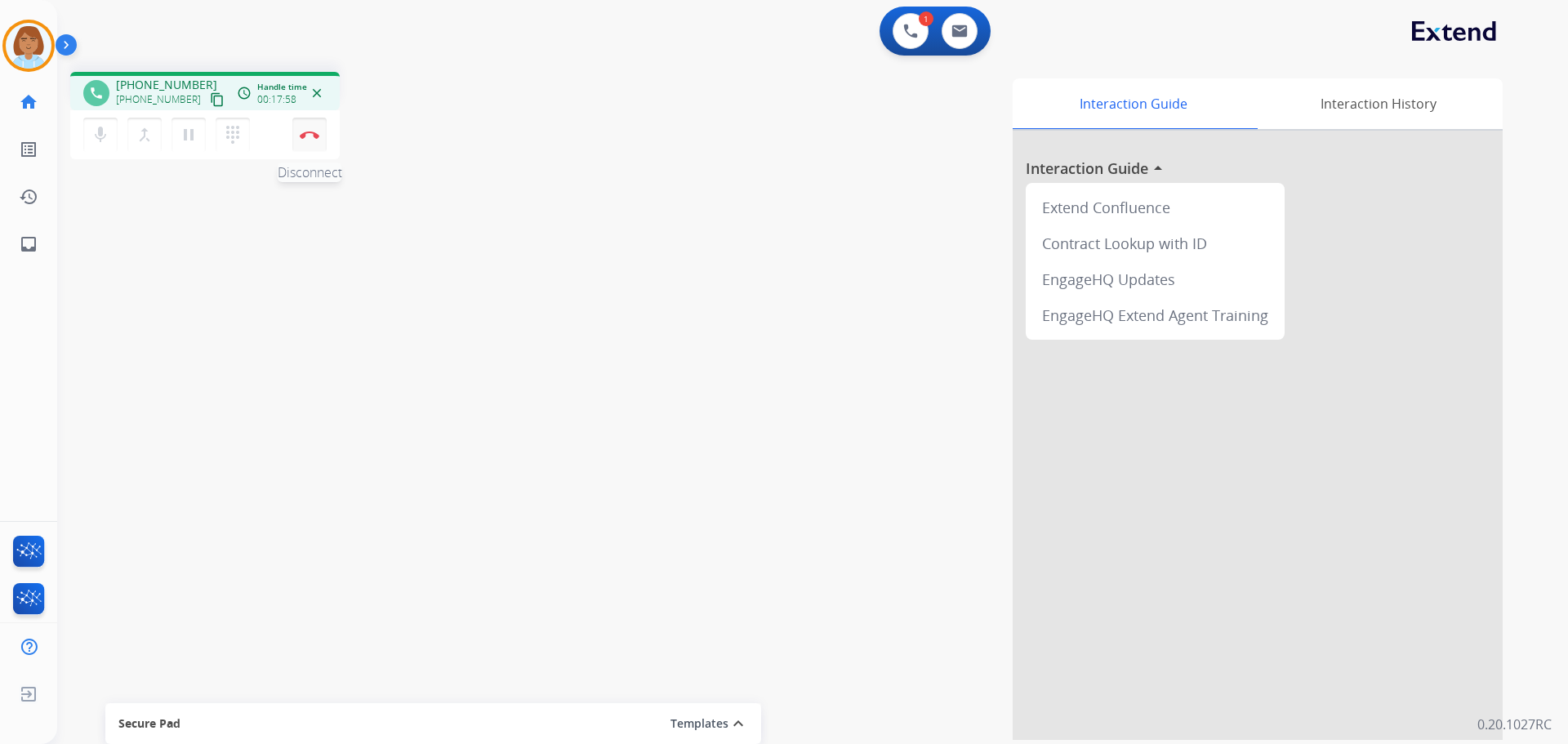
click at [318, 135] on img at bounding box center [309, 135] width 20 height 9
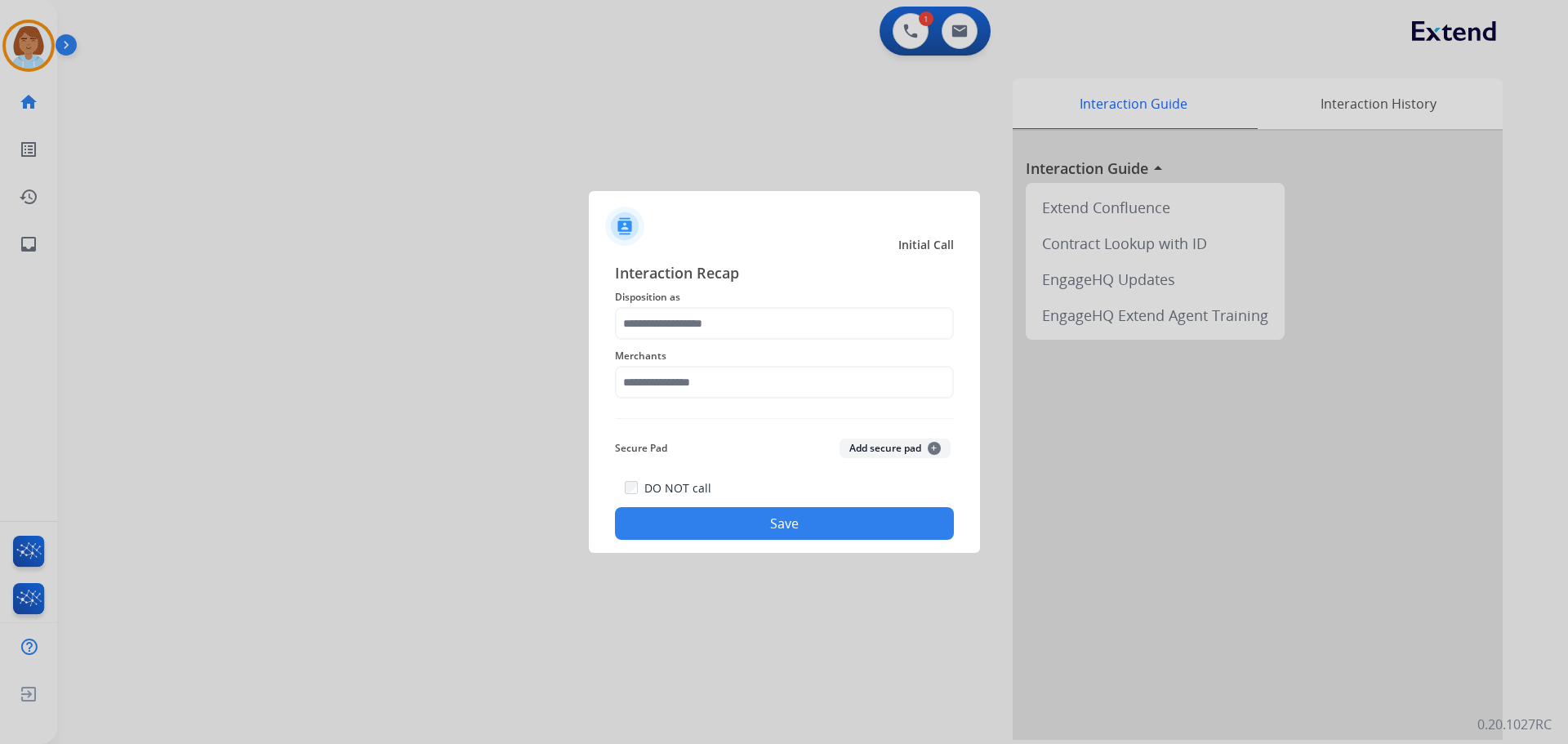
click at [762, 348] on span "Merchants" at bounding box center [784, 355] width 338 height 20
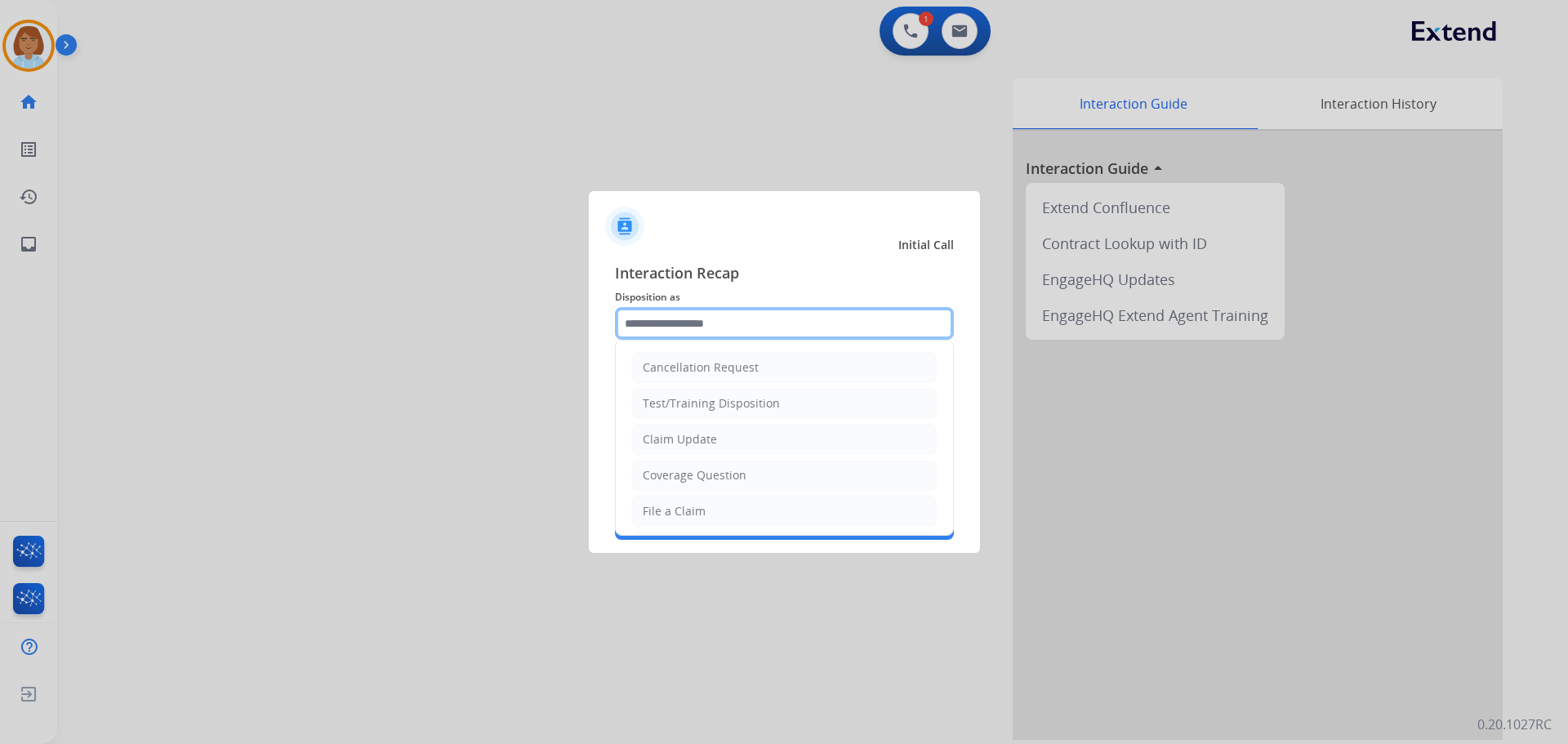
click at [759, 325] on input "text" at bounding box center [784, 323] width 338 height 32
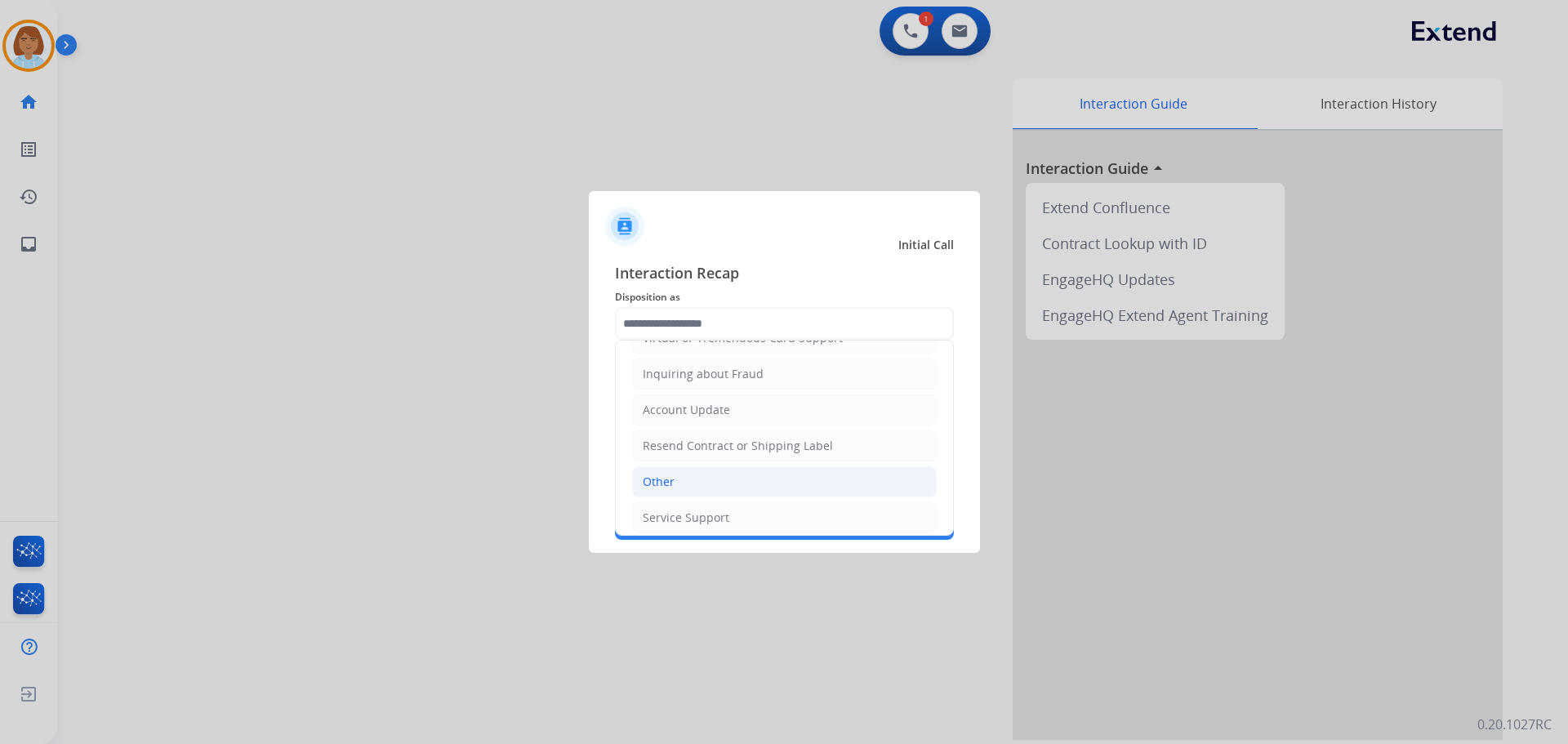
click at [701, 477] on li "Other" at bounding box center [784, 481] width 304 height 31
type input "*****"
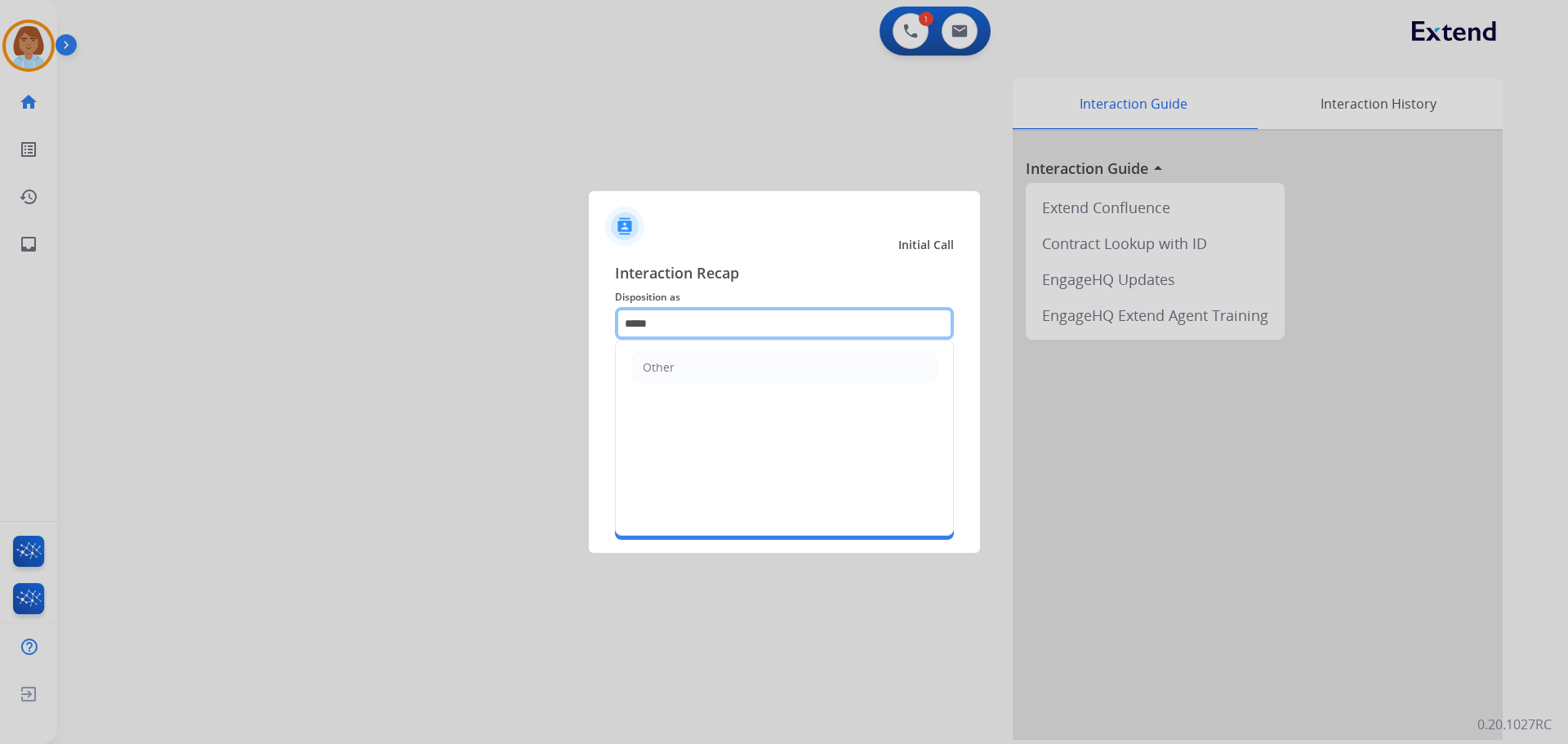
drag, startPoint x: 694, startPoint y: 324, endPoint x: 693, endPoint y: 338, distance: 14.0
click at [690, 332] on input "*****" at bounding box center [784, 323] width 338 height 32
drag, startPoint x: 675, startPoint y: 332, endPoint x: 577, endPoint y: 331, distance: 98.0
click at [0, 331] on app-contact-recap-modal "Initial Call Interaction Recap Disposition as ***** Other Merchants Secure Pad …" at bounding box center [0, 372] width 0 height 744
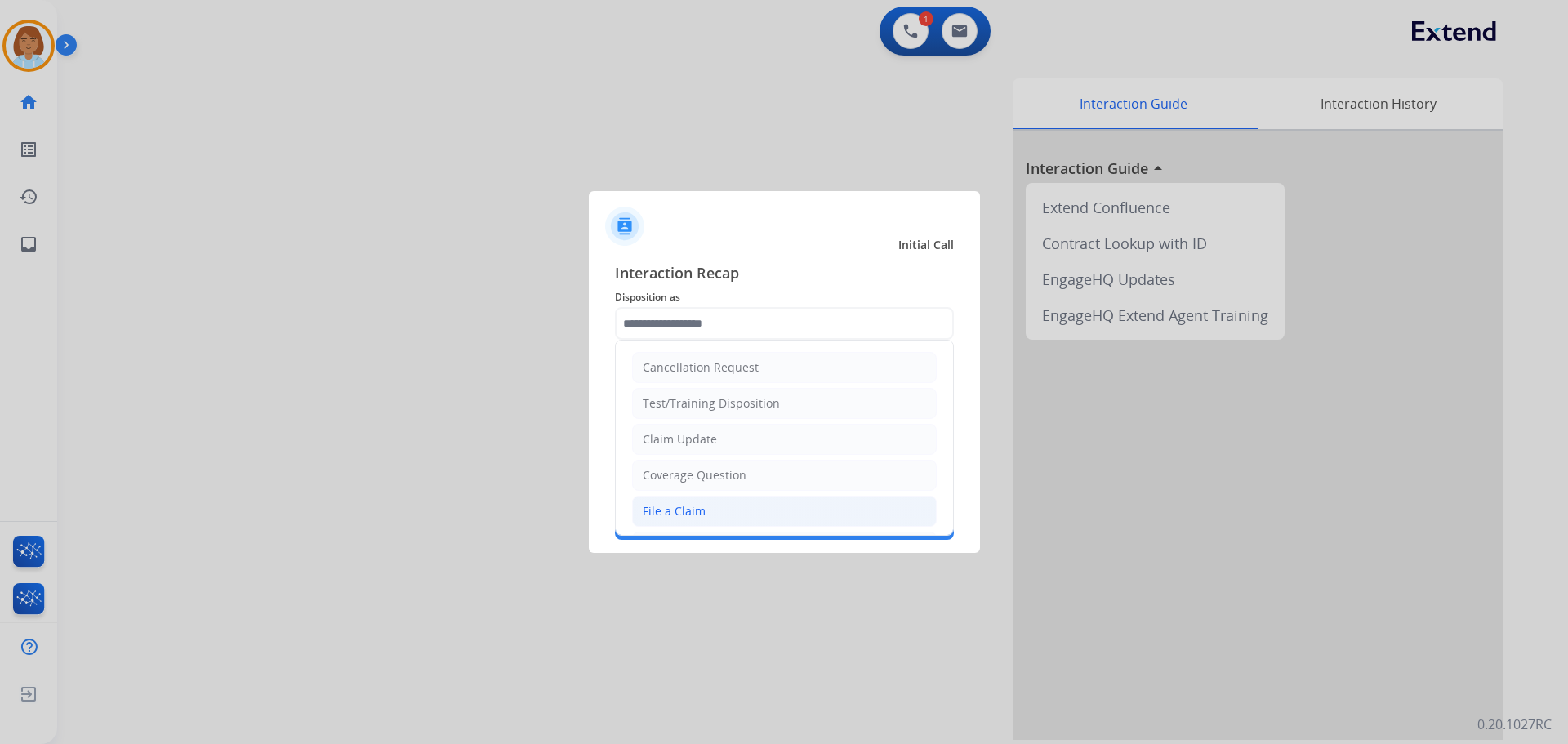
click at [730, 516] on li "File a Claim" at bounding box center [784, 511] width 304 height 31
type input "**********"
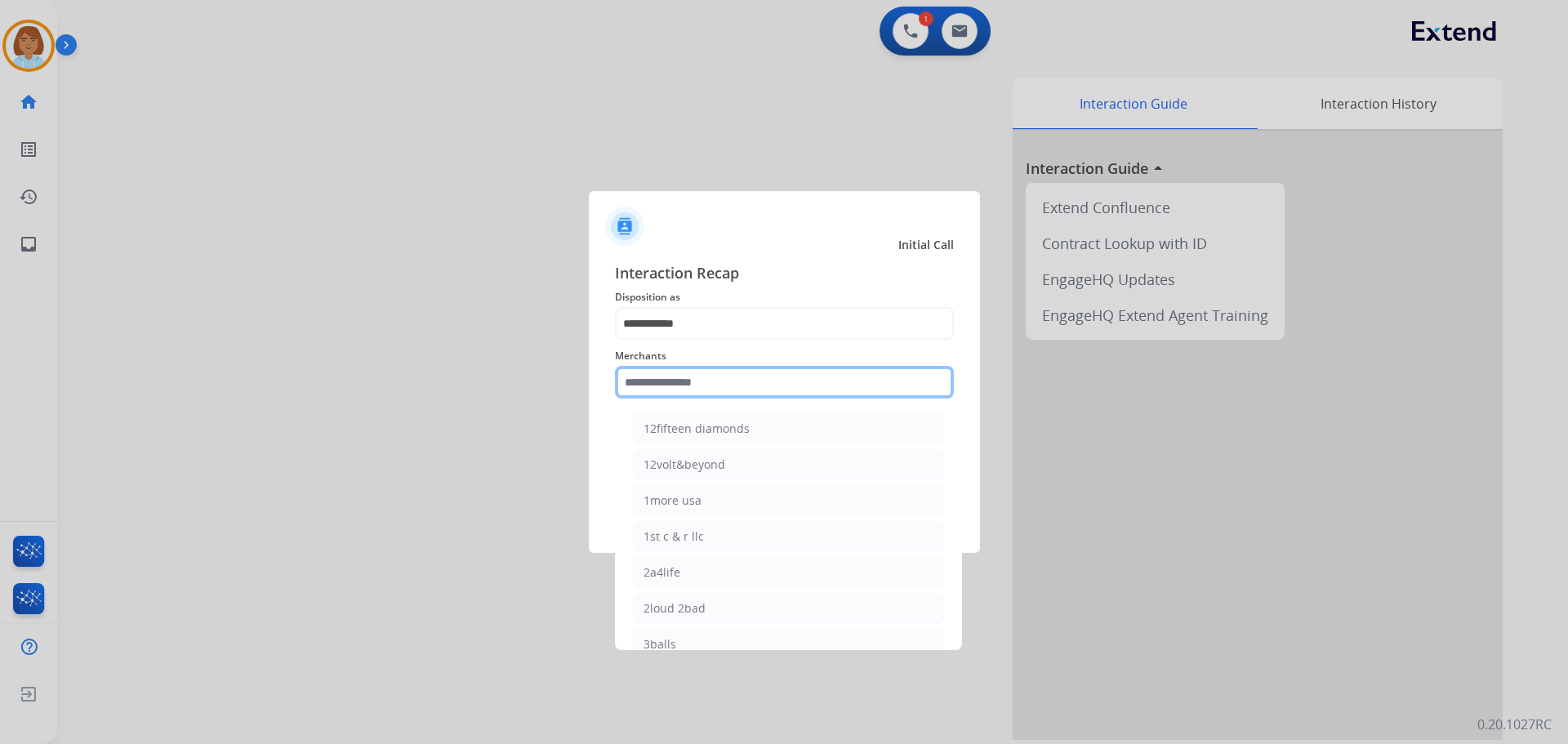
click at [686, 391] on input "text" at bounding box center [784, 382] width 338 height 32
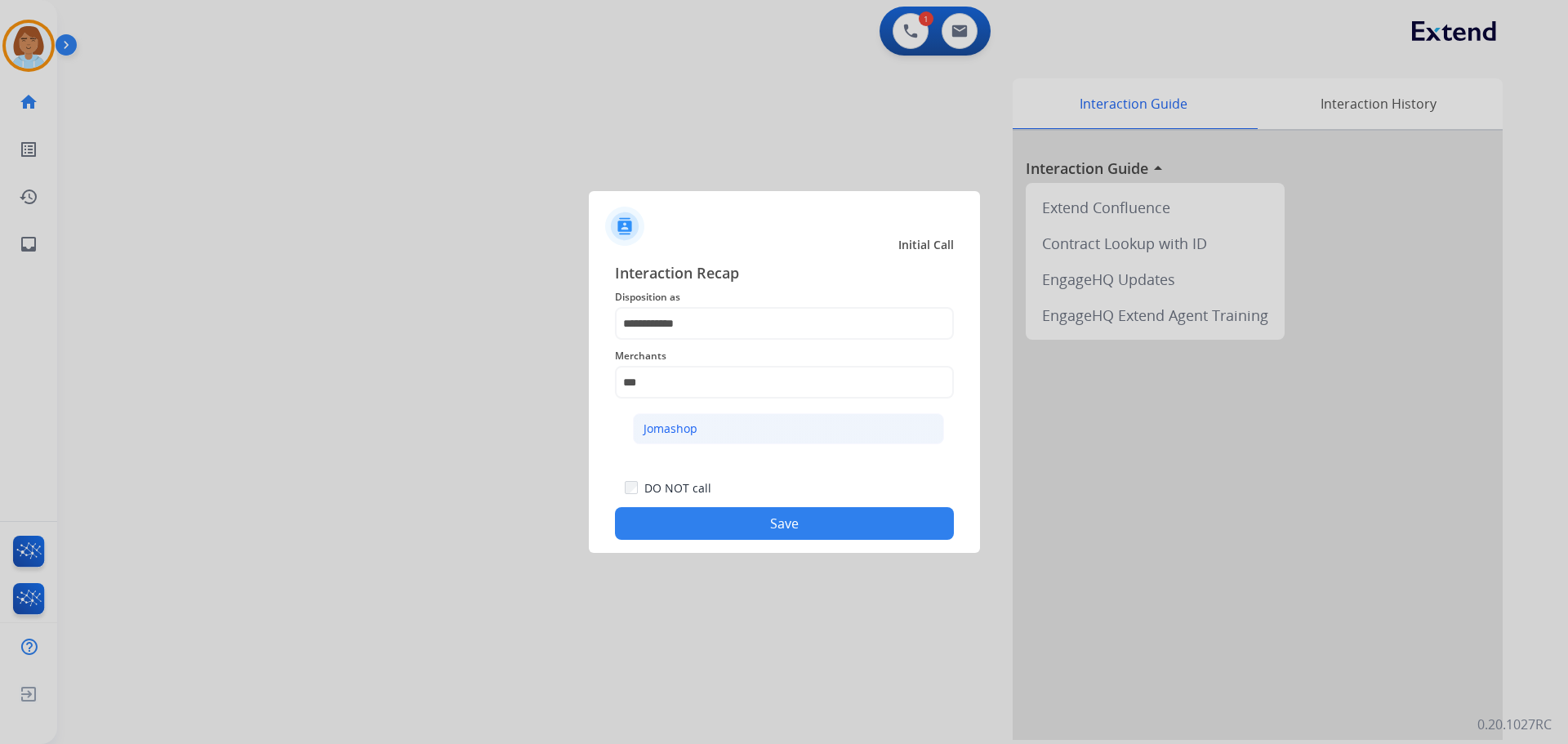
click at [704, 439] on li "Jomashop" at bounding box center [789, 428] width 311 height 31
type input "********"
click at [778, 538] on button "Save" at bounding box center [784, 523] width 338 height 32
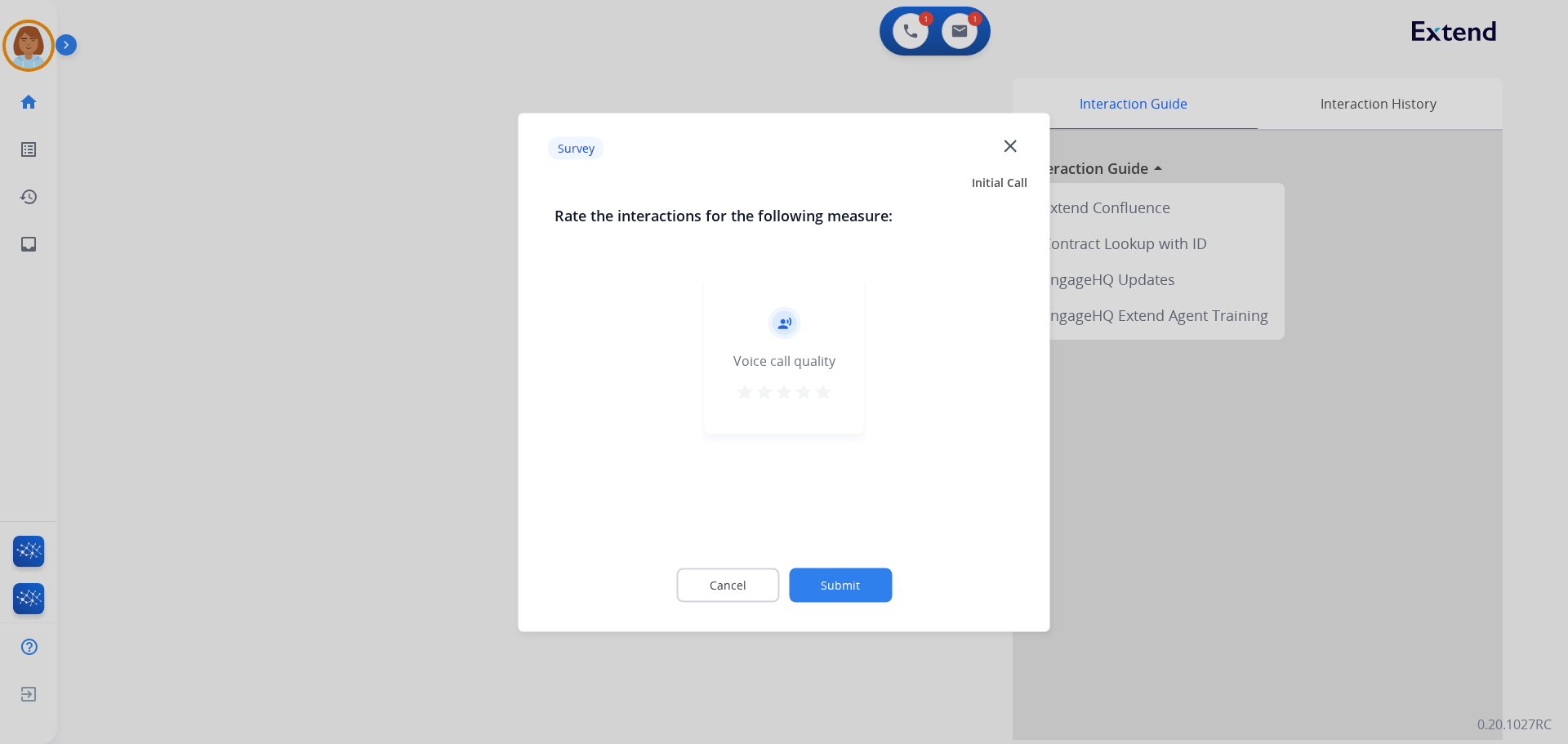
click at [849, 592] on button "Submit" at bounding box center [840, 585] width 103 height 34
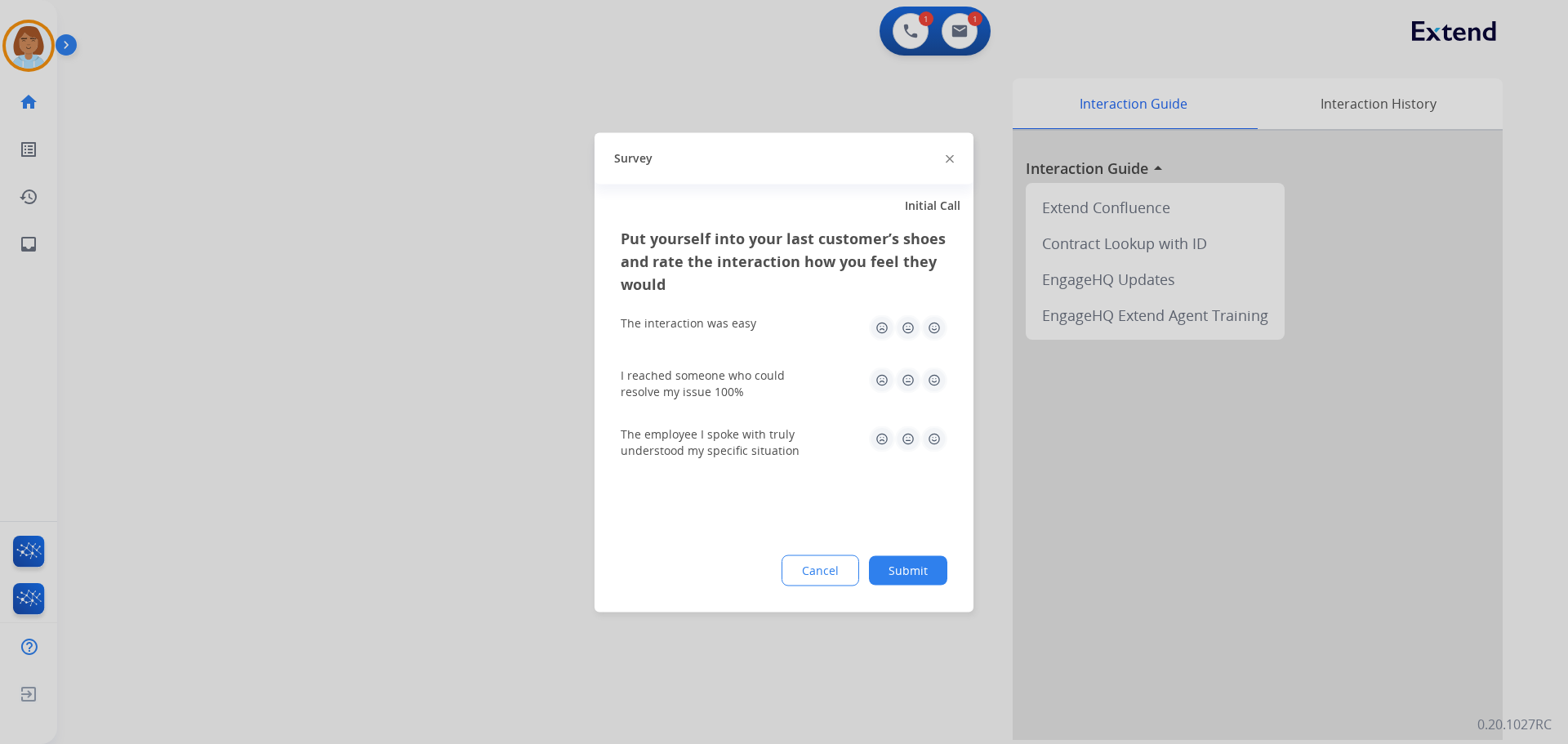
click at [891, 579] on button "Submit" at bounding box center [907, 570] width 79 height 29
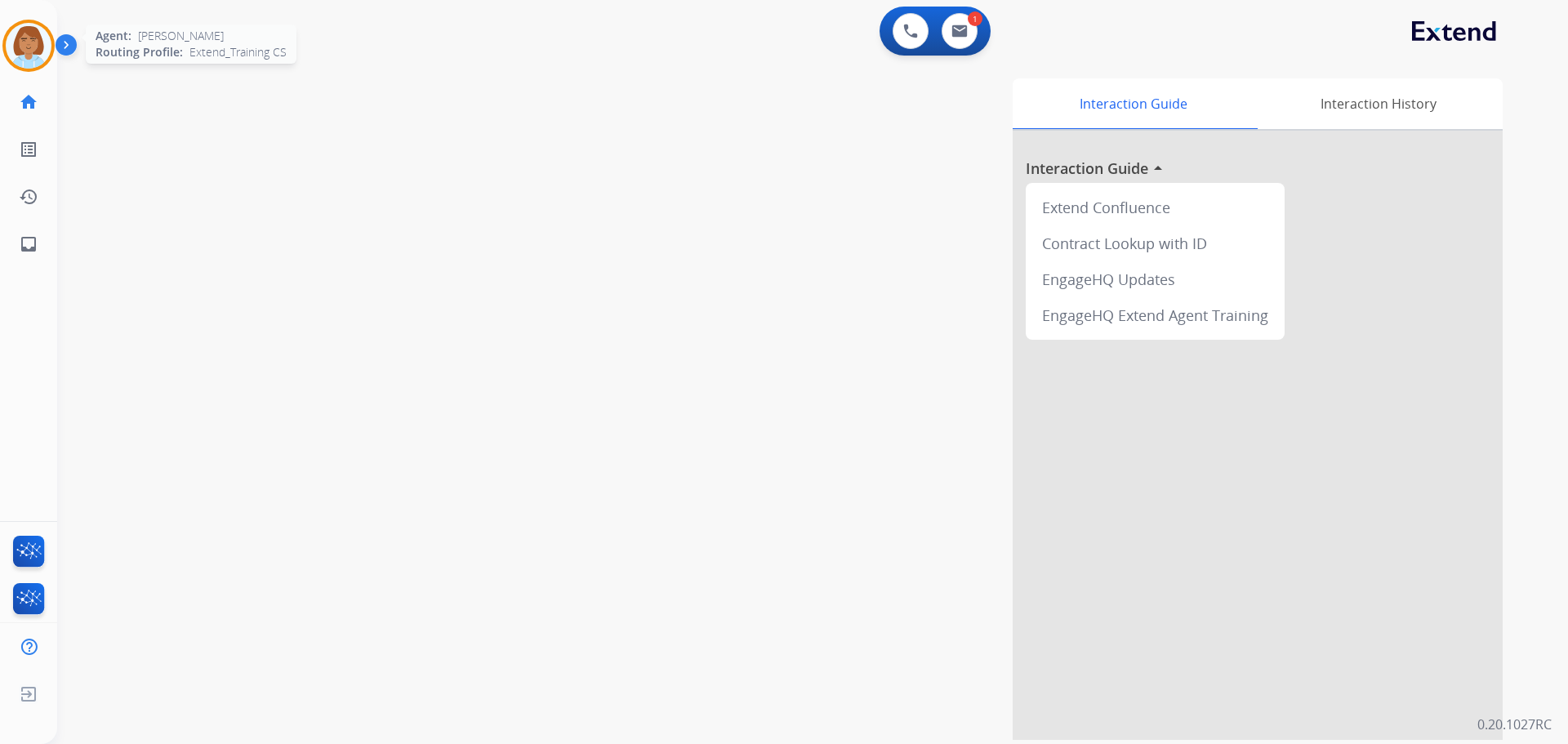
click at [14, 32] on img at bounding box center [28, 45] width 46 height 45
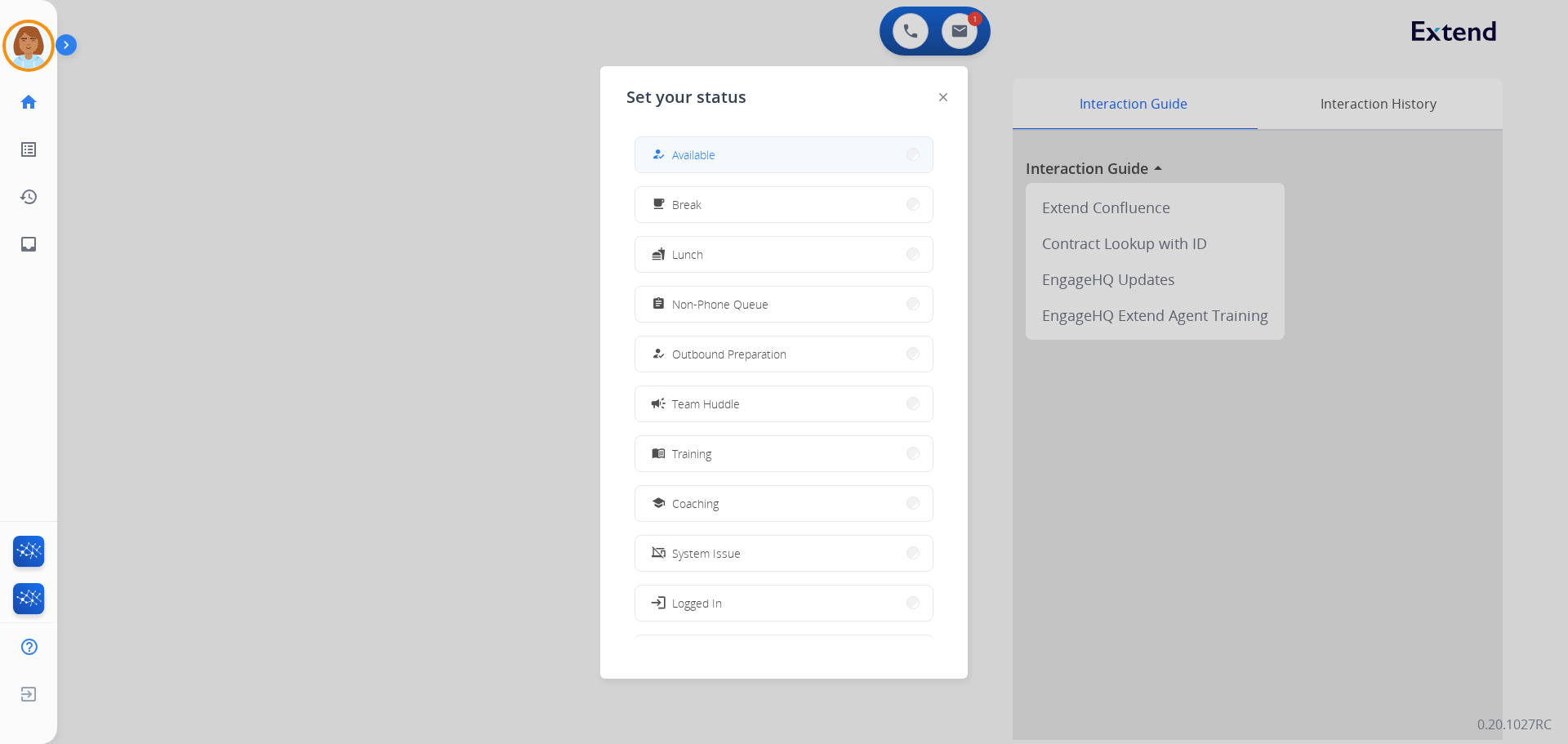
click at [877, 154] on button "how_to_reg Available" at bounding box center [784, 154] width 298 height 35
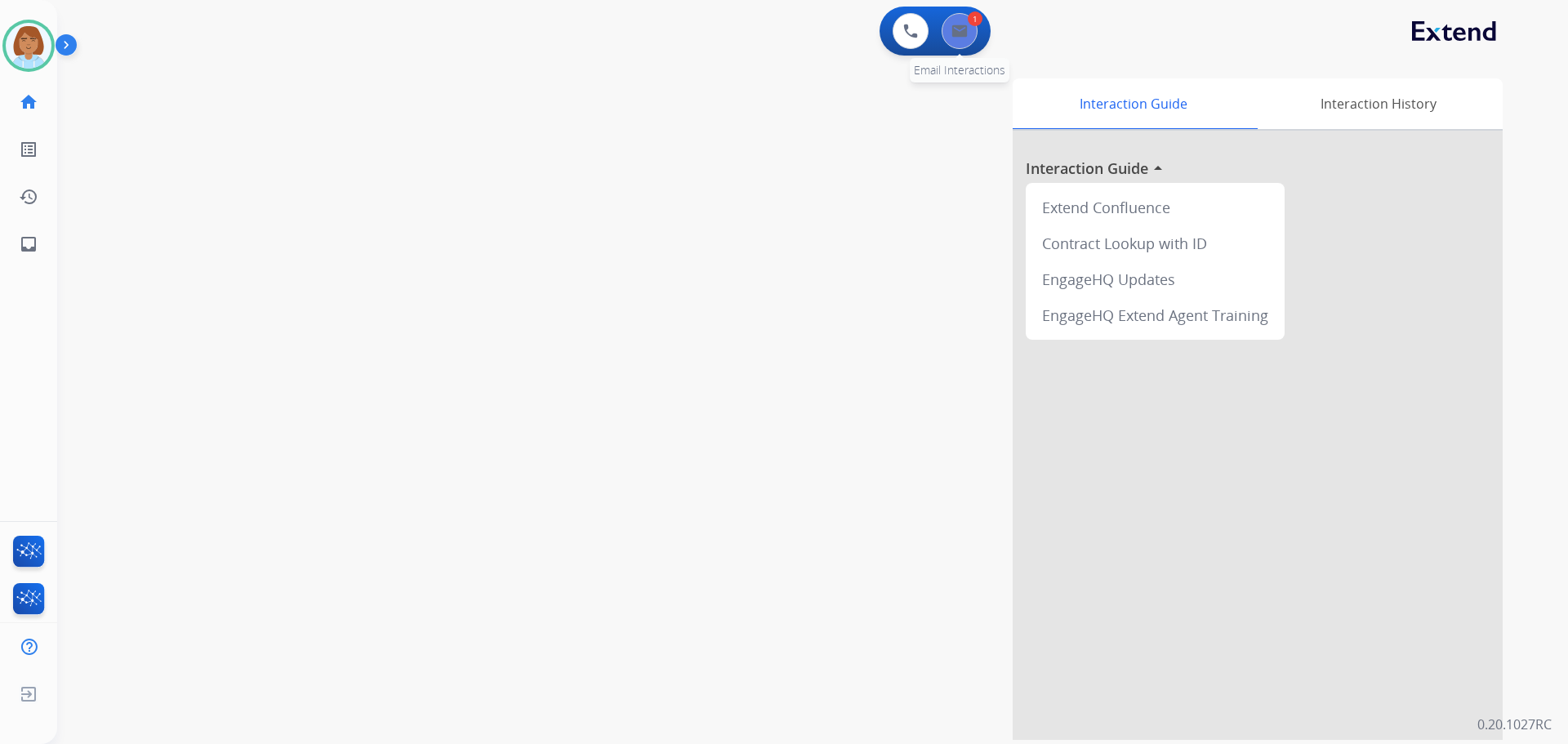
click at [968, 39] on button at bounding box center [959, 31] width 36 height 36
select select "**********"
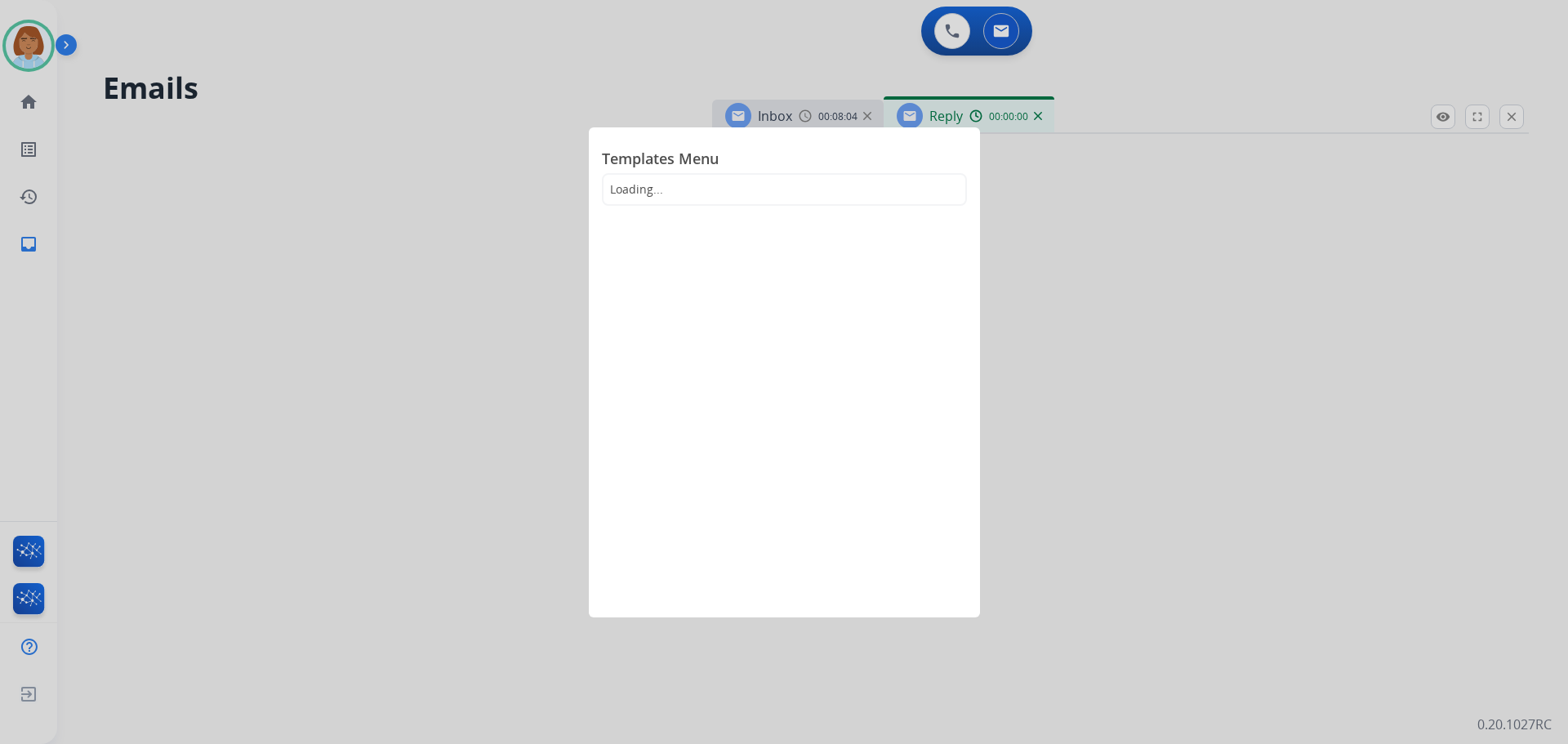
select select "**********"
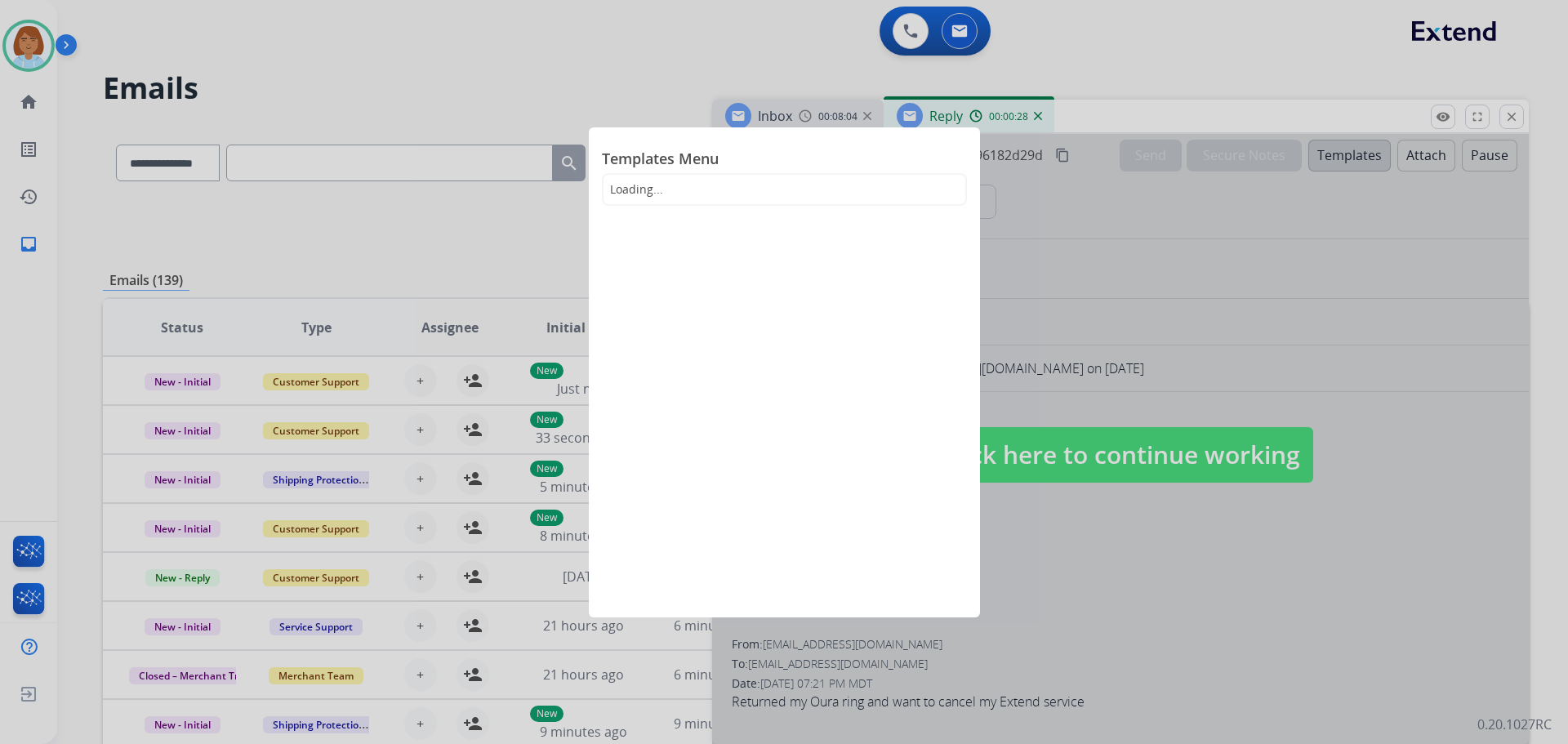
drag, startPoint x: 735, startPoint y: 184, endPoint x: 657, endPoint y: 180, distance: 78.1
click at [734, 184] on span "Loading..." at bounding box center [784, 190] width 365 height 32
drag, startPoint x: 657, startPoint y: 180, endPoint x: 657, endPoint y: 197, distance: 17.0
click at [657, 193] on span "Loading..." at bounding box center [784, 190] width 365 height 32
drag, startPoint x: 830, startPoint y: 275, endPoint x: 987, endPoint y: 251, distance: 158.8
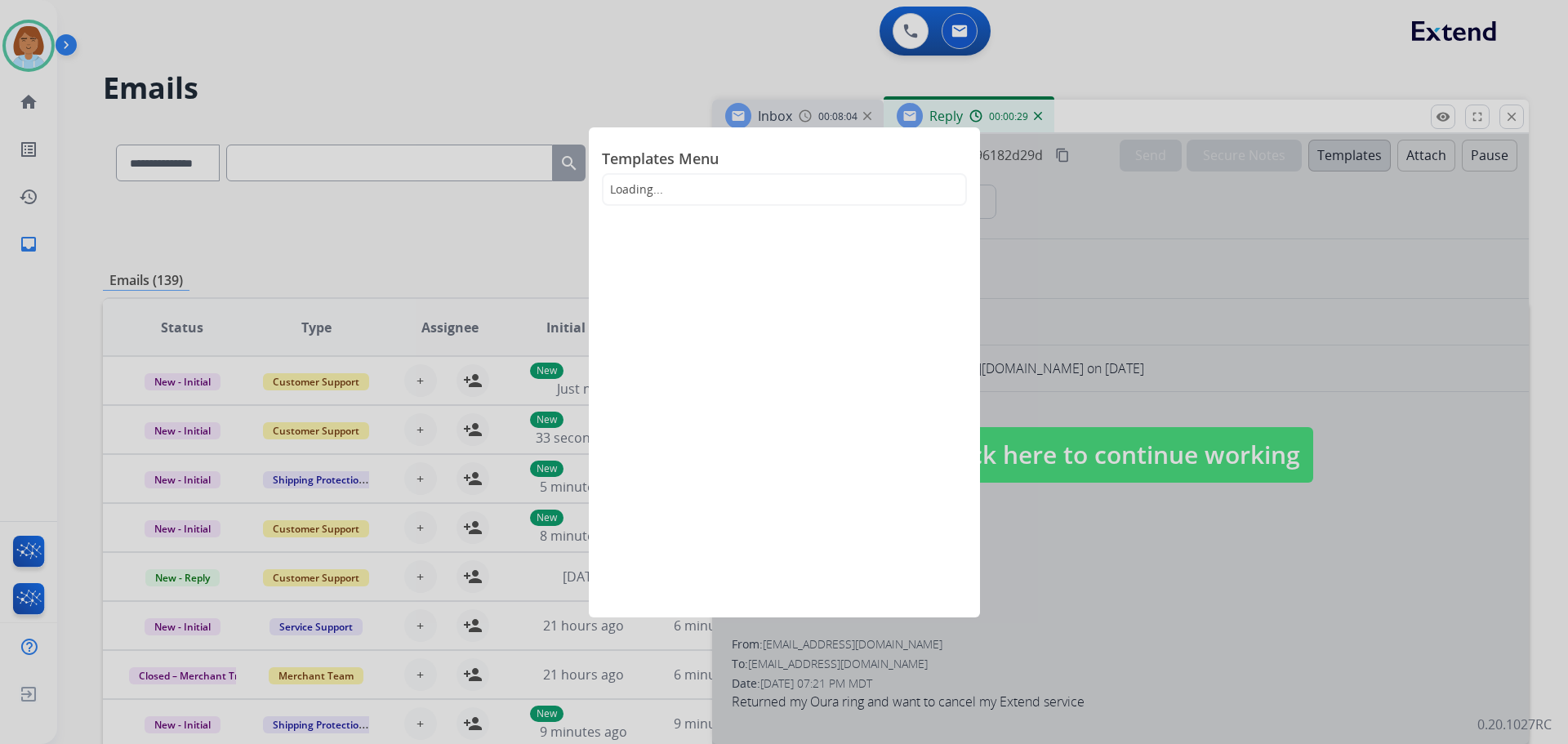
click at [857, 275] on div "Templates Menu Loading..." at bounding box center [784, 372] width 392 height 490
drag, startPoint x: 1004, startPoint y: 268, endPoint x: 1075, endPoint y: 269, distance: 71.0
click at [1033, 272] on div at bounding box center [784, 372] width 1568 height 744
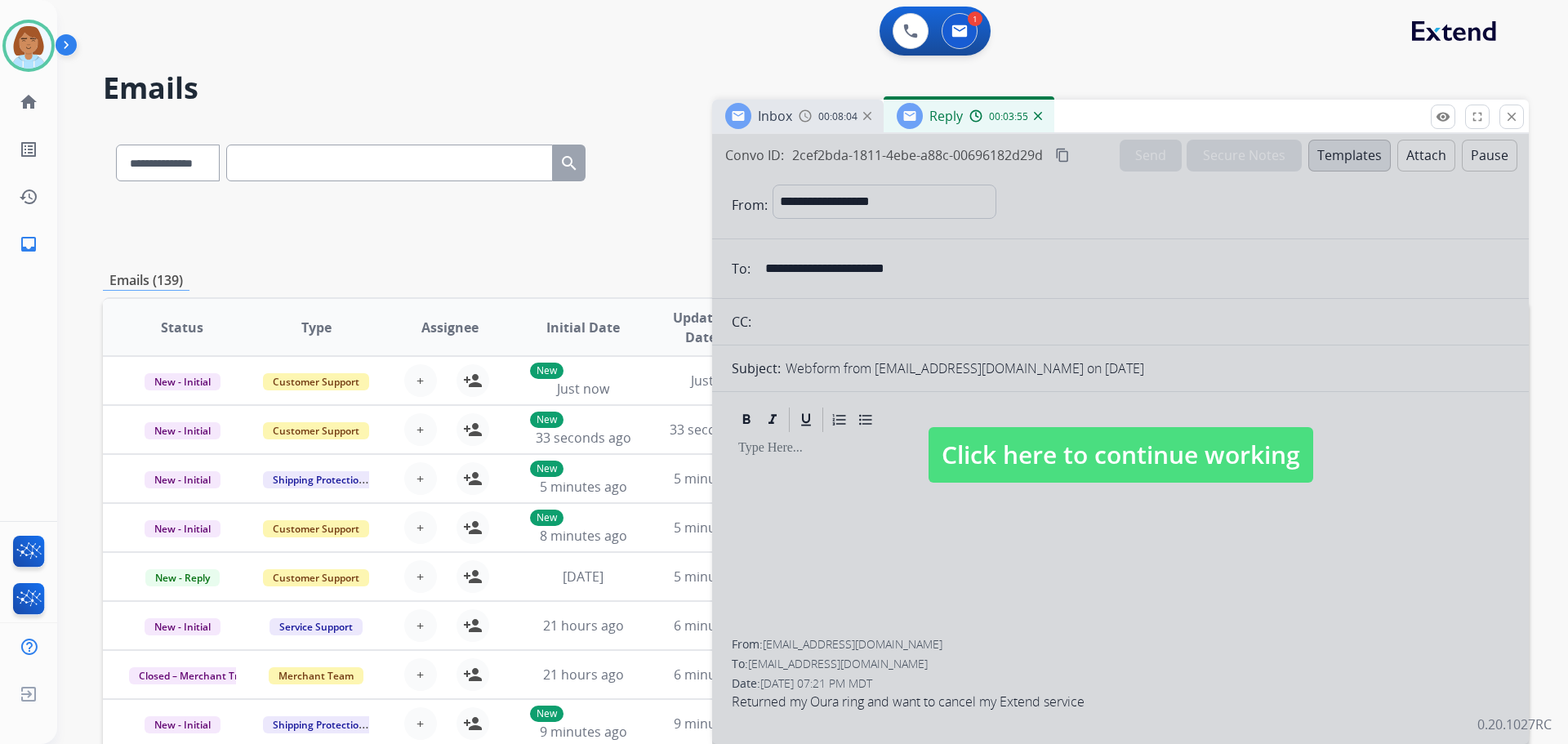
click at [1152, 480] on span "Click here to continue working" at bounding box center [1121, 454] width 385 height 56
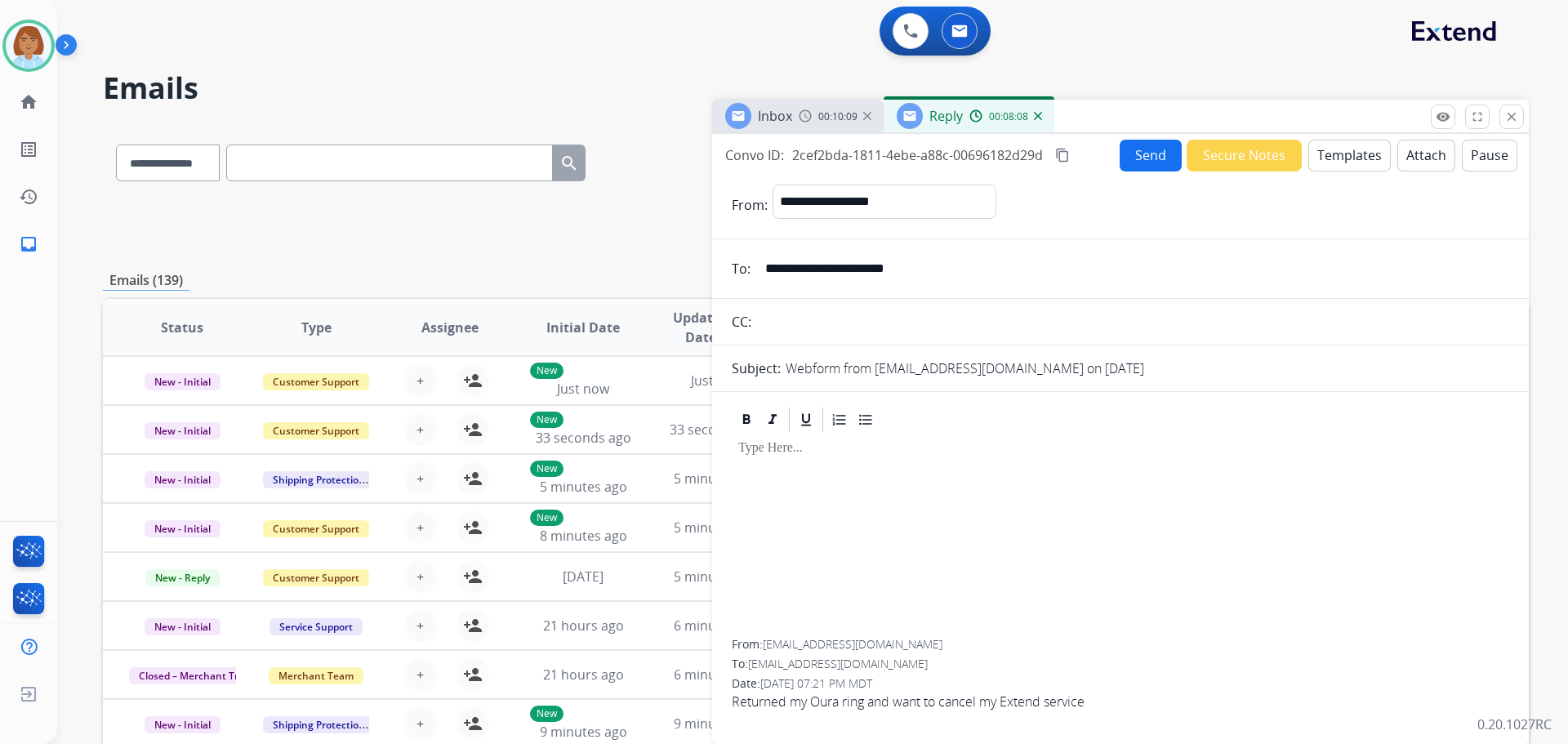
click at [1310, 159] on button "Templates" at bounding box center [1349, 155] width 82 height 32
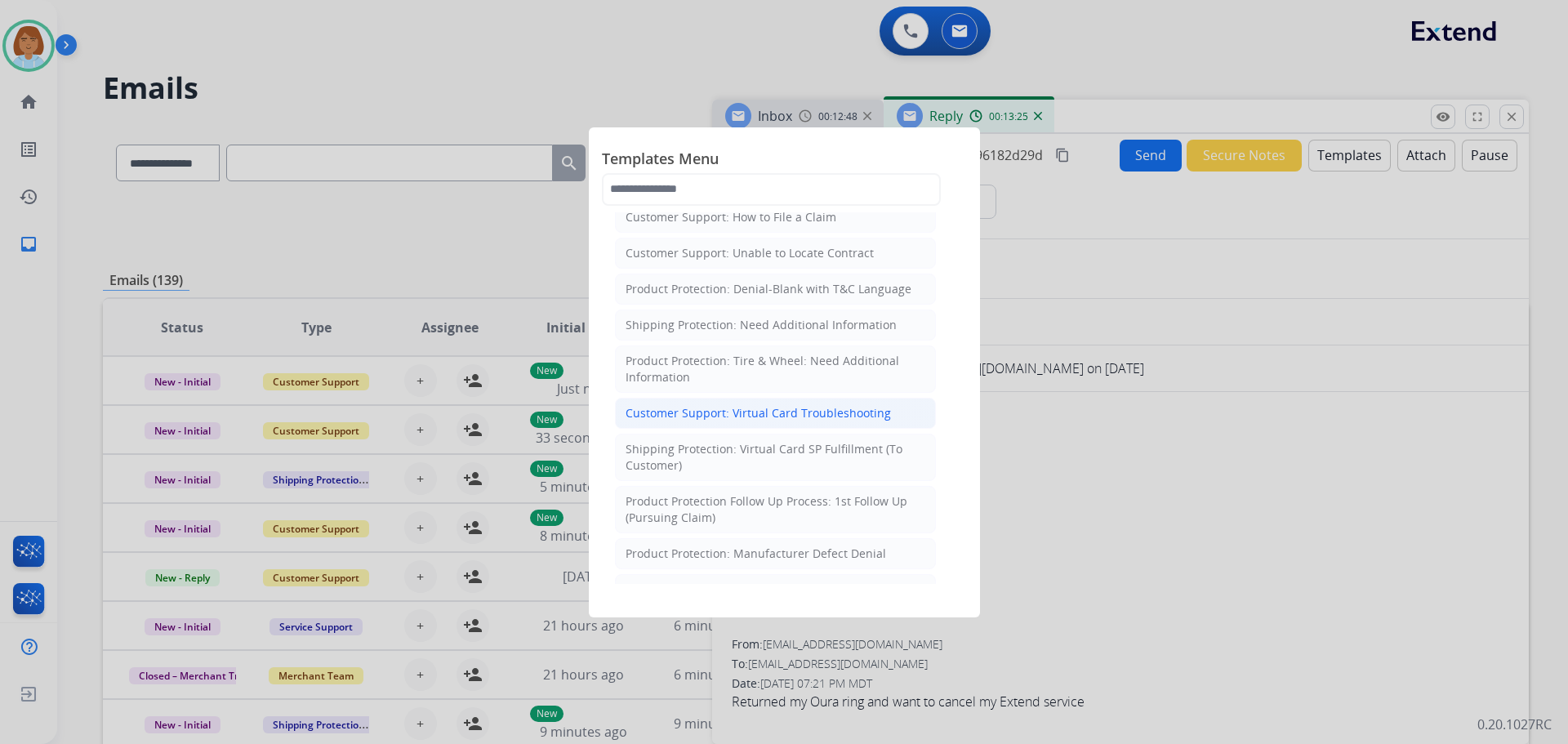
scroll to position [290, 0]
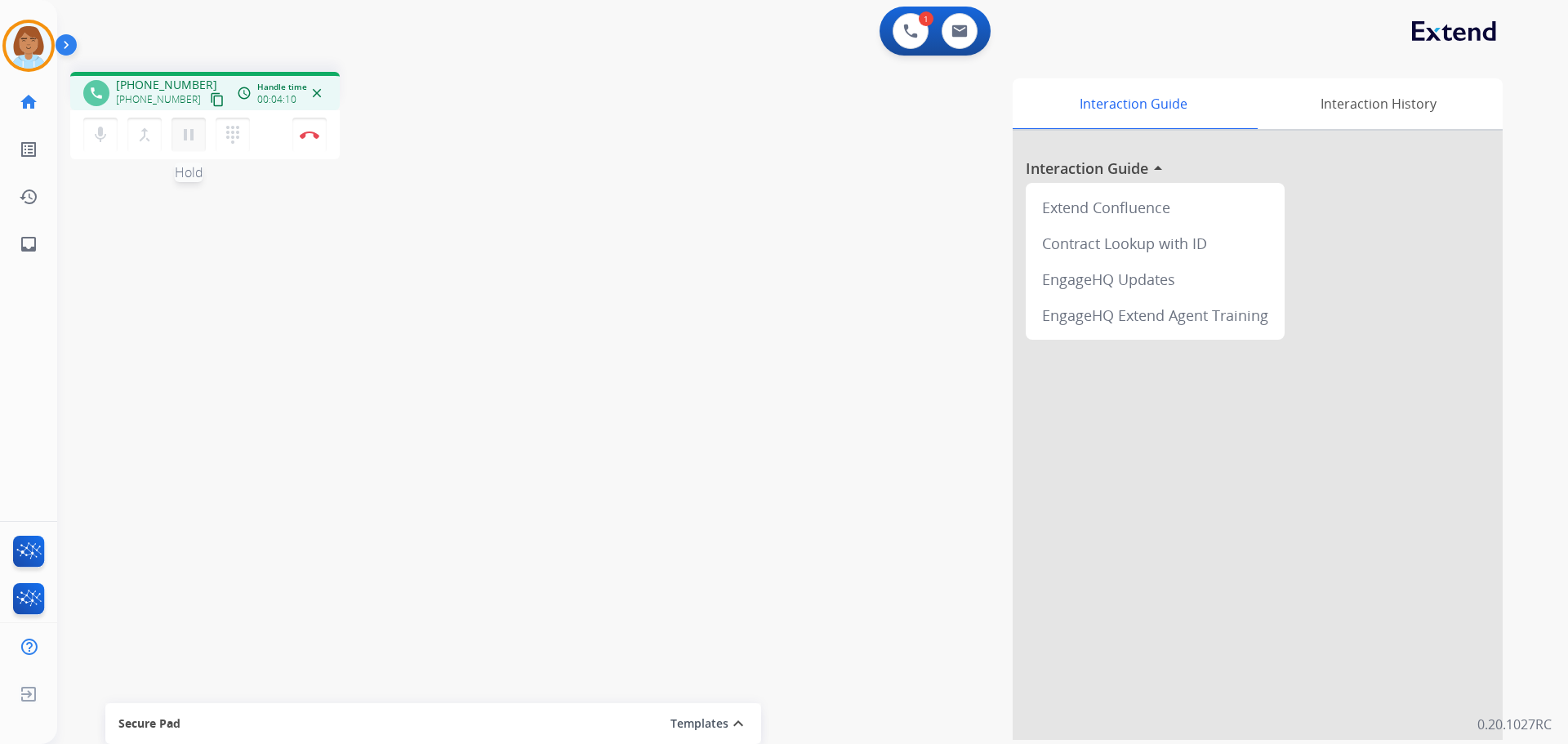
click at [185, 144] on button "pause Hold" at bounding box center [189, 135] width 34 height 34
click at [96, 139] on mat-icon "mic" at bounding box center [100, 135] width 20 height 20
click at [103, 142] on mat-icon "mic_off" at bounding box center [100, 135] width 20 height 20
click at [185, 131] on mat-icon "play_arrow" at bounding box center [189, 135] width 20 height 20
click at [314, 132] on img at bounding box center [309, 135] width 20 height 9
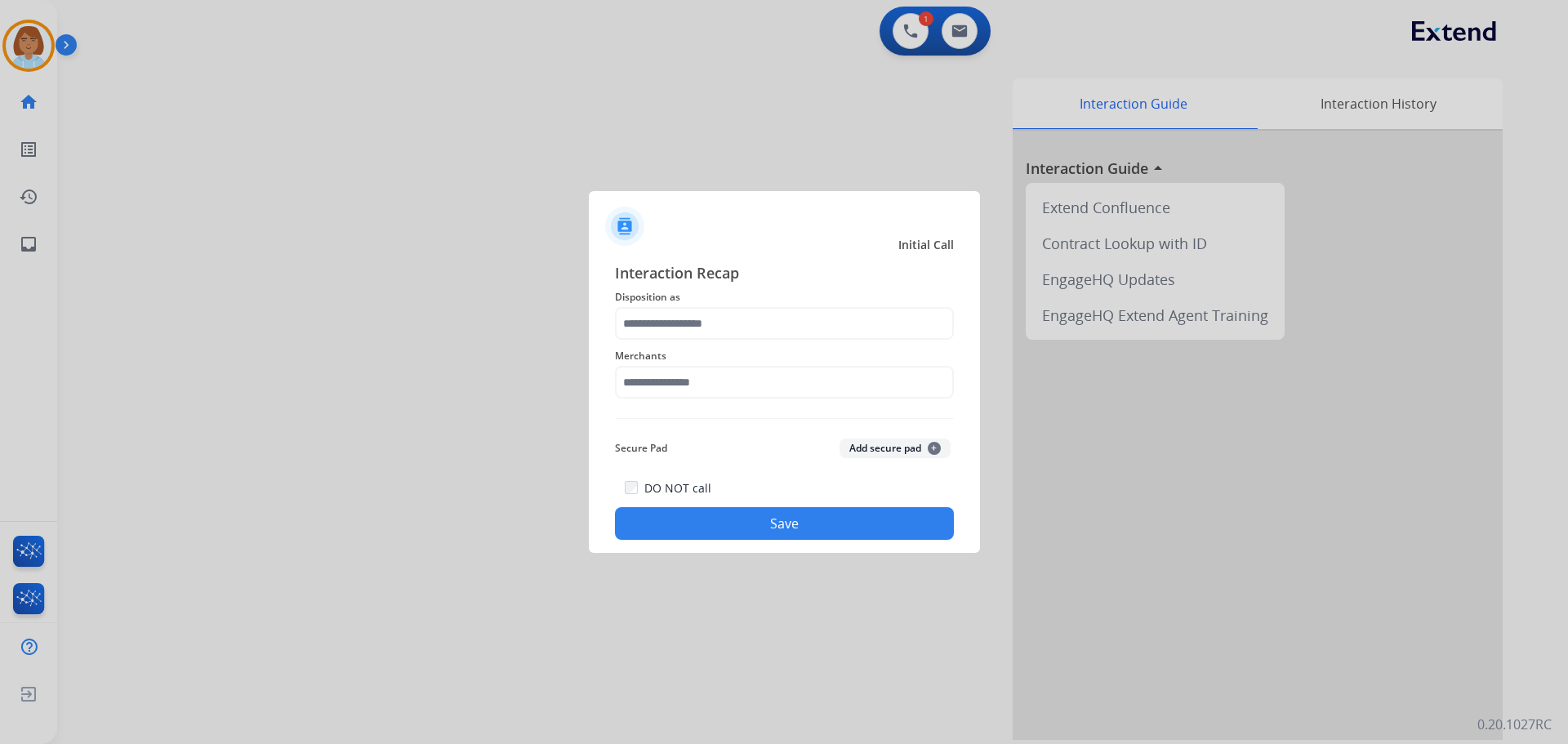
drag, startPoint x: 682, startPoint y: 292, endPoint x: 685, endPoint y: 314, distance: 22.2
click at [684, 296] on span "Disposition as" at bounding box center [784, 297] width 338 height 20
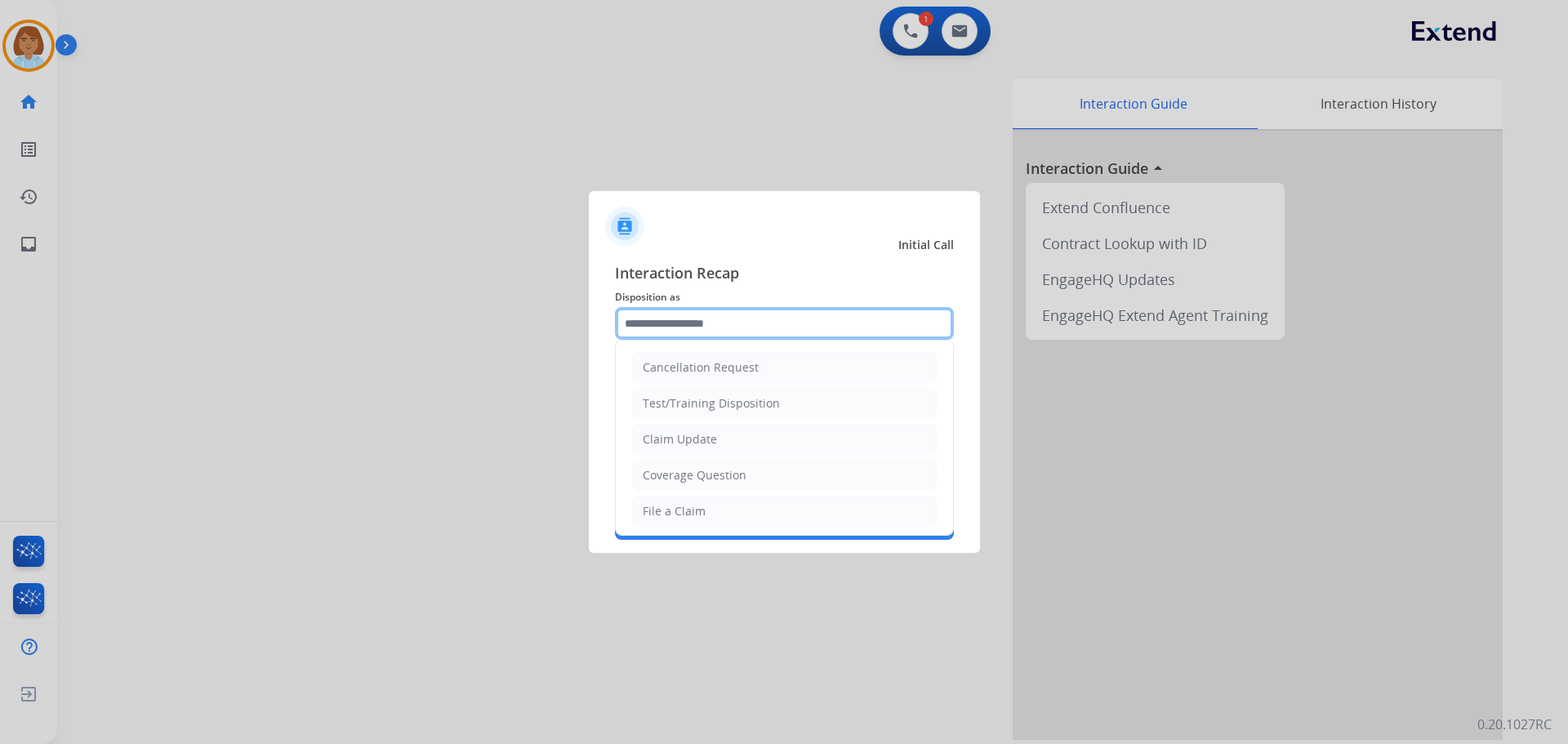
click at [688, 327] on input "text" at bounding box center [784, 323] width 338 height 32
click at [673, 518] on div "File a Claim" at bounding box center [674, 511] width 63 height 16
type input "**********"
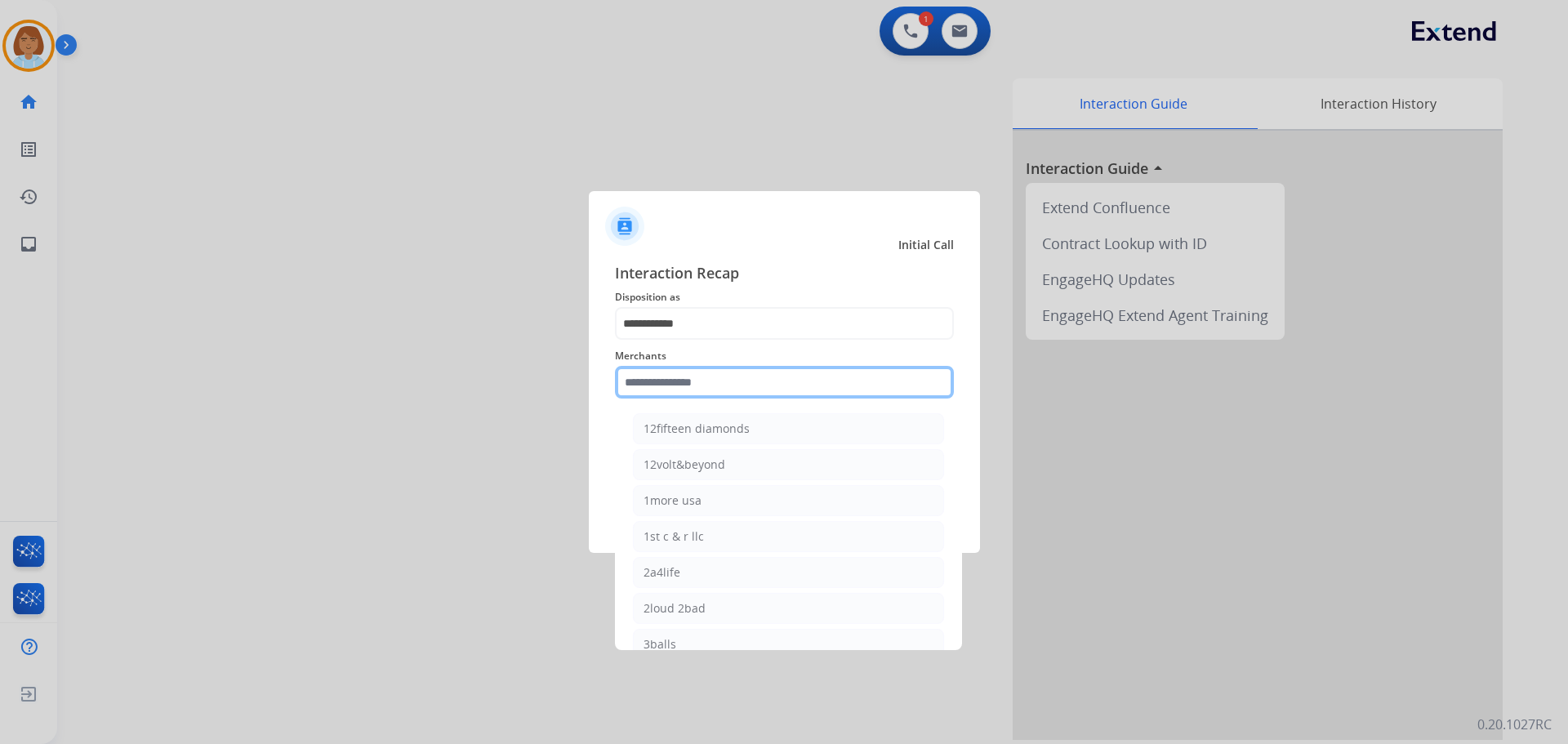
click at [757, 378] on input "text" at bounding box center [784, 382] width 338 height 32
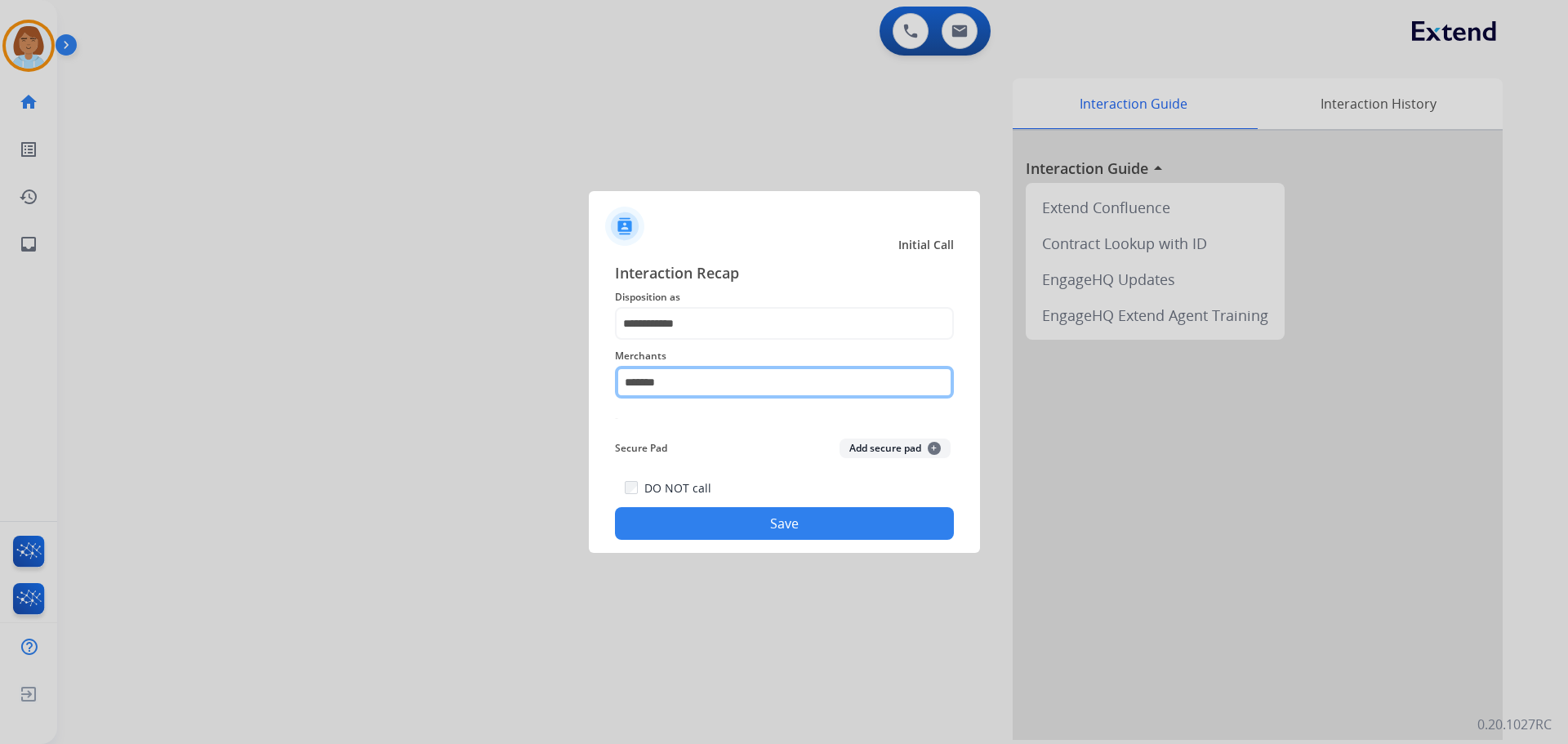
drag, startPoint x: 692, startPoint y: 389, endPoint x: 544, endPoint y: 376, distance: 148.6
click at [0, 383] on app-contact-recap-modal "**********" at bounding box center [0, 372] width 0 height 744
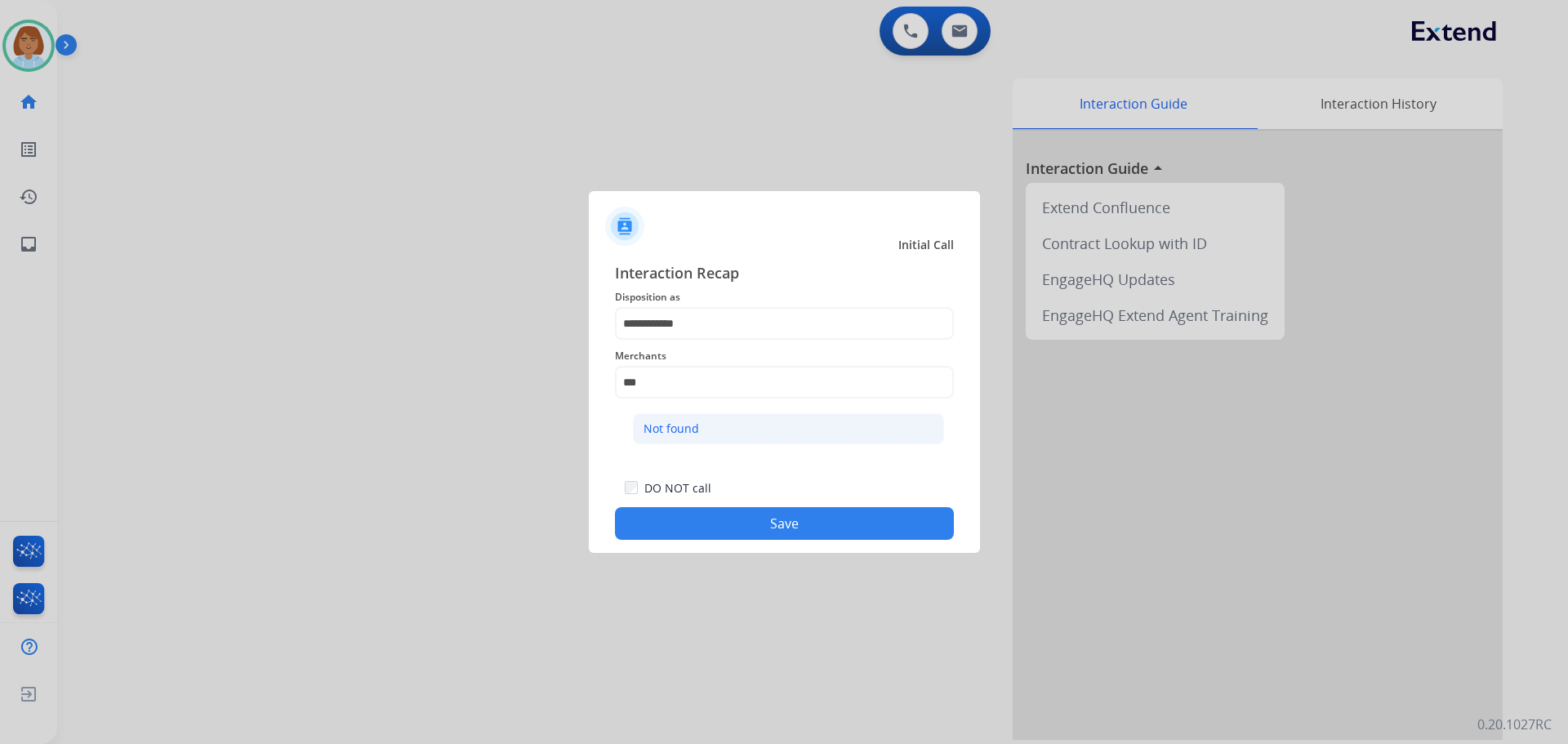
click at [699, 420] on li "Not found" at bounding box center [789, 428] width 311 height 31
type input "*********"
click at [822, 509] on button "Save" at bounding box center [784, 523] width 338 height 32
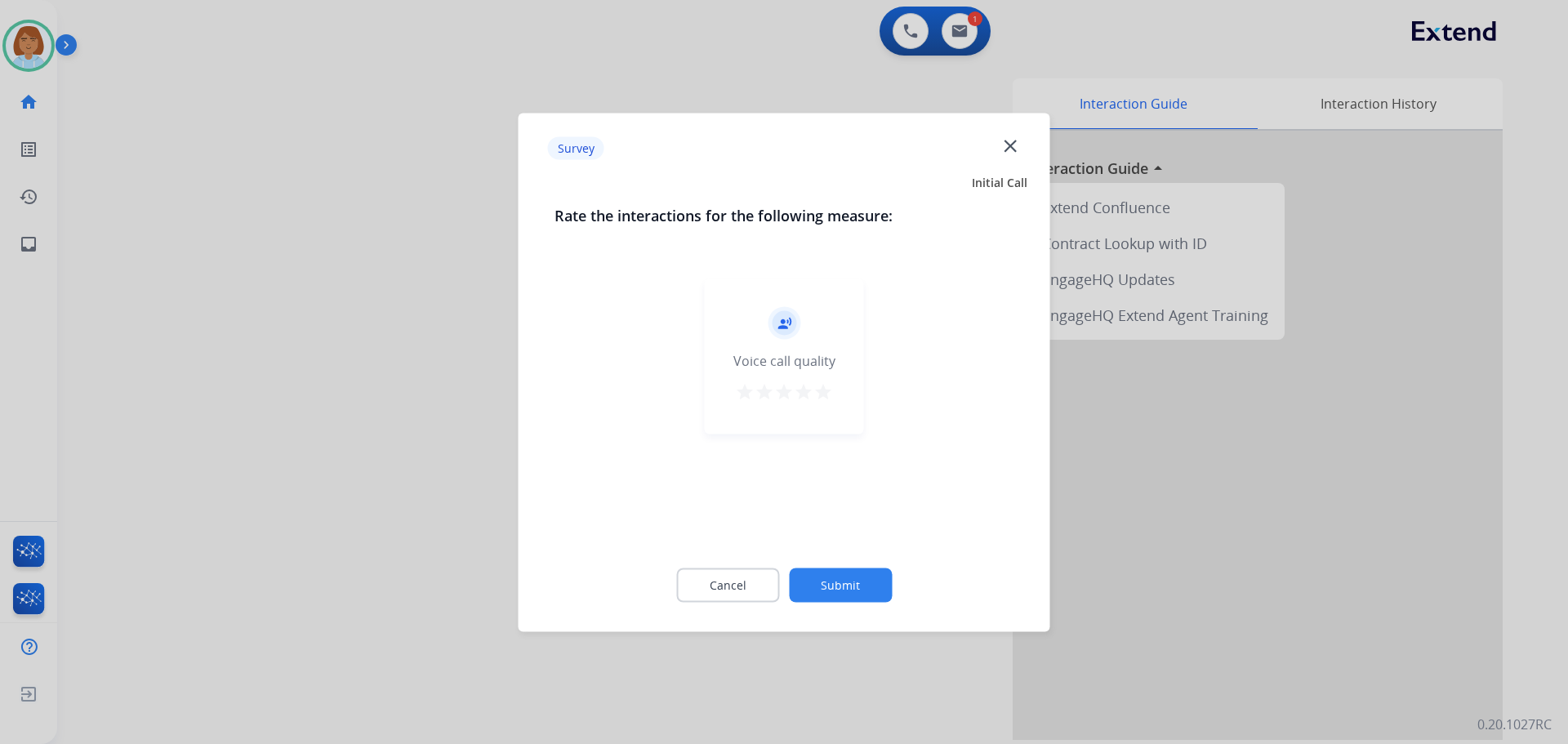
click at [863, 613] on div "Cancel Submit" at bounding box center [784, 585] width 460 height 74
click at [867, 602] on div "Cancel Submit" at bounding box center [784, 585] width 460 height 74
click at [866, 597] on button "Submit" at bounding box center [840, 585] width 103 height 34
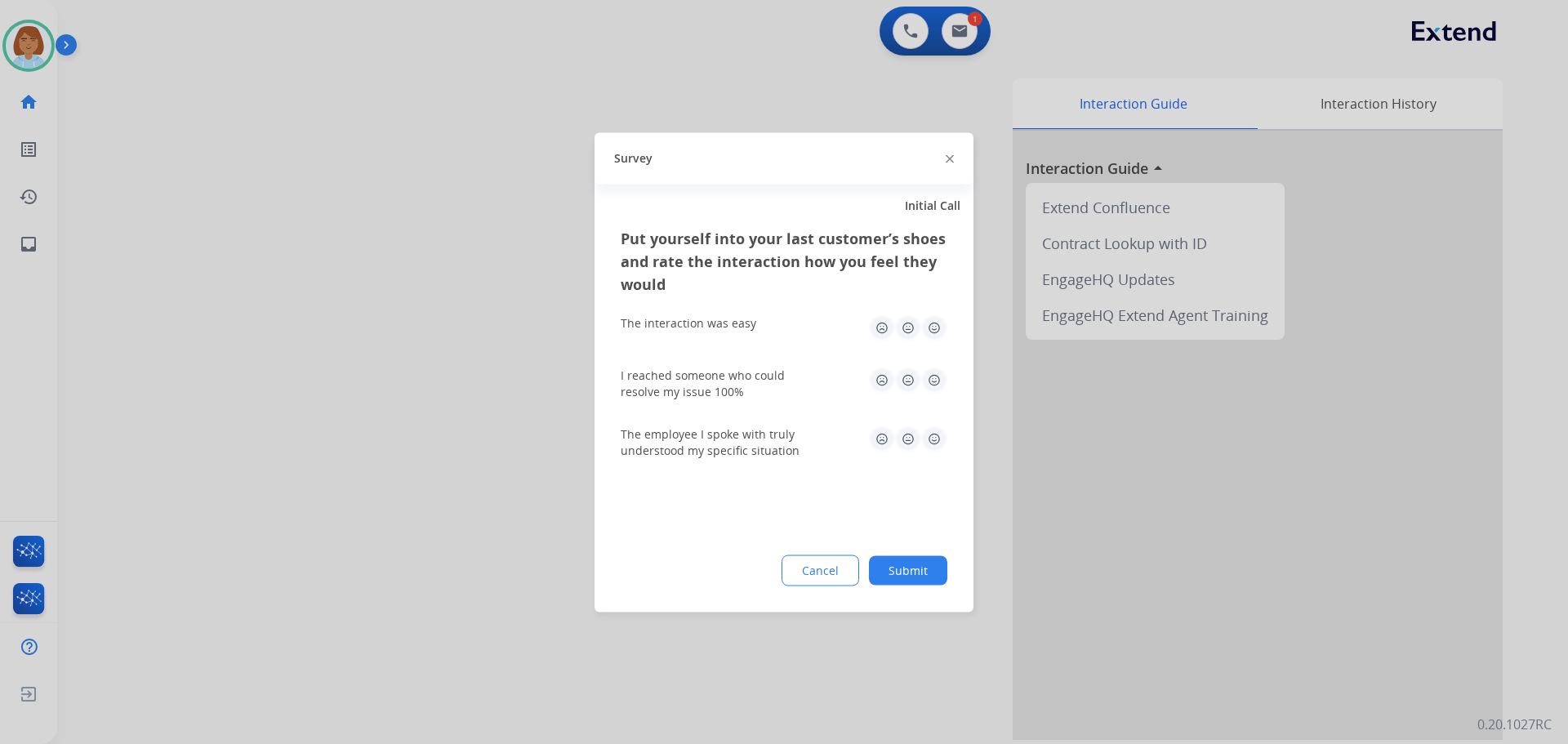
click at [919, 584] on button "Submit" at bounding box center [907, 570] width 79 height 29
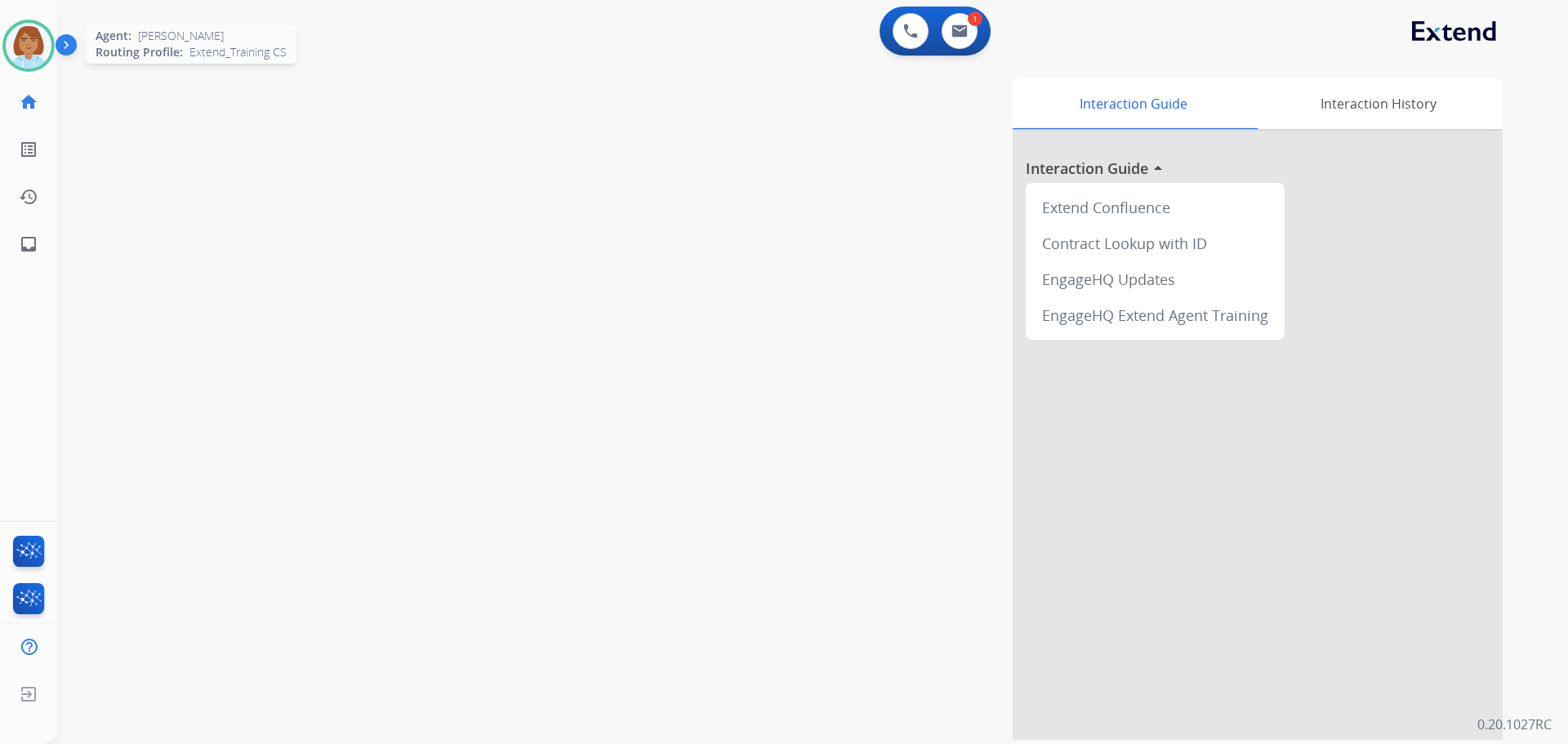
click at [11, 45] on img at bounding box center [28, 45] width 46 height 45
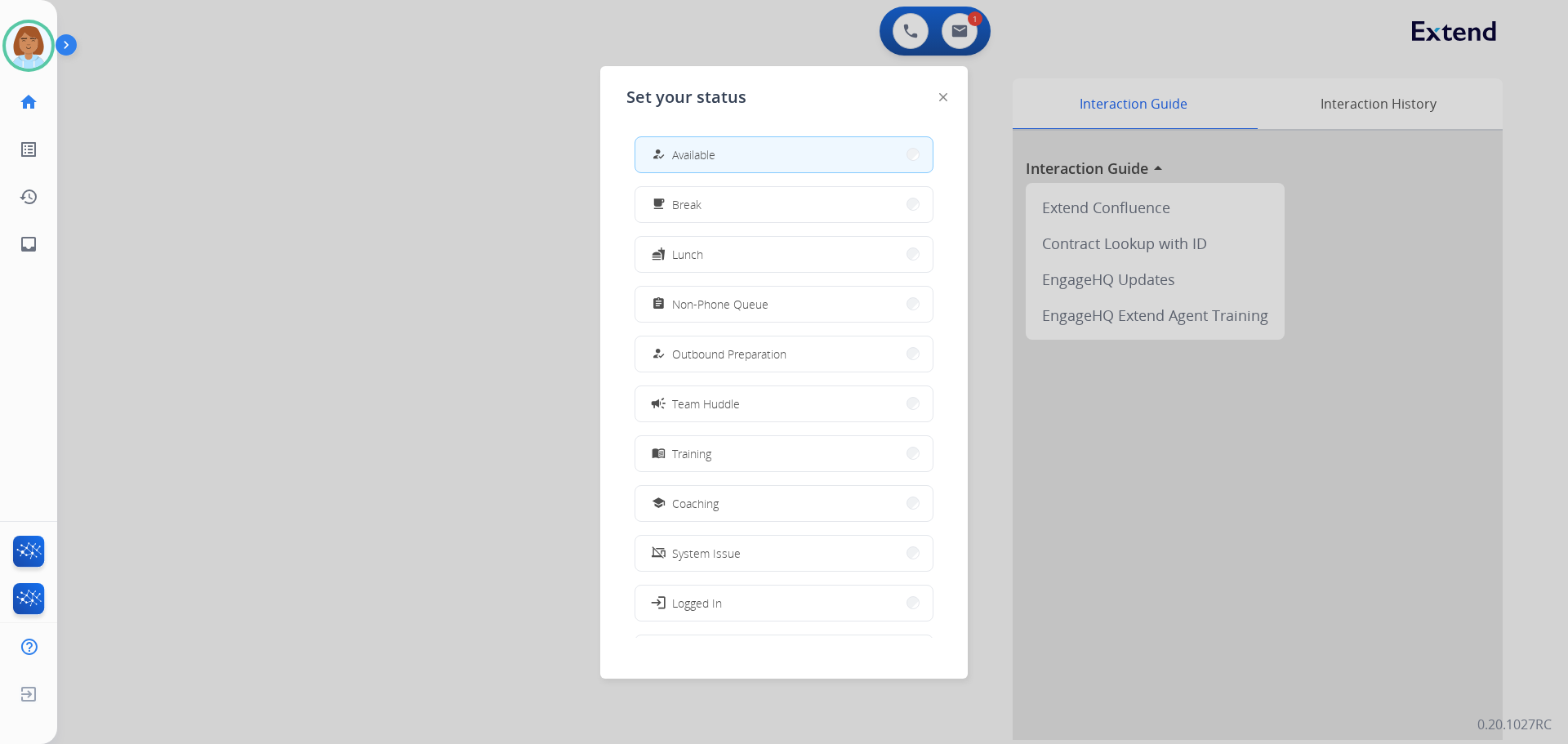
click at [784, 161] on button "how_to_reg Available" at bounding box center [784, 154] width 298 height 35
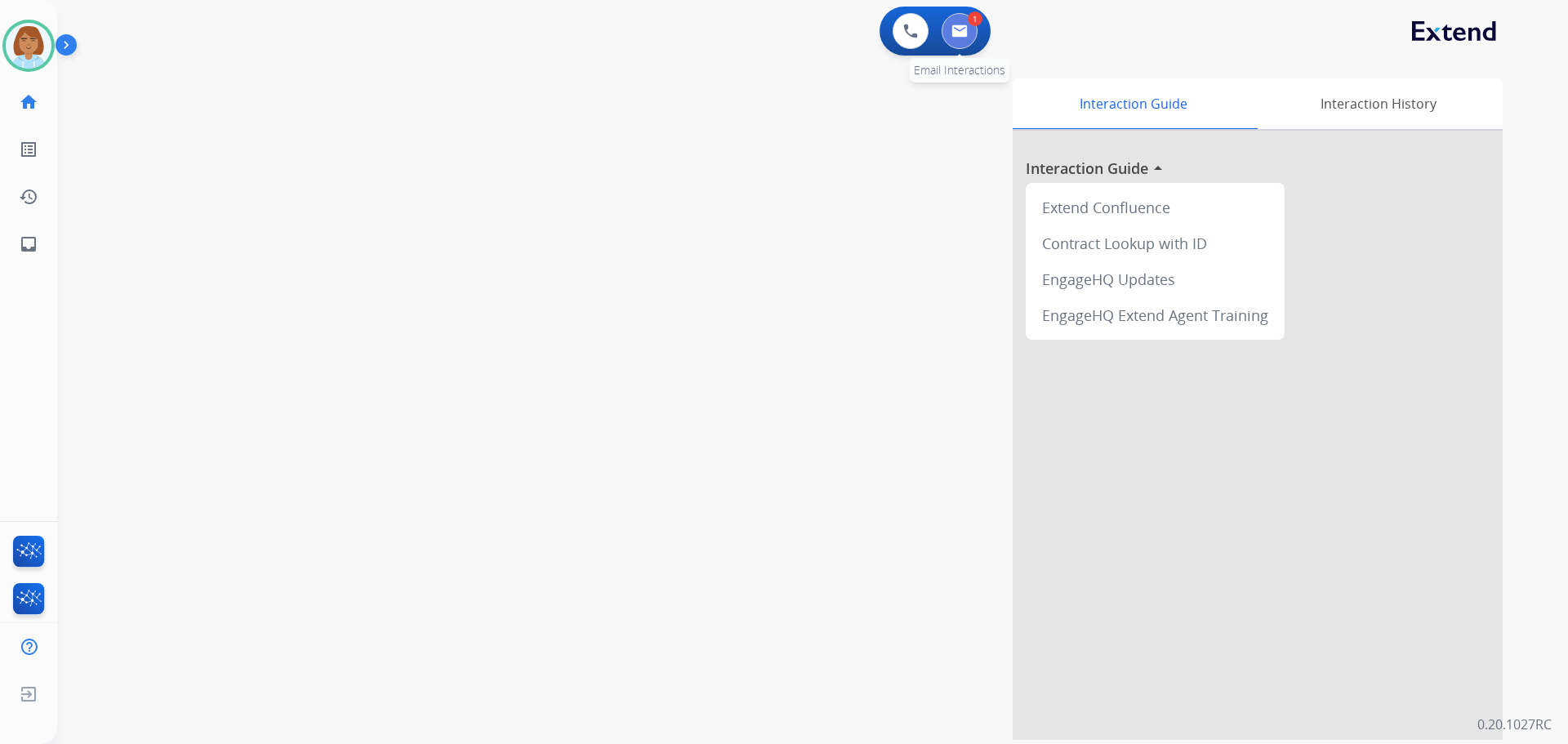
click at [959, 43] on button at bounding box center [959, 31] width 36 height 36
select select "**********"
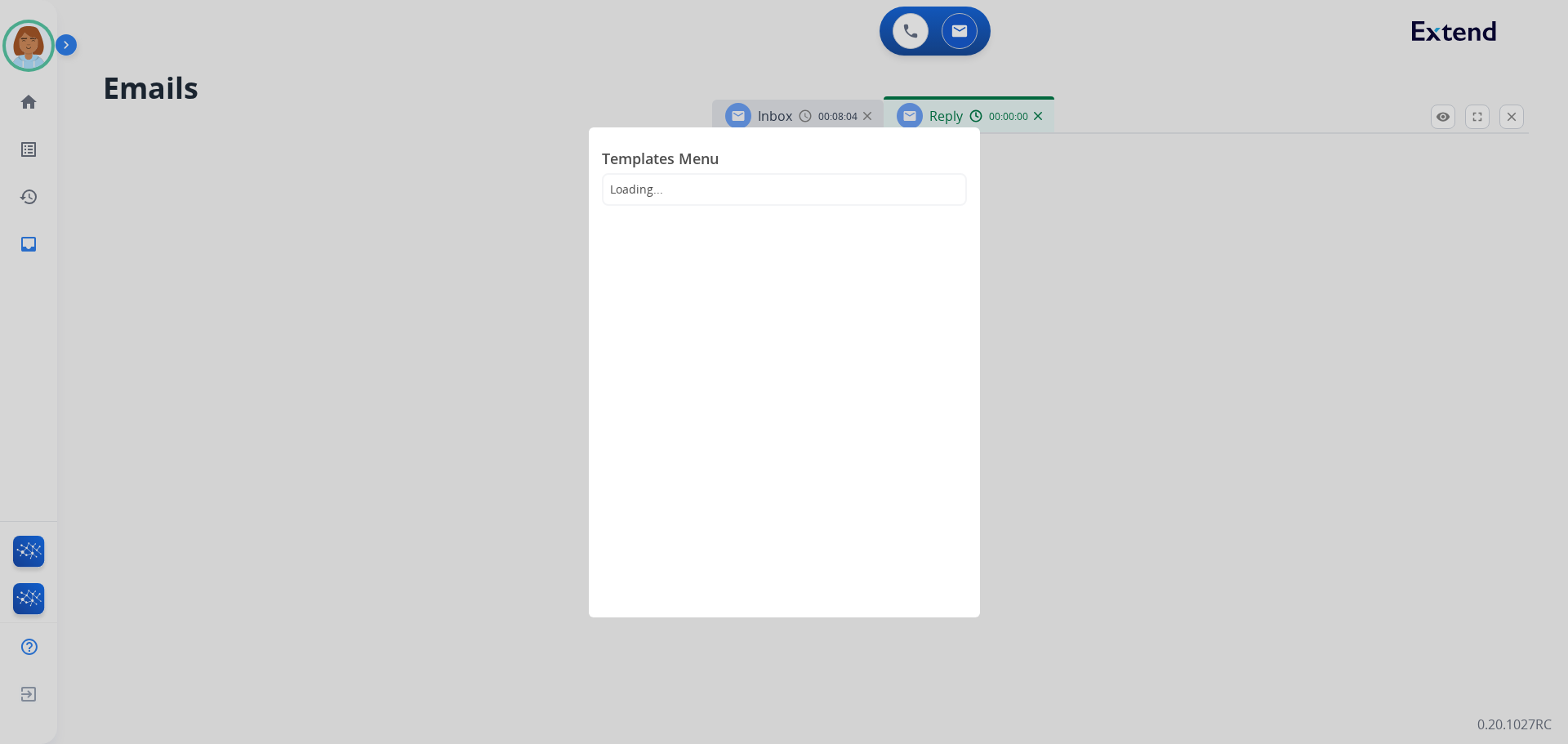
select select "**********"
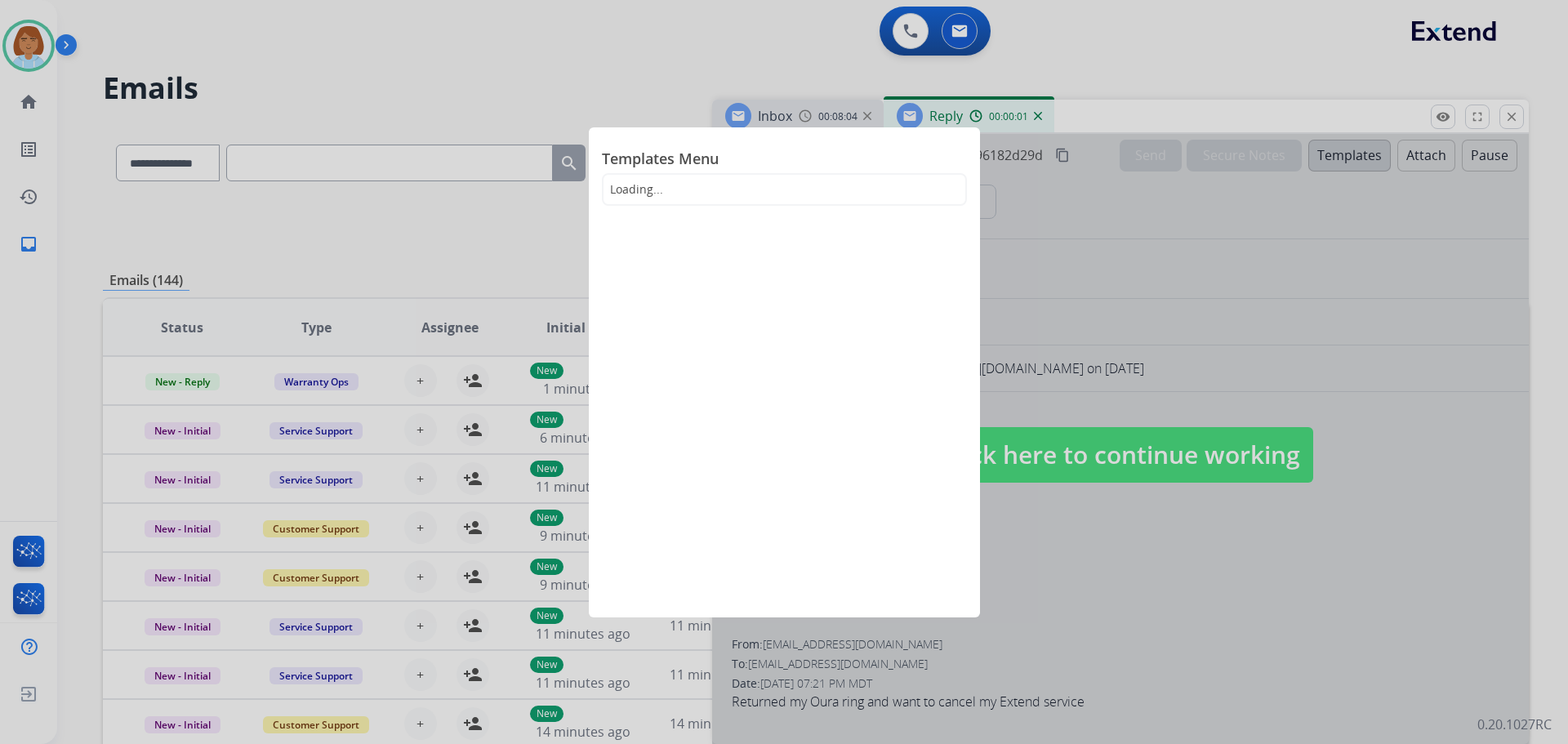
click at [1238, 409] on div at bounding box center [784, 372] width 1568 height 744
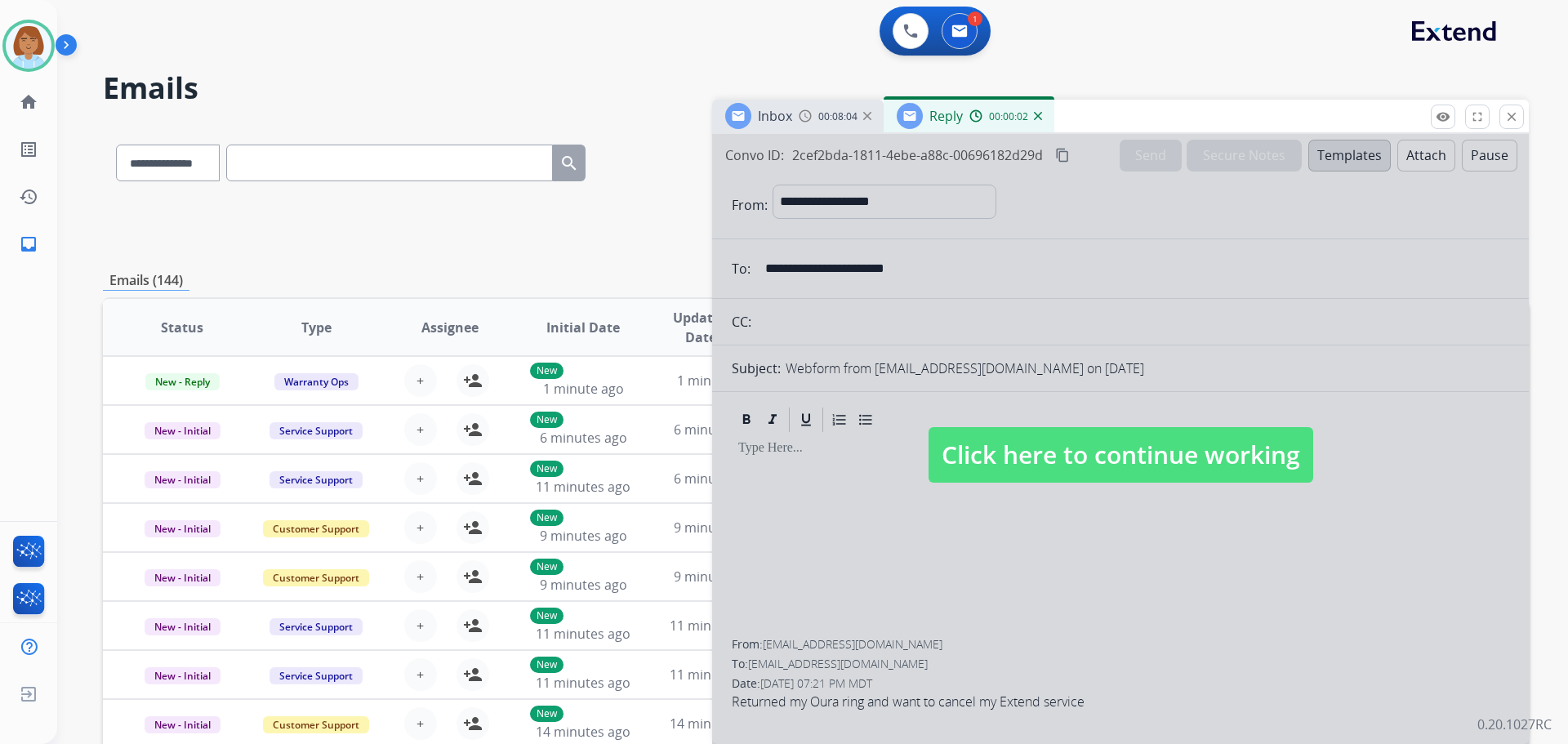
click at [1122, 494] on div at bounding box center [1120, 438] width 816 height 609
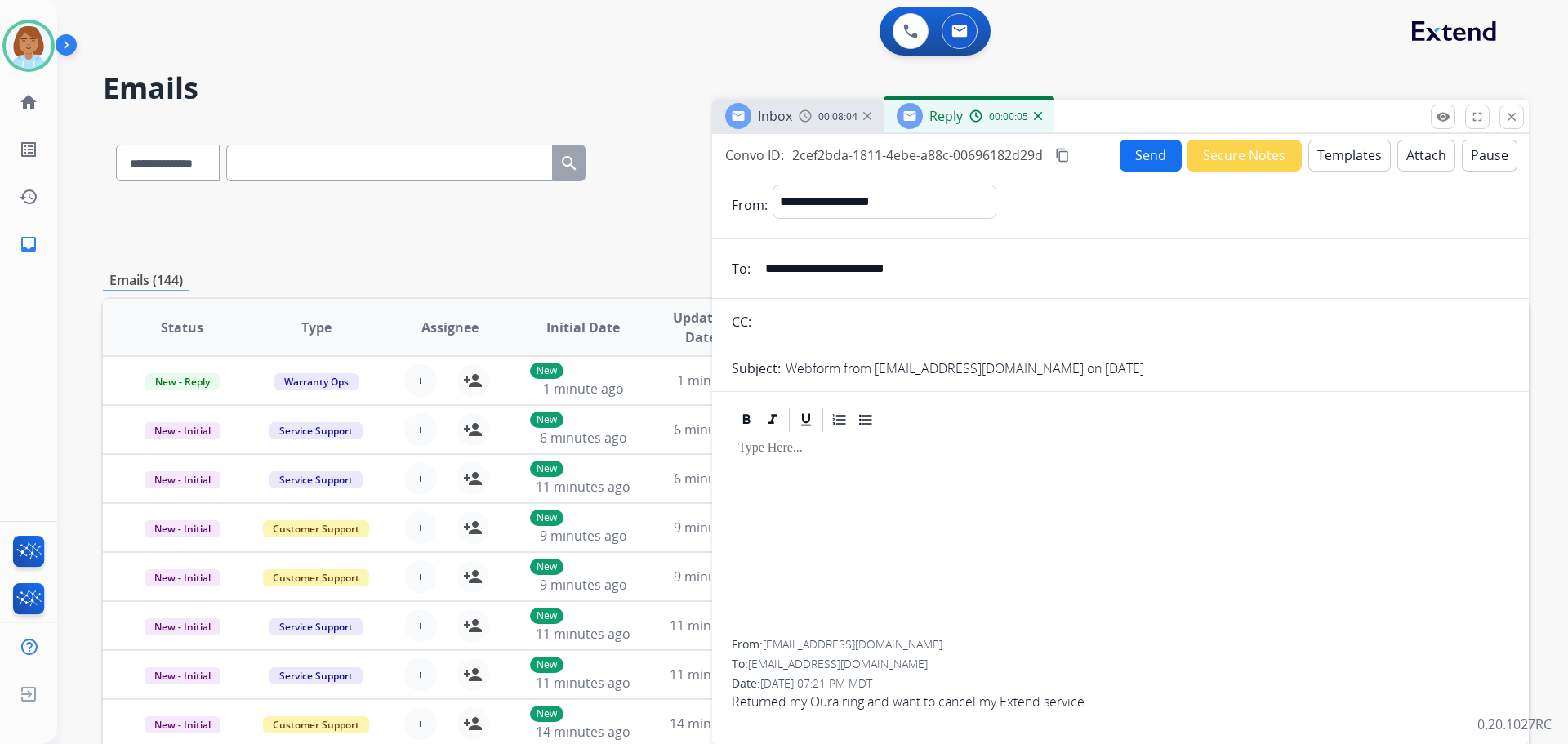
click at [1329, 155] on button "Templates" at bounding box center [1349, 155] width 82 height 32
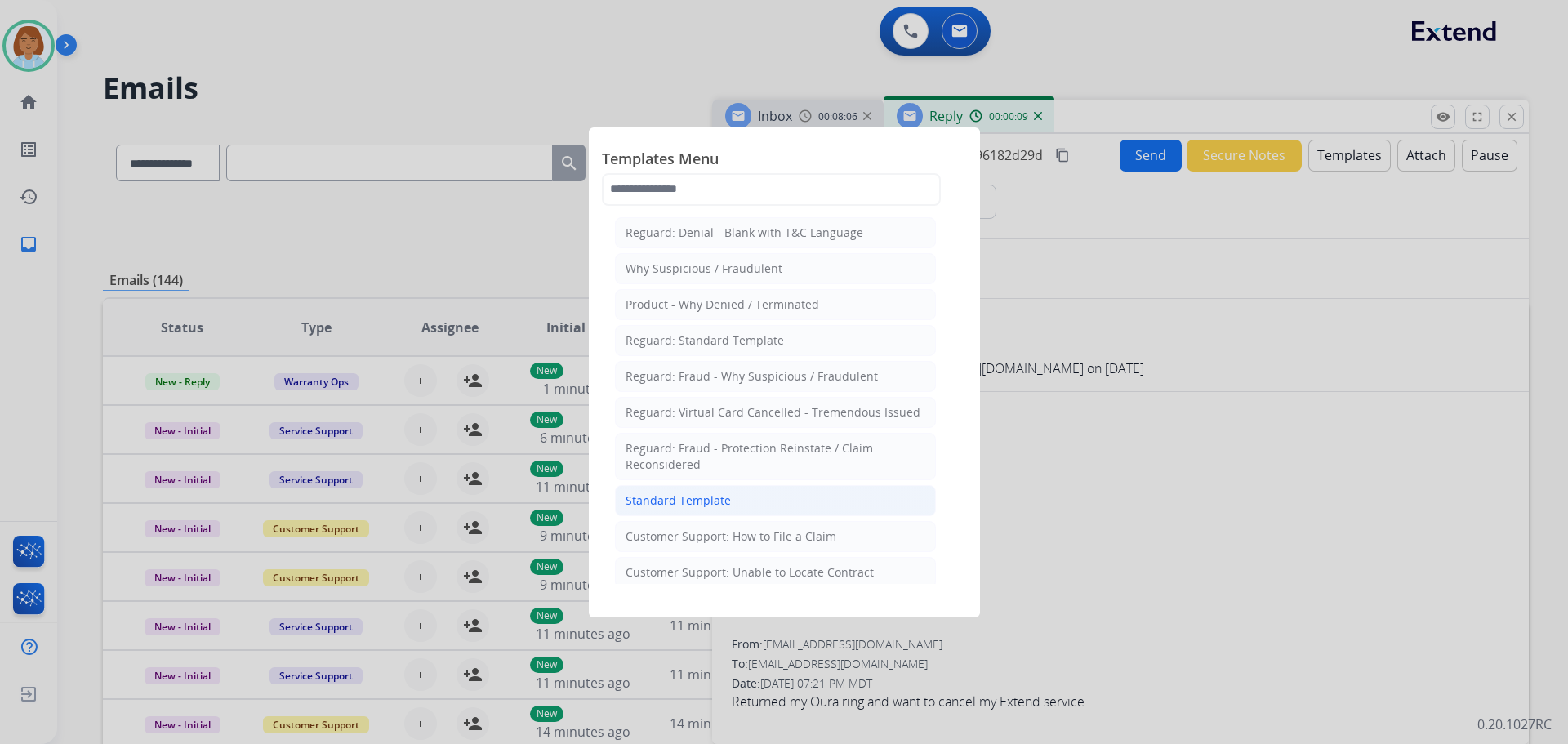
click at [732, 503] on li "Standard Template" at bounding box center [775, 500] width 321 height 31
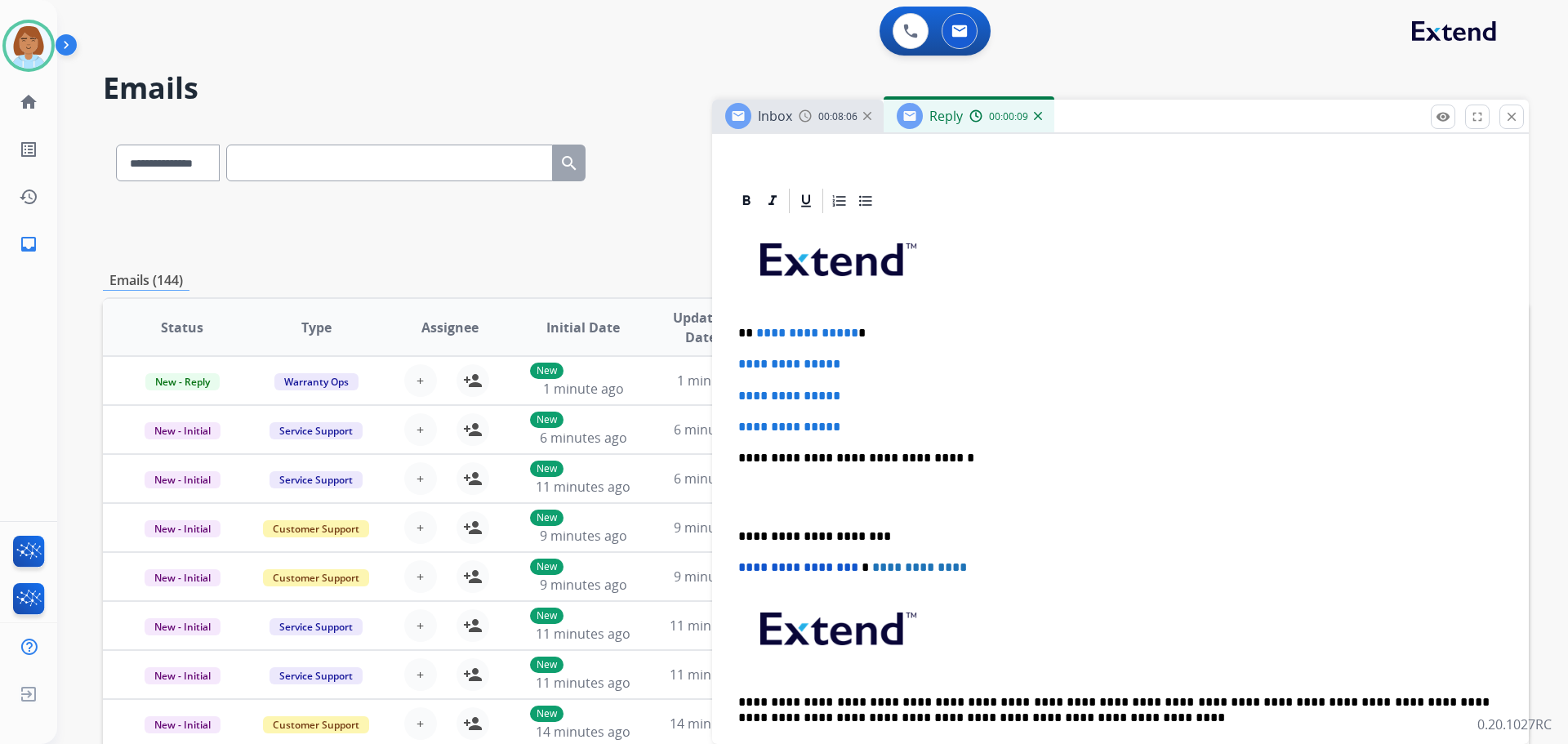
scroll to position [327, 0]
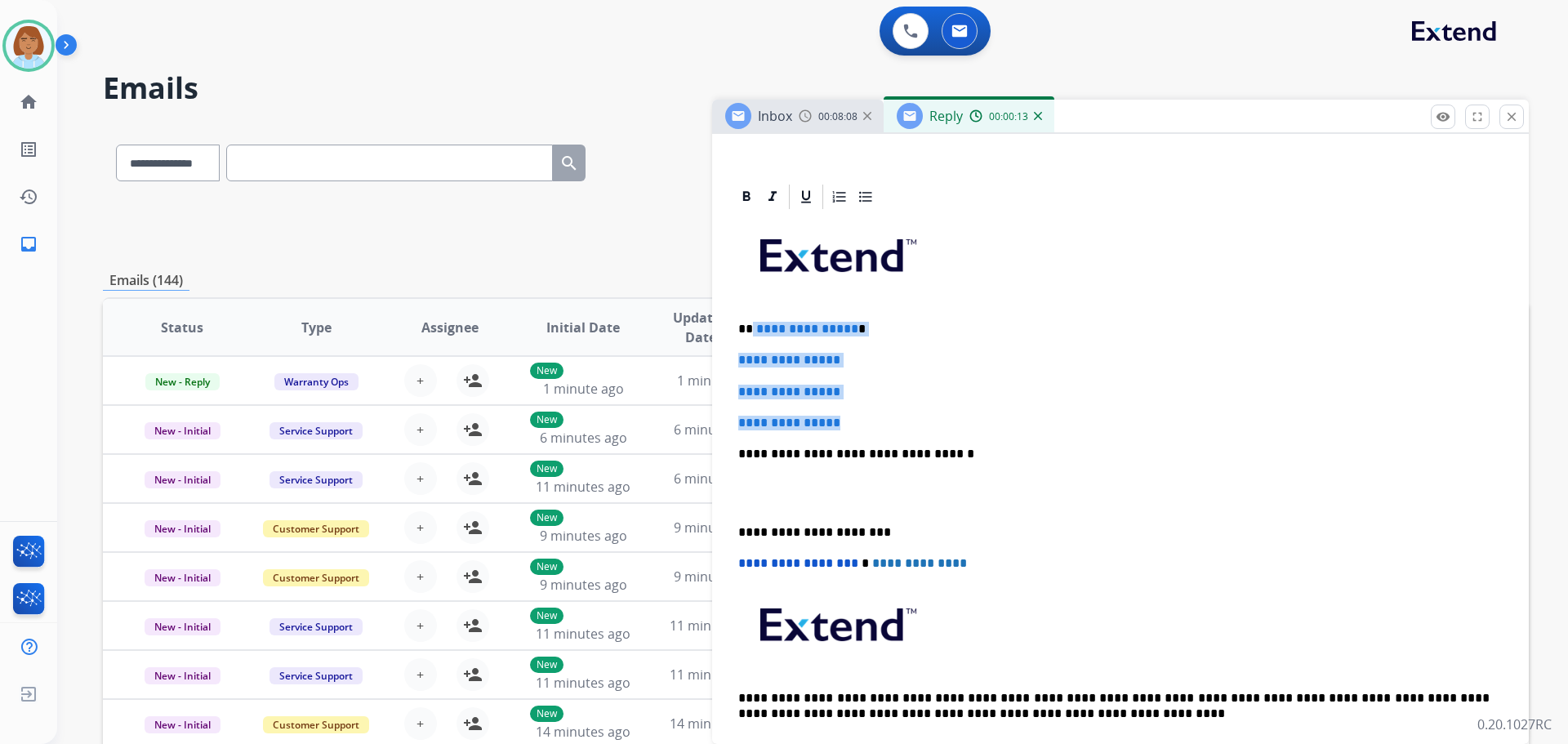
drag, startPoint x: 869, startPoint y: 421, endPoint x: 752, endPoint y: 321, distance: 153.9
click at [751, 321] on div "**********" at bounding box center [1121, 492] width 777 height 562
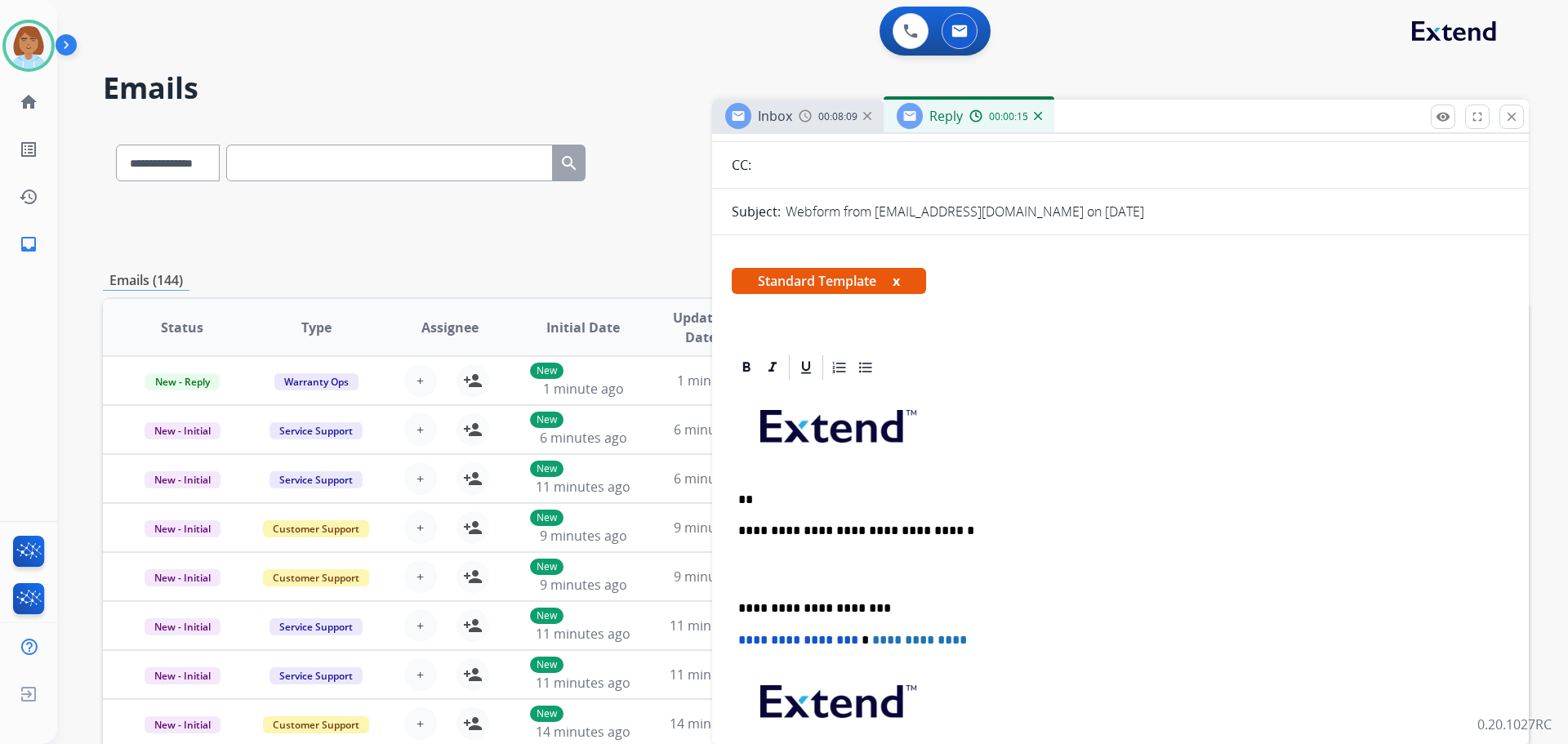
scroll to position [82, 0]
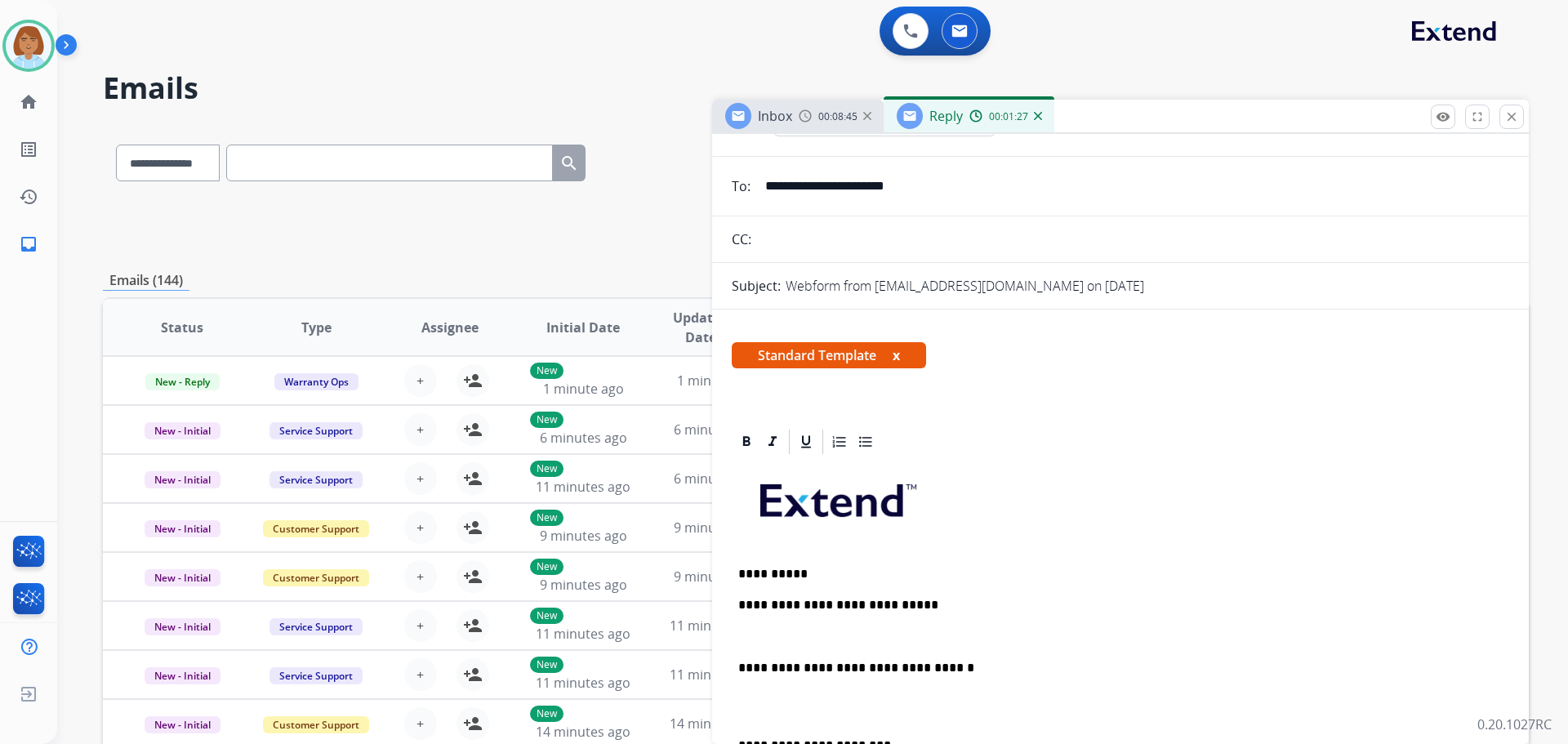
click at [938, 639] on p at bounding box center [1121, 637] width 764 height 15
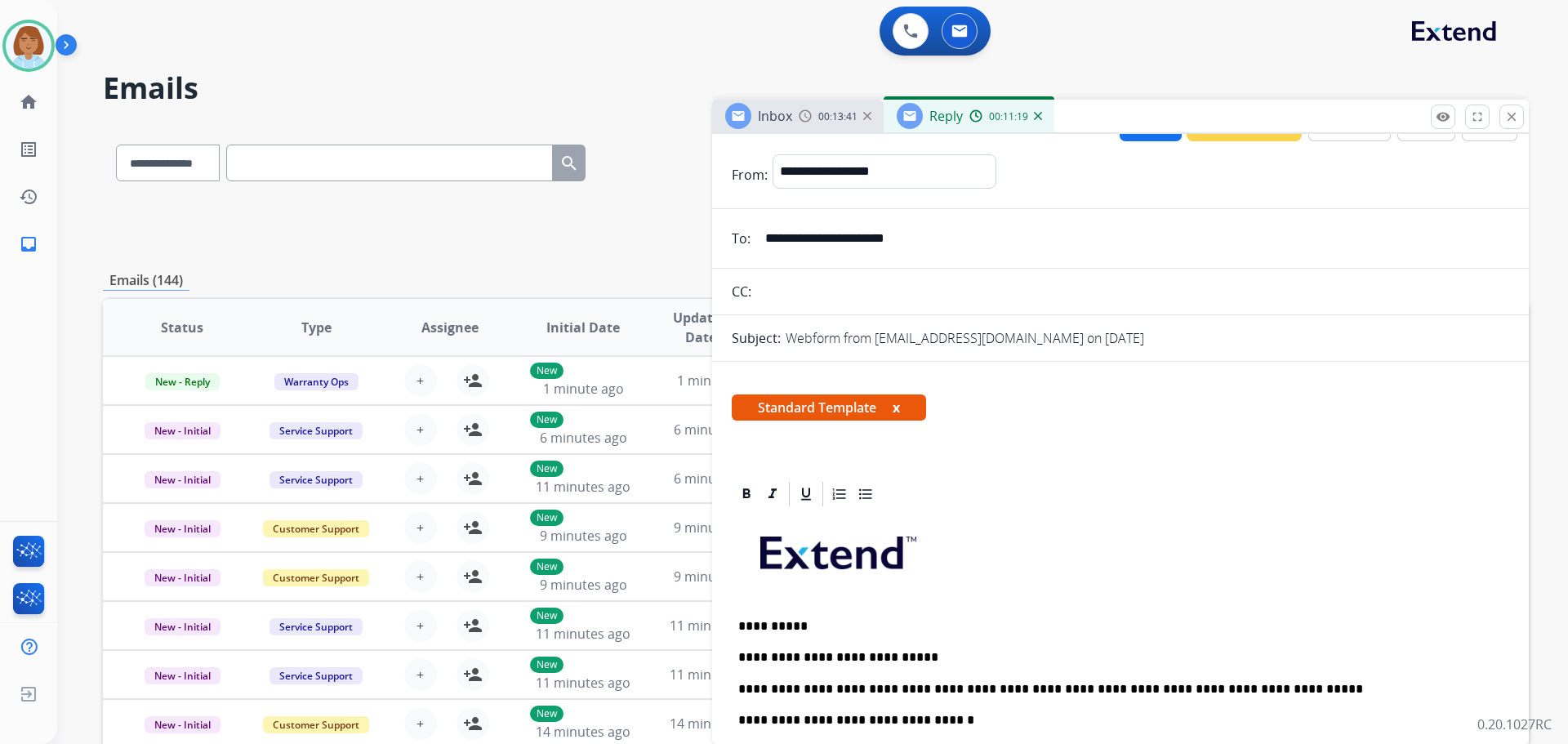
scroll to position [0, 0]
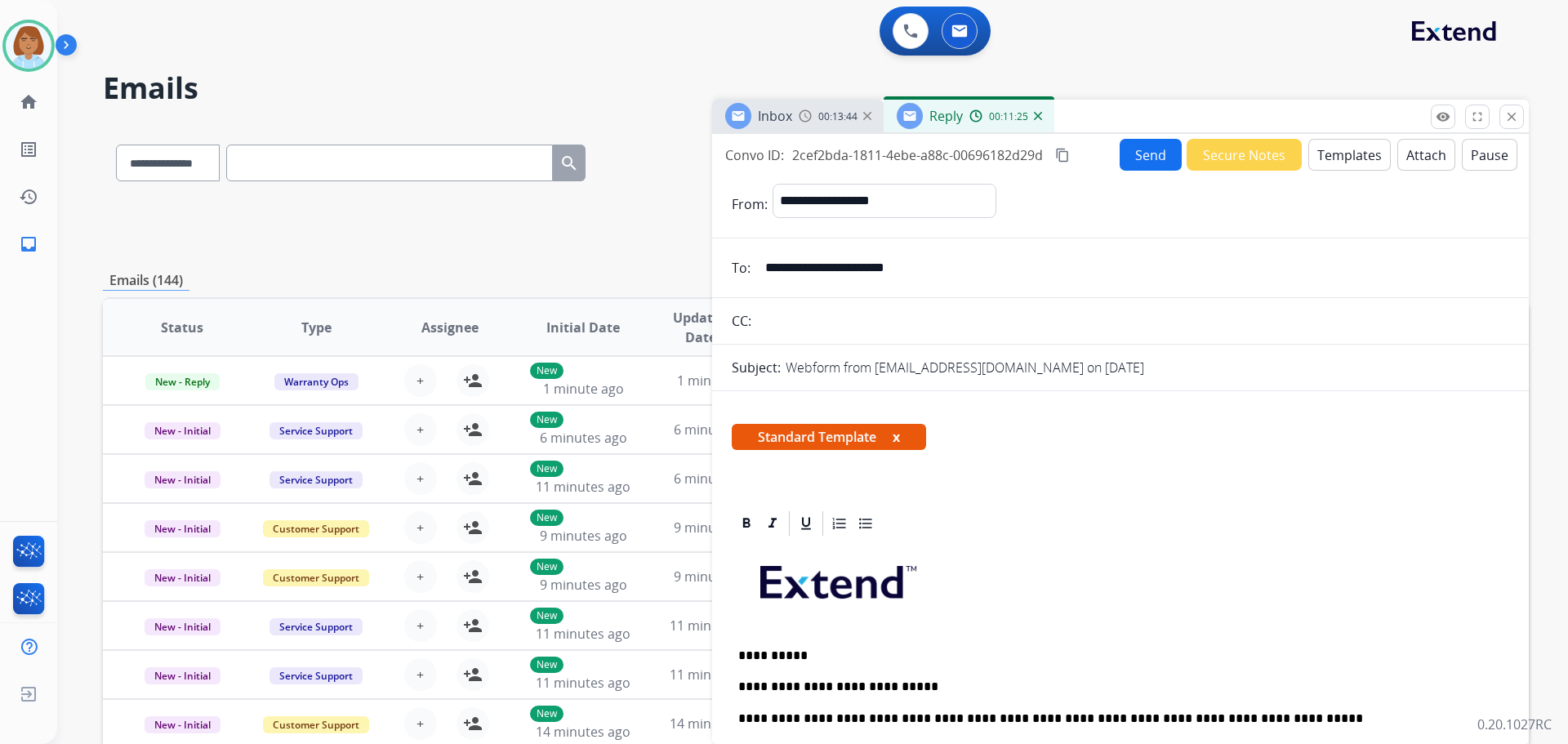
click at [1158, 155] on button "Send" at bounding box center [1150, 154] width 62 height 32
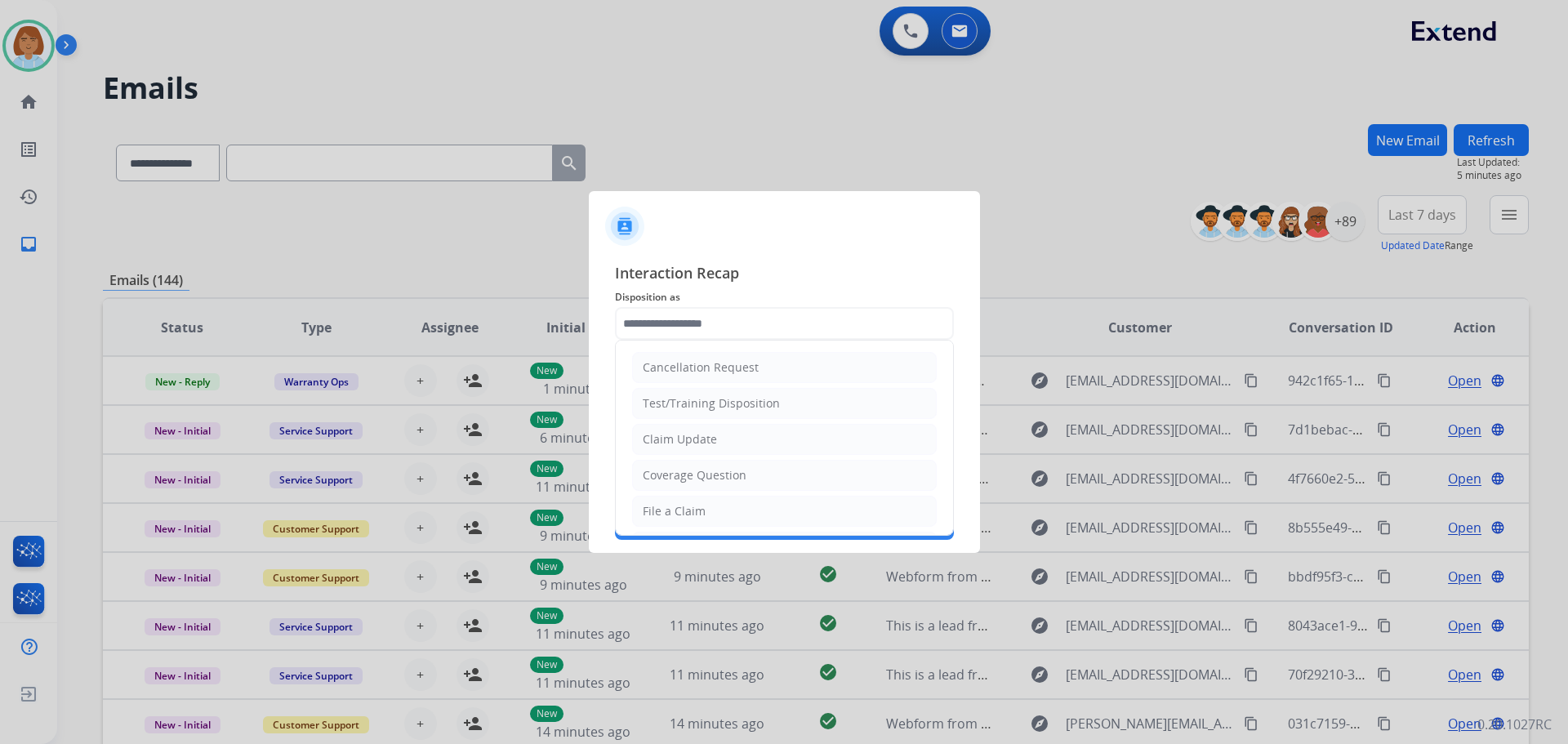
click at [685, 321] on input "text" at bounding box center [784, 323] width 338 height 32
click at [782, 362] on li "Cancellation Request" at bounding box center [784, 357] width 304 height 31
type input "**********"
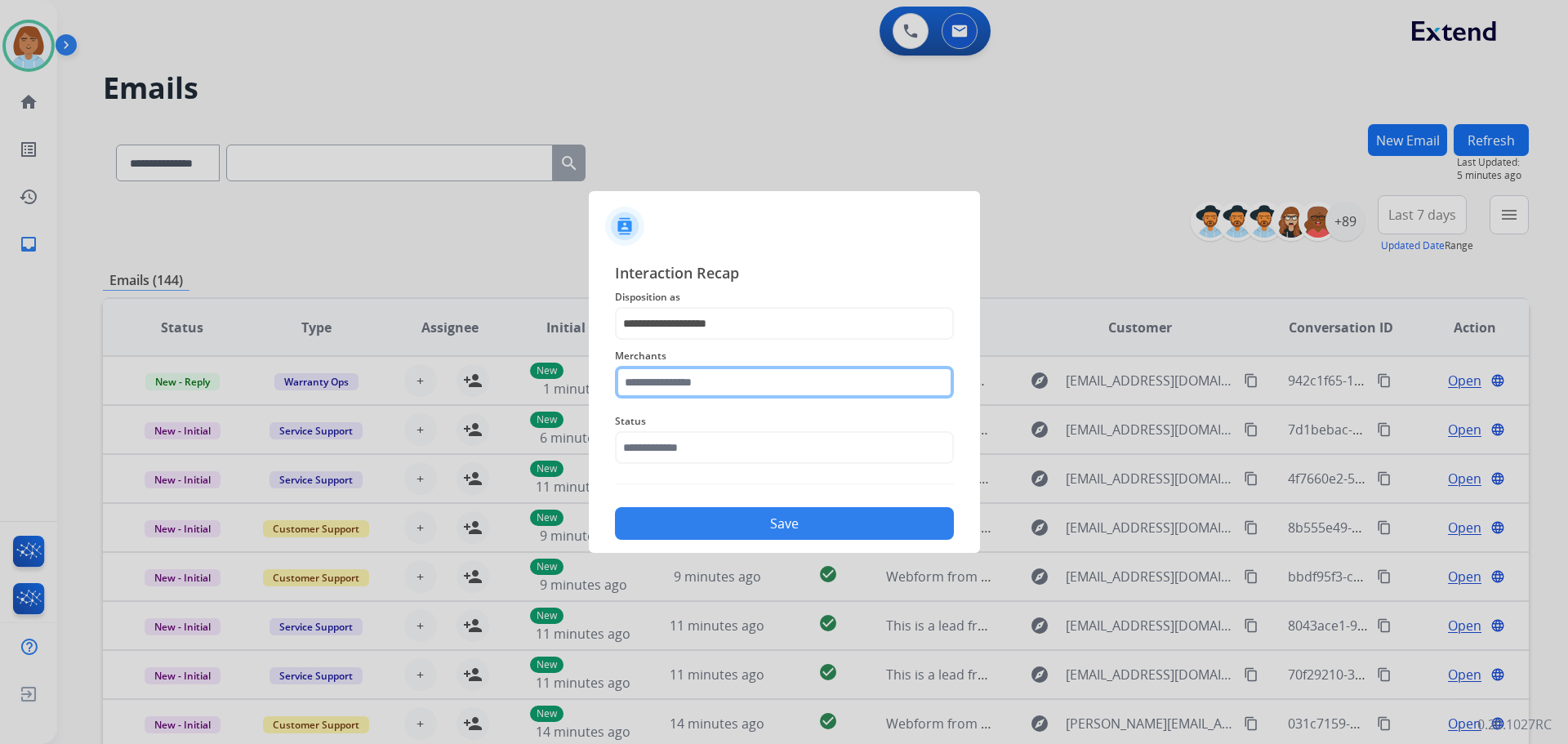
click at [750, 383] on input "text" at bounding box center [784, 382] width 338 height 32
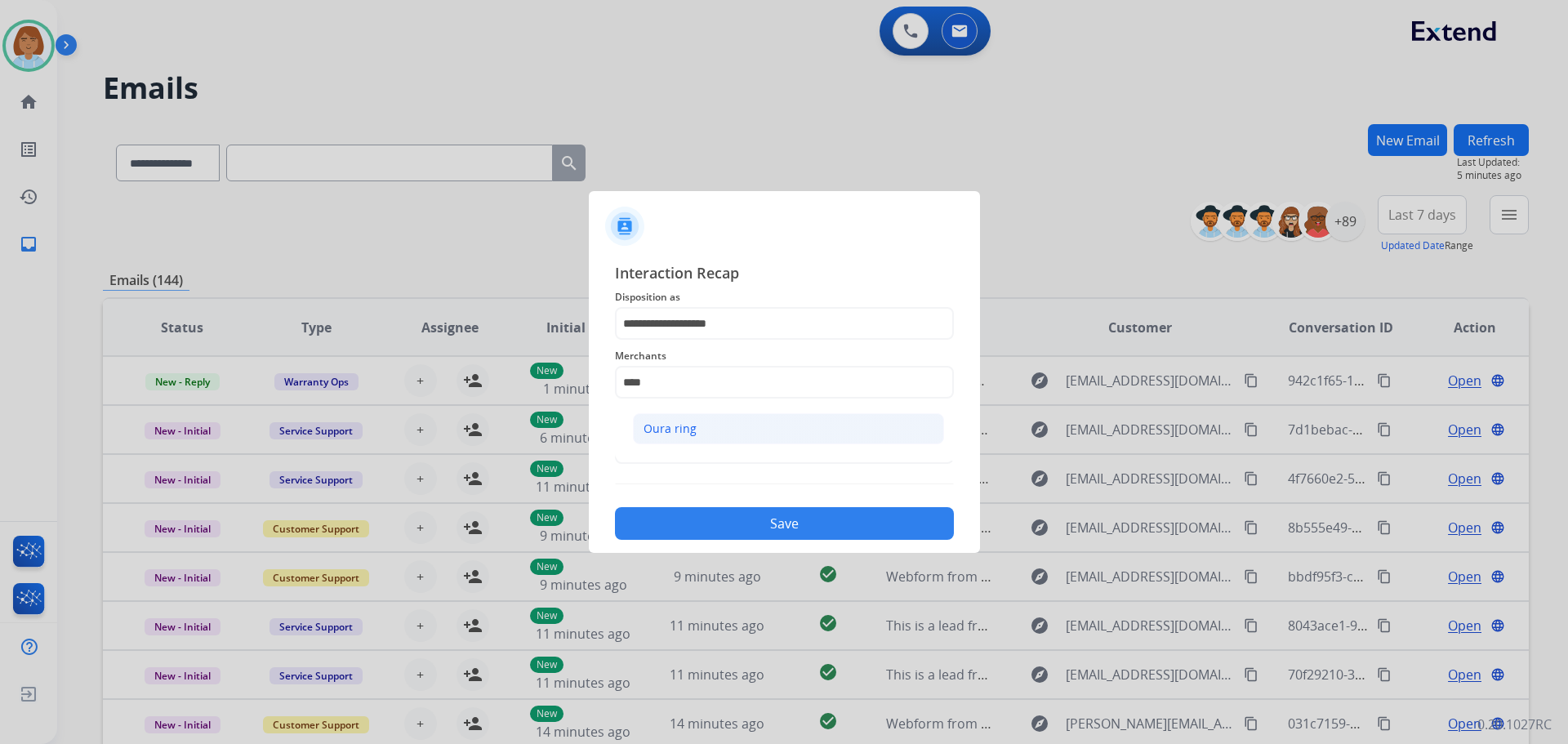
click at [757, 436] on li "Oura ring" at bounding box center [789, 428] width 311 height 31
type input "*********"
click at [639, 459] on input "text" at bounding box center [784, 447] width 338 height 32
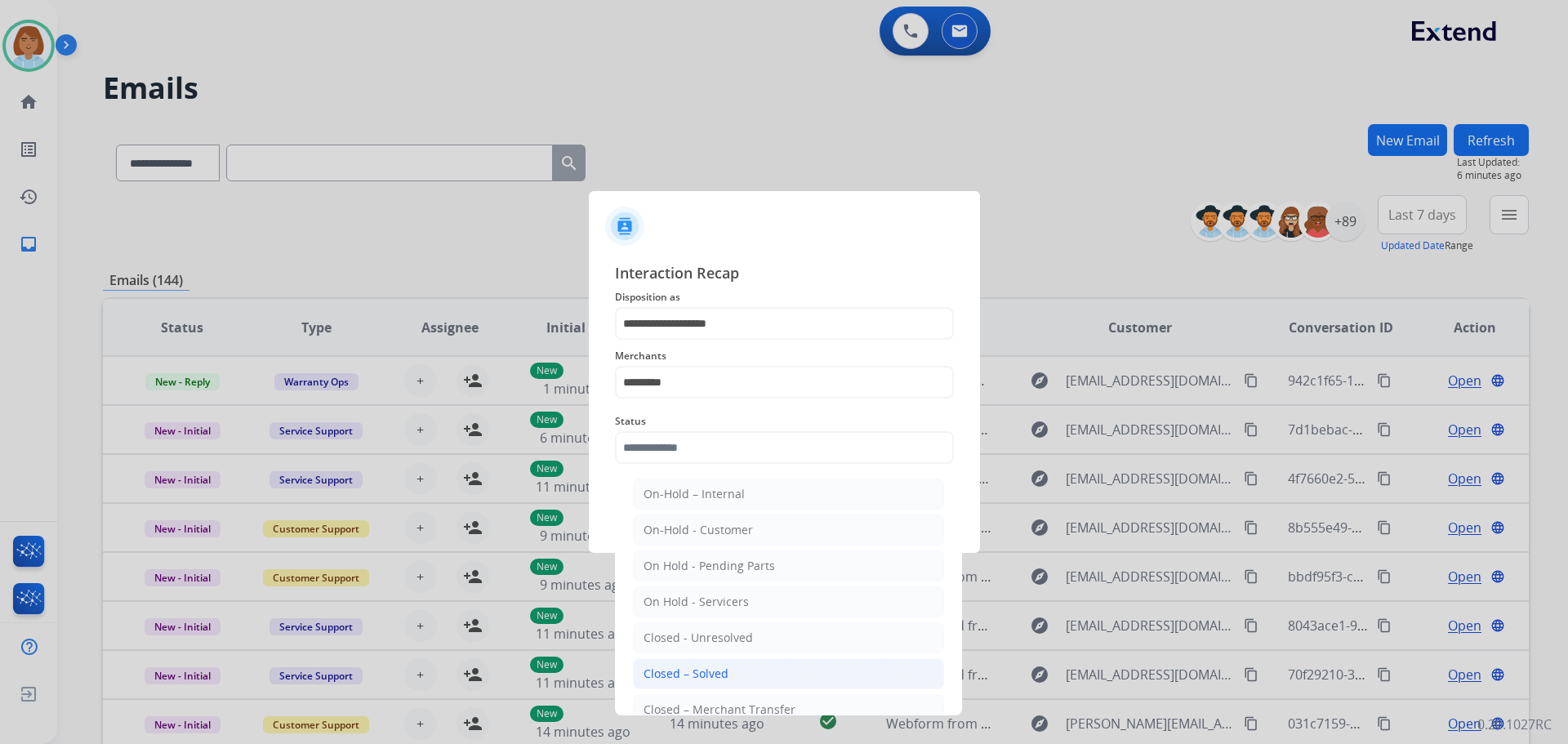
click at [678, 679] on div "Closed – Solved" at bounding box center [686, 673] width 85 height 16
type input "**********"
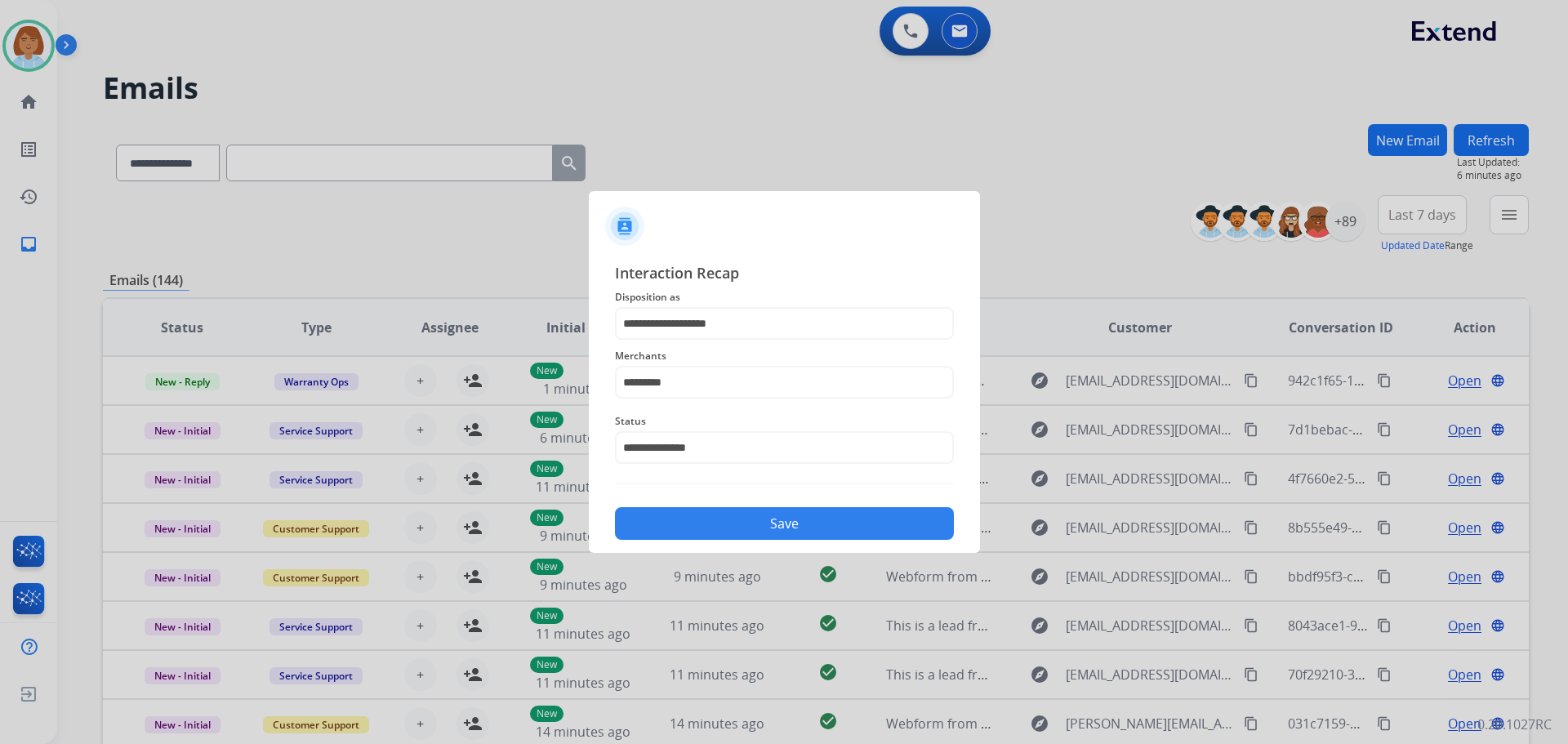
click at [763, 531] on button "Save" at bounding box center [784, 523] width 338 height 32
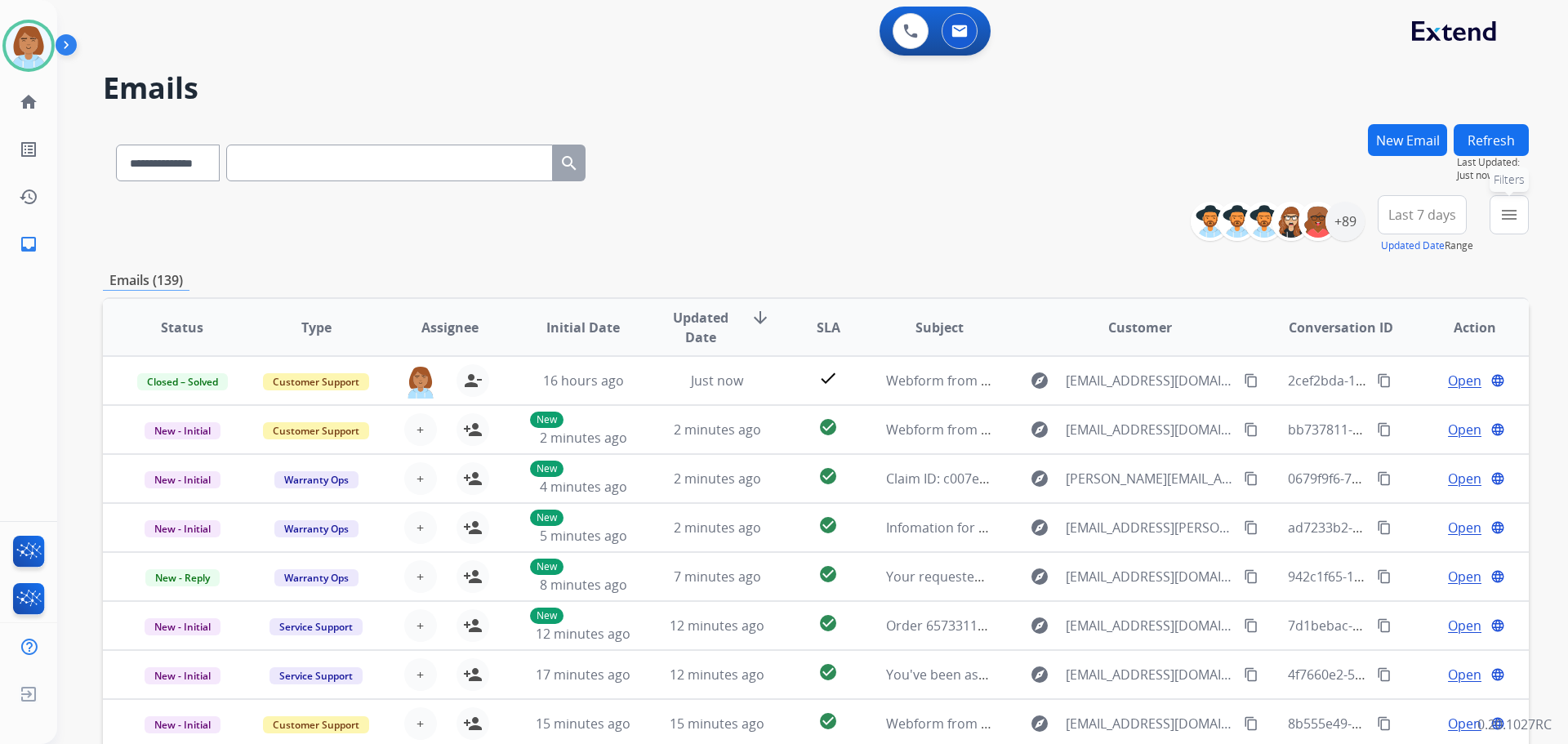
click at [1504, 210] on mat-icon "menu" at bounding box center [1508, 214] width 20 height 20
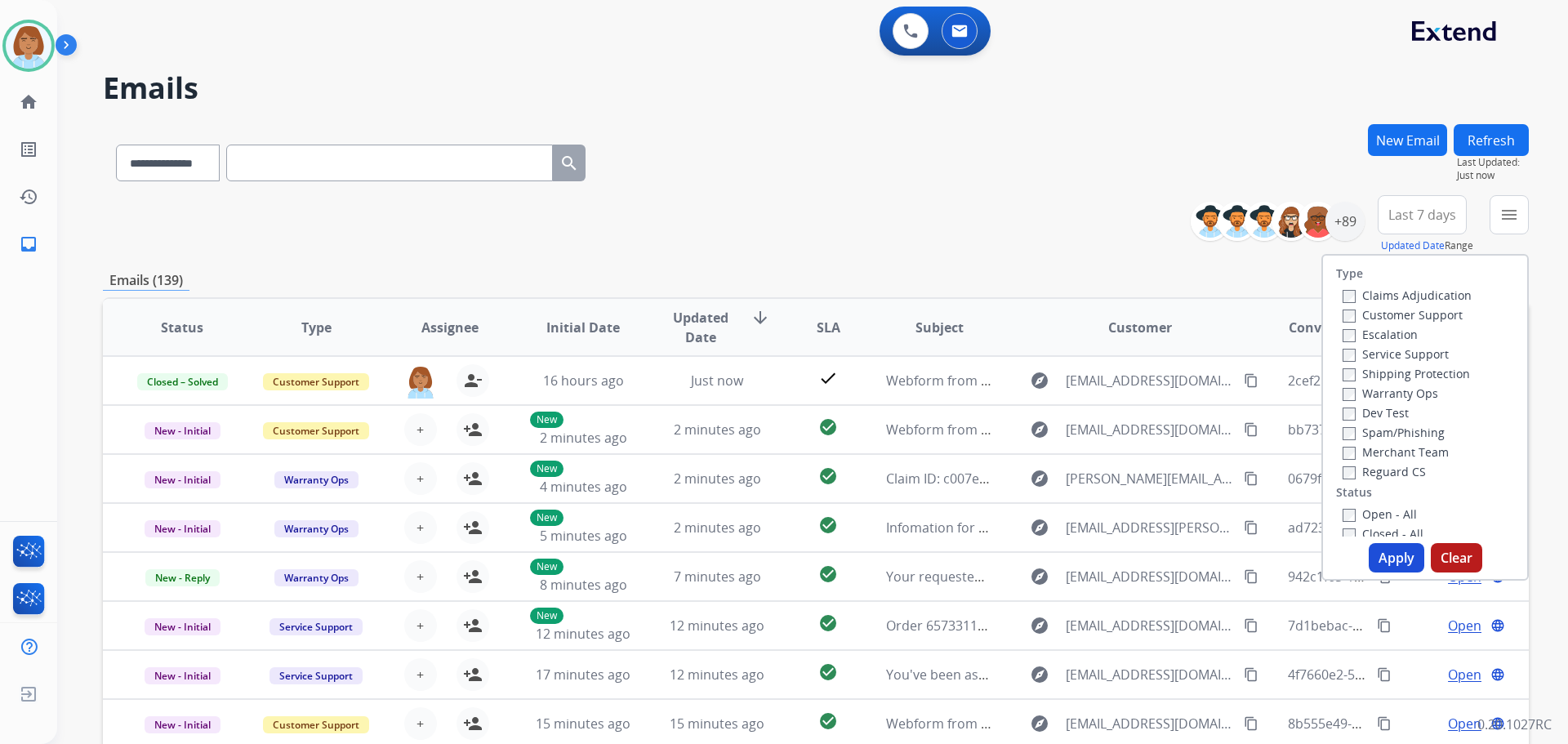
click at [1377, 294] on label "Claims Adjudication" at bounding box center [1407, 295] width 129 height 15
click at [1348, 315] on label "Customer Support" at bounding box center [1402, 315] width 120 height 15
click at [1346, 370] on label "Shipping Protection" at bounding box center [1406, 373] width 127 height 15
drag, startPoint x: 1387, startPoint y: 554, endPoint x: 1377, endPoint y: 521, distance: 34.5
click at [1377, 521] on div "Type Claims Adjudication Customer Support Escalation Service Support Shipping P…" at bounding box center [1425, 417] width 208 height 327
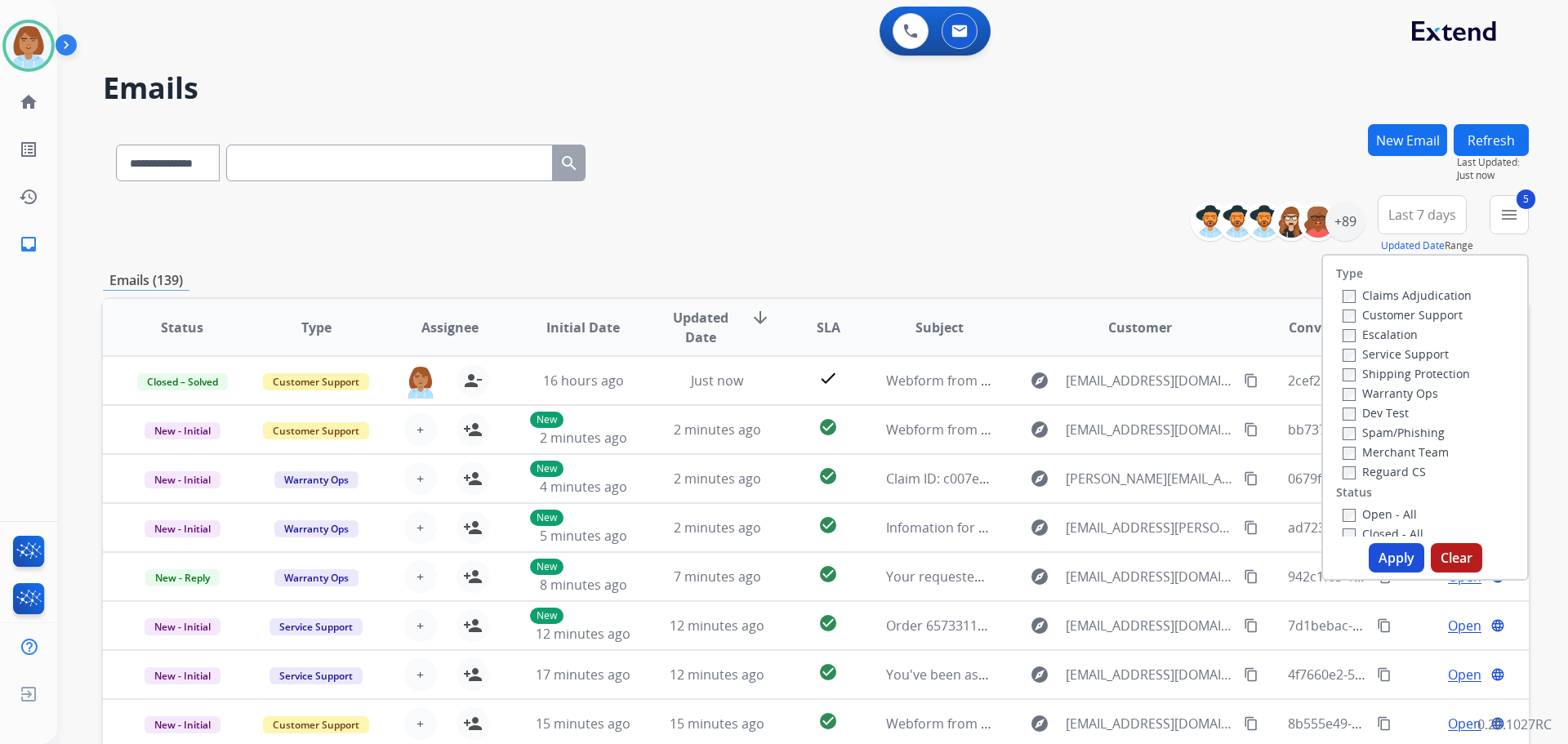
click at [1381, 553] on button "Apply" at bounding box center [1396, 557] width 56 height 29
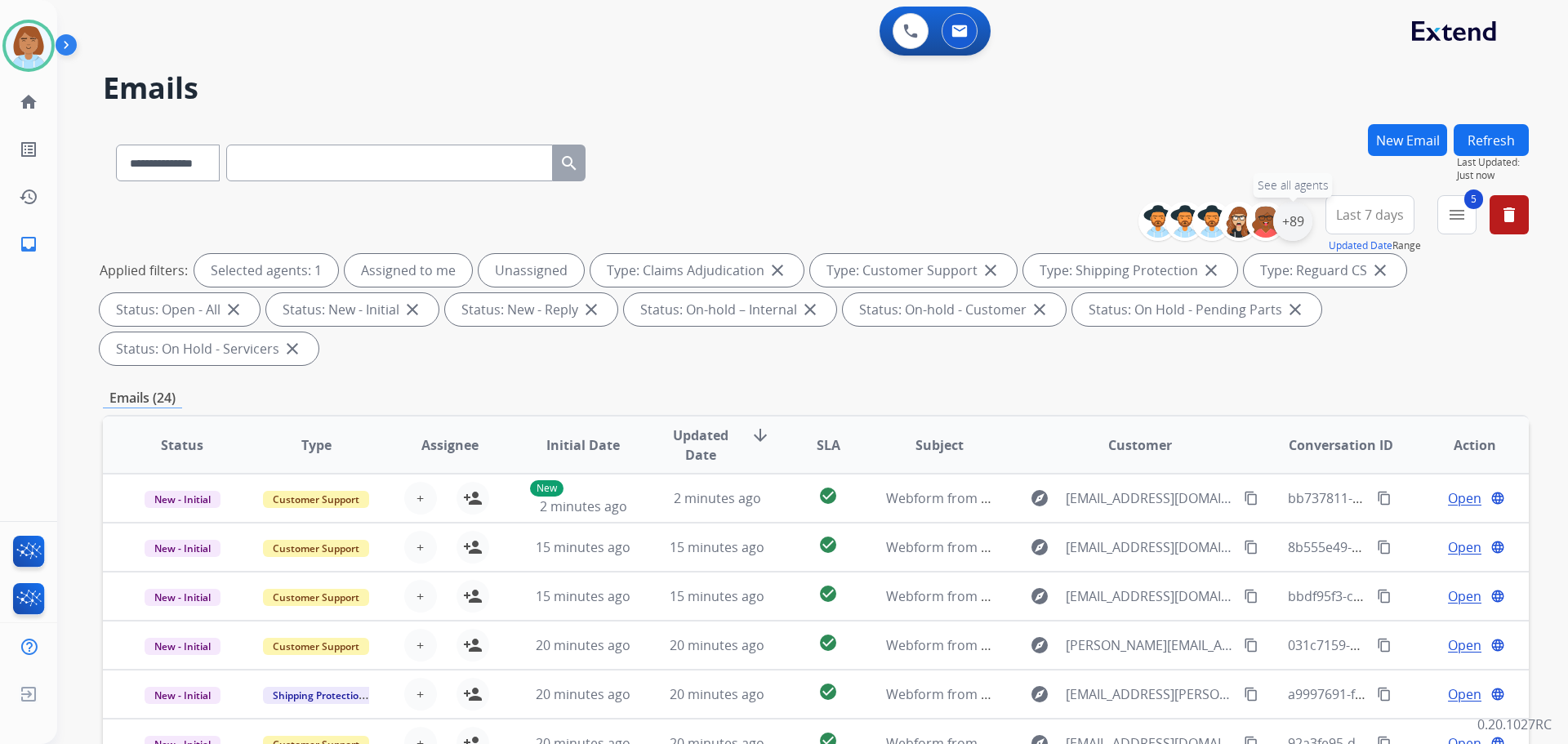
click at [1290, 227] on div "+89" at bounding box center [1292, 221] width 39 height 39
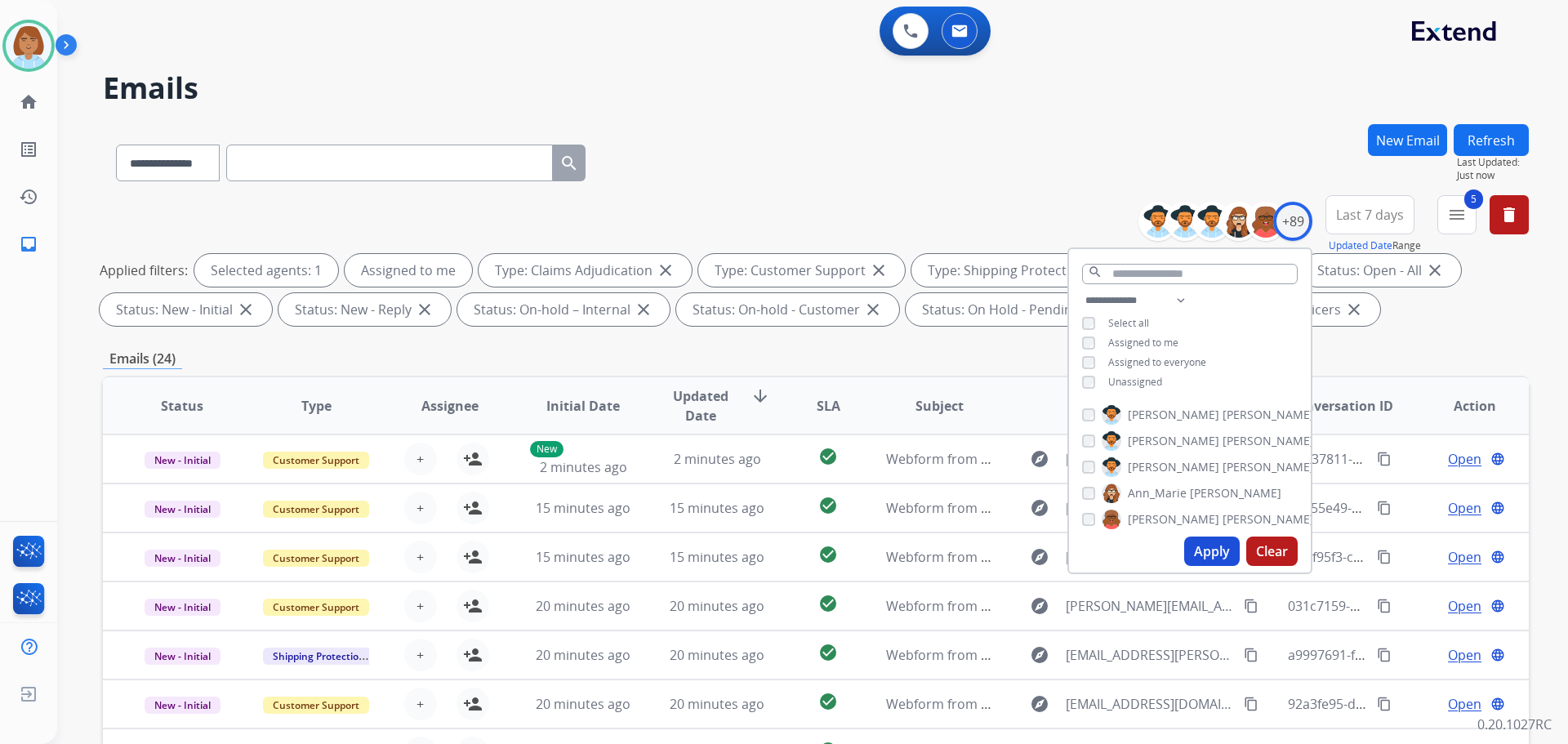
click at [1212, 551] on button "Apply" at bounding box center [1212, 551] width 56 height 29
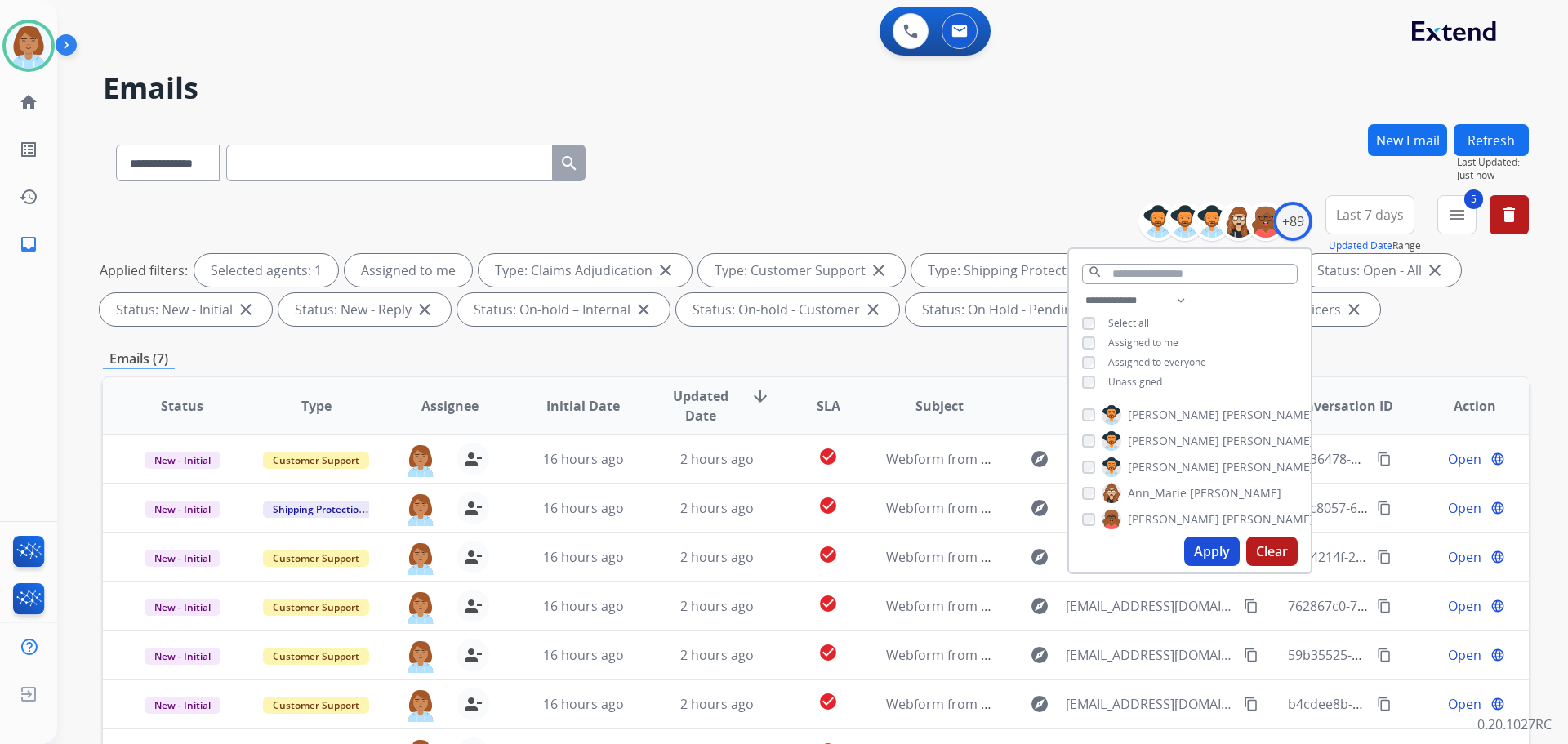
click at [904, 156] on div "**********" at bounding box center [816, 159] width 1426 height 71
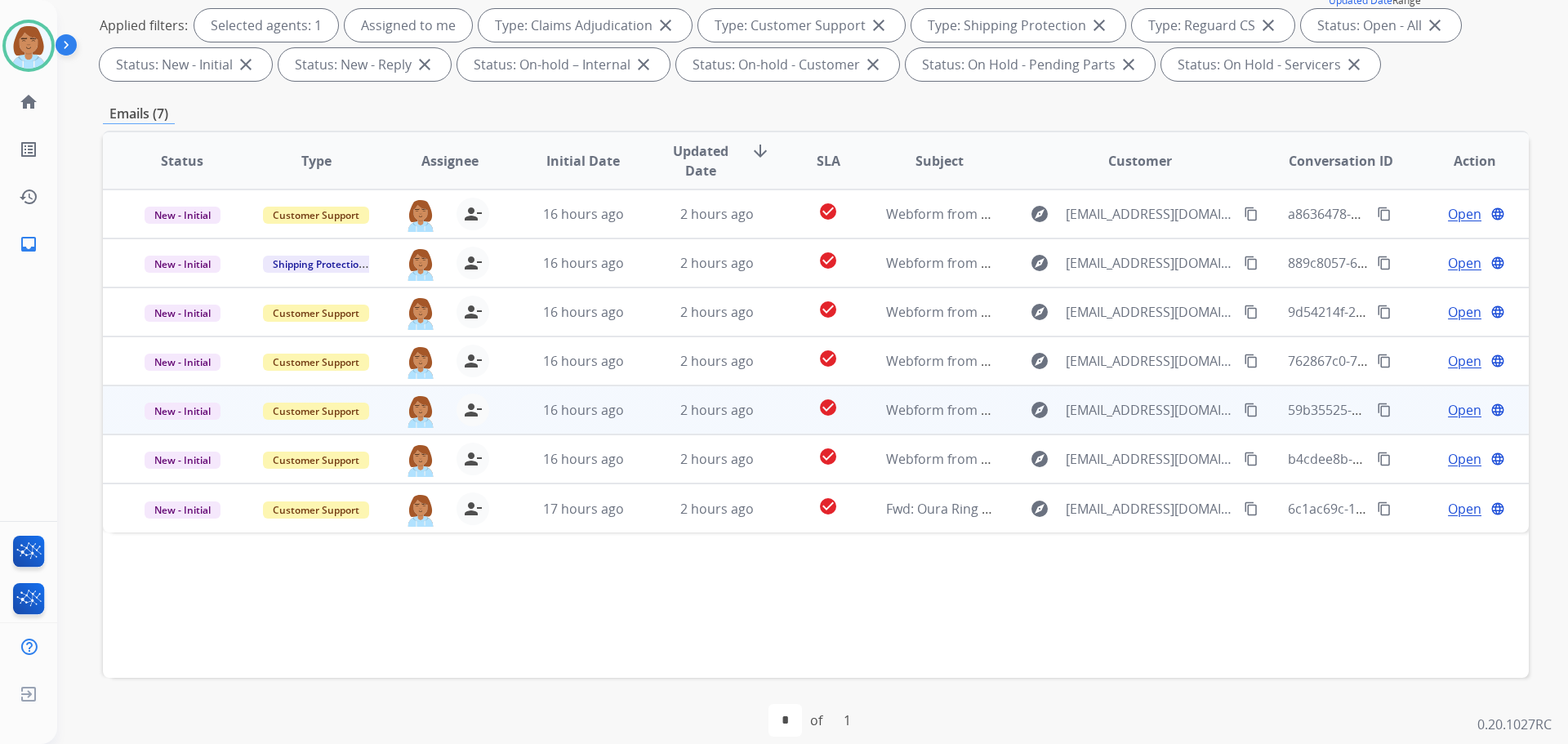
scroll to position [263, 0]
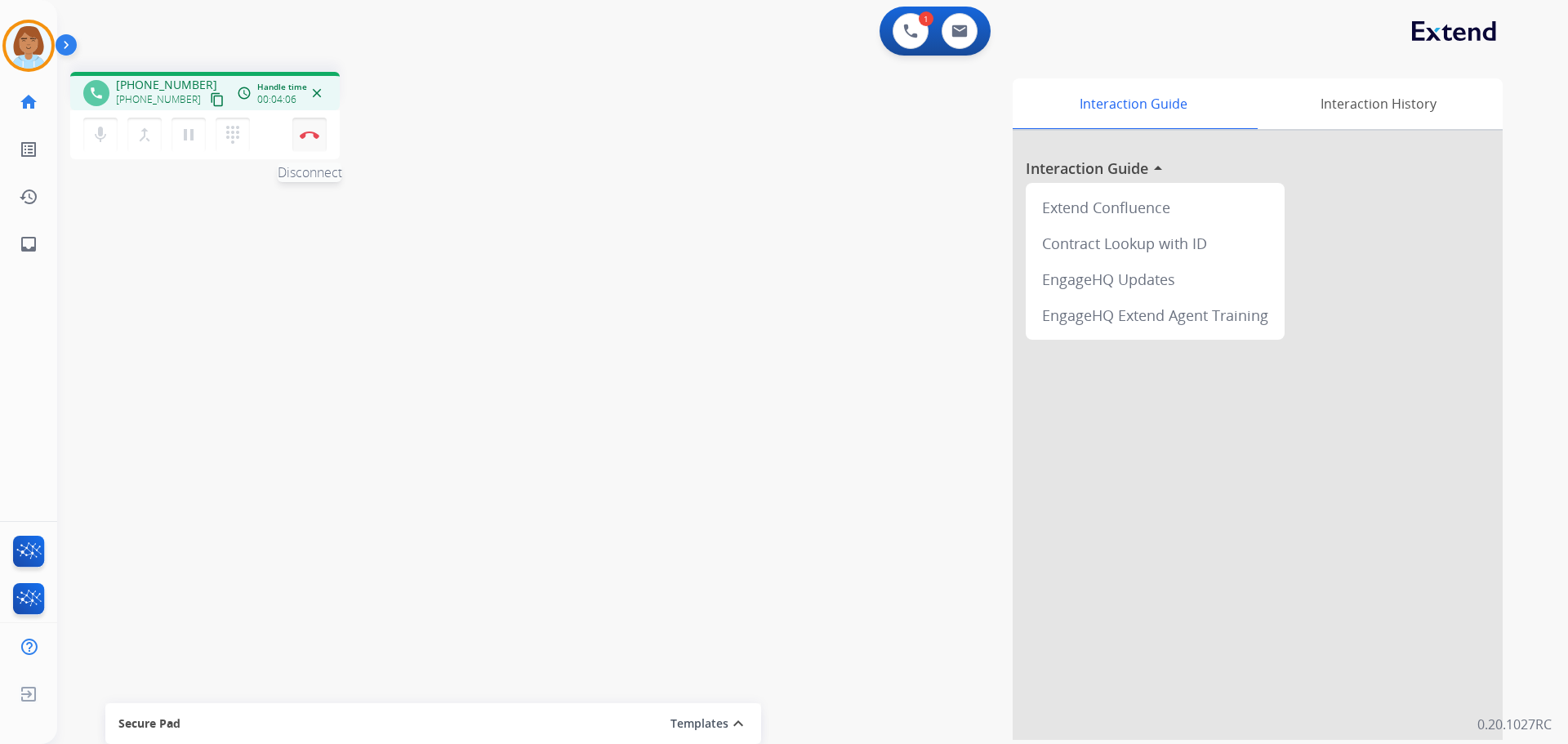
click at [323, 145] on button "Disconnect" at bounding box center [309, 135] width 34 height 34
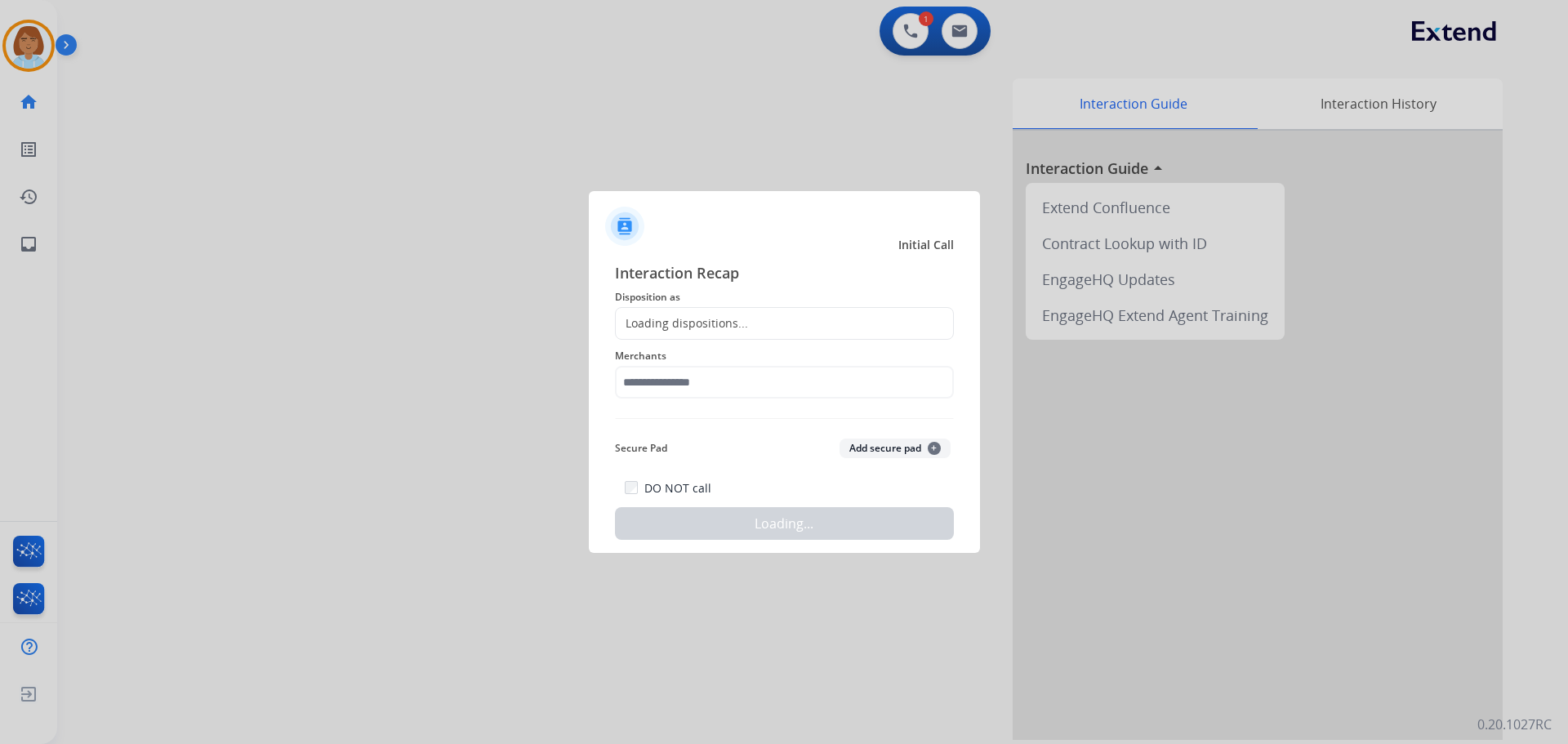
click at [710, 347] on span "Merchants" at bounding box center [784, 355] width 338 height 20
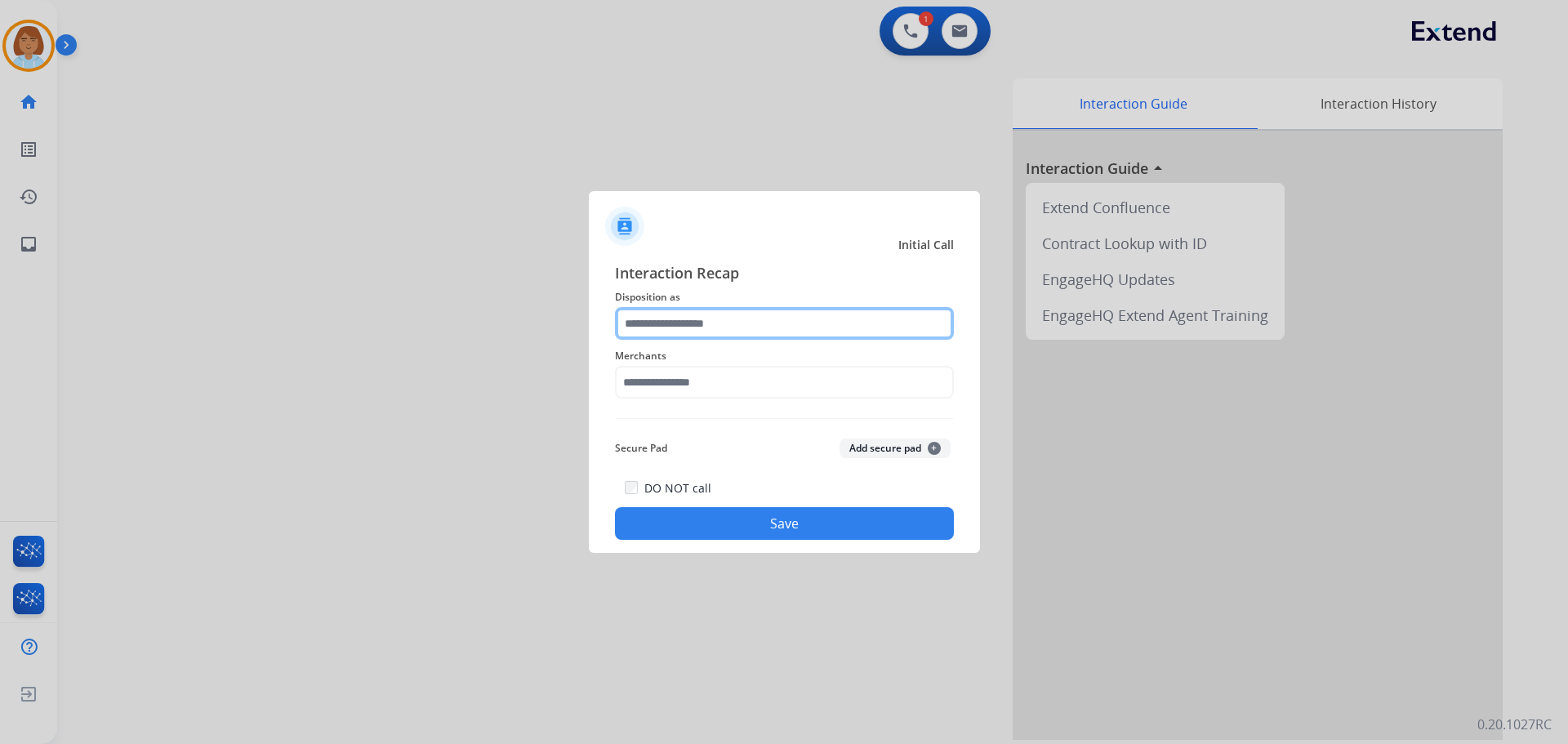
click at [721, 335] on input "text" at bounding box center [784, 323] width 338 height 32
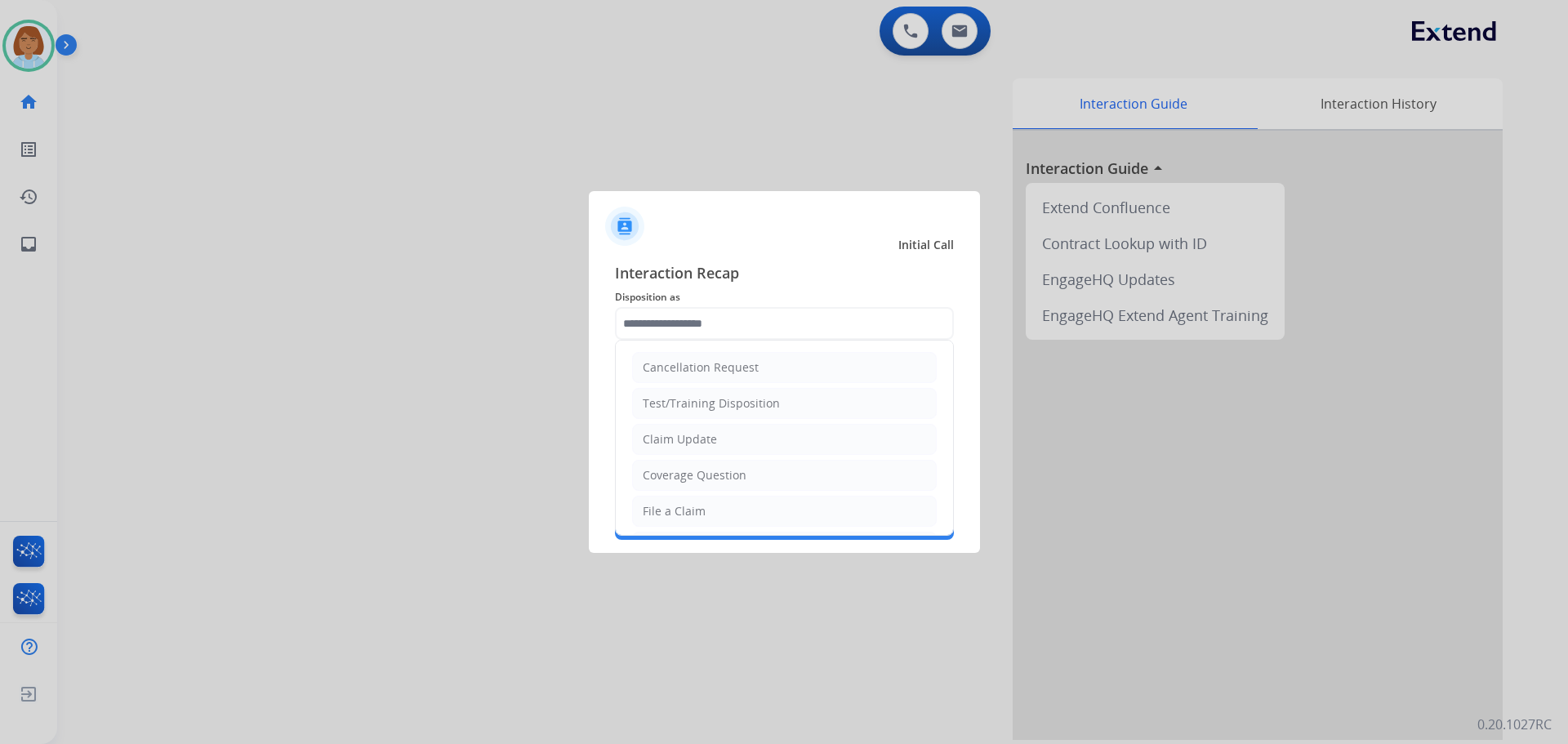
drag, startPoint x: 721, startPoint y: 516, endPoint x: 716, endPoint y: 502, distance: 14.9
click at [719, 516] on li "File a Claim" at bounding box center [784, 511] width 304 height 31
type input "**********"
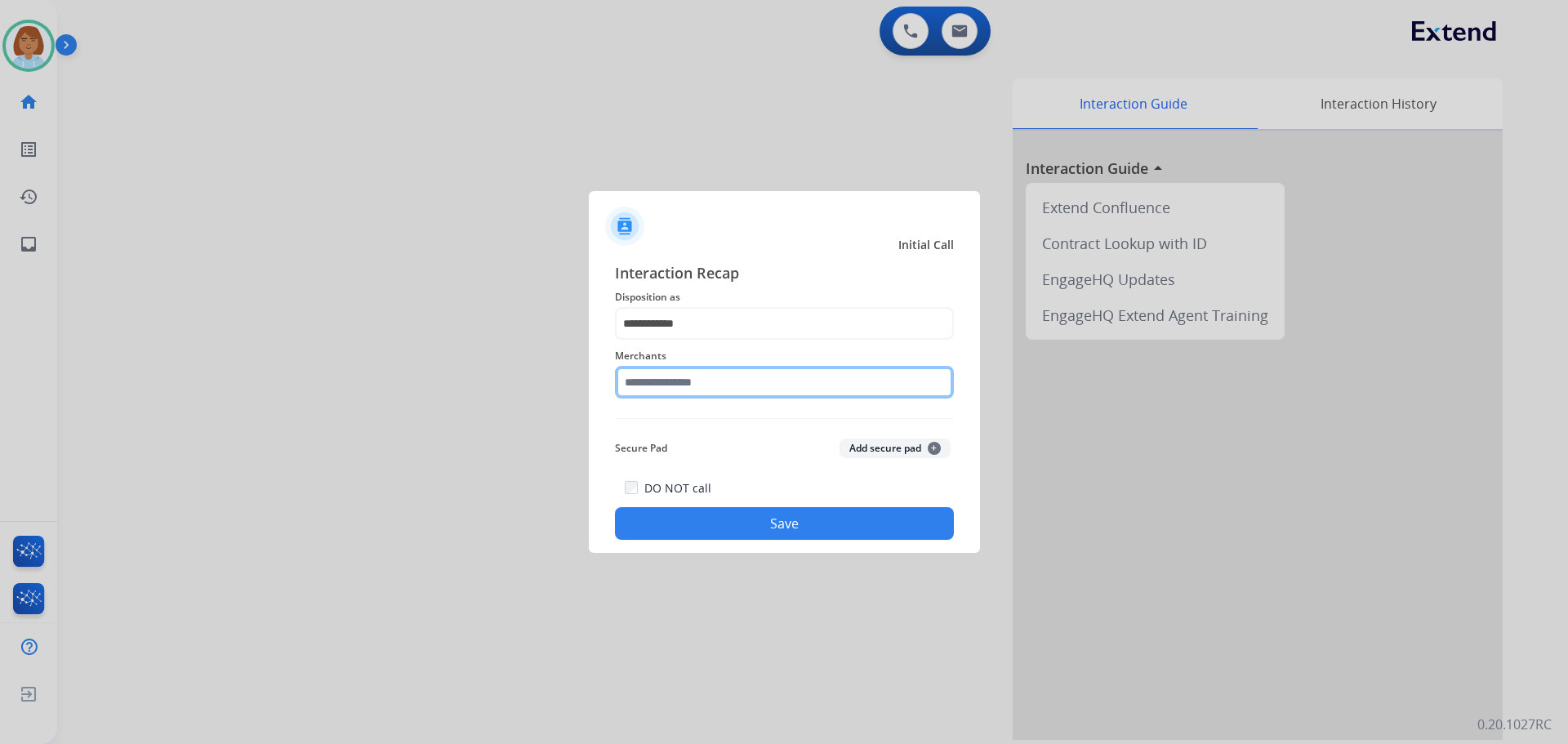
click at [736, 385] on input "text" at bounding box center [784, 382] width 338 height 32
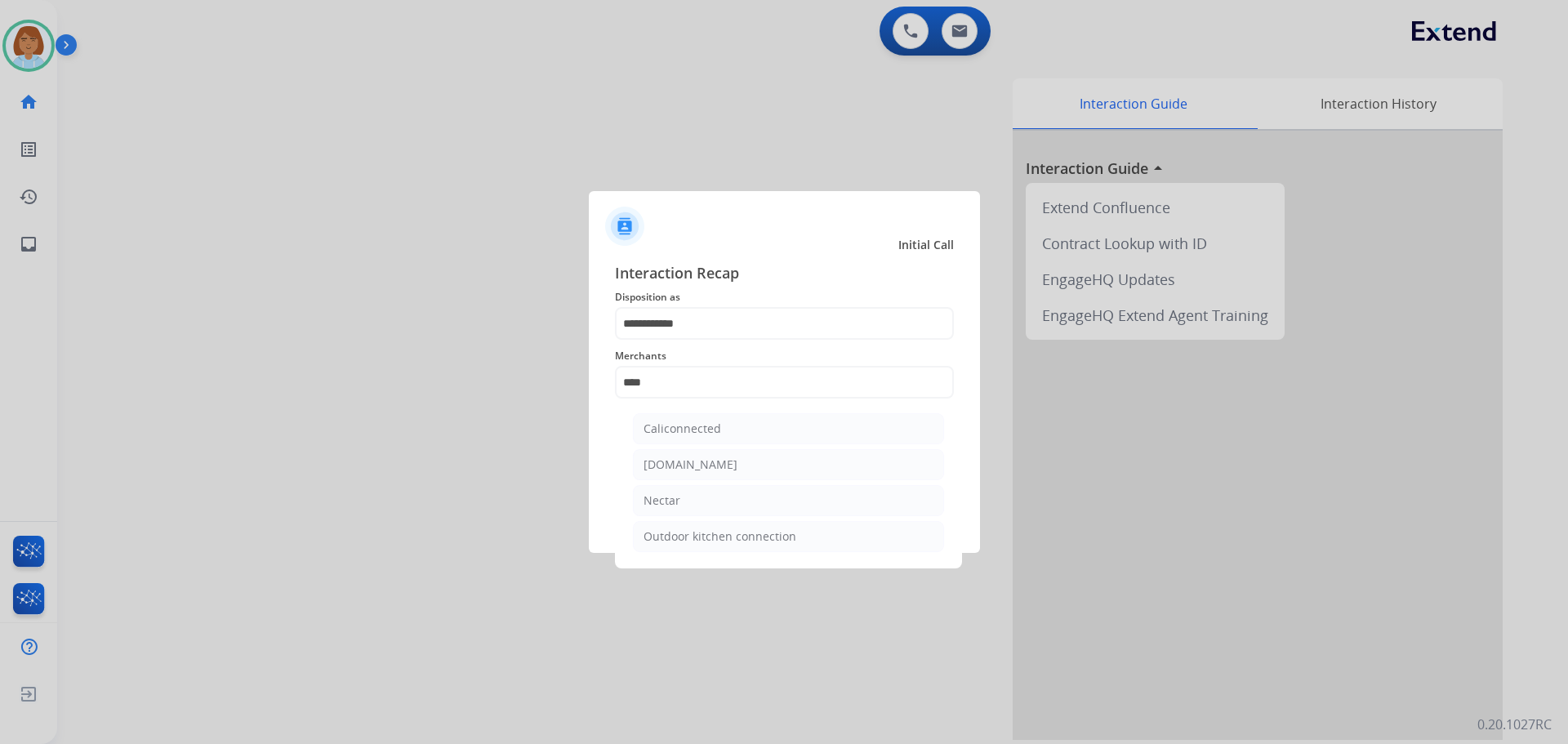
drag, startPoint x: 683, startPoint y: 533, endPoint x: 687, endPoint y: 519, distance: 14.6
click at [683, 531] on div "Outdoor kitchen connection" at bounding box center [720, 535] width 153 height 16
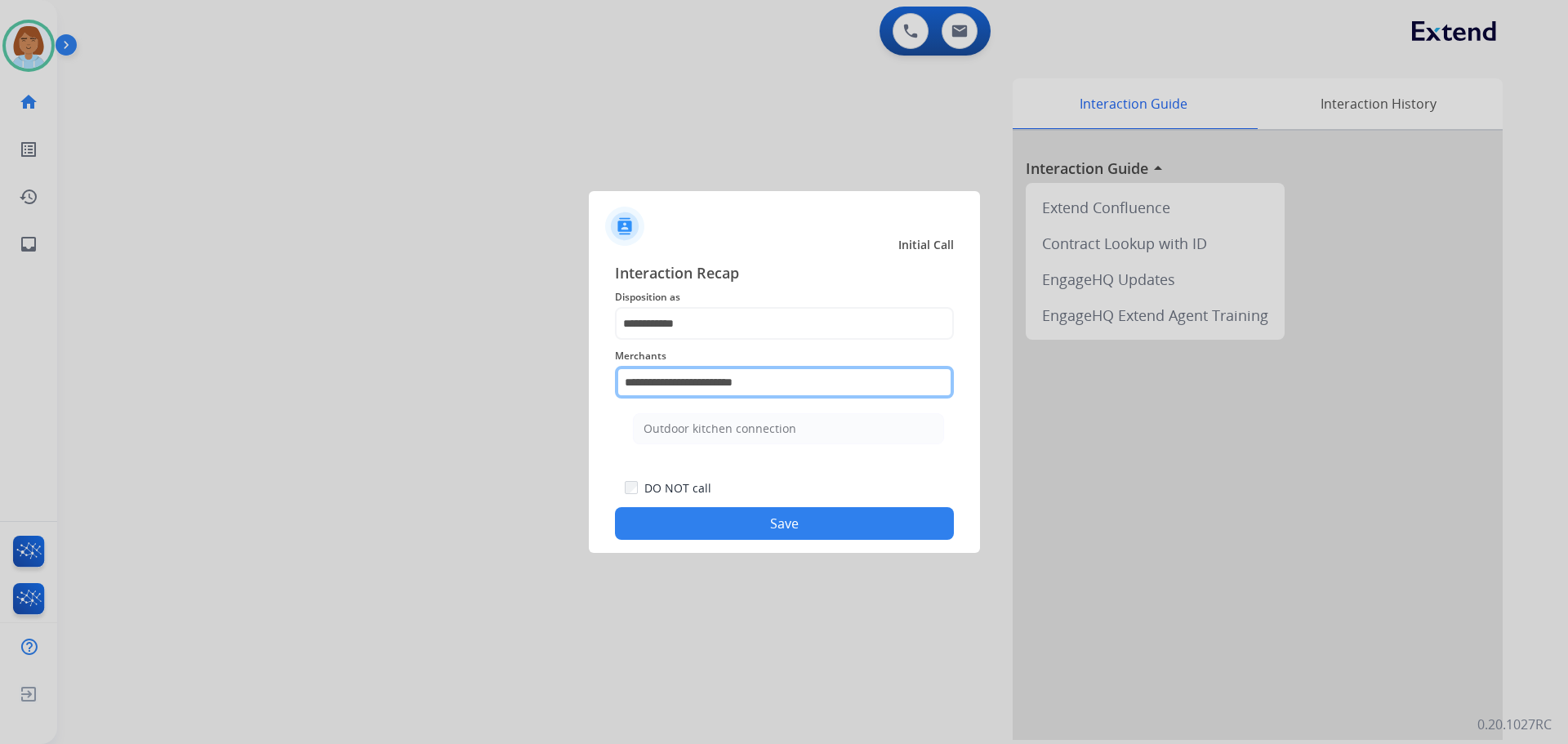
drag, startPoint x: 795, startPoint y: 381, endPoint x: 468, endPoint y: 379, distance: 327.0
click at [0, 384] on app-contact-recap-modal "**********" at bounding box center [0, 372] width 0 height 744
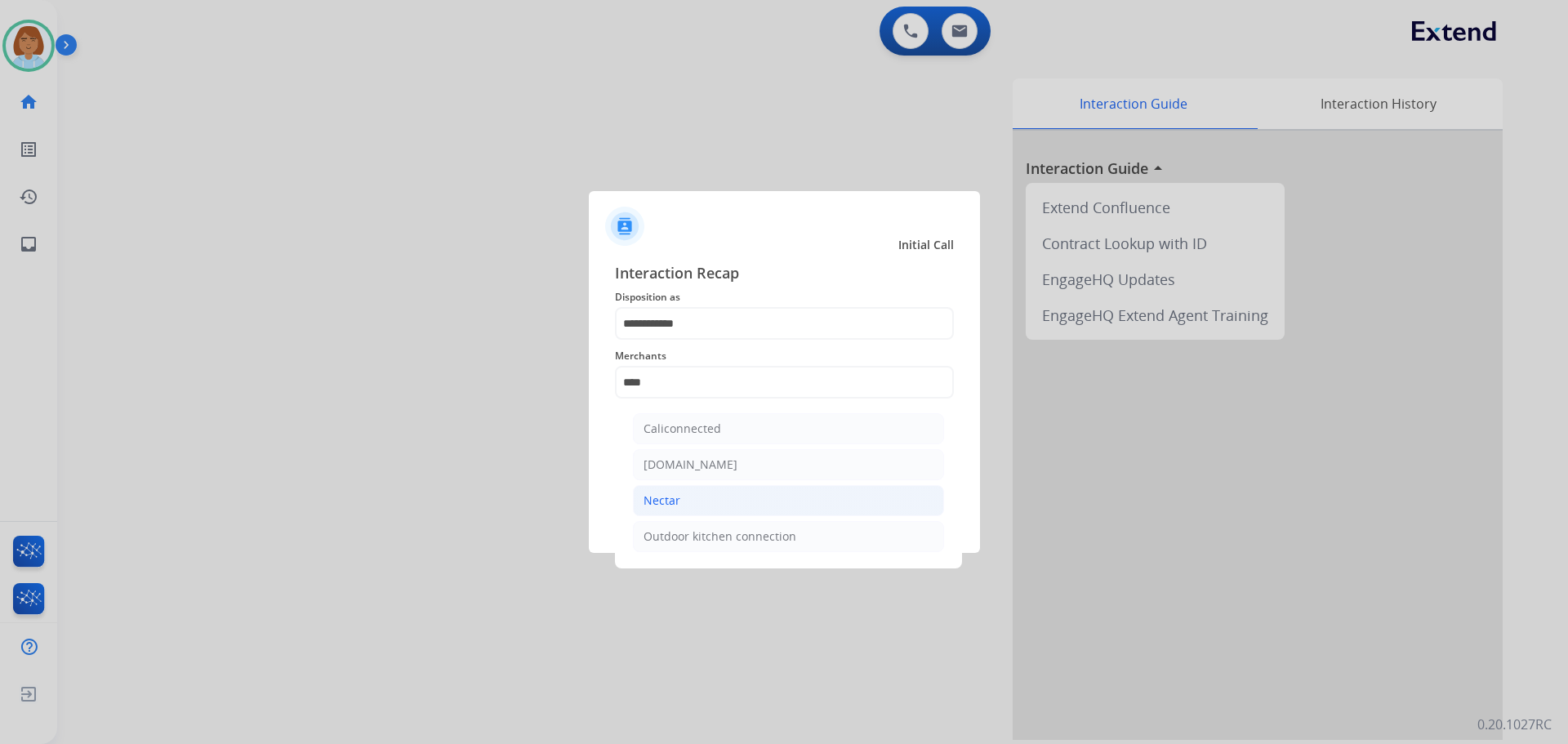
click at [714, 505] on li "Nectar" at bounding box center [789, 500] width 311 height 31
type input "******"
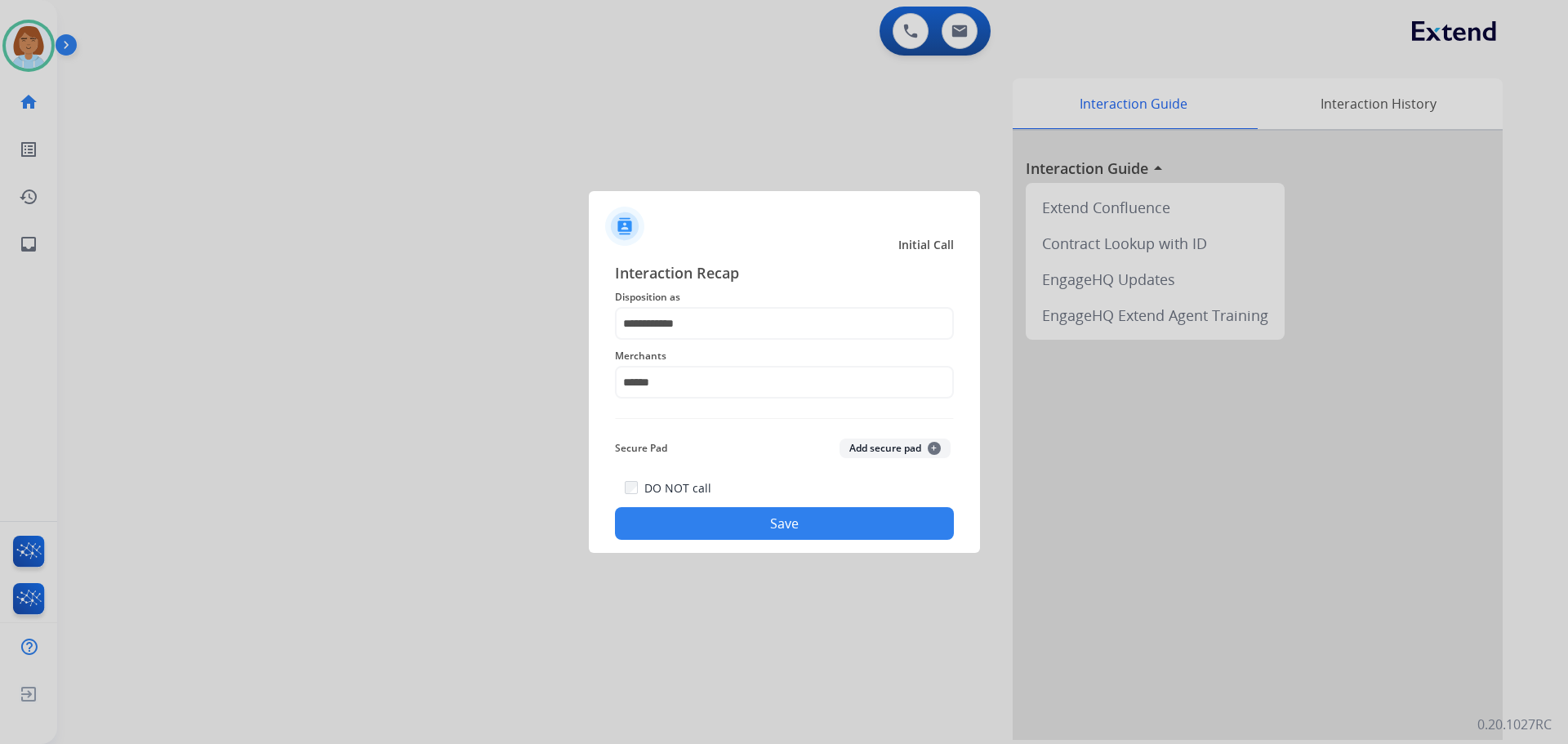
click at [793, 519] on button "Save" at bounding box center [784, 523] width 338 height 32
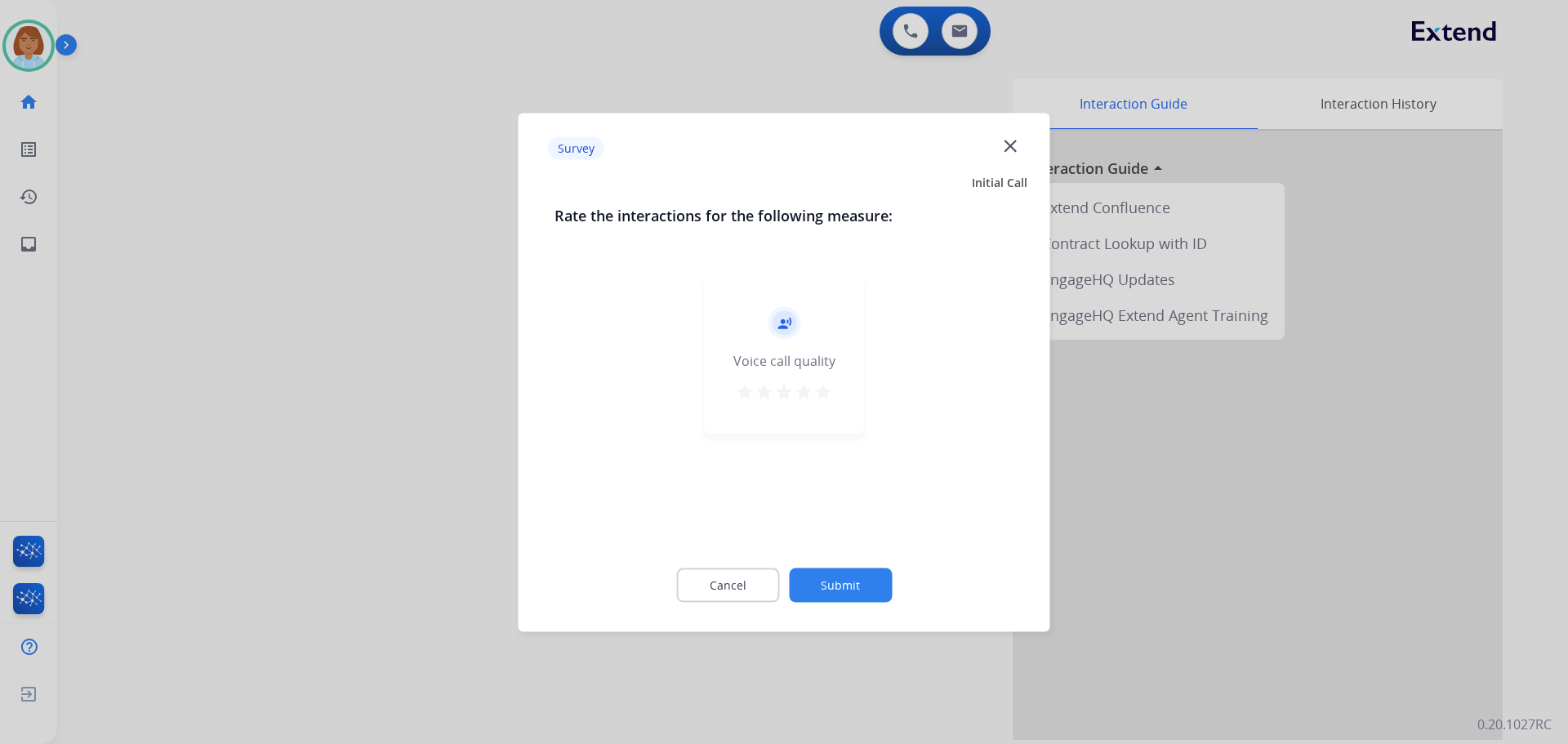
click at [851, 587] on button "Submit" at bounding box center [840, 585] width 103 height 34
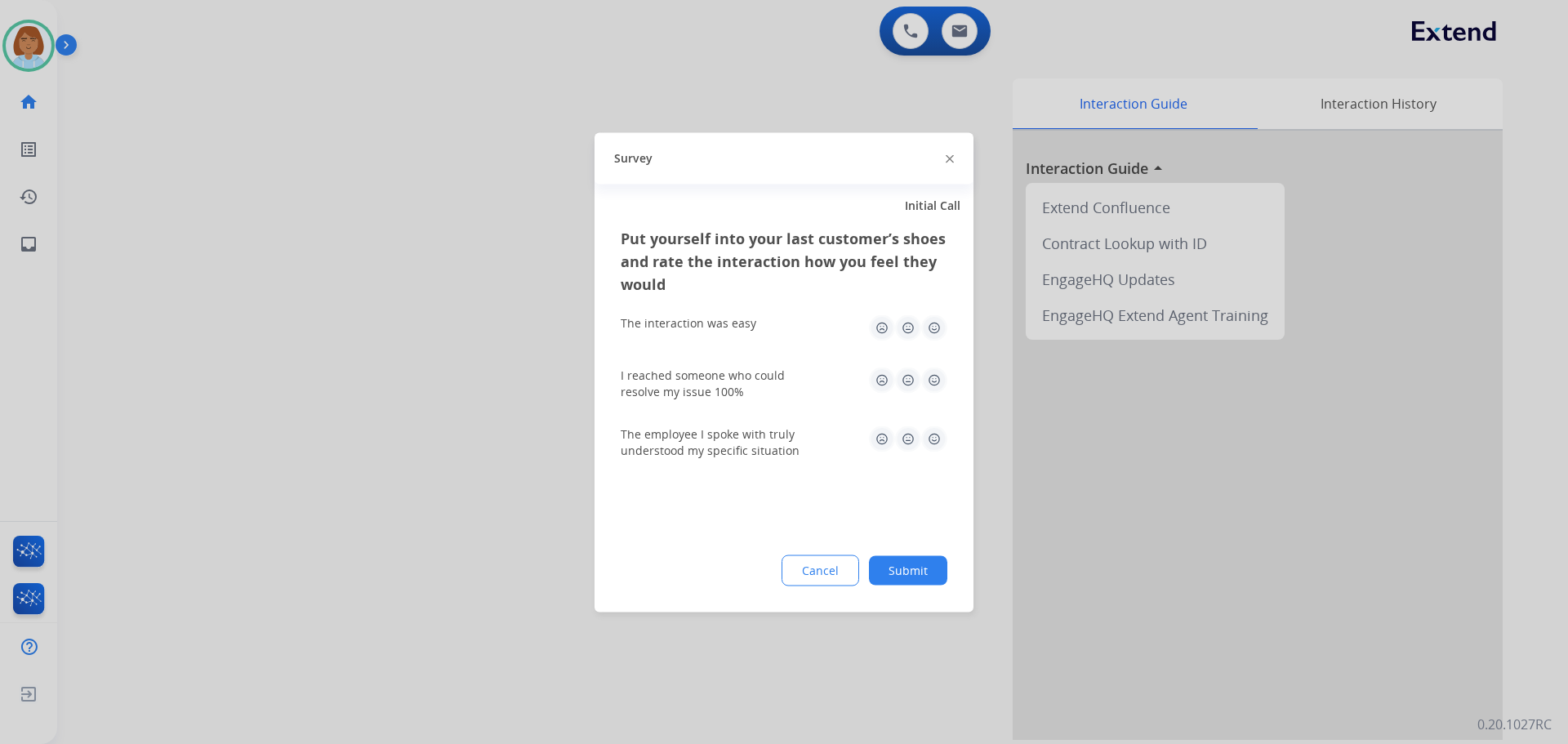
click at [903, 568] on button "Submit" at bounding box center [907, 570] width 79 height 29
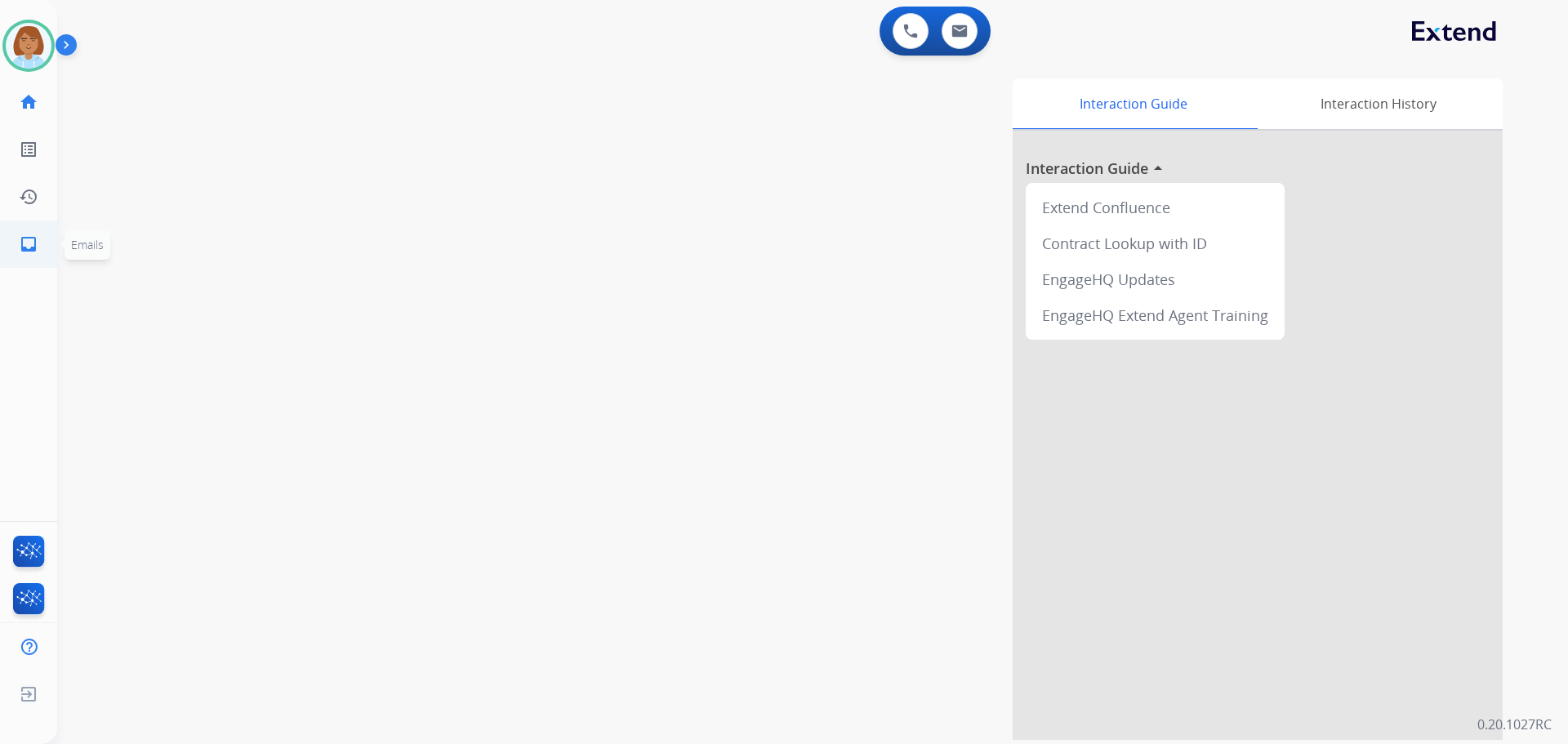
click at [27, 245] on mat-icon "inbox" at bounding box center [28, 244] width 20 height 20
select select "**********"
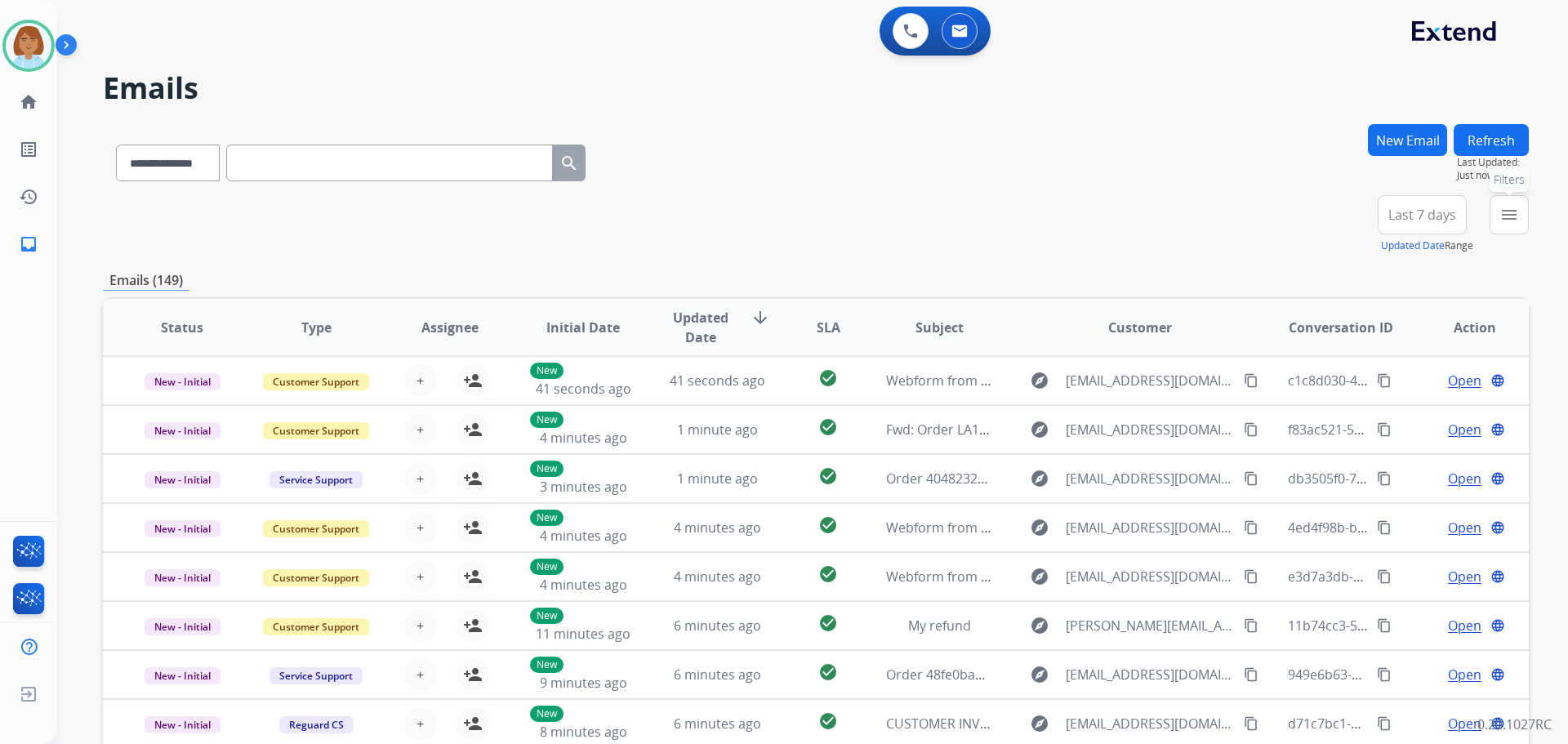
drag, startPoint x: 1529, startPoint y: 216, endPoint x: 1516, endPoint y: 222, distance: 14.3
click at [1524, 220] on div "**********" at bounding box center [812, 372] width 1511 height 744
click at [1516, 222] on mat-icon "menu" at bounding box center [1508, 214] width 20 height 20
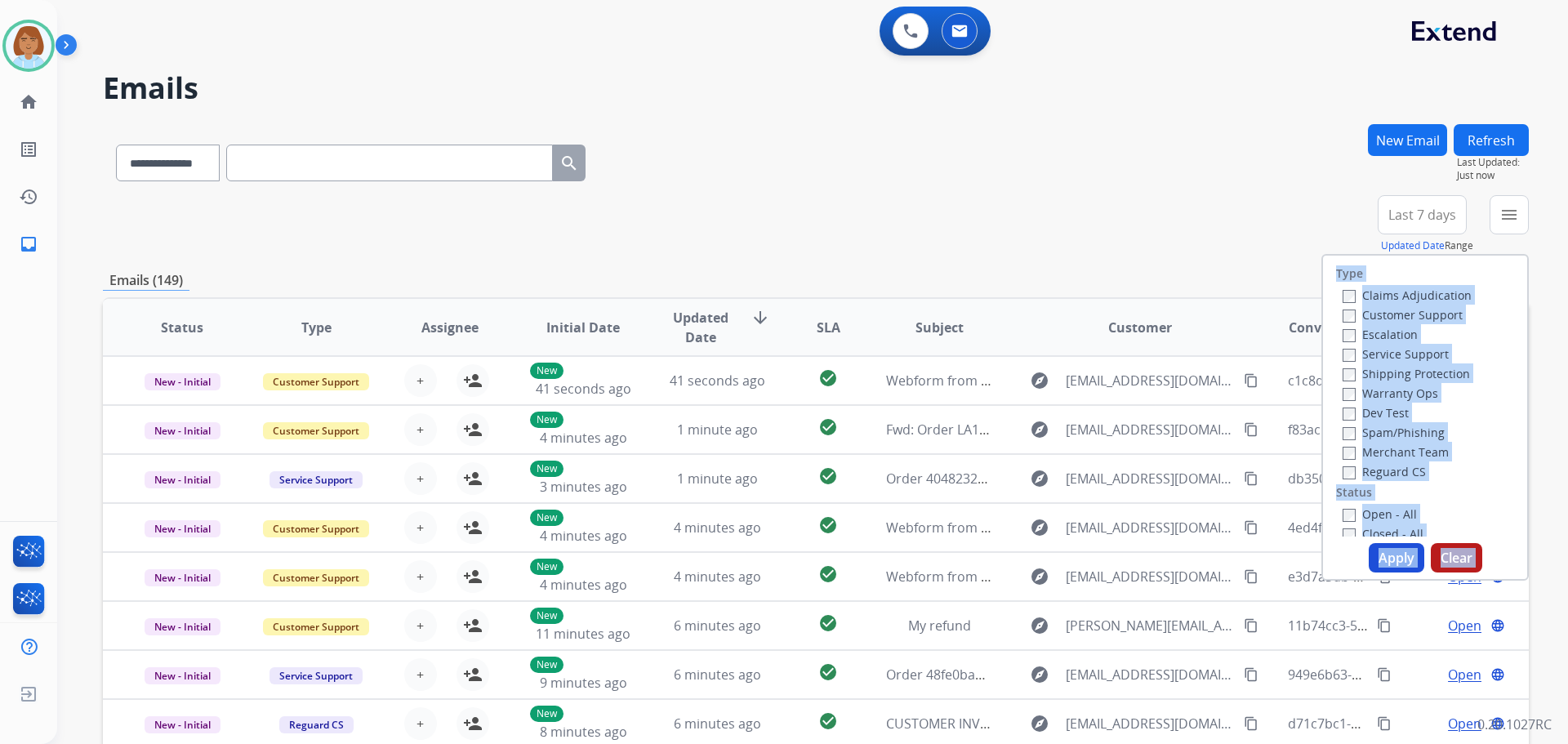
click at [1345, 290] on label "Claims Adjudication" at bounding box center [1407, 295] width 129 height 15
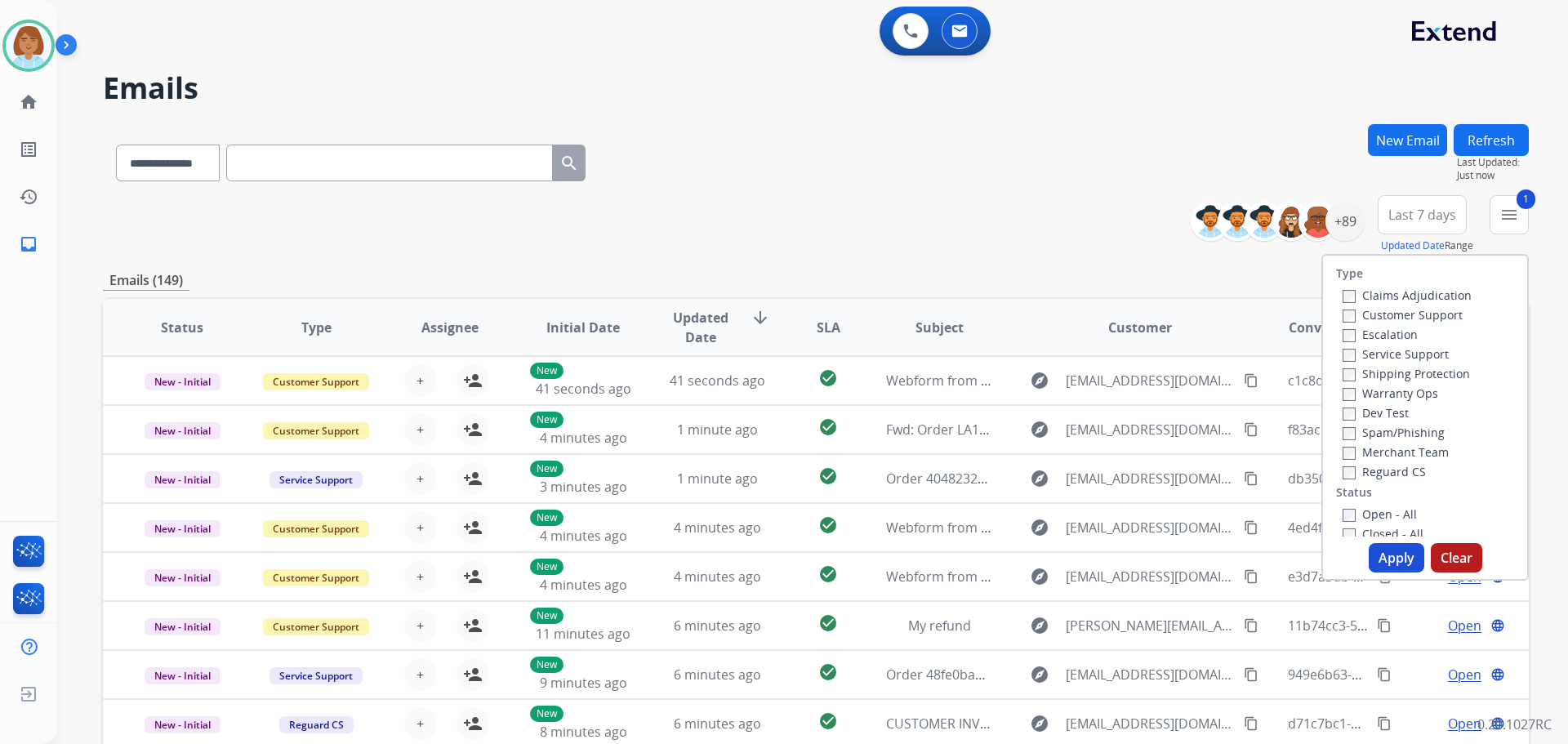
click at [1342, 324] on div "Escalation" at bounding box center [1407, 334] width 129 height 20
click at [1393, 558] on button "Apply" at bounding box center [1396, 557] width 56 height 29
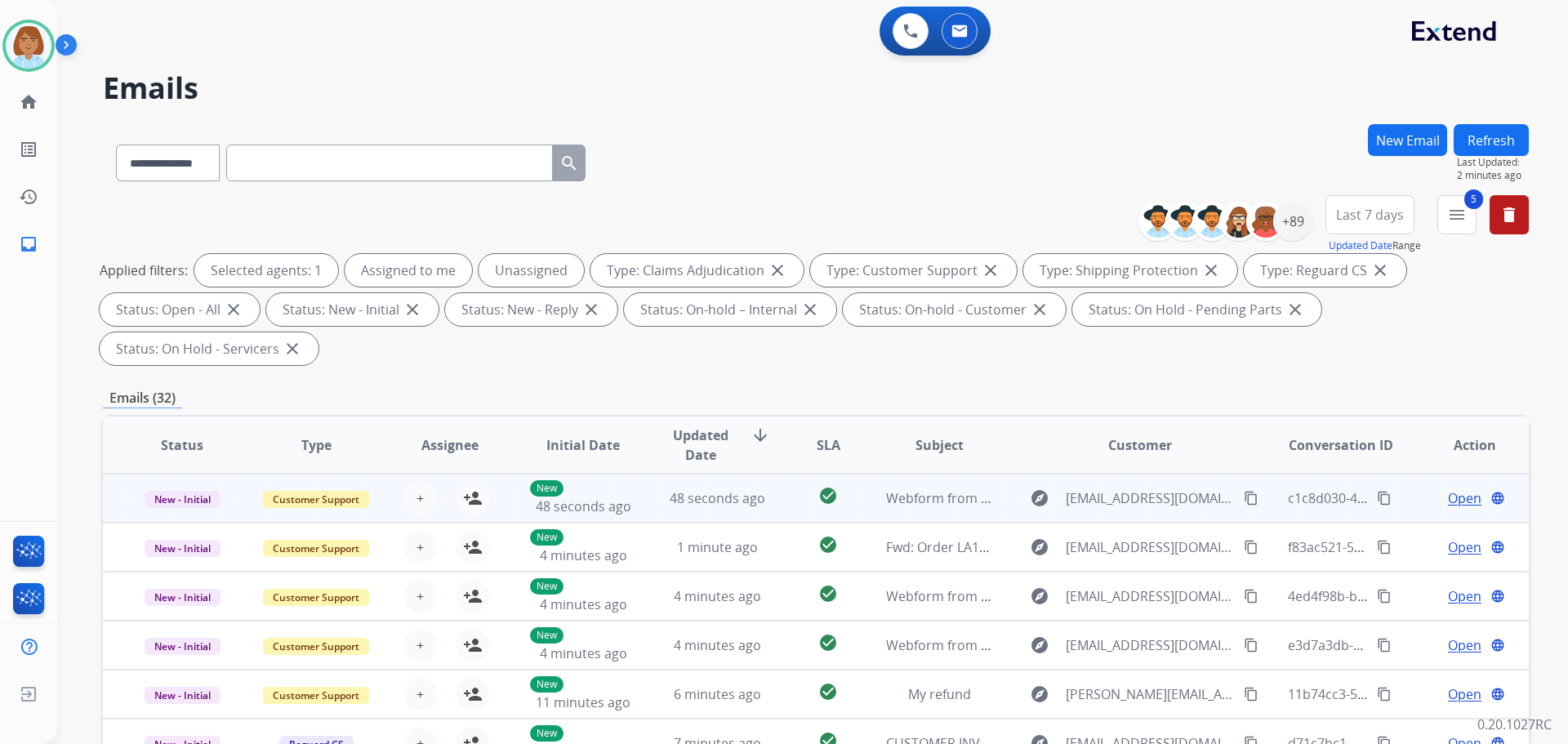
scroll to position [2, 0]
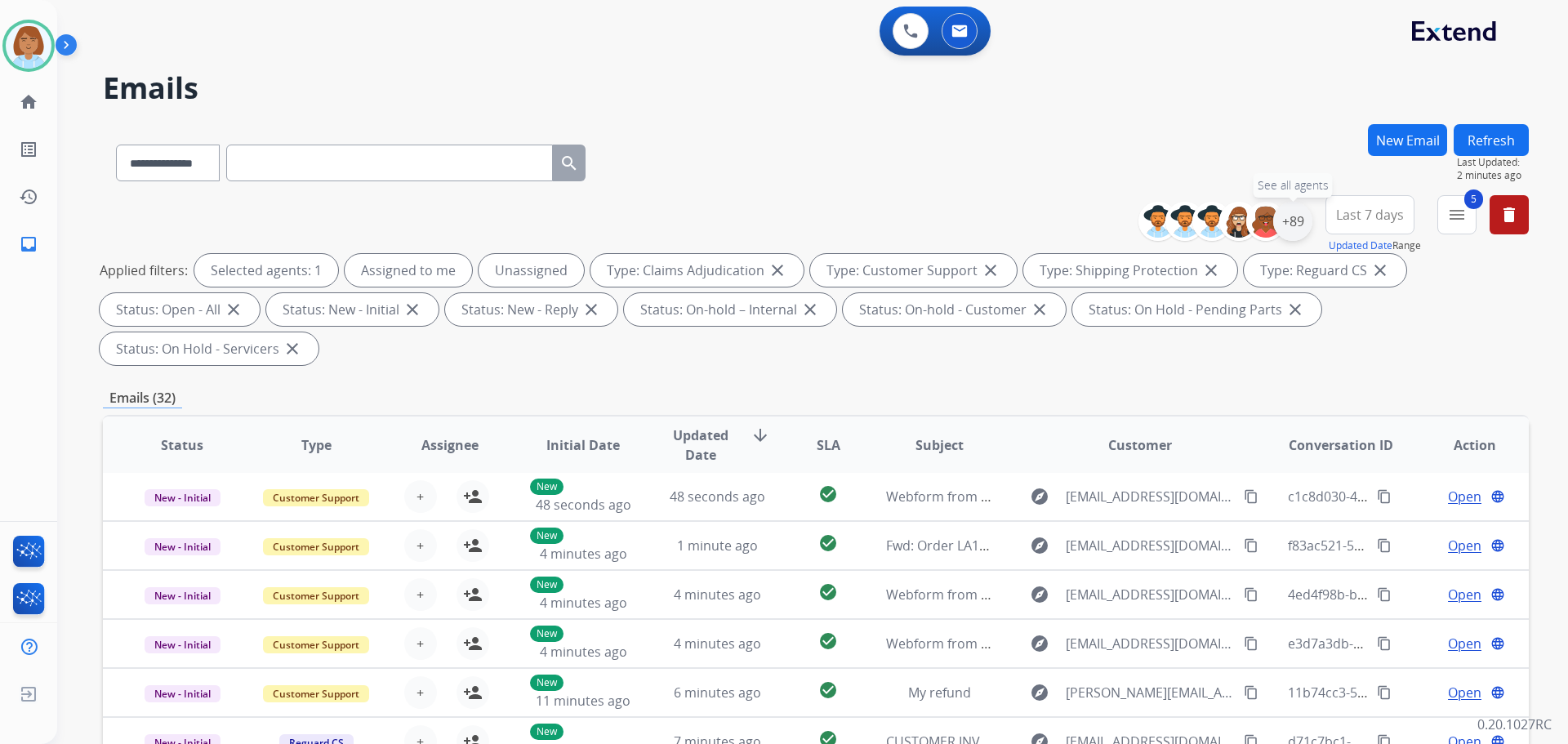
click at [1285, 232] on div "+89" at bounding box center [1292, 221] width 39 height 39
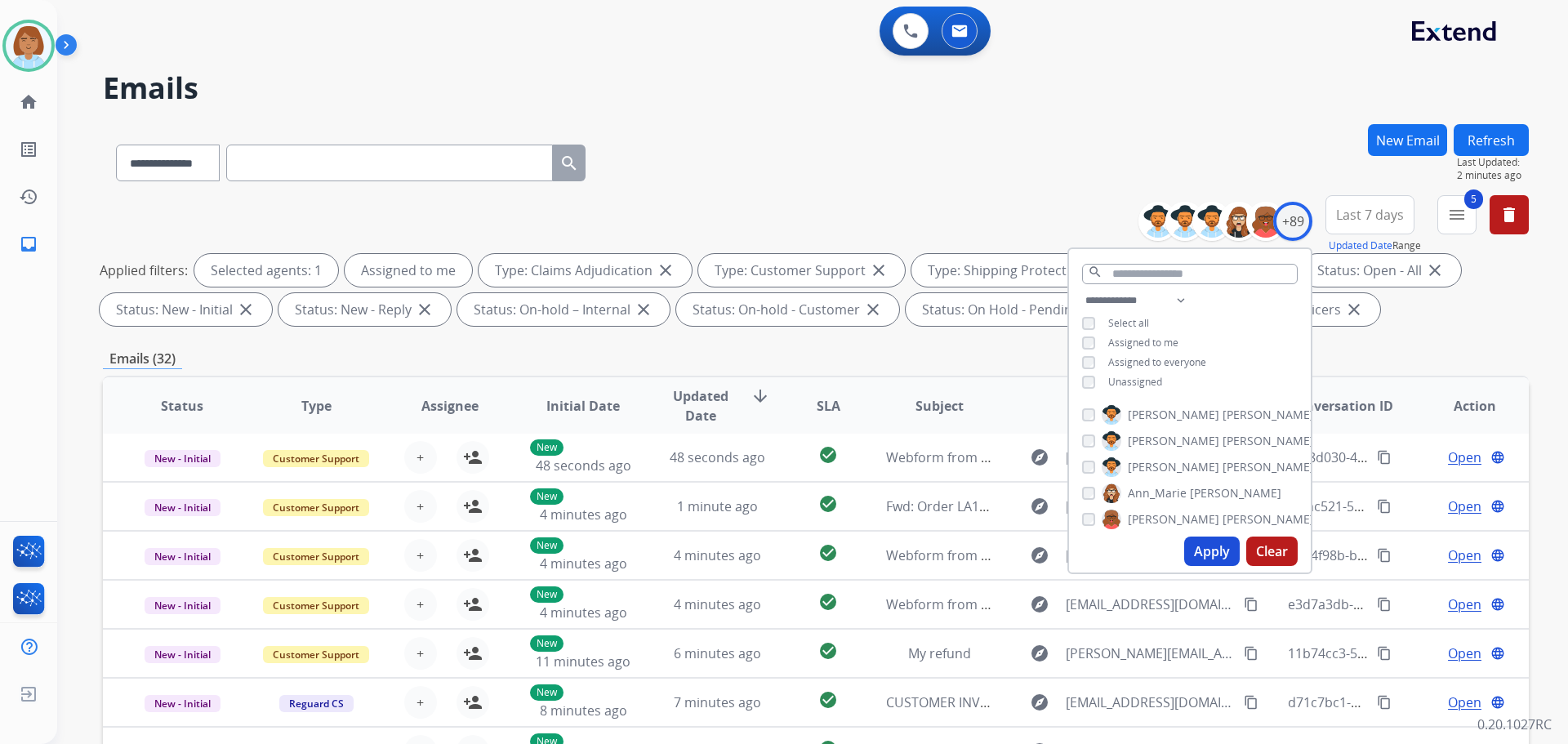
drag, startPoint x: 1210, startPoint y: 546, endPoint x: 1225, endPoint y: 526, distance: 25.0
click at [1212, 547] on button "Apply" at bounding box center [1212, 551] width 56 height 29
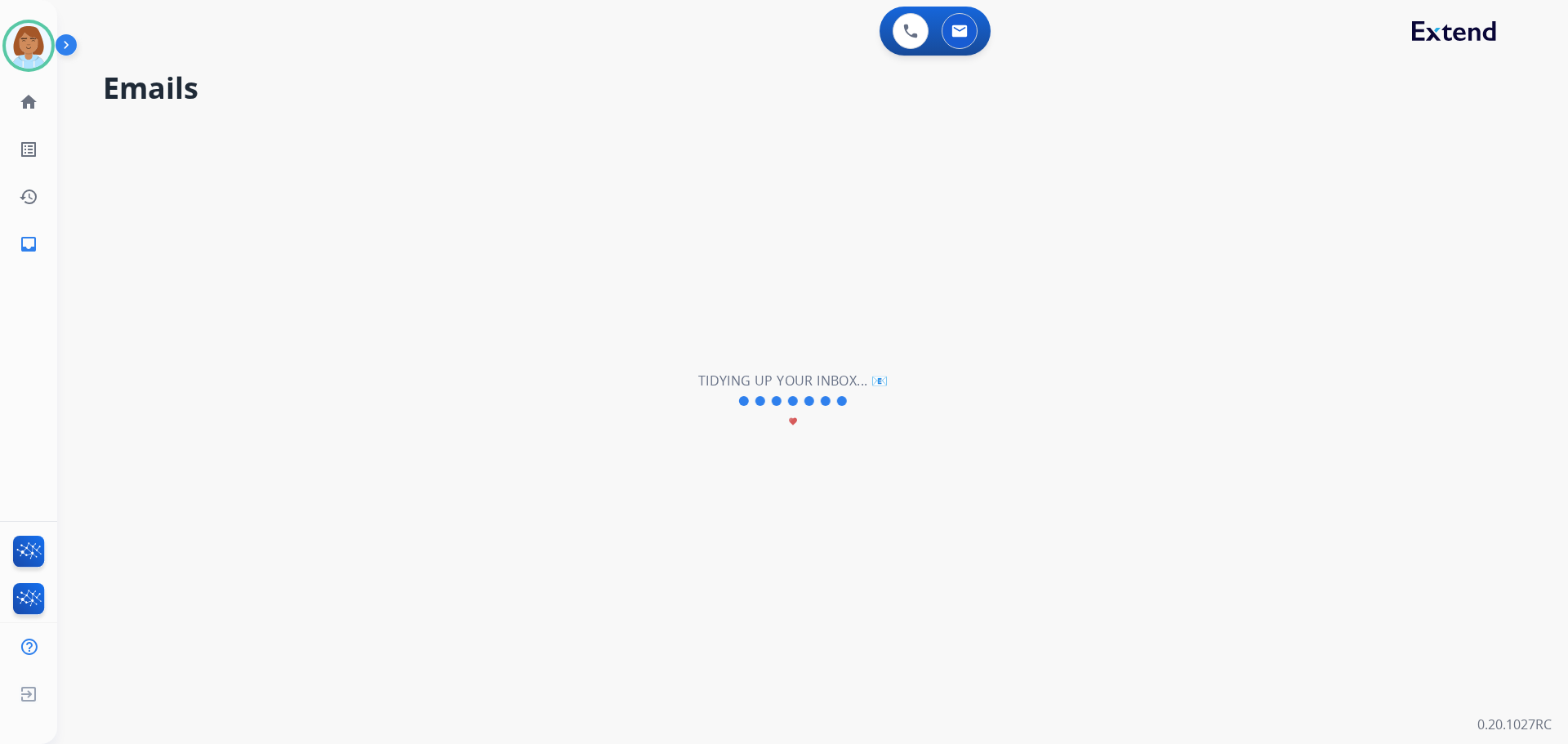
scroll to position [0, 0]
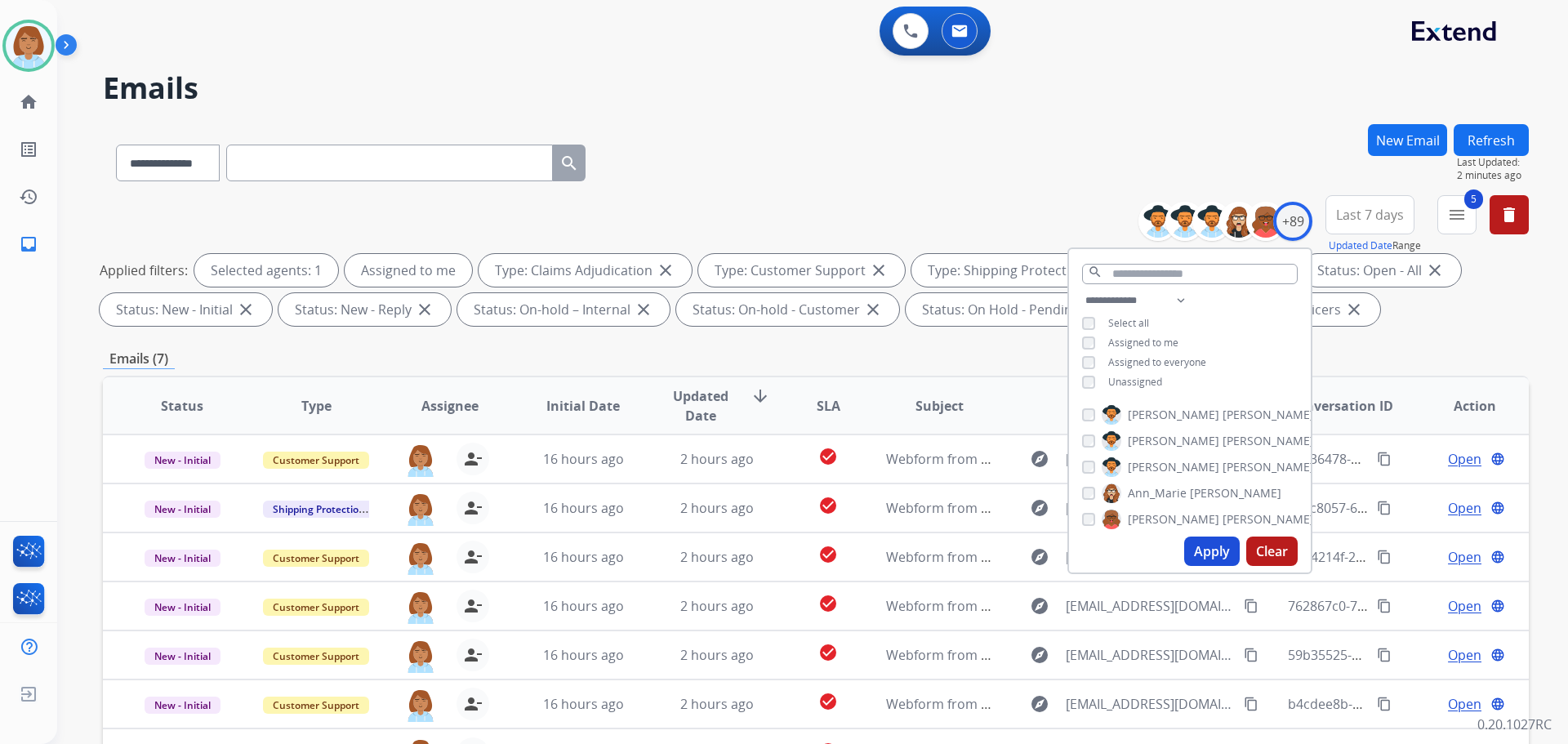
click at [1199, 538] on button "Apply" at bounding box center [1212, 551] width 56 height 29
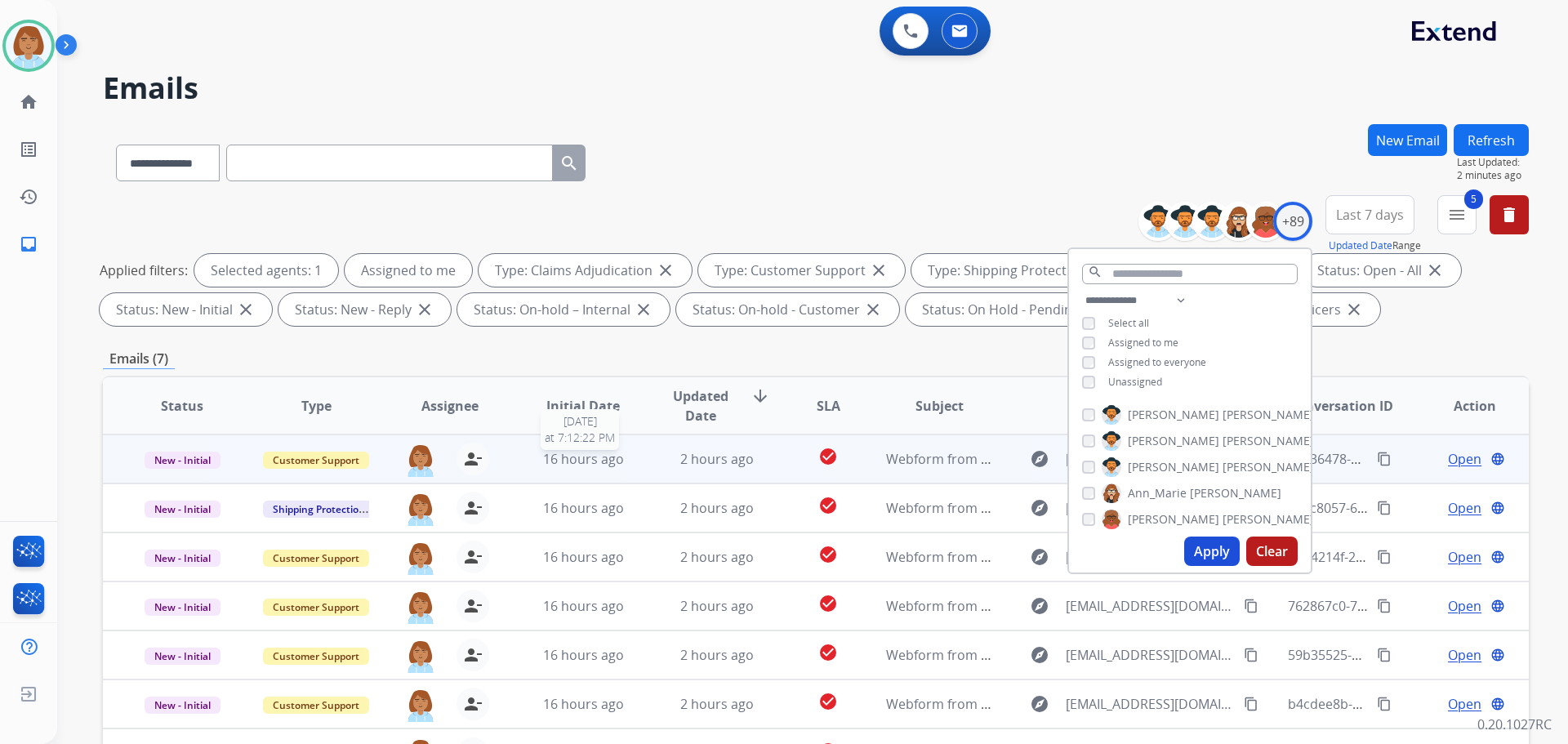
click at [628, 457] on div "16 hours ago" at bounding box center [583, 459] width 107 height 20
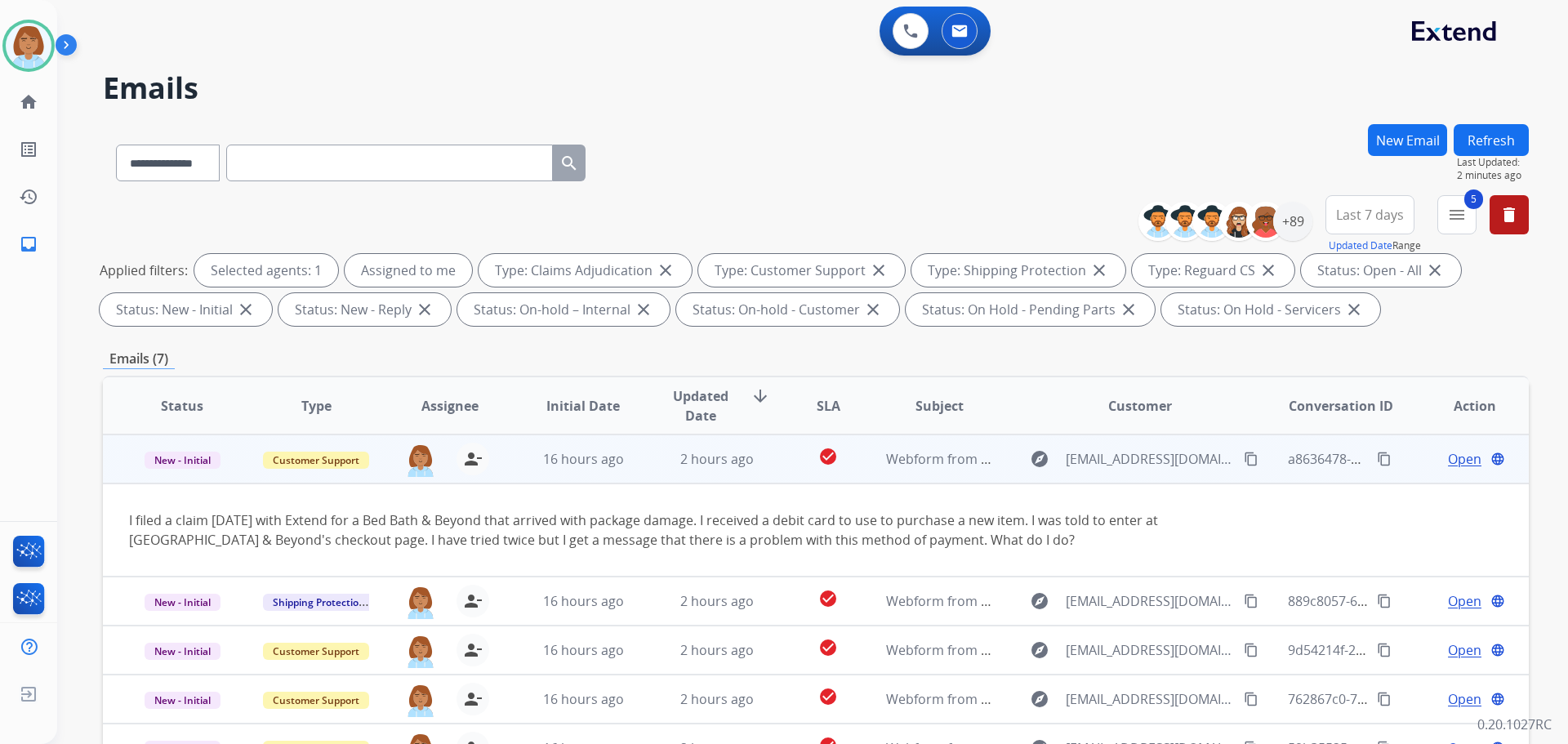
click at [1244, 454] on mat-icon "content_copy" at bounding box center [1251, 459] width 15 height 15
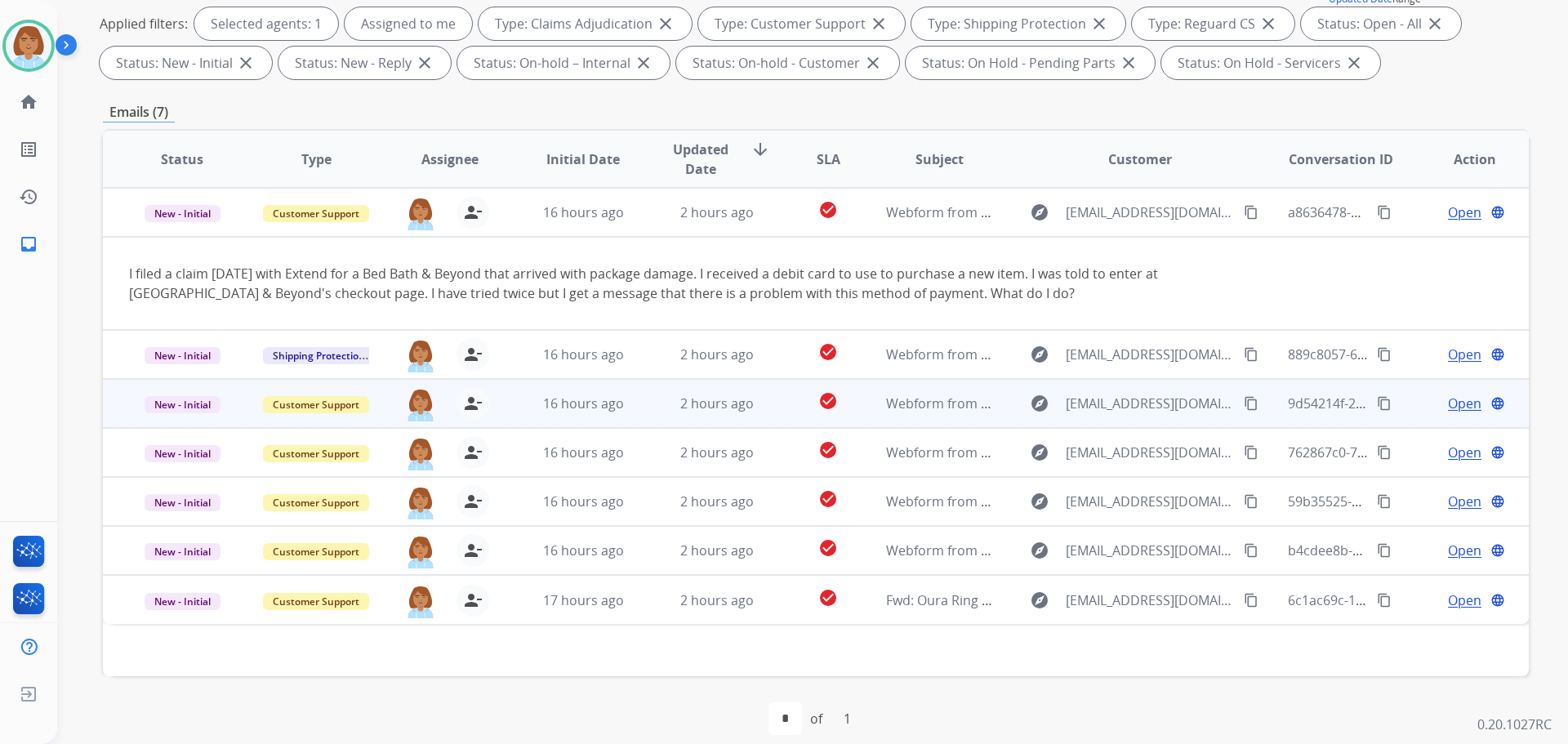
scroll to position [263, 0]
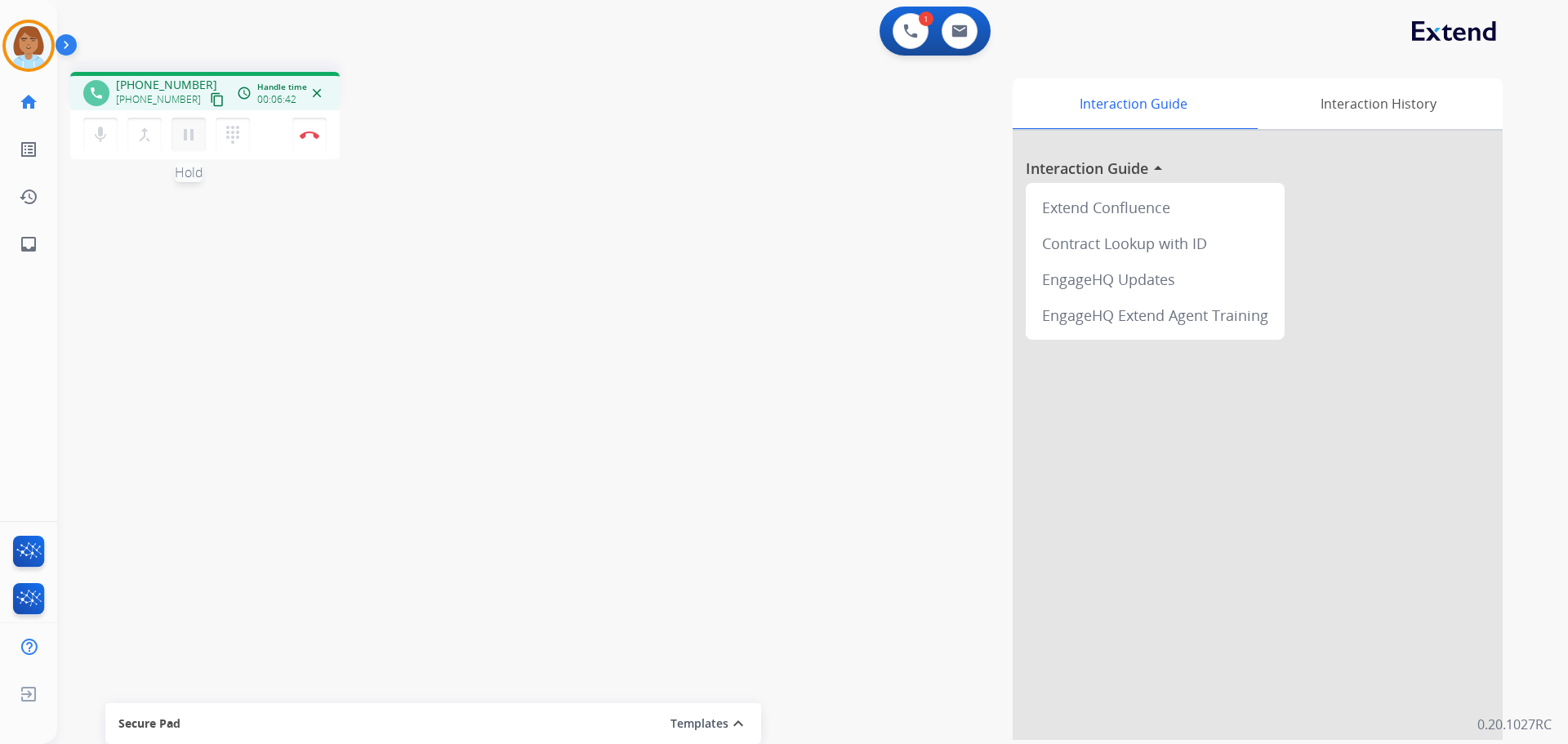
click at [184, 138] on mat-icon "pause" at bounding box center [189, 135] width 20 height 20
click at [105, 130] on mat-icon "mic" at bounding box center [100, 135] width 20 height 20
click at [106, 138] on mat-icon "mic_off" at bounding box center [100, 135] width 20 height 20
click at [190, 136] on mat-icon "play_arrow" at bounding box center [189, 135] width 20 height 20
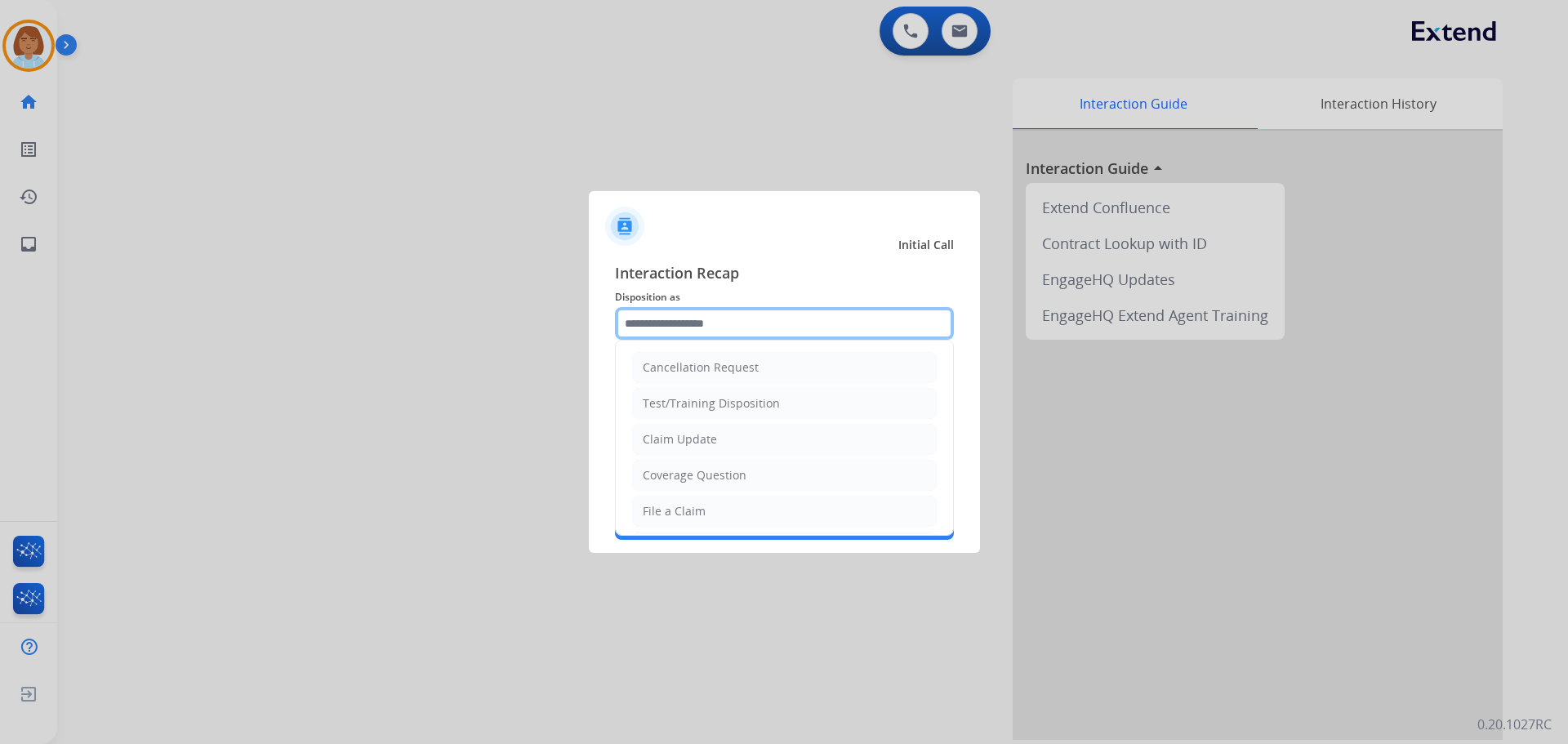
click at [725, 327] on input "text" at bounding box center [784, 323] width 338 height 32
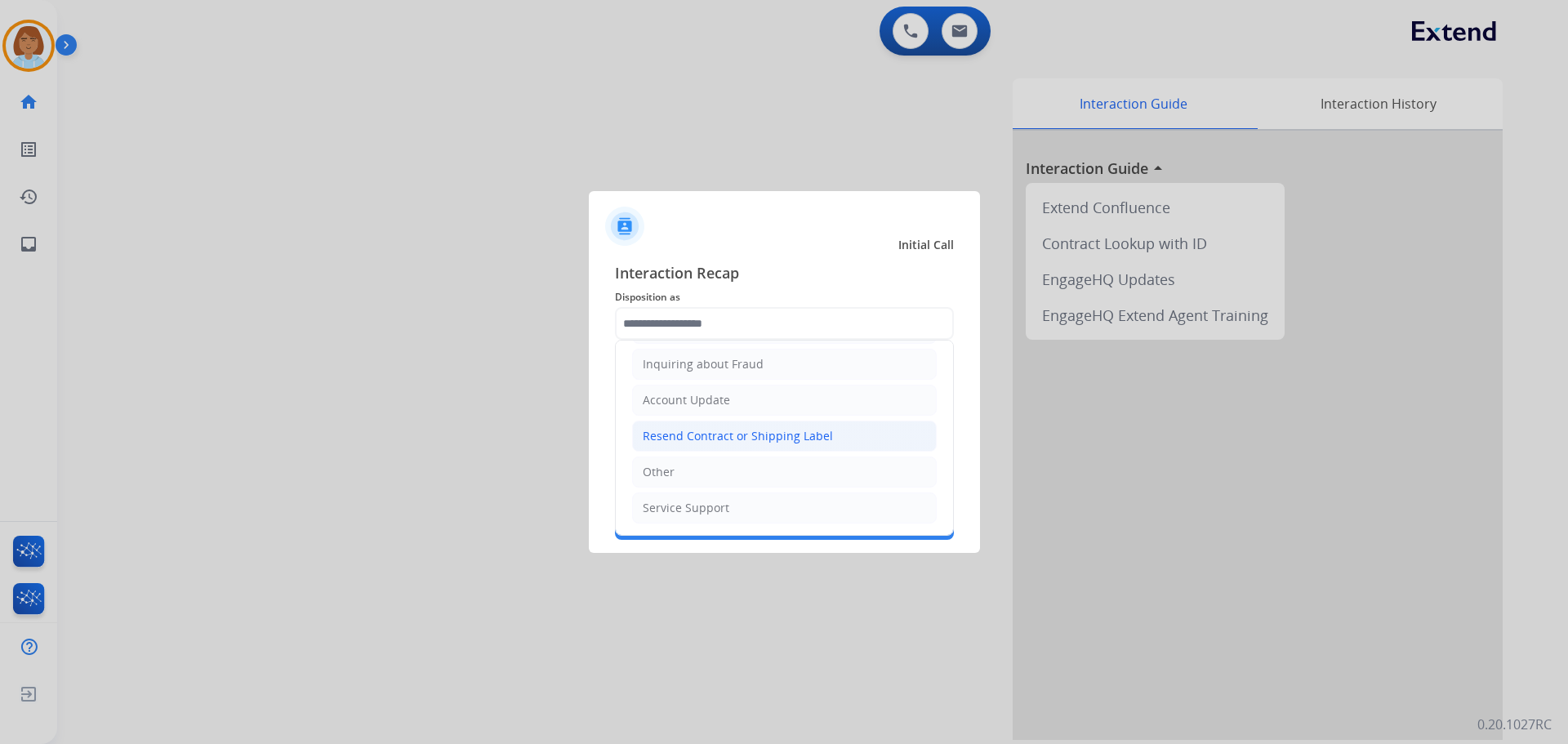
click at [741, 447] on li "Resend Contract or Shipping Label" at bounding box center [784, 436] width 304 height 31
type input "**********"
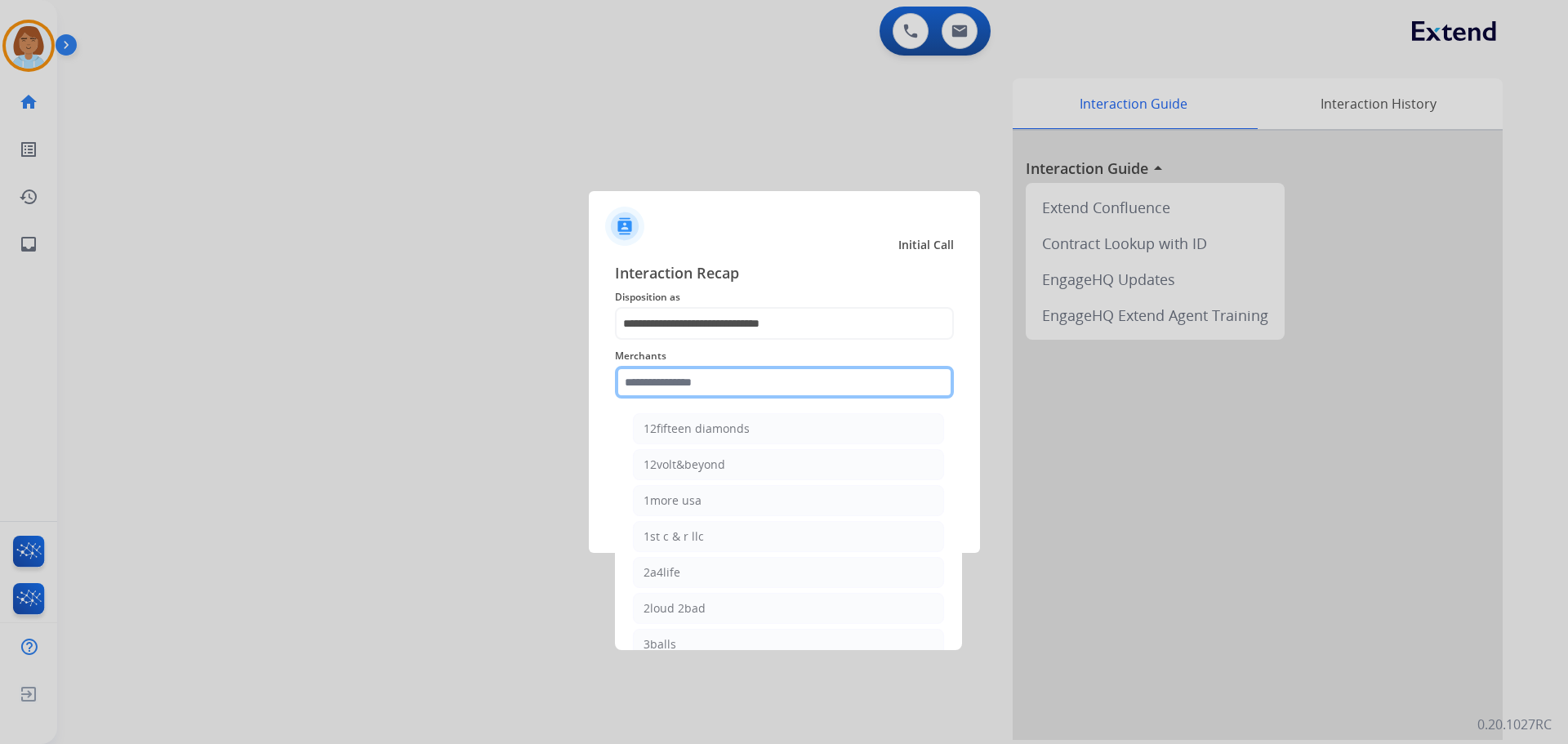
click at [737, 373] on input "text" at bounding box center [784, 382] width 338 height 32
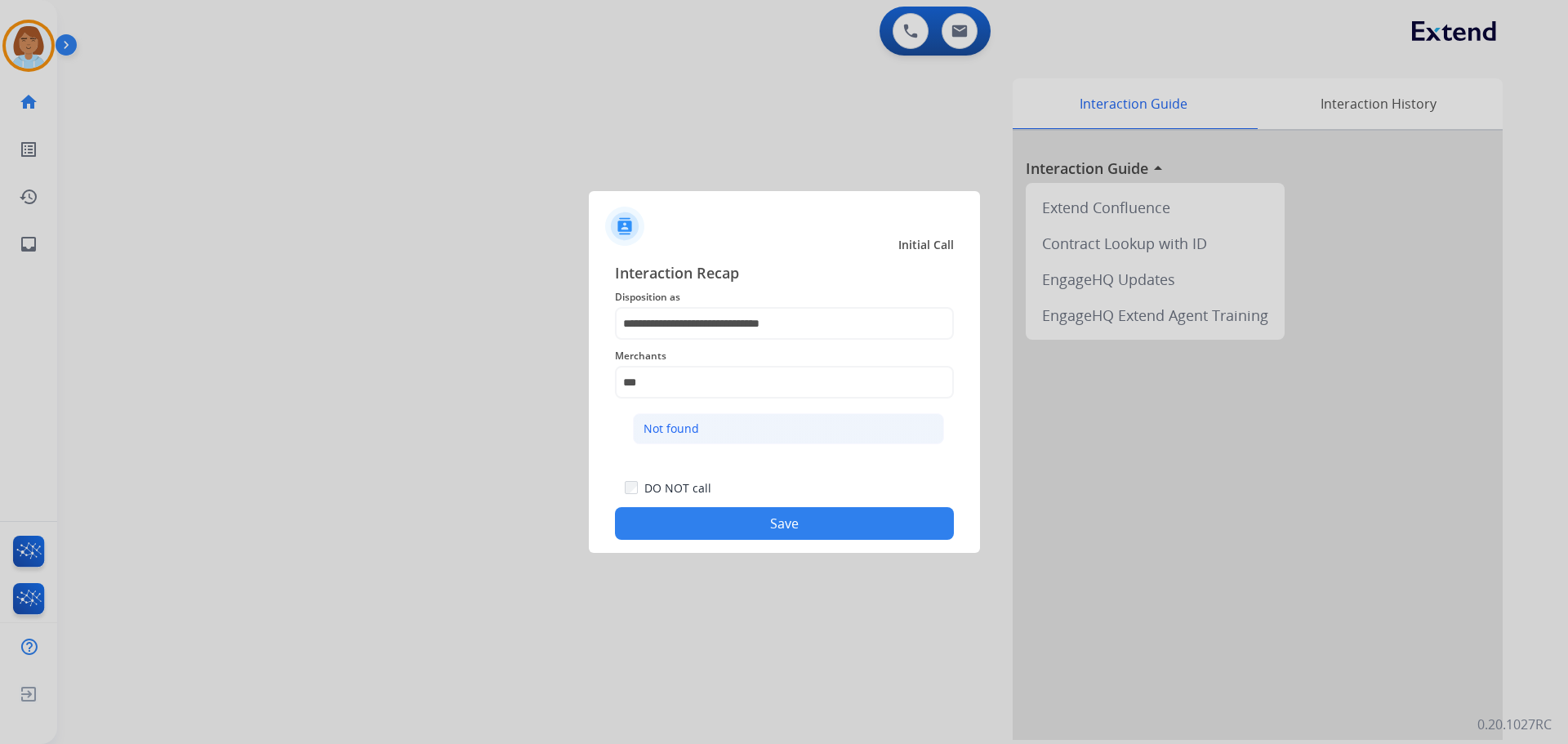
click at [715, 421] on li "Not found" at bounding box center [789, 428] width 311 height 31
type input "*********"
click at [835, 526] on button "Save" at bounding box center [784, 523] width 338 height 32
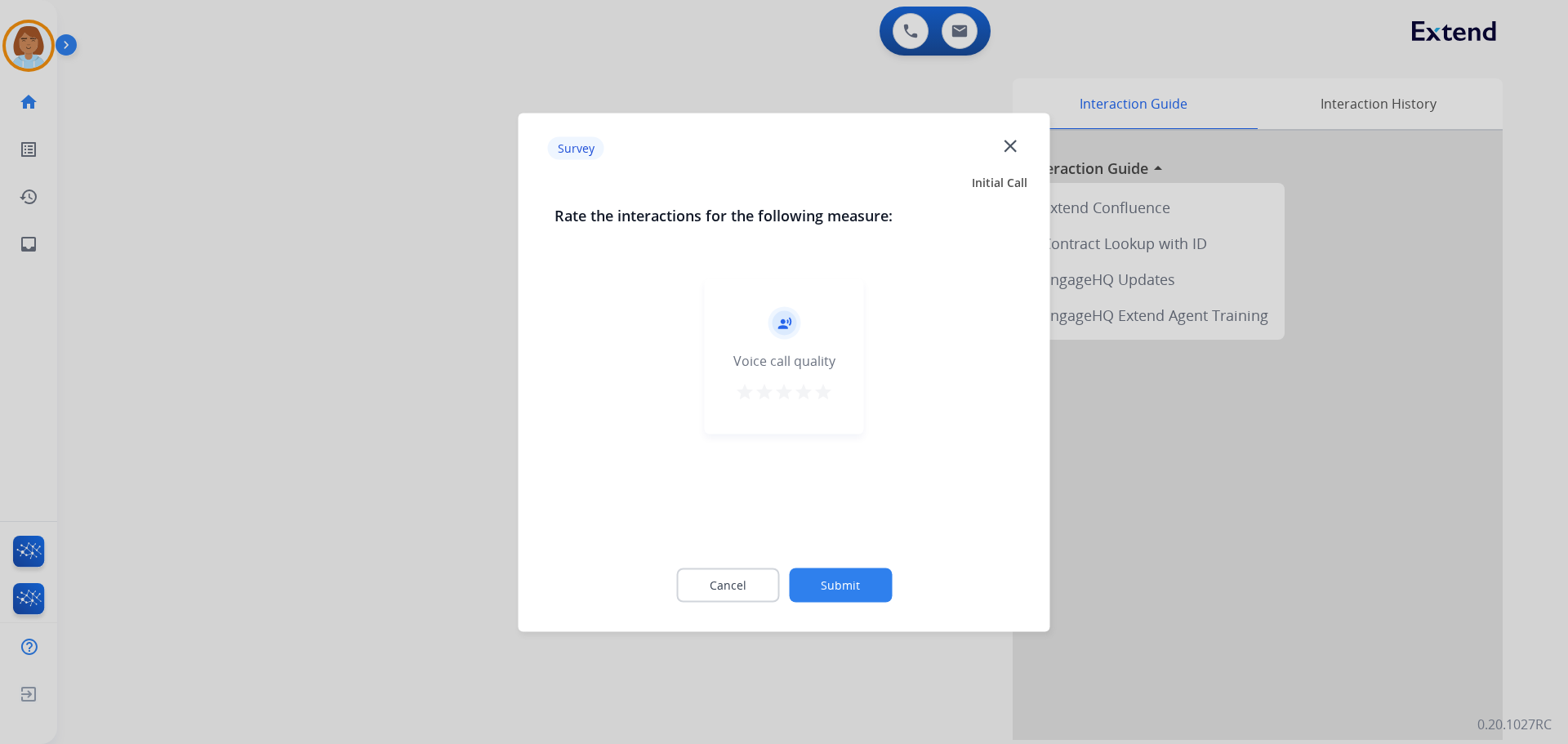
click at [882, 590] on button "Submit" at bounding box center [840, 585] width 103 height 34
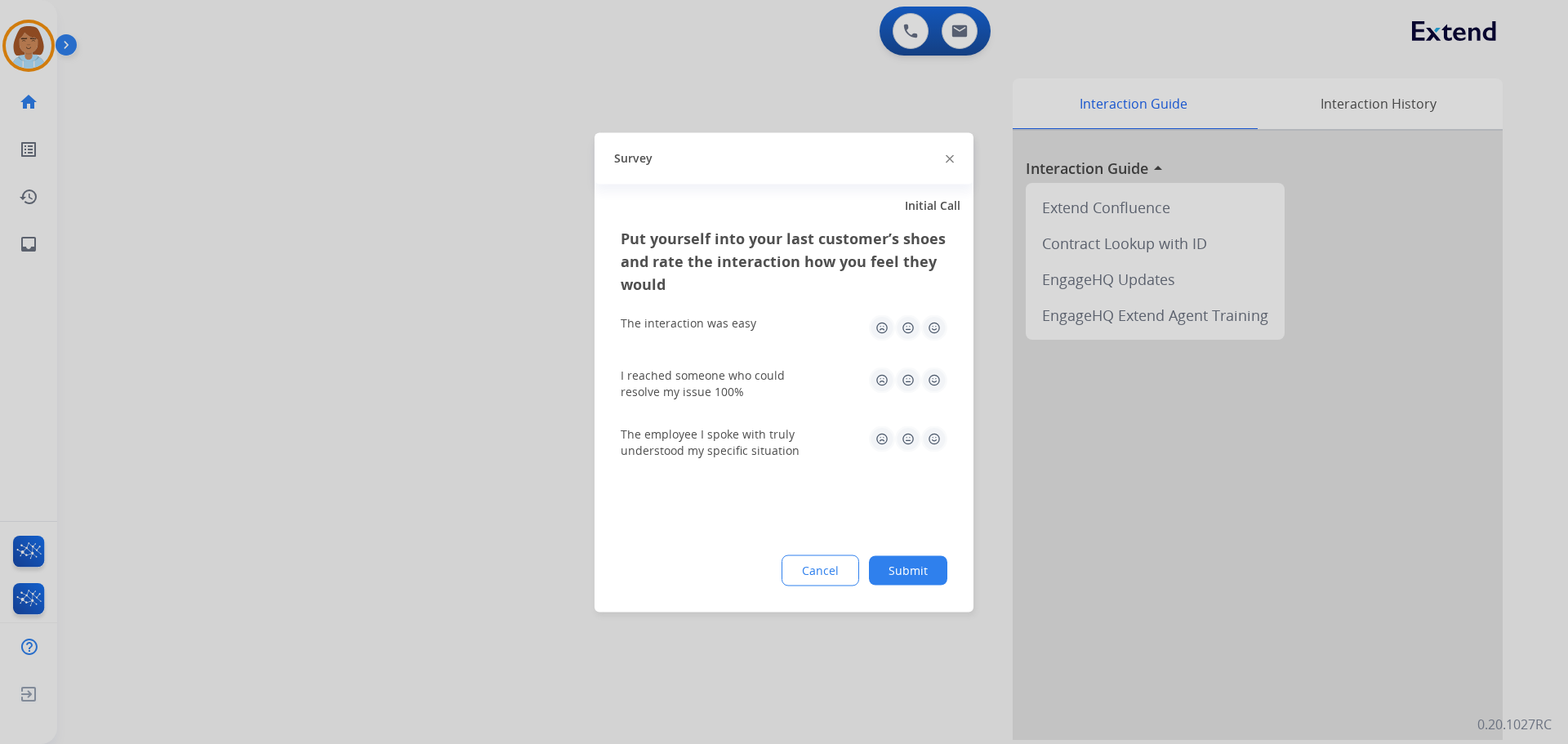
click at [921, 552] on div "Put yourself into your last customer’s shoes and rate the interaction how you f…" at bounding box center [784, 419] width 379 height 386
click at [942, 579] on button "Submit" at bounding box center [907, 570] width 79 height 29
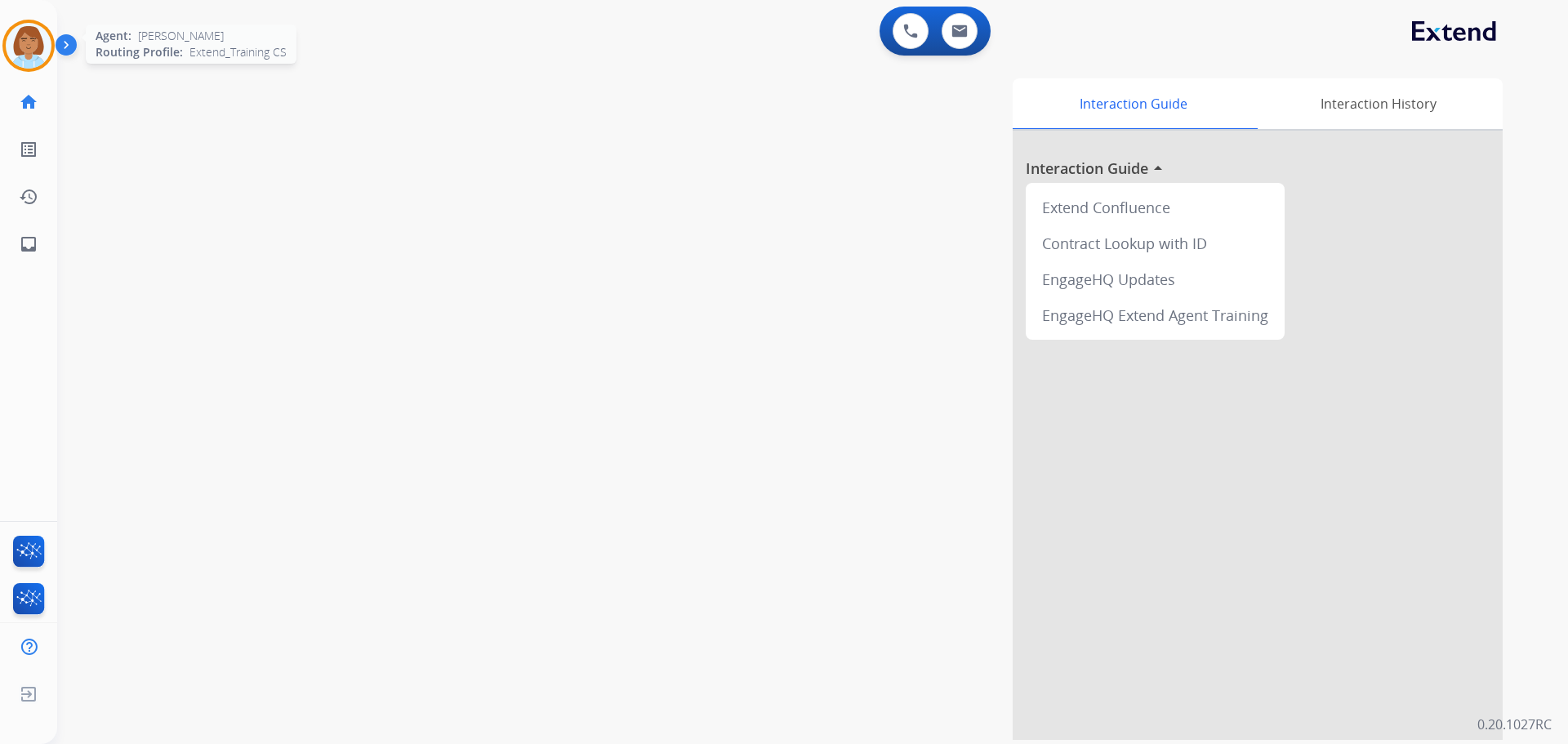
click at [52, 32] on div "Agent: [PERSON_NAME] Profile: Extend_Training CS" at bounding box center [28, 45] width 52 height 52
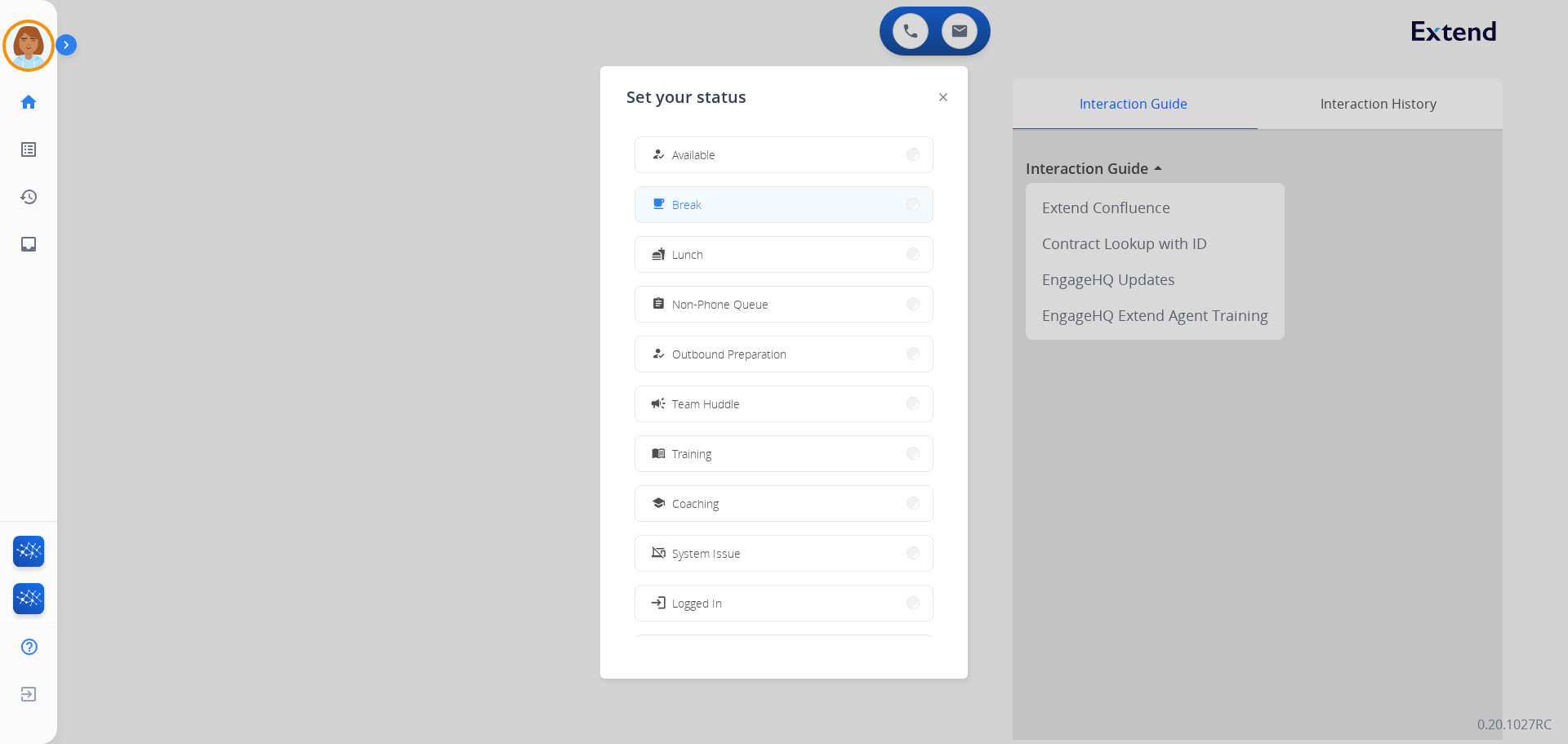
click at [737, 218] on button "free_breakfast Break" at bounding box center [784, 204] width 298 height 35
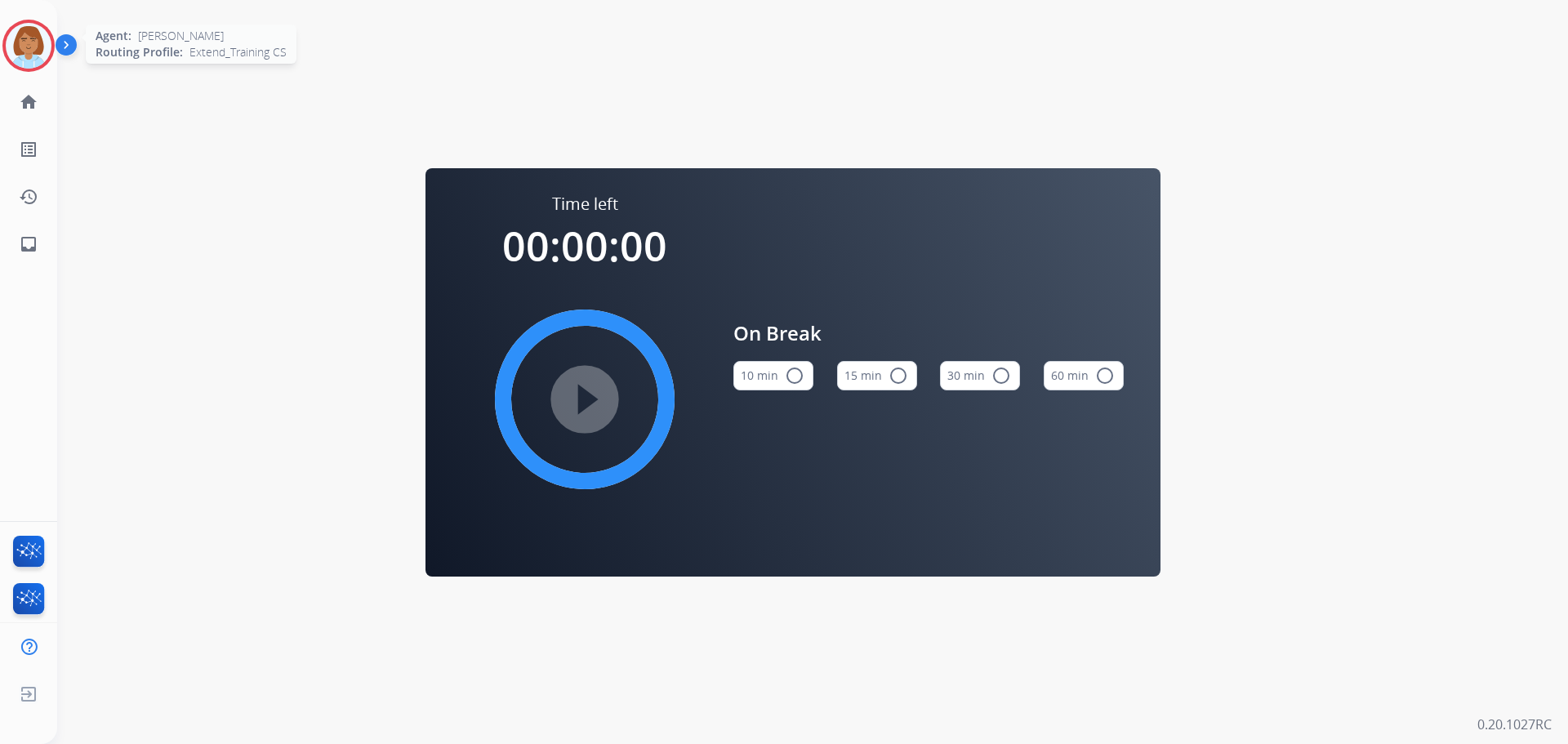
click at [36, 25] on img at bounding box center [28, 45] width 46 height 45
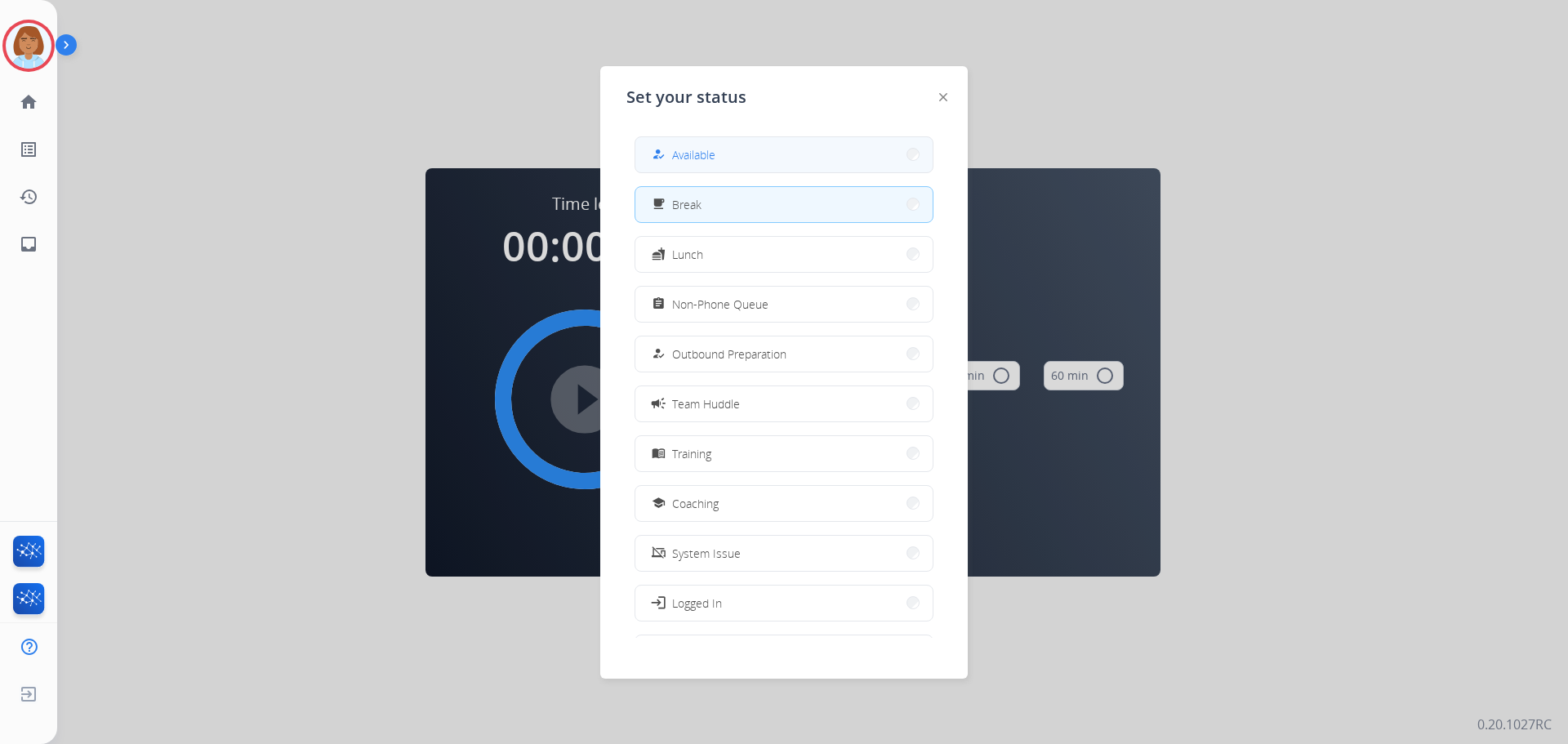
click at [781, 163] on button "how_to_reg Available" at bounding box center [784, 154] width 298 height 35
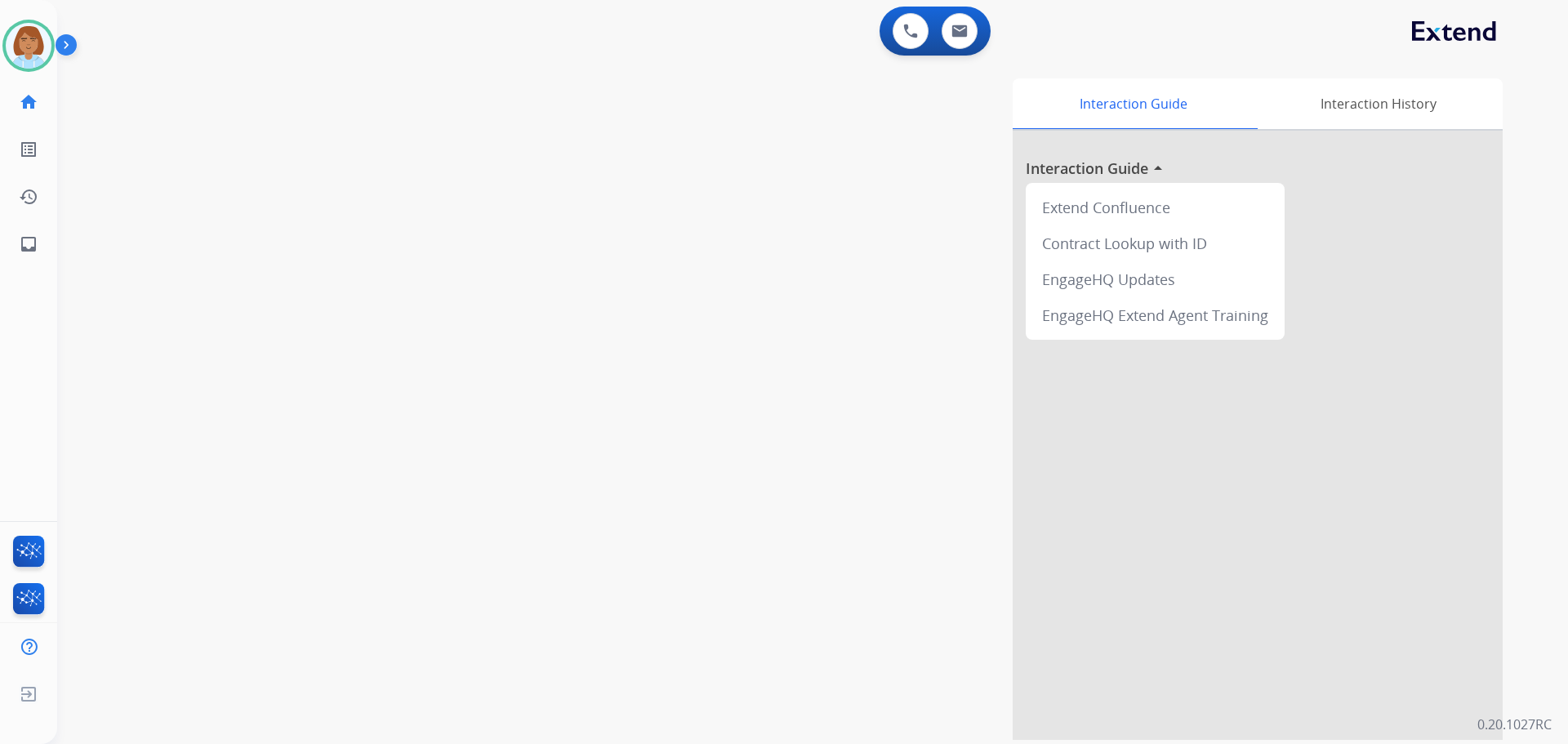
click at [31, 295] on div "[PERSON_NAME] Available Edit Avatar Agent: [PERSON_NAME] Profile: Extend_Traini…" at bounding box center [28, 372] width 57 height 744
click at [42, 251] on link "inbox Emails" at bounding box center [28, 244] width 46 height 45
select select "**********"
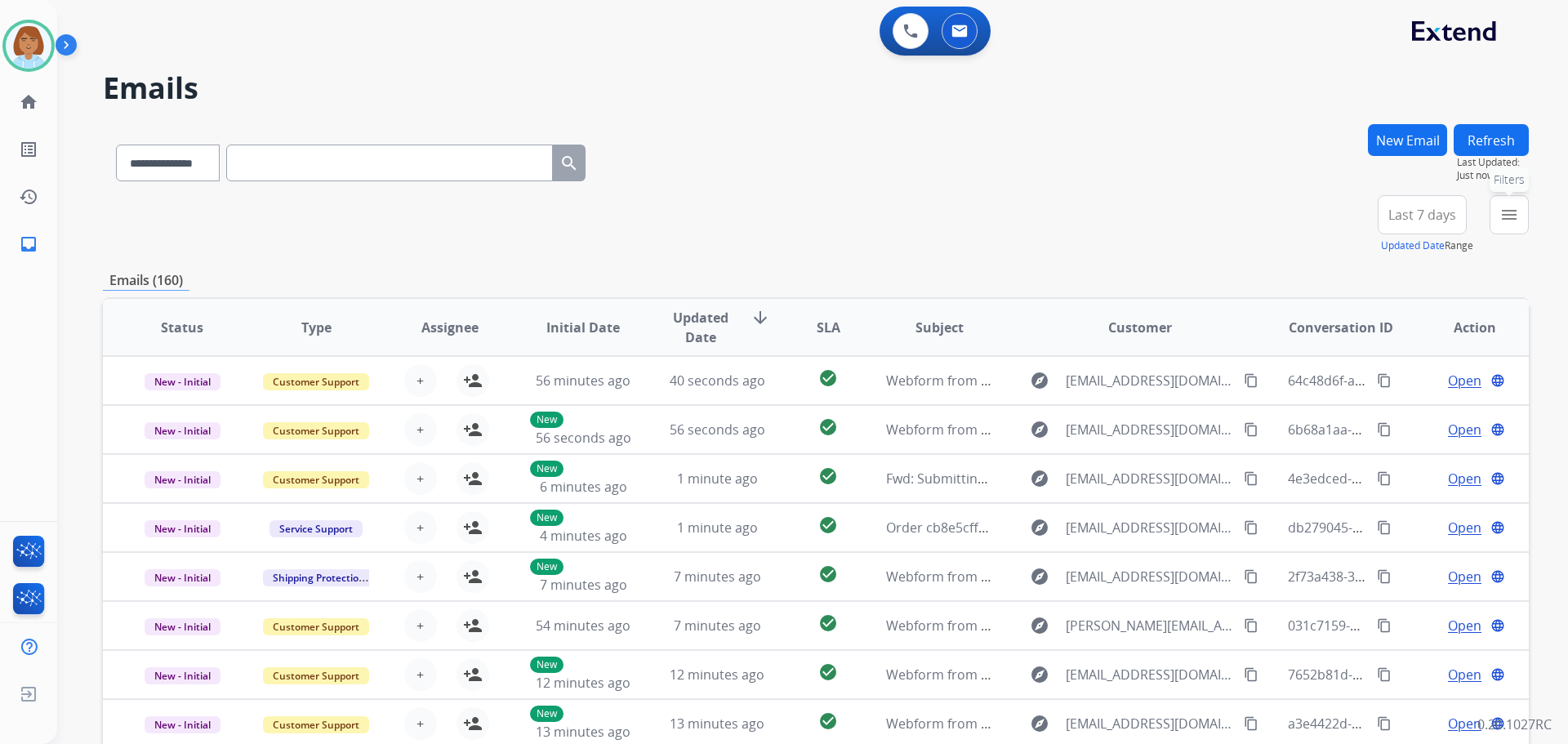
click at [1508, 210] on mat-icon "menu" at bounding box center [1508, 214] width 20 height 20
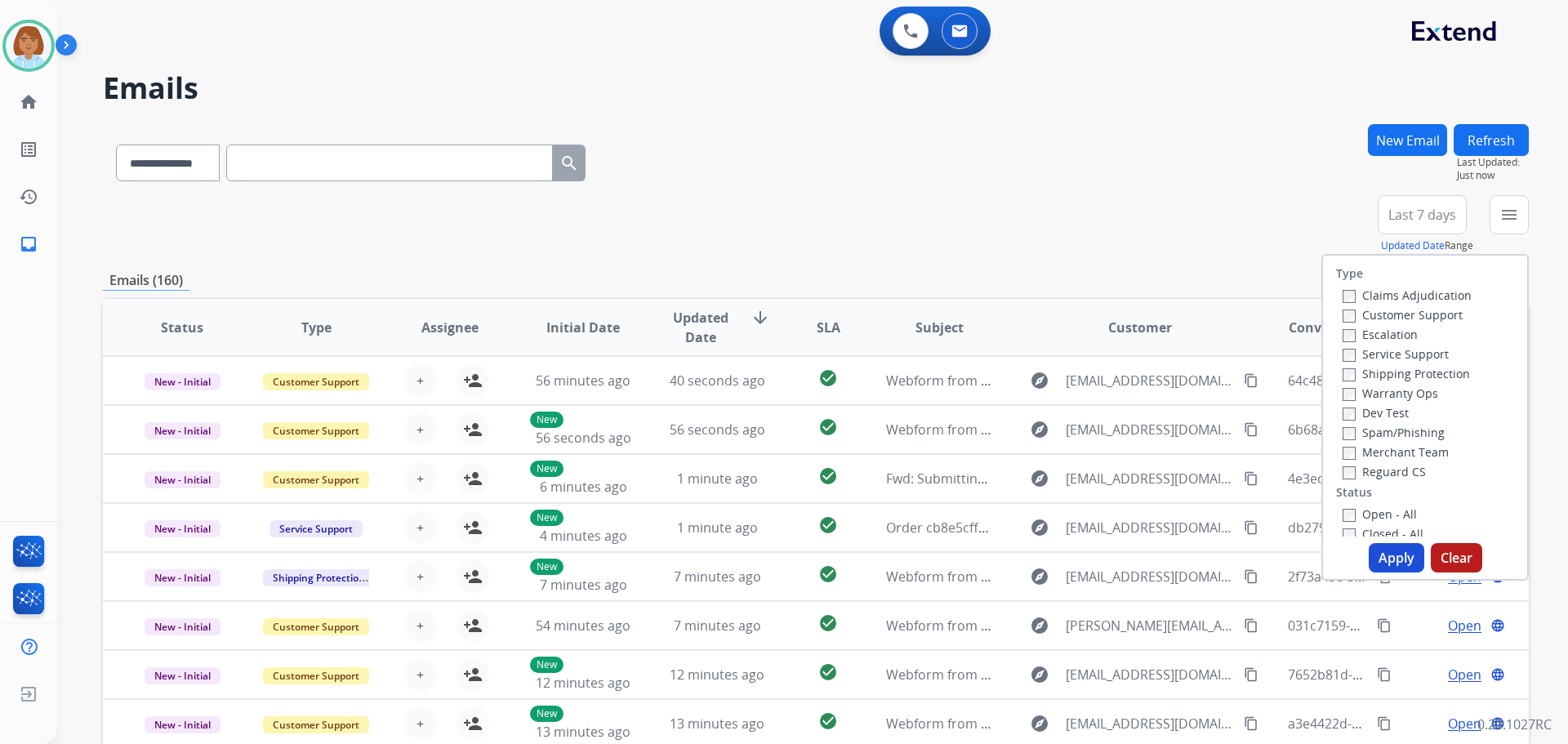
click at [1440, 301] on label "Claims Adjudication" at bounding box center [1407, 295] width 129 height 15
click at [1427, 305] on div "Customer Support" at bounding box center [1407, 314] width 129 height 20
click at [1411, 374] on label "Shipping Protection" at bounding box center [1406, 373] width 127 height 15
click at [1342, 467] on div "Reguard CS" at bounding box center [1407, 471] width 129 height 20
drag, startPoint x: 1346, startPoint y: 524, endPoint x: 1336, endPoint y: 522, distance: 10.2
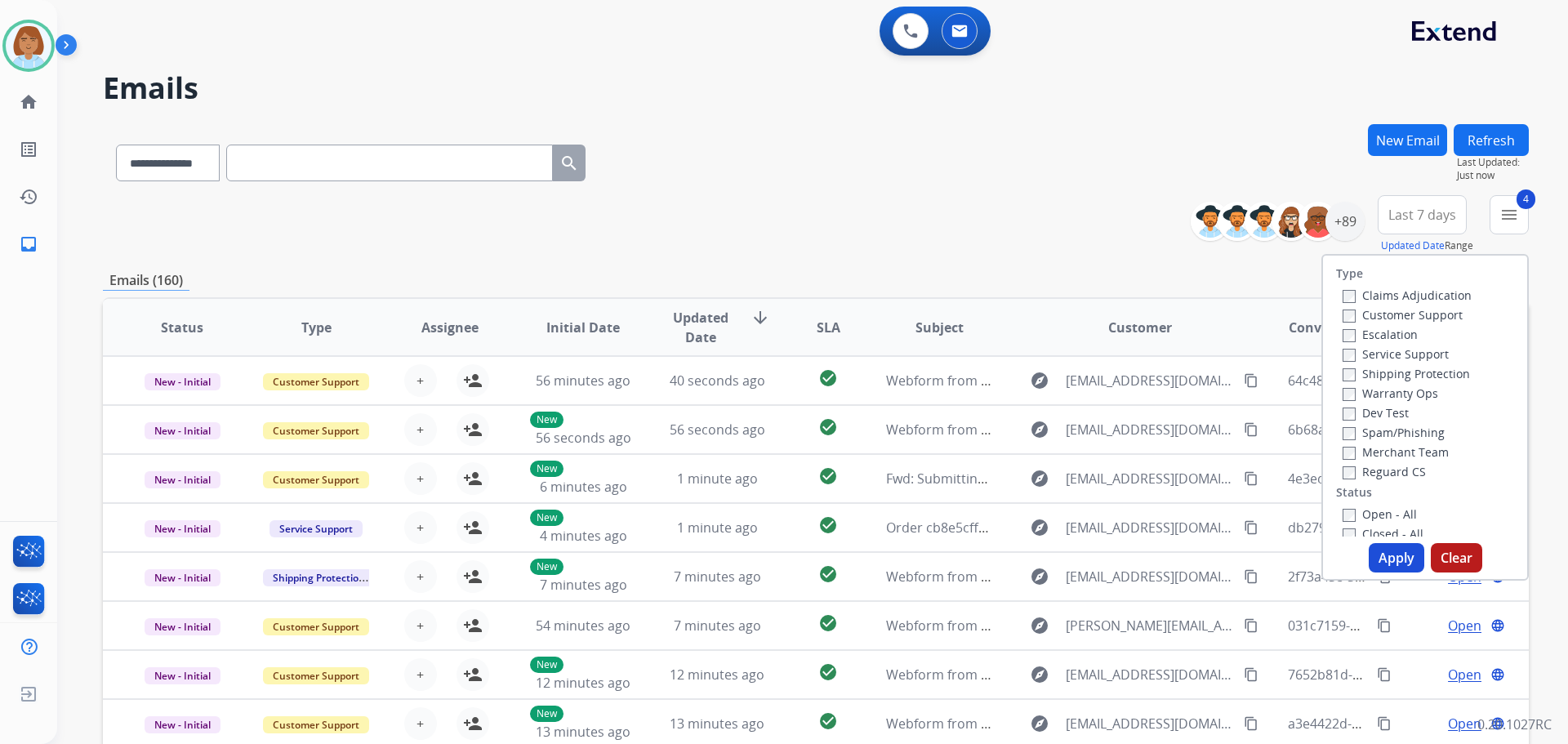
click at [1346, 524] on div "Closed - All" at bounding box center [1428, 533] width 172 height 20
click at [1379, 554] on button "Apply" at bounding box center [1396, 557] width 56 height 29
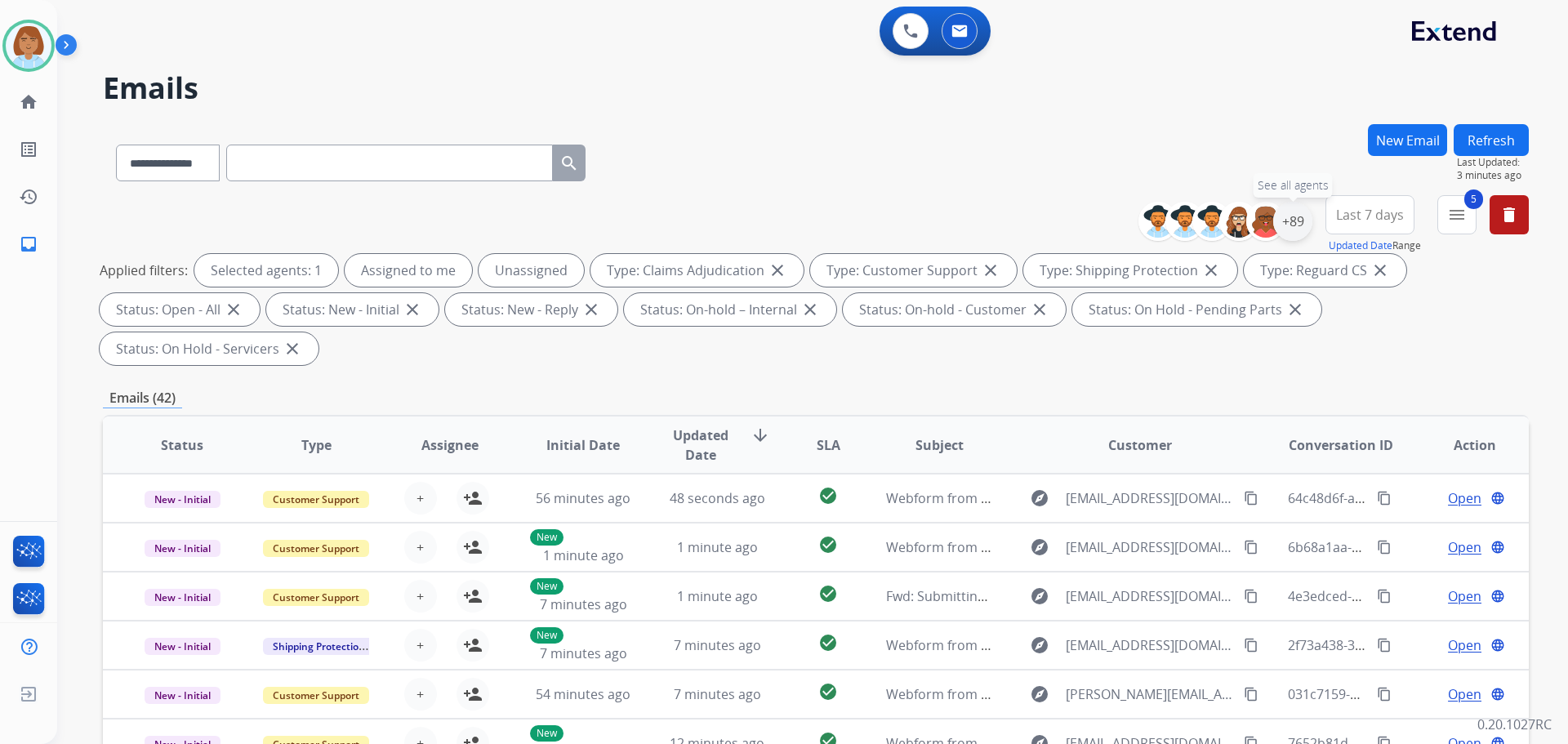
click at [1291, 221] on div "+89" at bounding box center [1292, 221] width 39 height 39
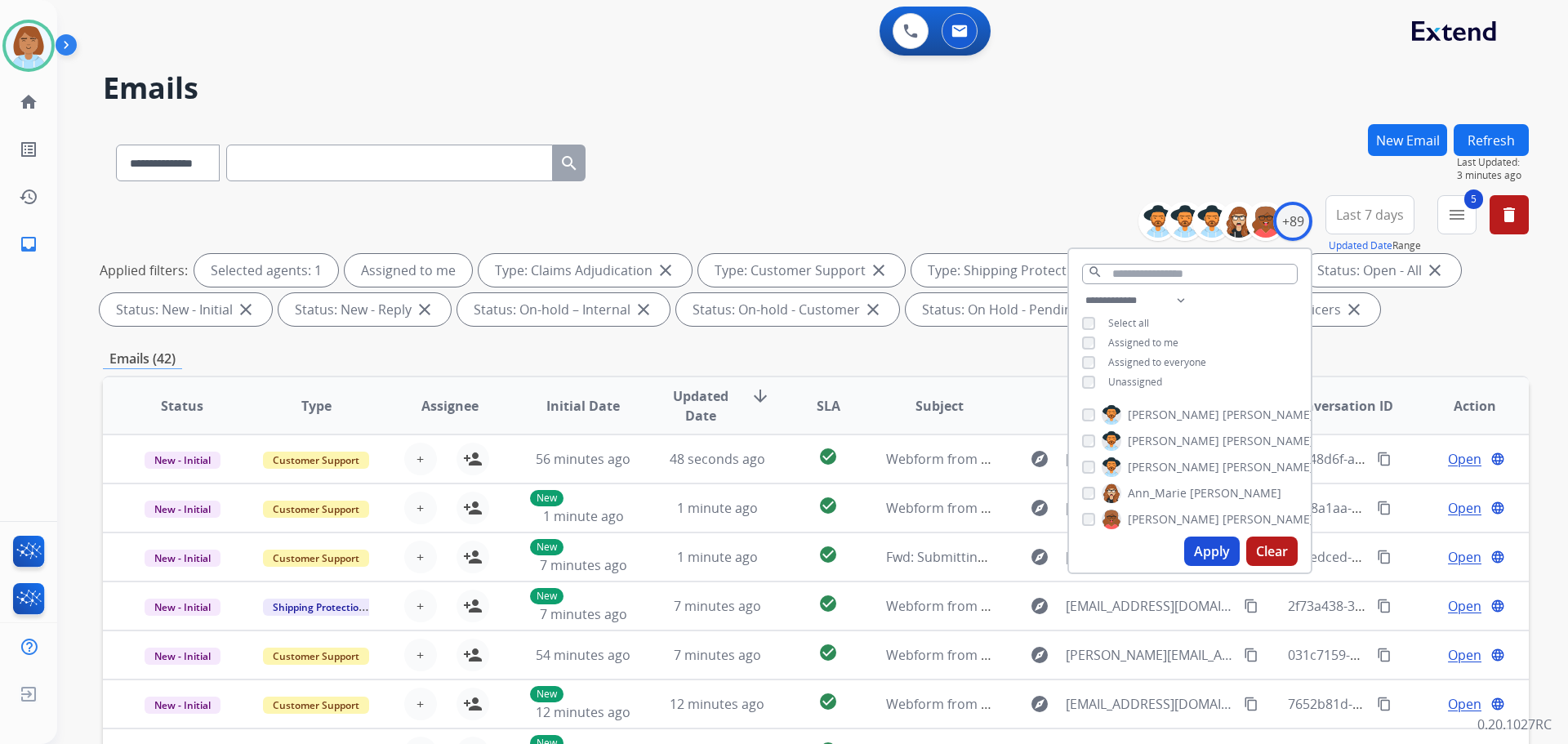
click at [1213, 556] on button "Apply" at bounding box center [1212, 551] width 56 height 29
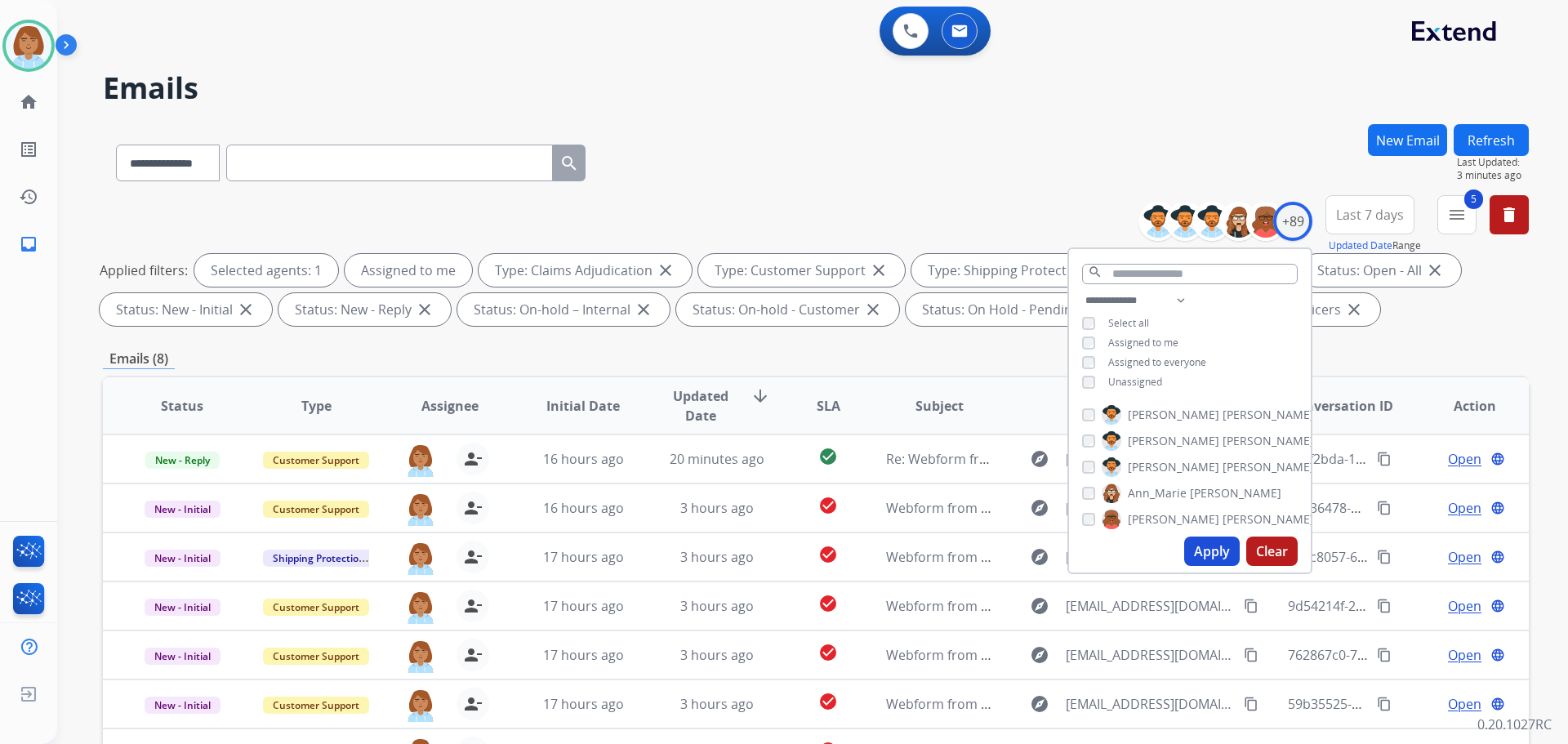
click at [998, 159] on div "**********" at bounding box center [816, 159] width 1426 height 71
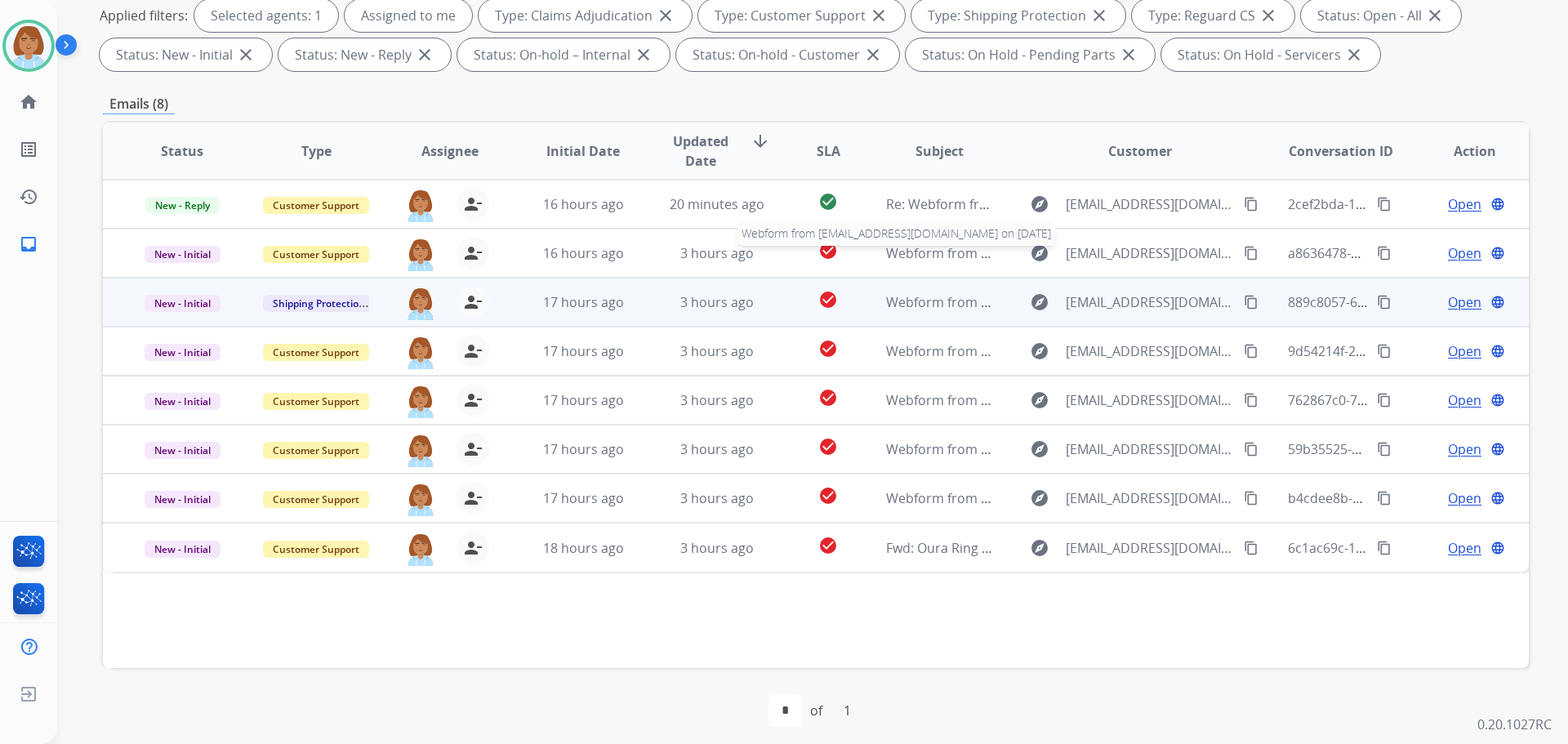
scroll to position [263, 0]
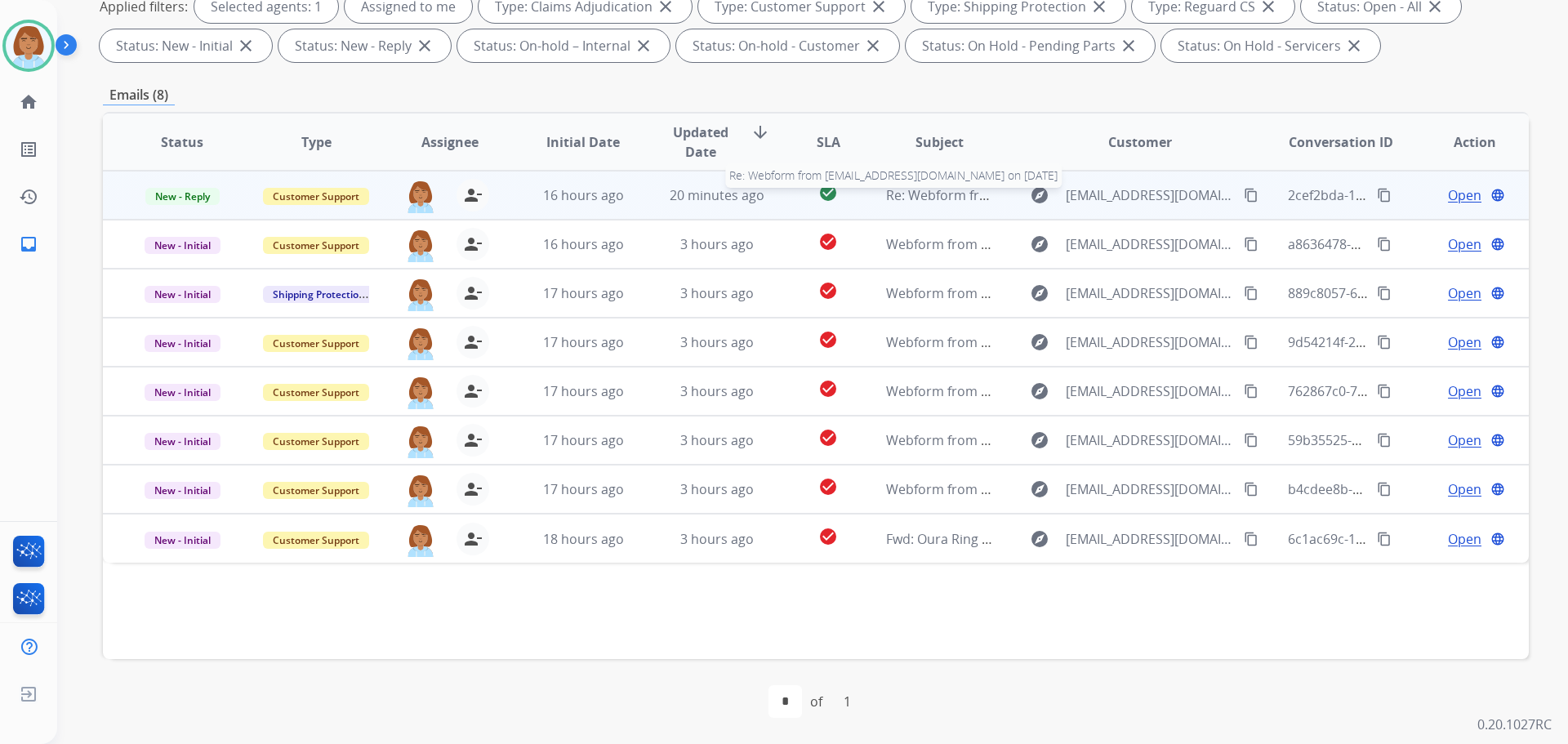
click at [886, 197] on span "Re: Webform from [EMAIL_ADDRESS][DOMAIN_NAME] on [DATE]" at bounding box center [1082, 194] width 392 height 18
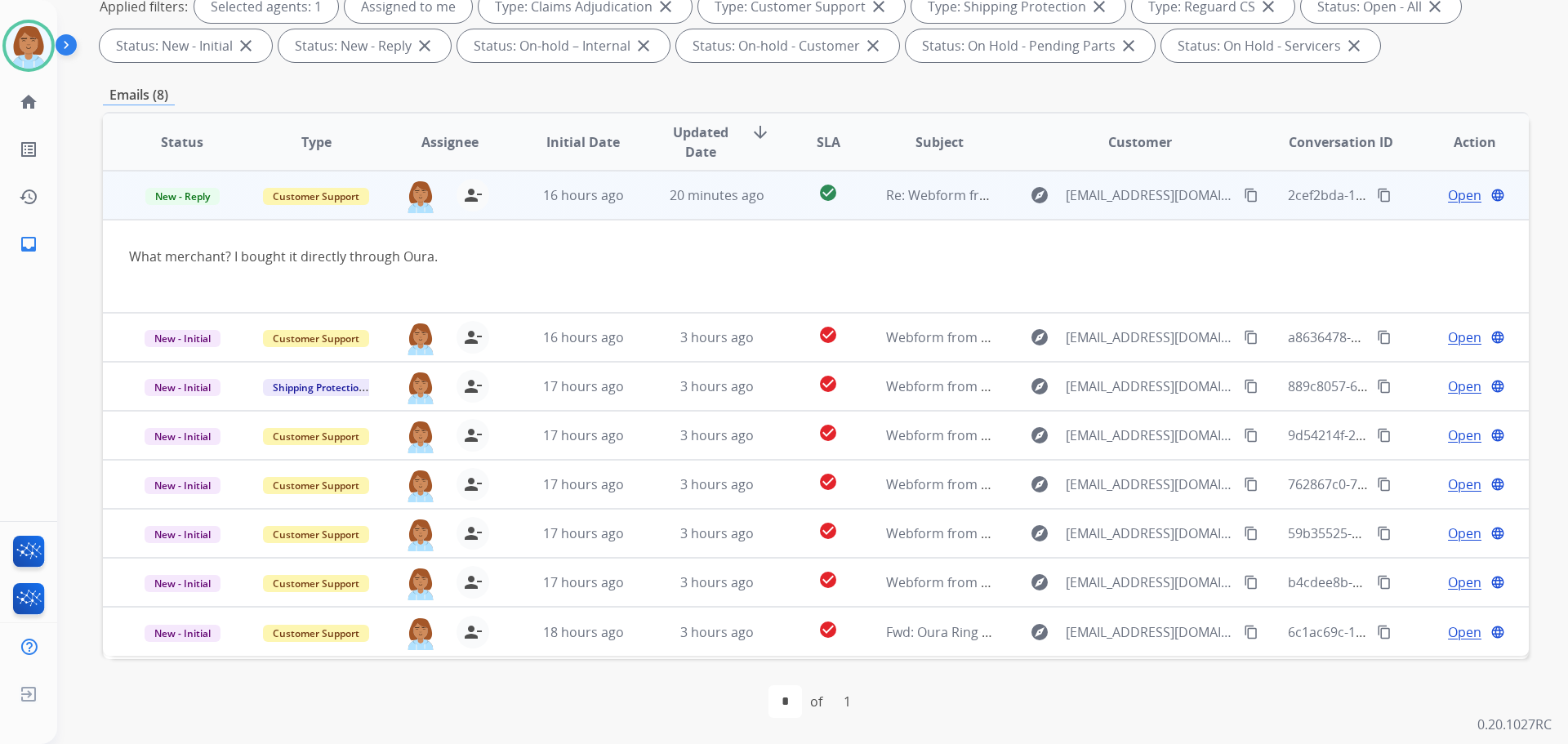
click at [1463, 202] on span "Open" at bounding box center [1464, 195] width 33 height 20
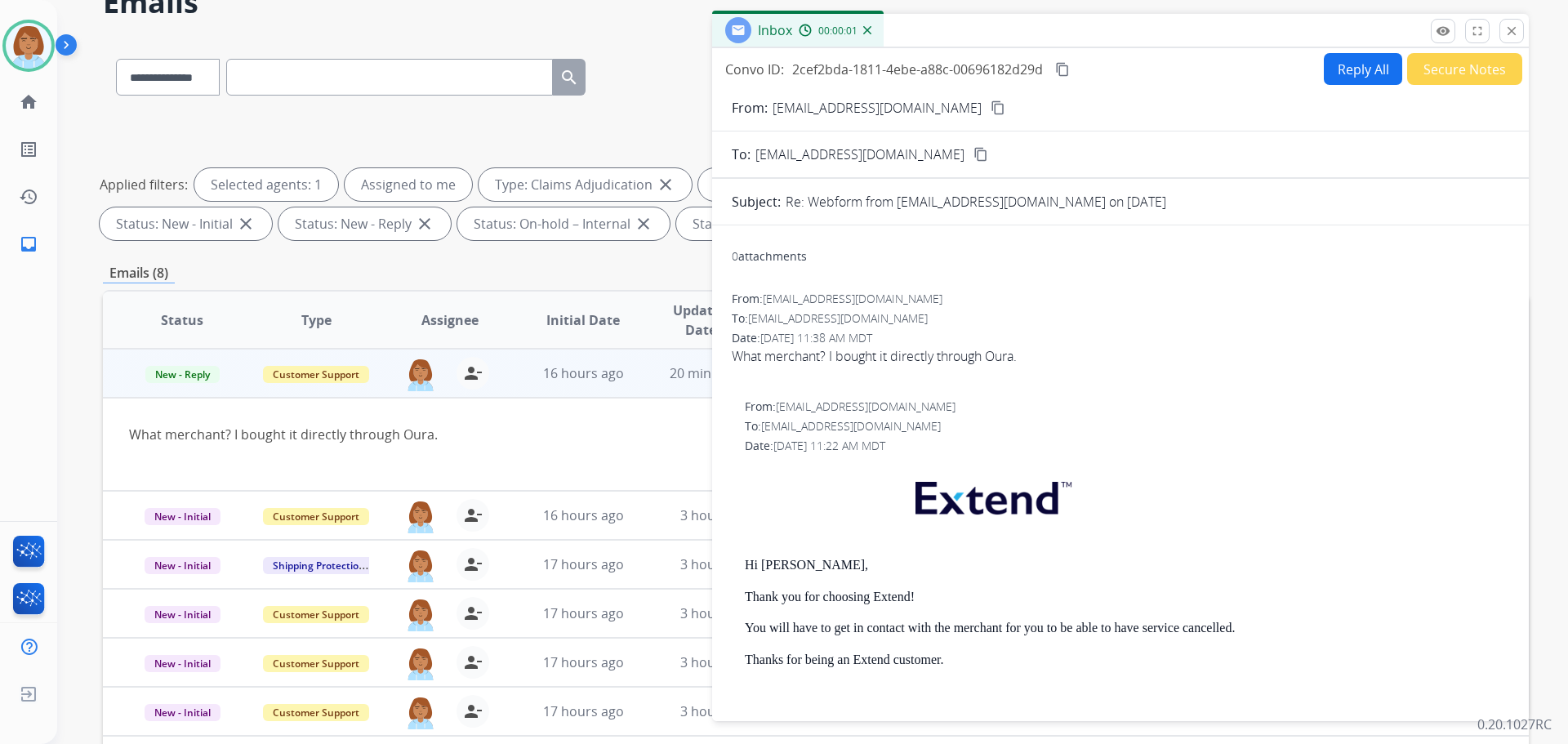
scroll to position [0, 0]
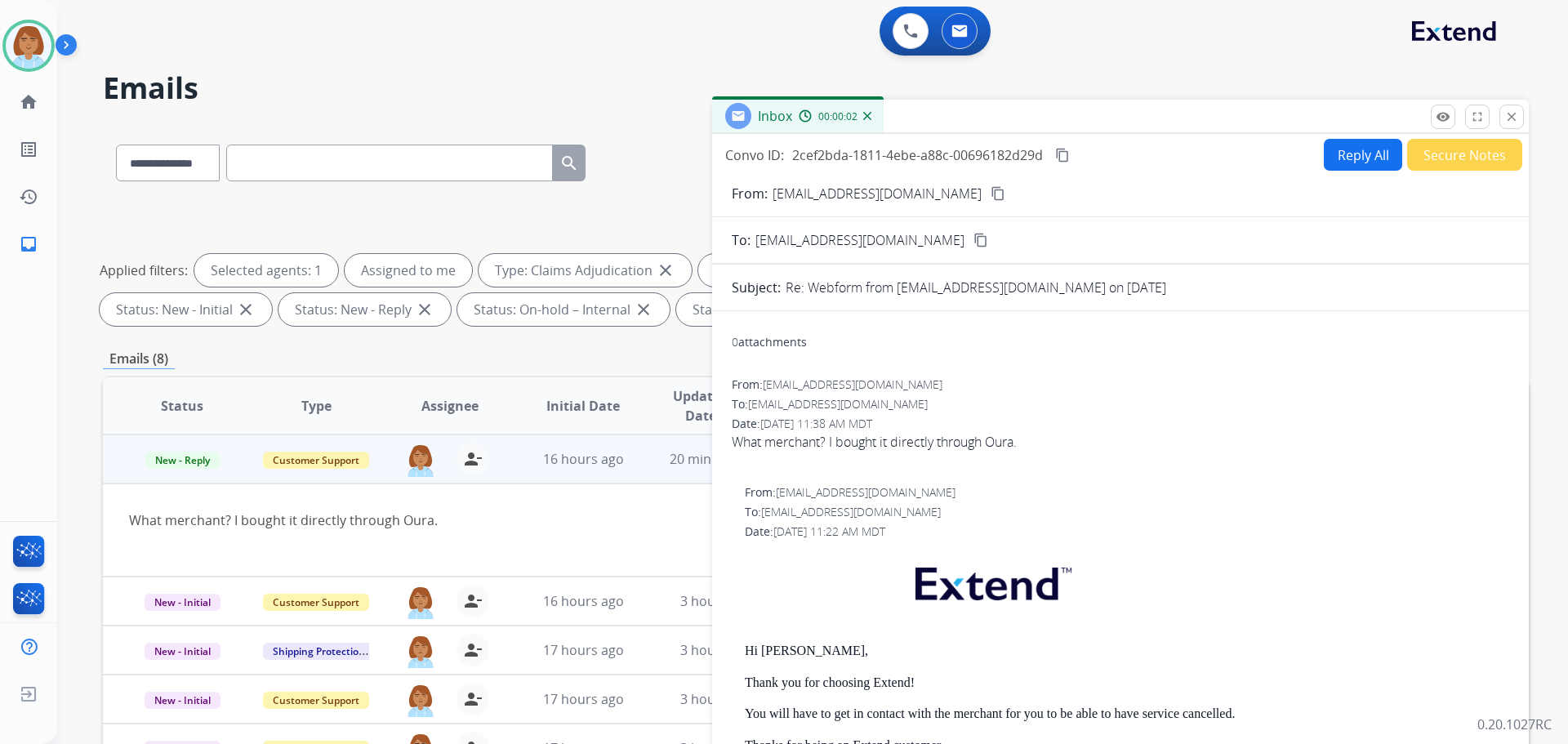
click at [1367, 161] on button "Reply All" at bounding box center [1362, 154] width 79 height 32
select select "**********"
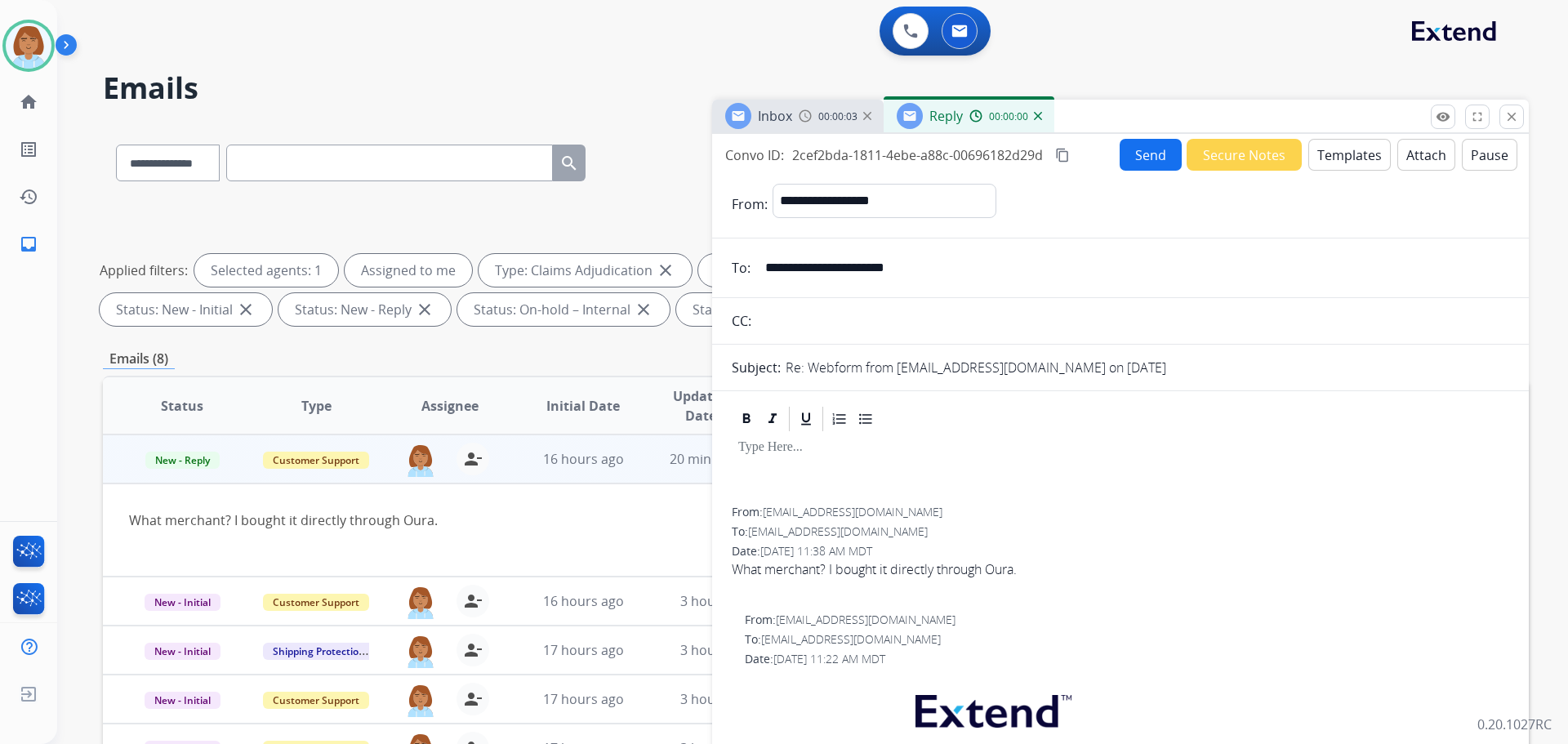
drag, startPoint x: 1346, startPoint y: 162, endPoint x: 1352, endPoint y: 137, distance: 25.7
click at [1352, 137] on div "**********" at bounding box center [1120, 466] width 816 height 666
click at [1346, 148] on button "Templates" at bounding box center [1349, 154] width 82 height 32
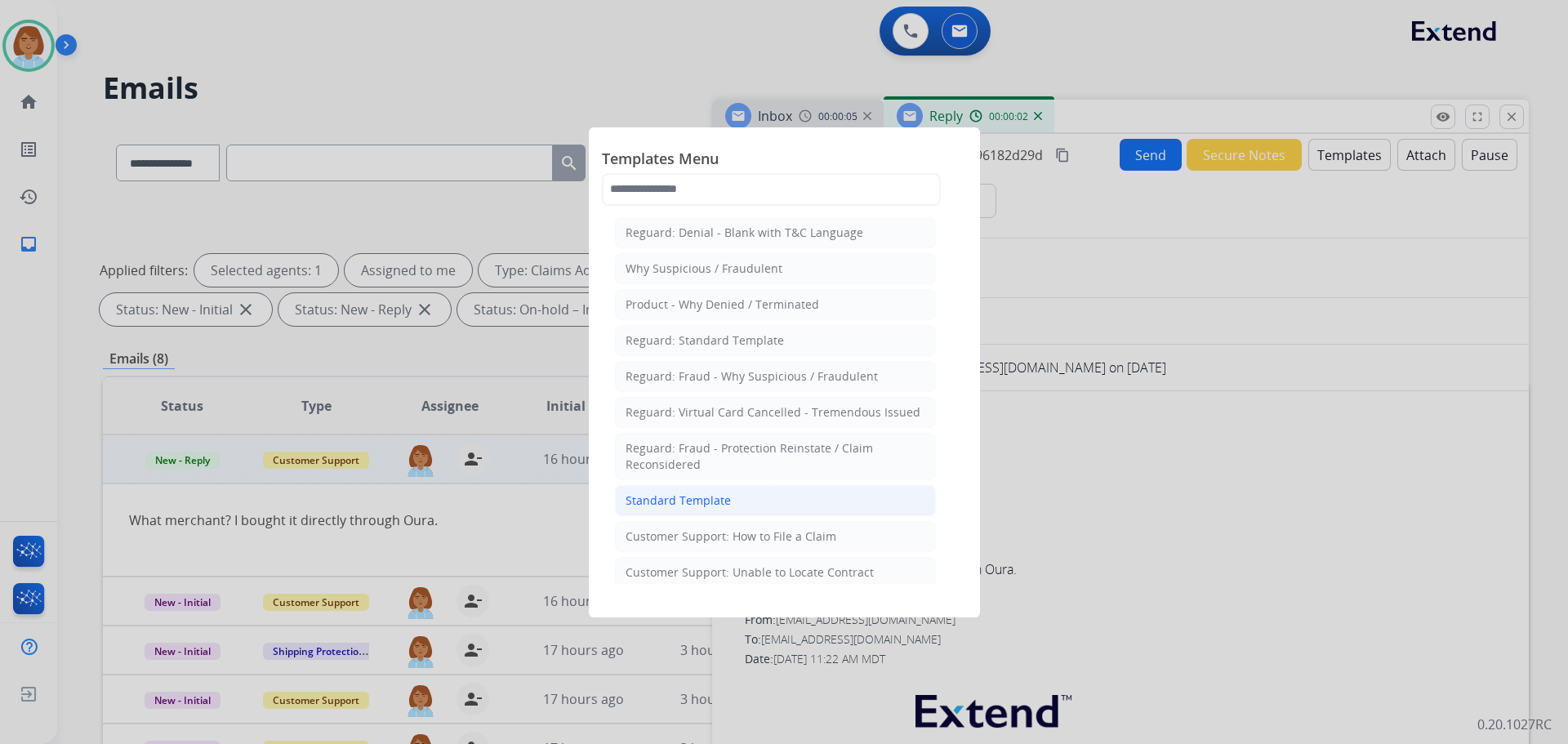
click at [779, 515] on li "Standard Template" at bounding box center [775, 500] width 321 height 31
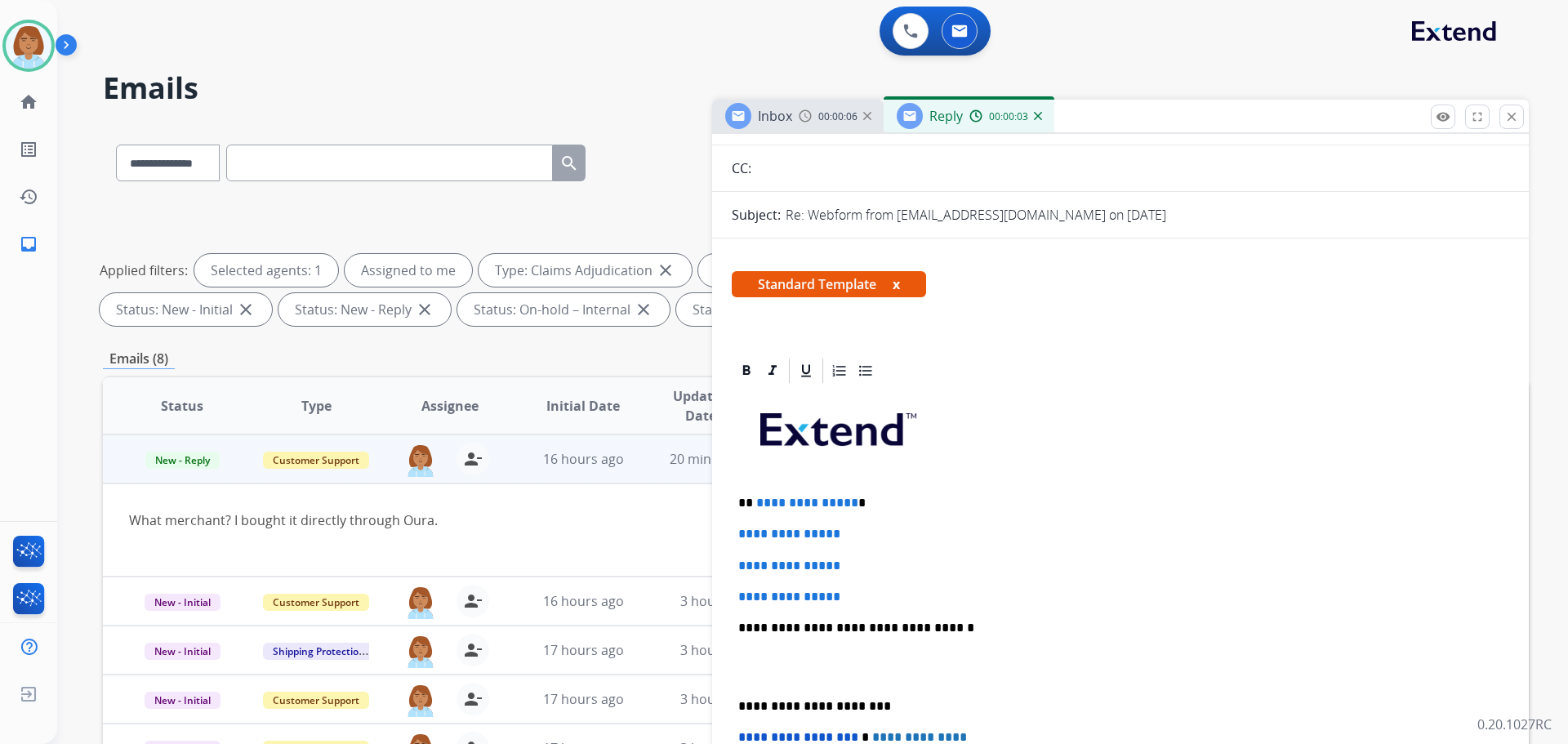
scroll to position [163, 0]
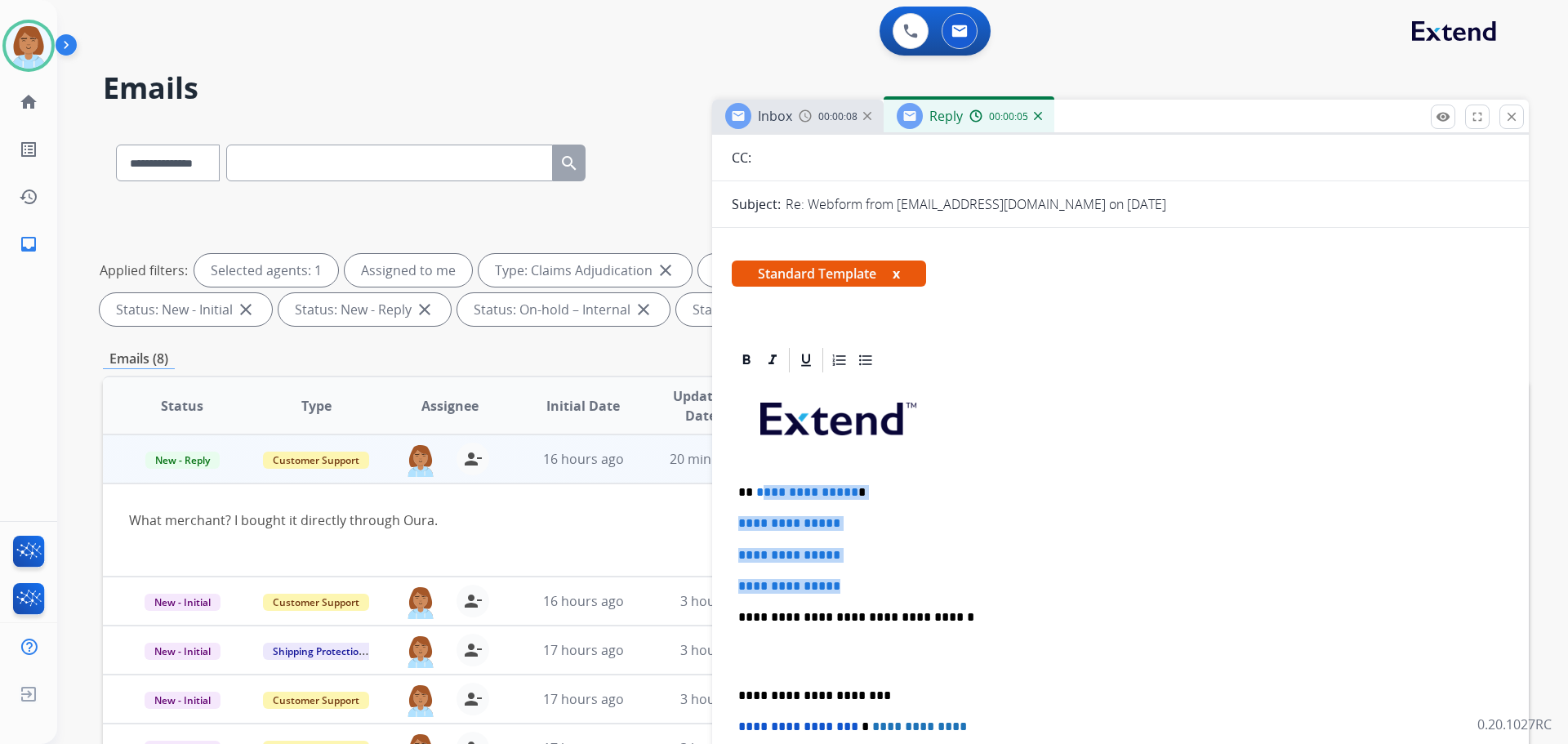
drag, startPoint x: 857, startPoint y: 589, endPoint x: 757, endPoint y: 482, distance: 146.5
click at [757, 482] on div "**********" at bounding box center [1121, 655] width 777 height 562
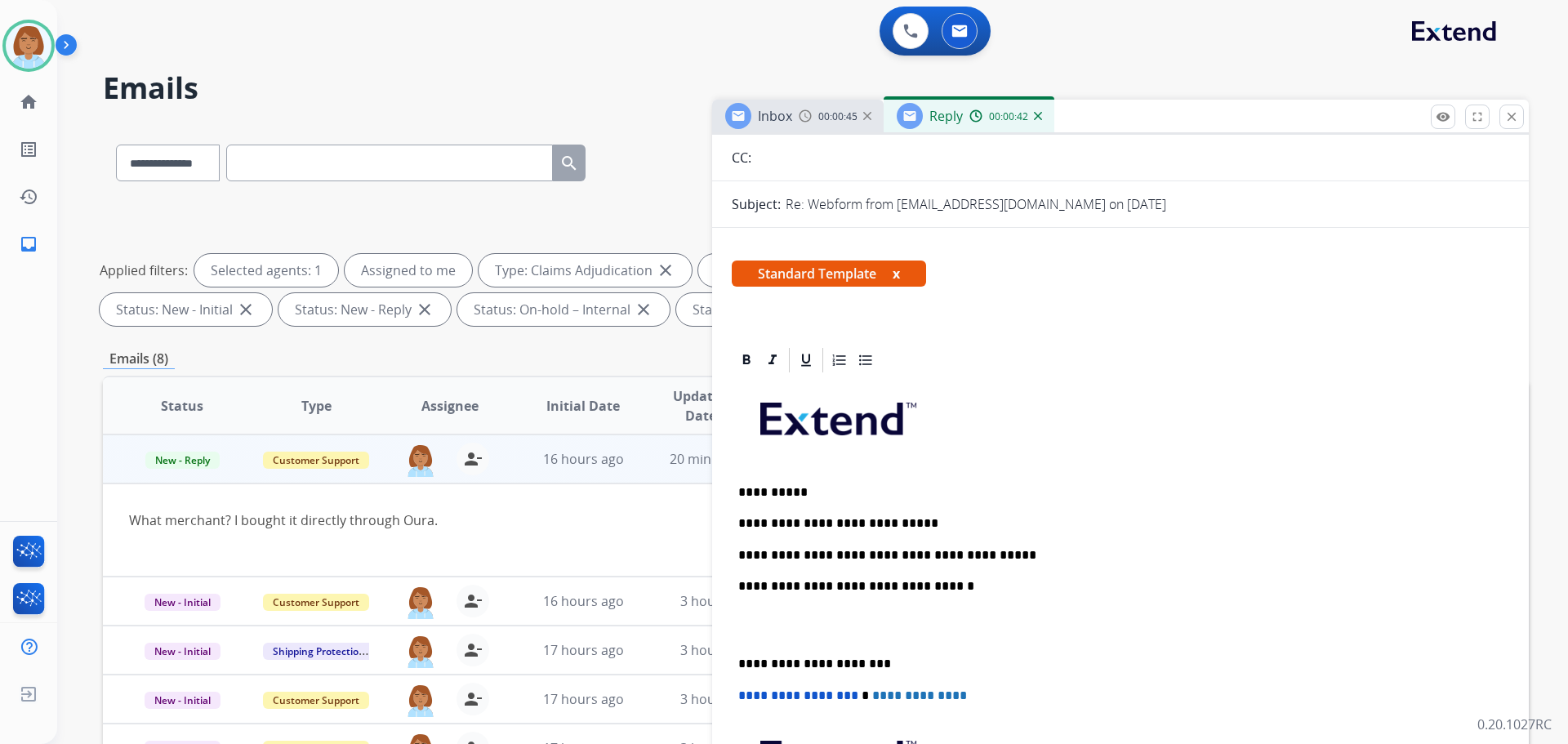
click at [835, 553] on p "**********" at bounding box center [1114, 555] width 751 height 15
click at [1028, 561] on p "**********" at bounding box center [1114, 555] width 751 height 15
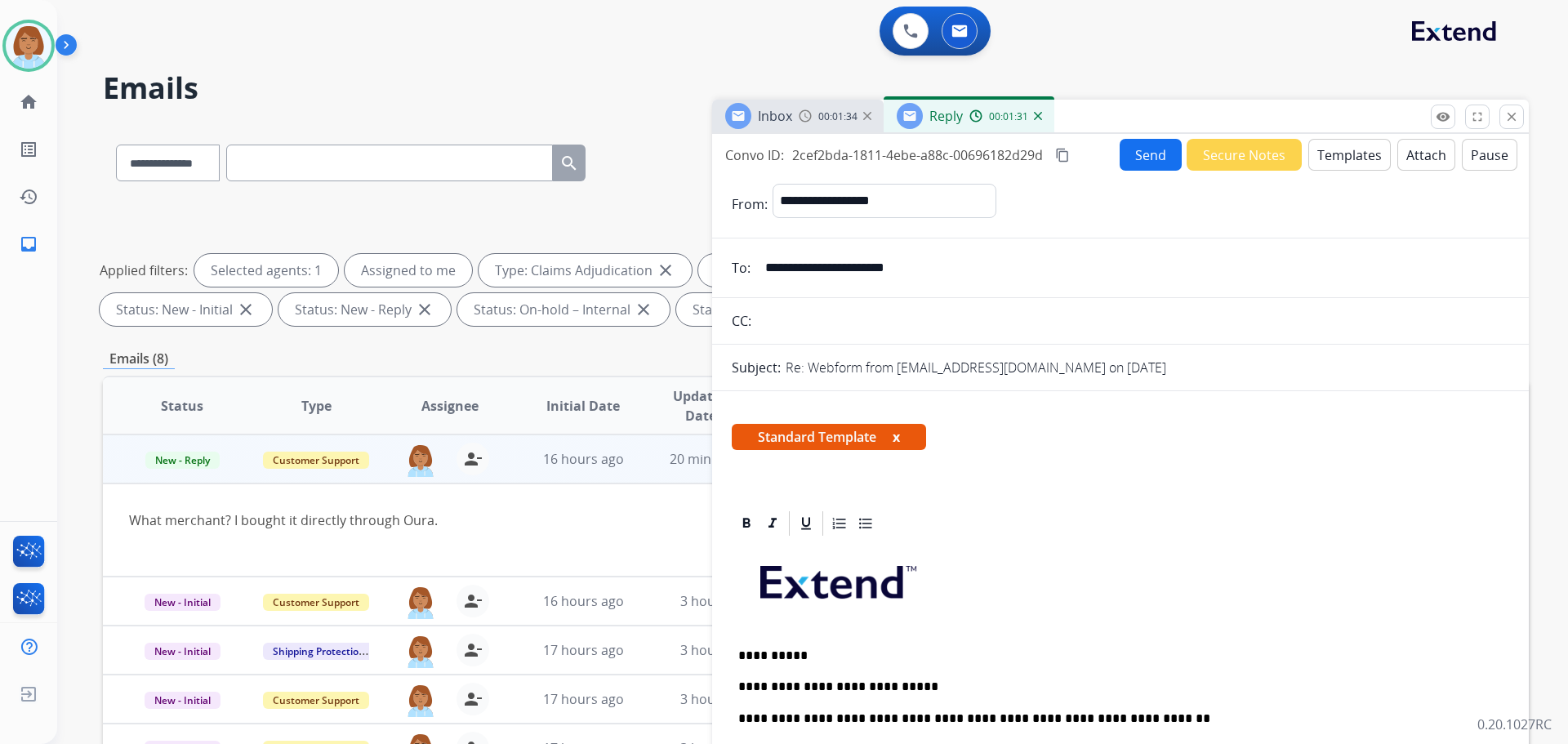
click at [1125, 158] on button "Send" at bounding box center [1150, 154] width 62 height 32
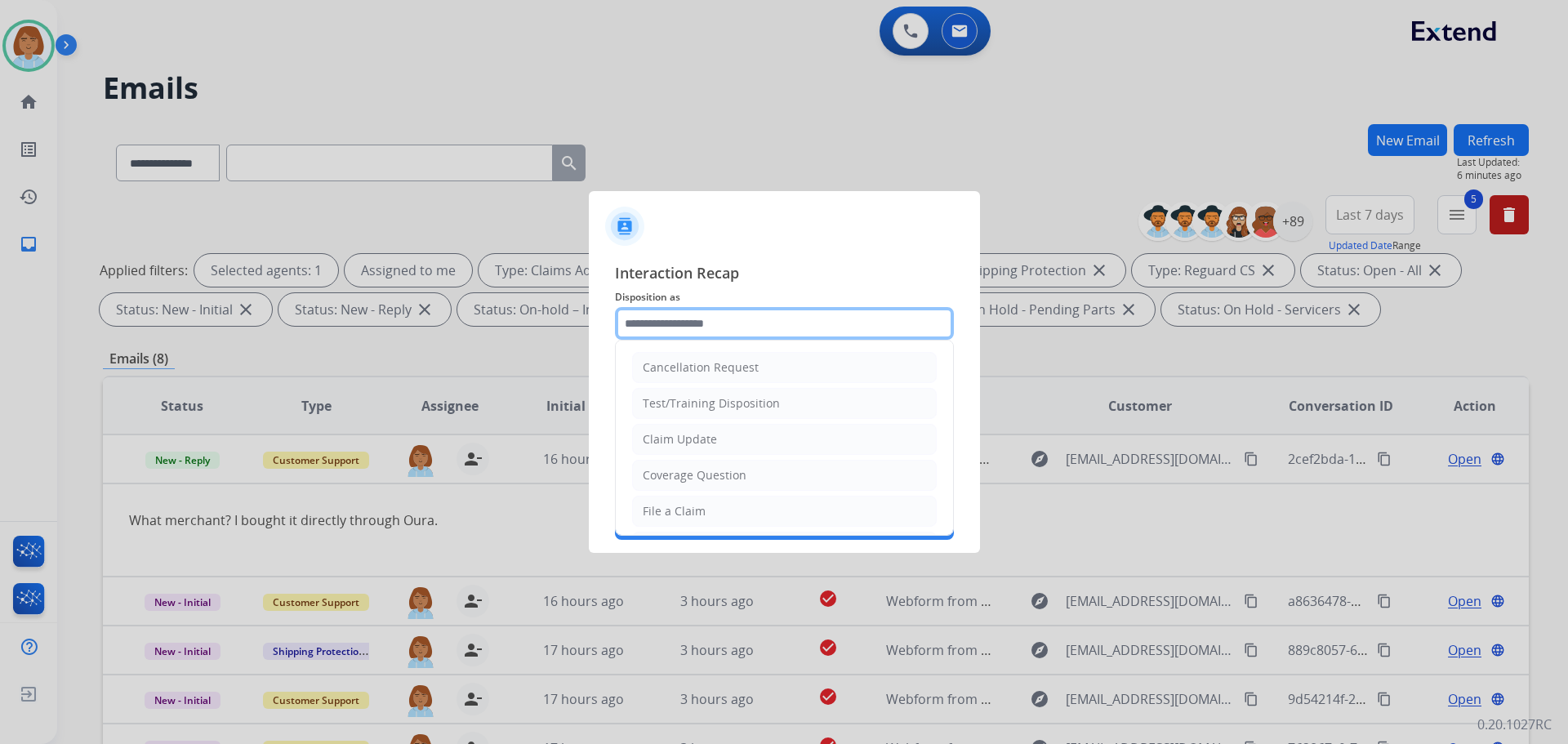
click at [711, 317] on input "text" at bounding box center [784, 323] width 338 height 32
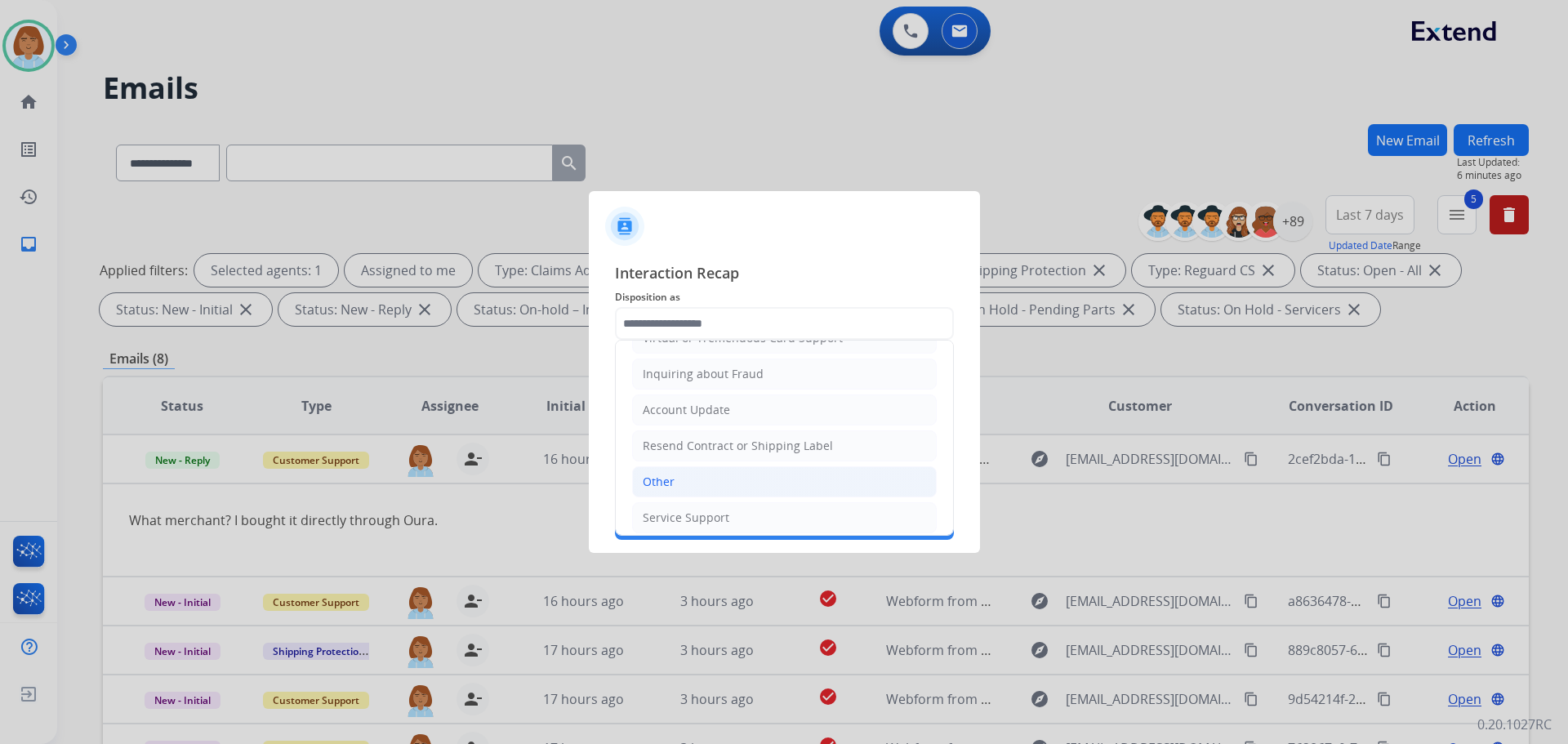
click at [721, 480] on li "Other" at bounding box center [784, 481] width 304 height 31
type input "*****"
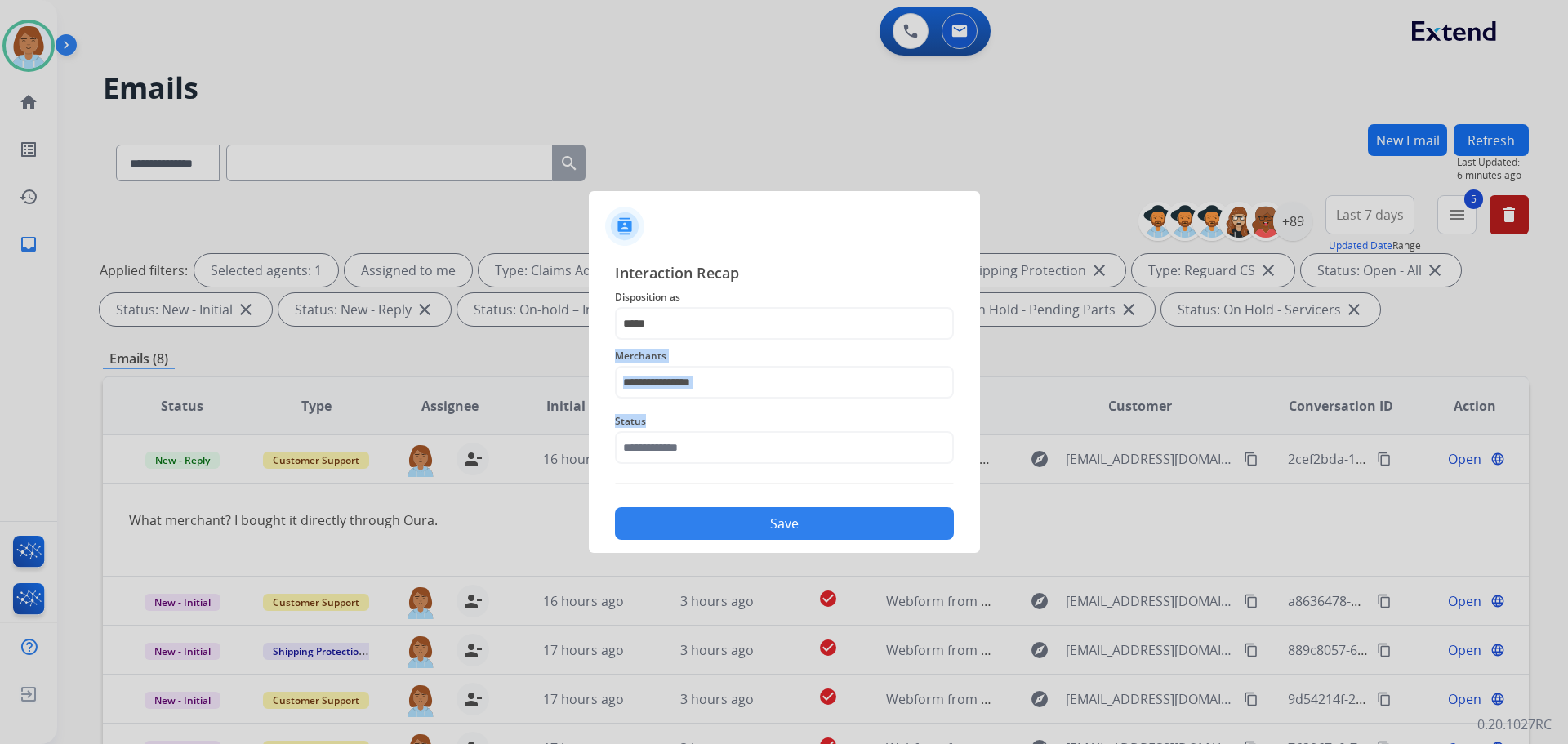
drag, startPoint x: 727, startPoint y: 403, endPoint x: 736, endPoint y: 383, distance: 21.9
click at [735, 385] on div "Interaction Recap Disposition as ***** Merchants Status Save" at bounding box center [784, 401] width 338 height 279
click at [736, 383] on input "text" at bounding box center [784, 382] width 338 height 32
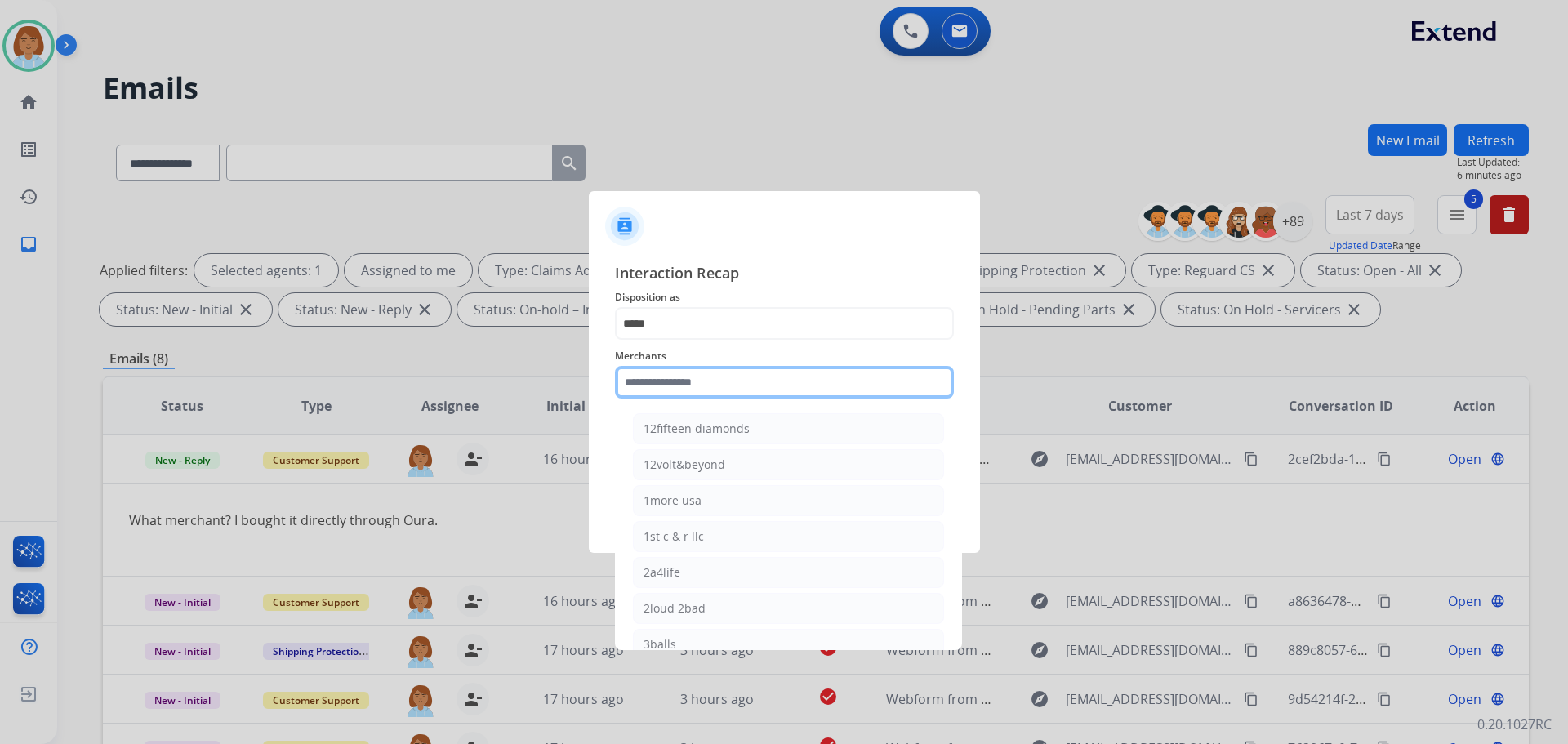
click at [727, 374] on input "text" at bounding box center [784, 382] width 338 height 32
type input "*"
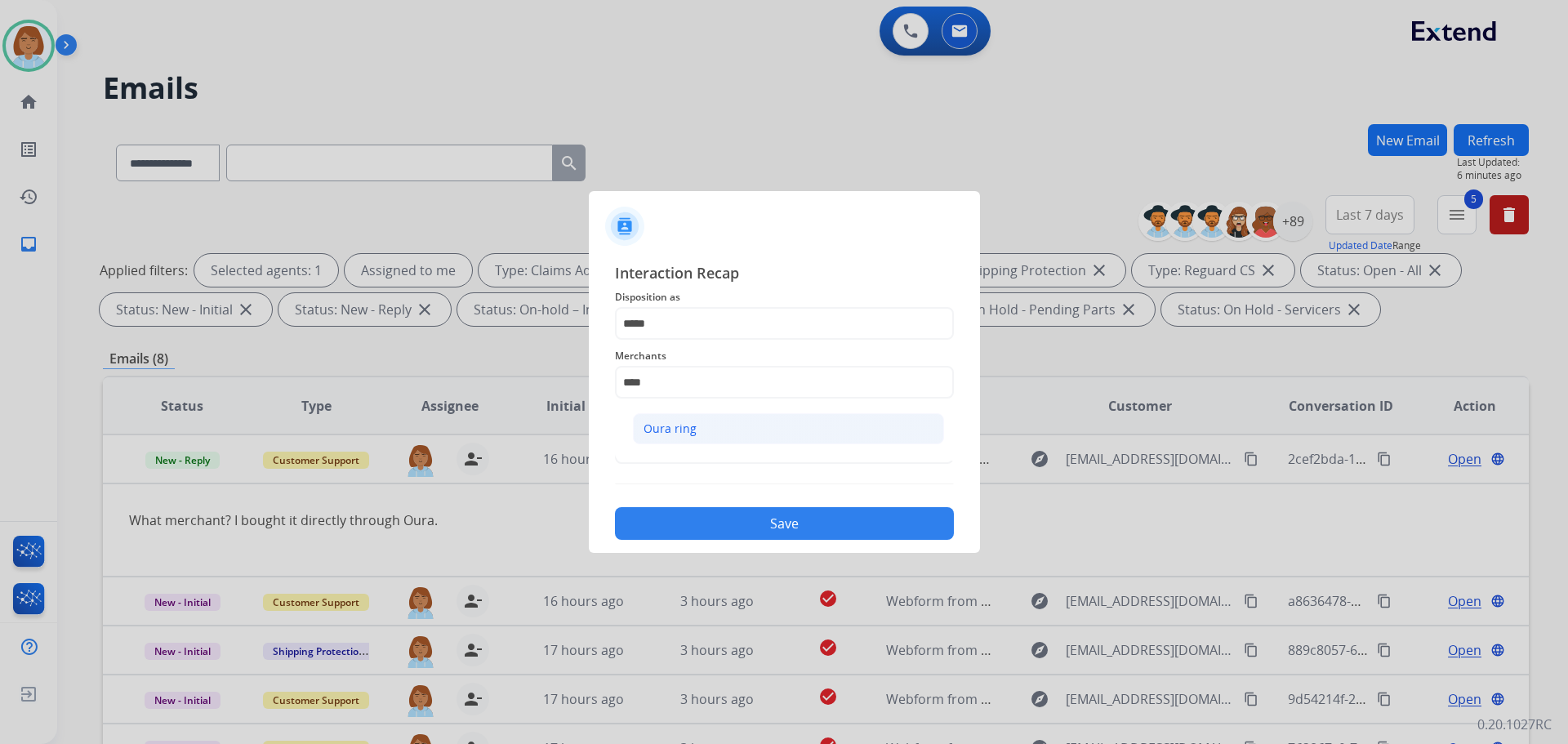
click at [692, 424] on div "Oura ring" at bounding box center [670, 428] width 53 height 16
type input "*********"
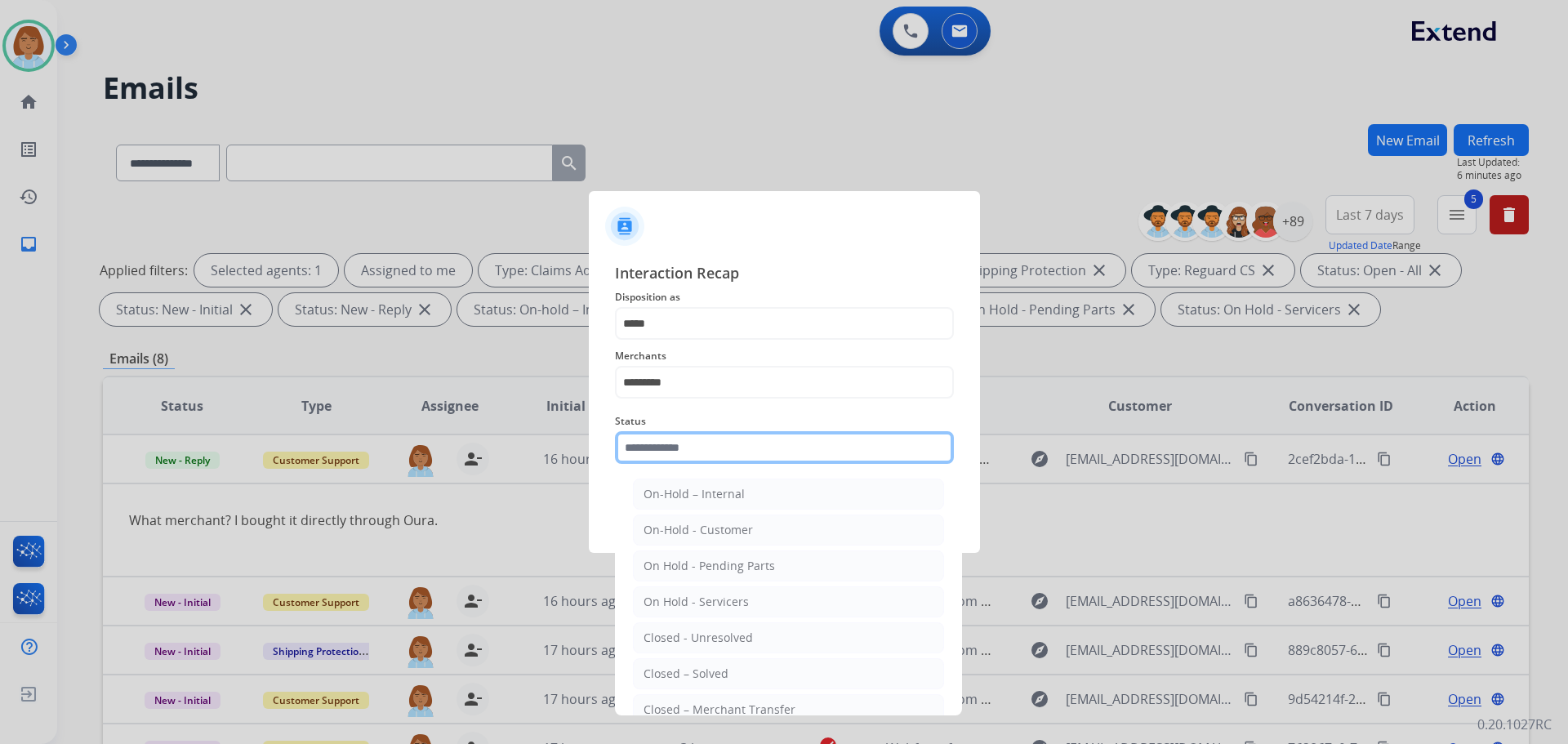
click at [716, 451] on input "text" at bounding box center [784, 447] width 338 height 32
click at [716, 675] on div "Closed – Solved" at bounding box center [686, 673] width 85 height 16
type input "**********"
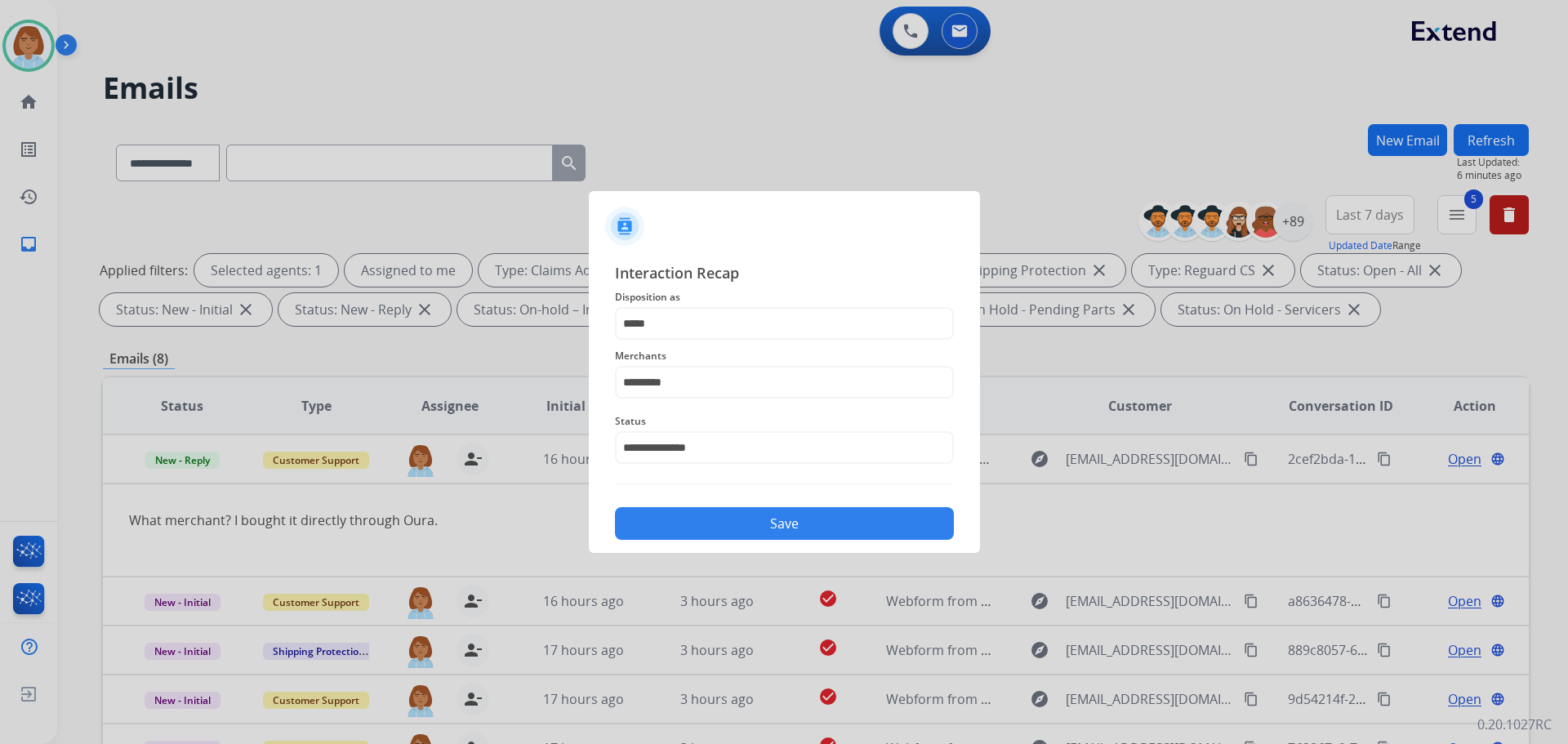
click at [809, 551] on div "**********" at bounding box center [784, 400] width 392 height 304
click at [826, 531] on button "Save" at bounding box center [784, 523] width 338 height 32
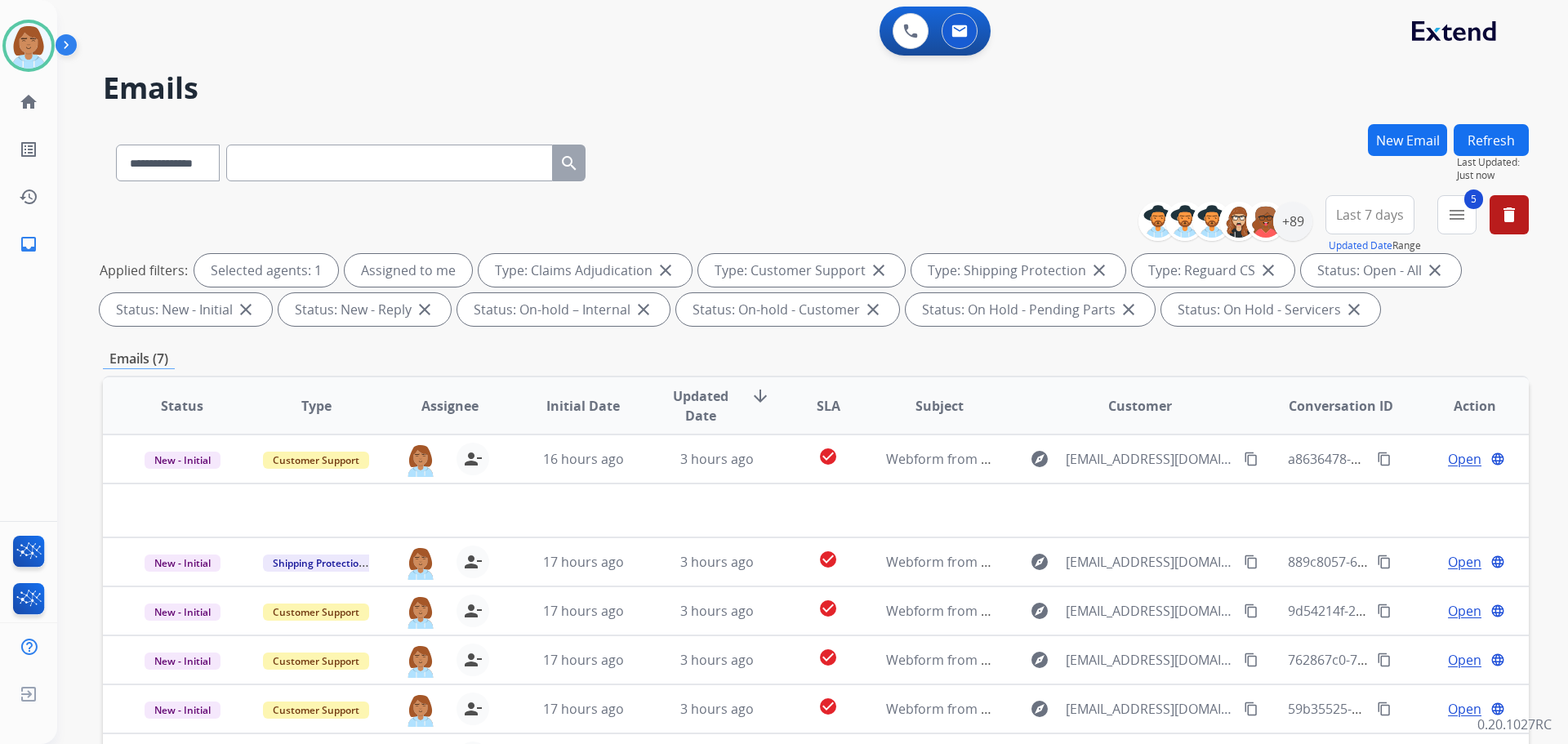
click at [1015, 128] on div "**********" at bounding box center [816, 159] width 1426 height 71
click at [23, 43] on img at bounding box center [28, 45] width 46 height 45
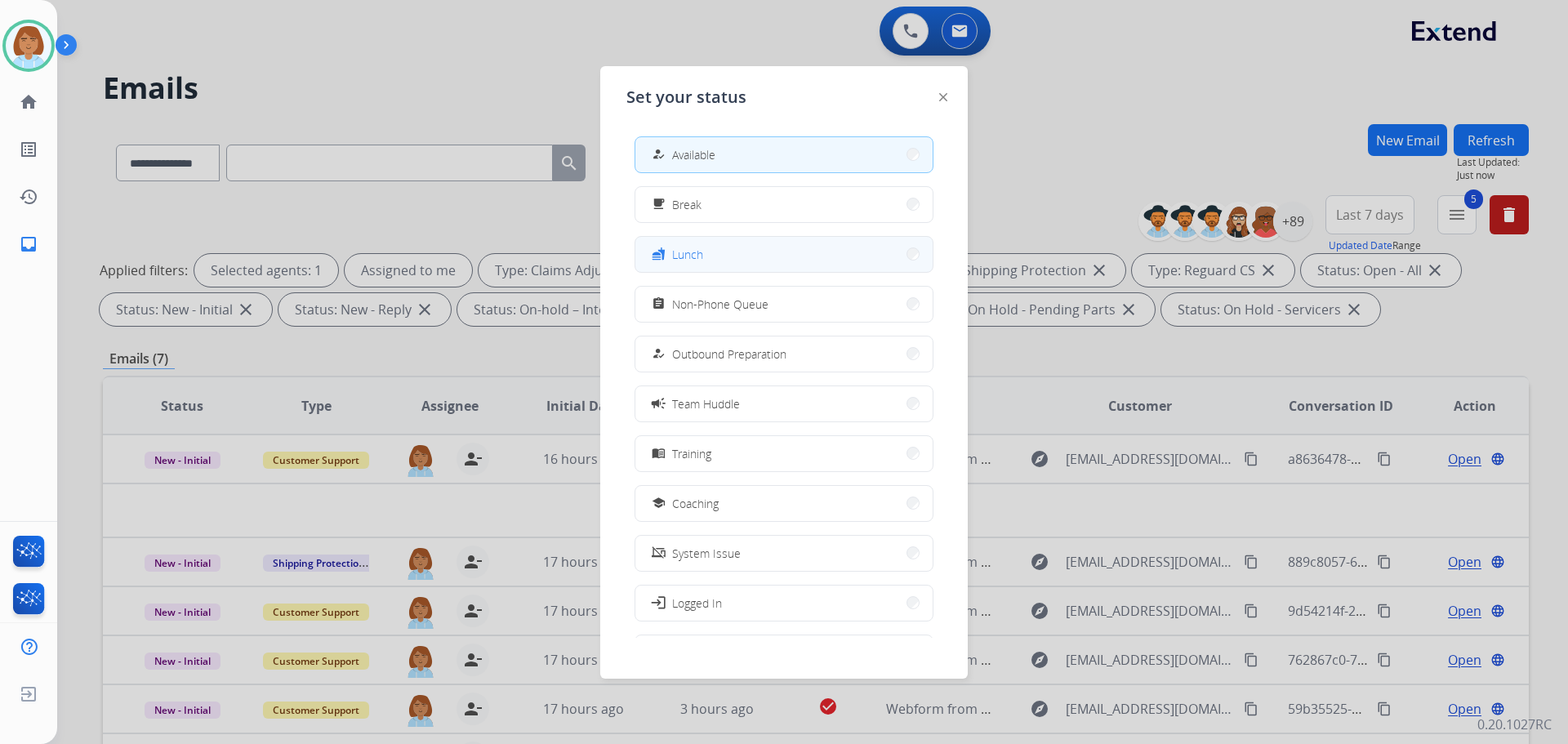
click at [742, 268] on button "fastfood Lunch" at bounding box center [784, 254] width 298 height 35
